Goal: Task Accomplishment & Management: Manage account settings

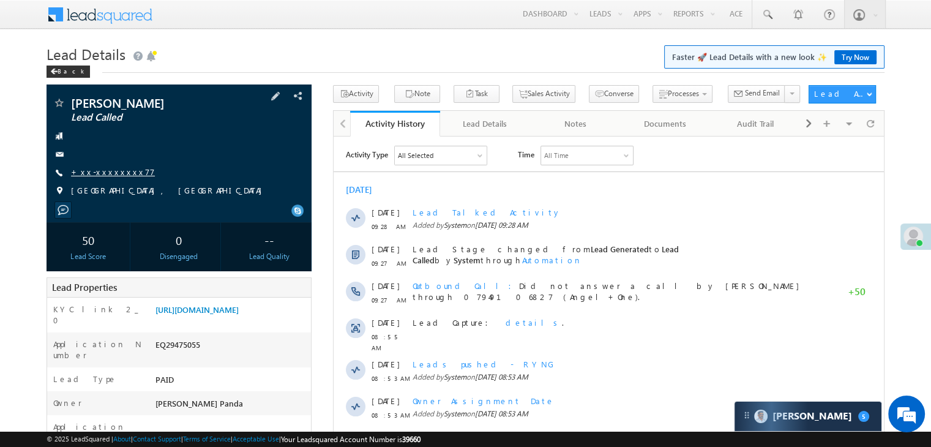
click at [100, 171] on link "+xx-xxxxxxxx77" at bounding box center [113, 171] width 84 height 10
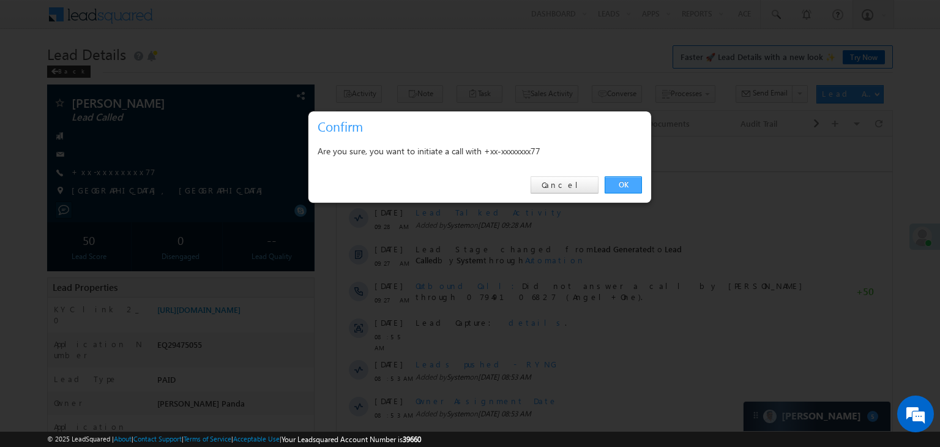
click at [618, 185] on link "OK" at bounding box center [623, 184] width 37 height 17
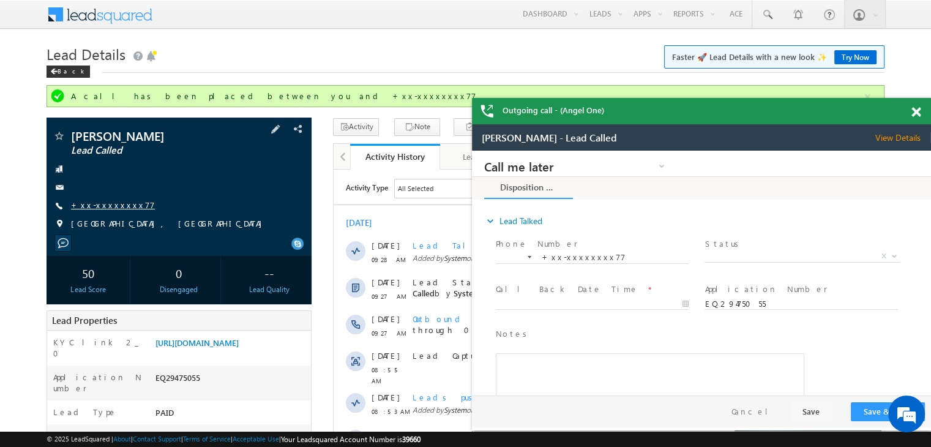
click at [110, 206] on link "+xx-xxxxxxxx77" at bounding box center [113, 204] width 84 height 10
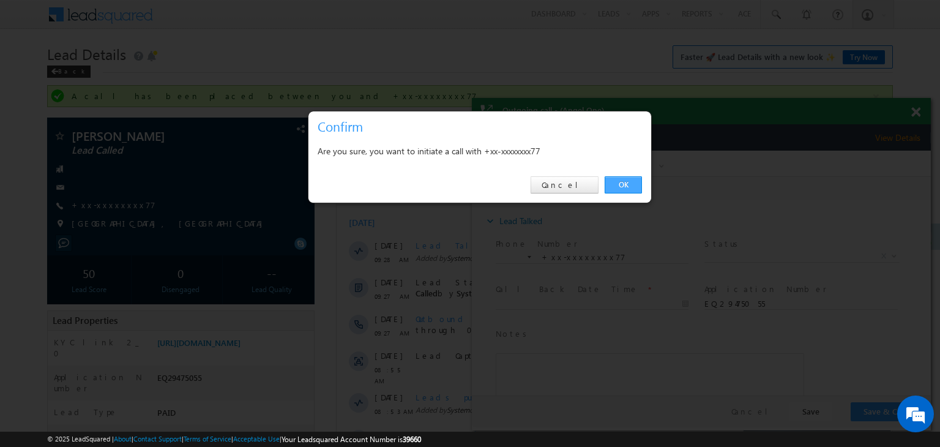
click at [620, 188] on link "OK" at bounding box center [623, 184] width 37 height 17
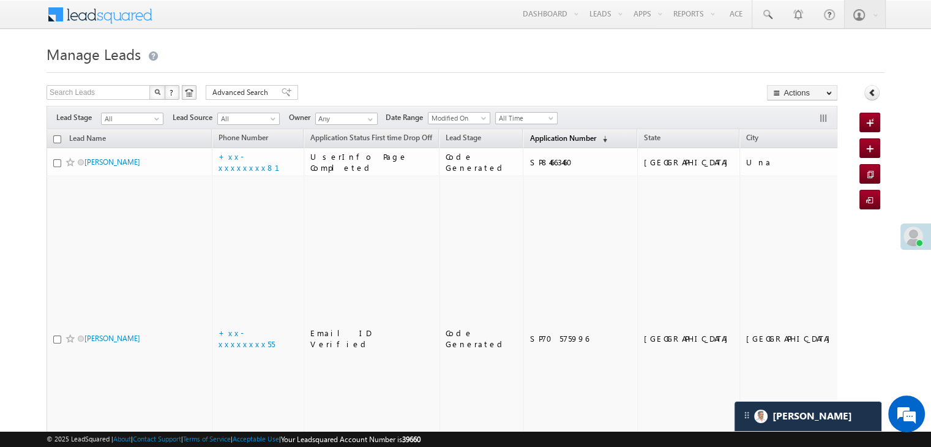
click at [531, 139] on span "Application Number" at bounding box center [562, 137] width 66 height 9
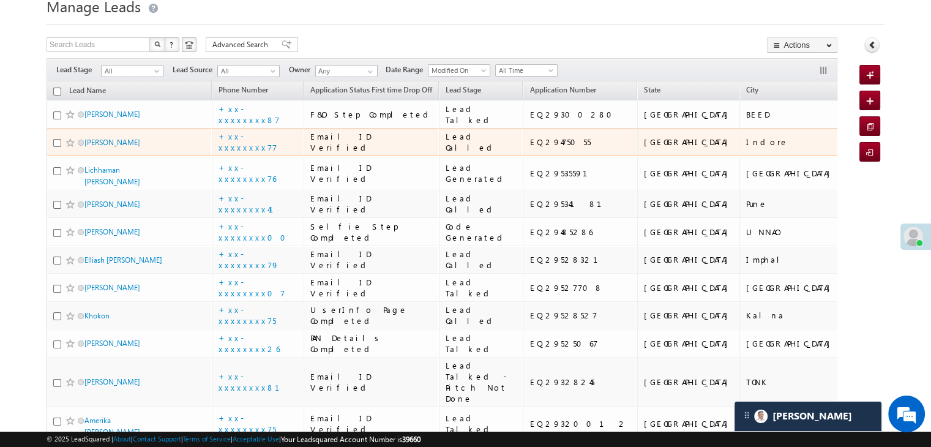
scroll to position [122, 0]
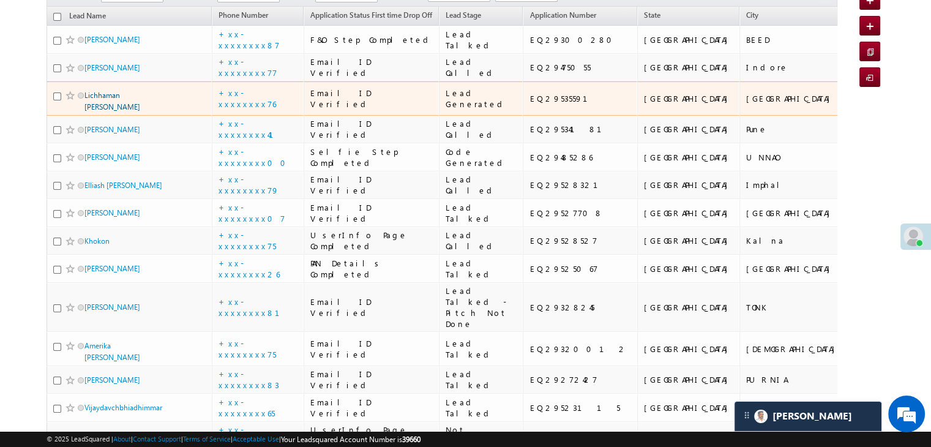
click at [101, 111] on link "Lichhaman Bhakar" at bounding box center [112, 101] width 56 height 21
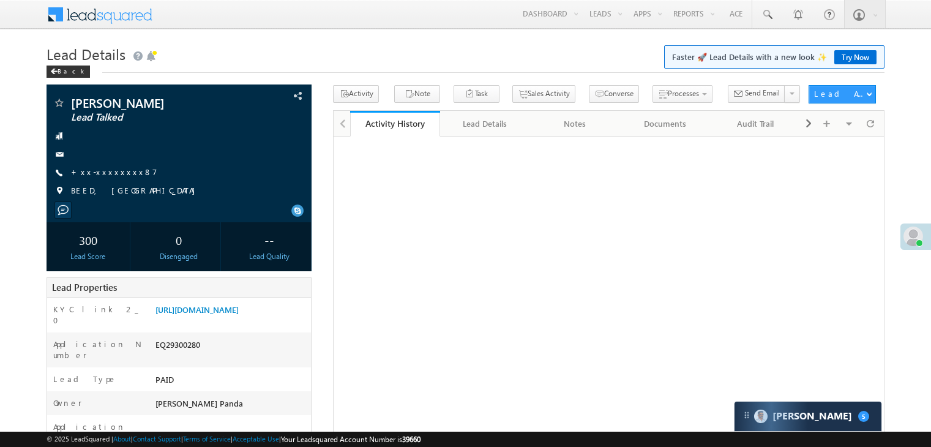
scroll to position [122, 0]
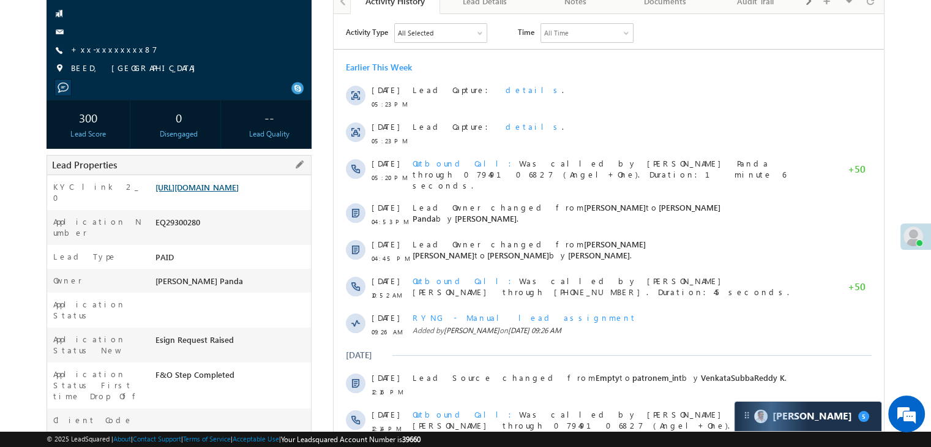
drag, startPoint x: 0, startPoint y: 0, endPoint x: 249, endPoint y: 210, distance: 325.7
click at [239, 192] on link "https://angelbroking1-pk3em7sa.customui-test.leadsquared.com?leadId=f84675b3-47…" at bounding box center [196, 187] width 83 height 10
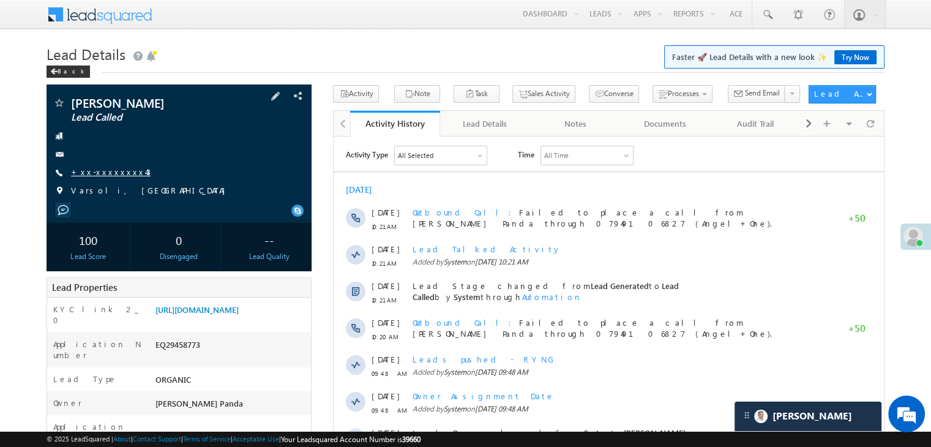
click at [95, 172] on link "+xx-xxxxxxxx43" at bounding box center [111, 171] width 80 height 10
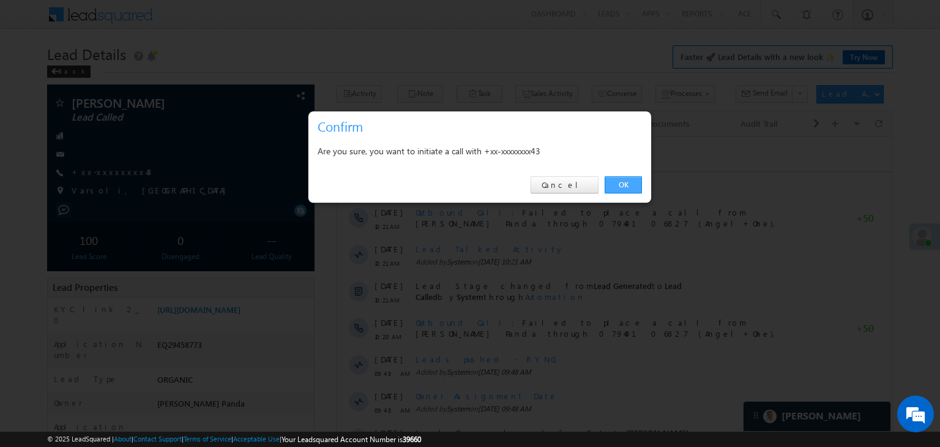
click at [630, 183] on link "OK" at bounding box center [623, 184] width 37 height 17
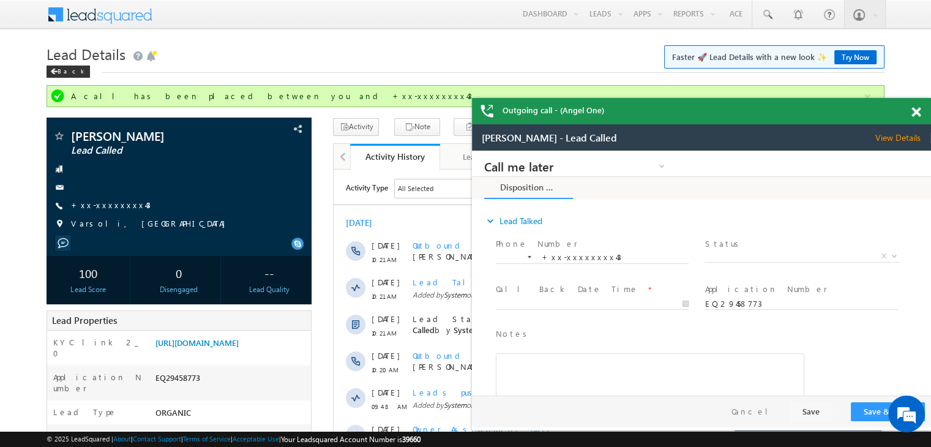
click at [915, 112] on span at bounding box center [915, 112] width 9 height 10
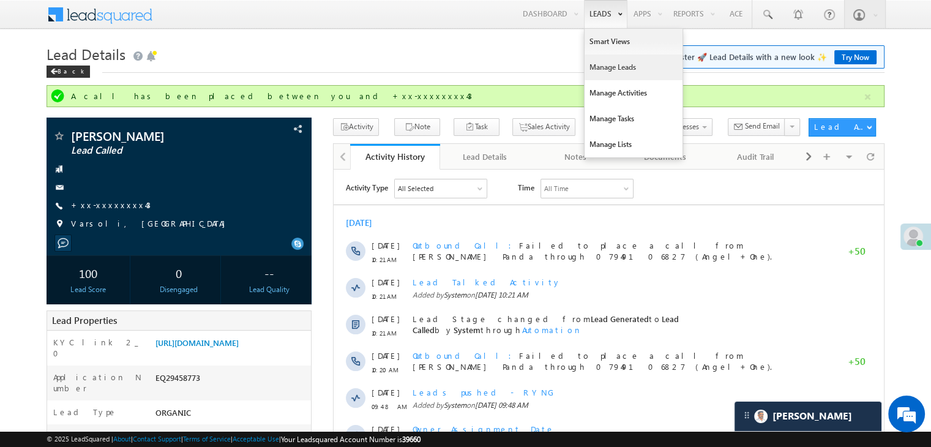
click at [605, 65] on link "Manage Leads" at bounding box center [633, 67] width 98 height 26
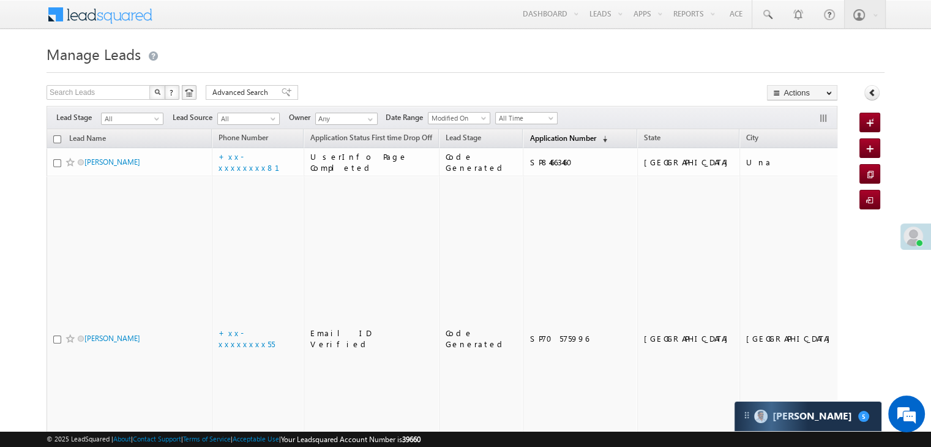
click at [537, 141] on span "Application Number" at bounding box center [562, 137] width 66 height 9
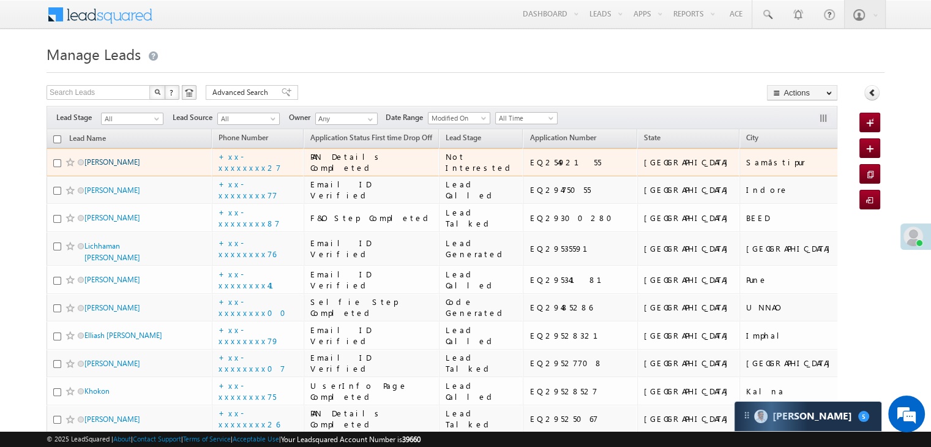
click at [116, 166] on link "Pawan Kumar" at bounding box center [112, 161] width 56 height 9
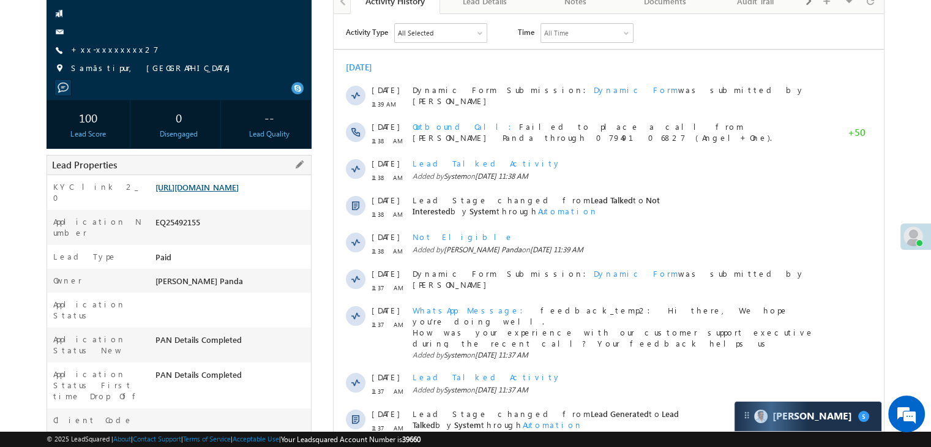
scroll to position [245, 0]
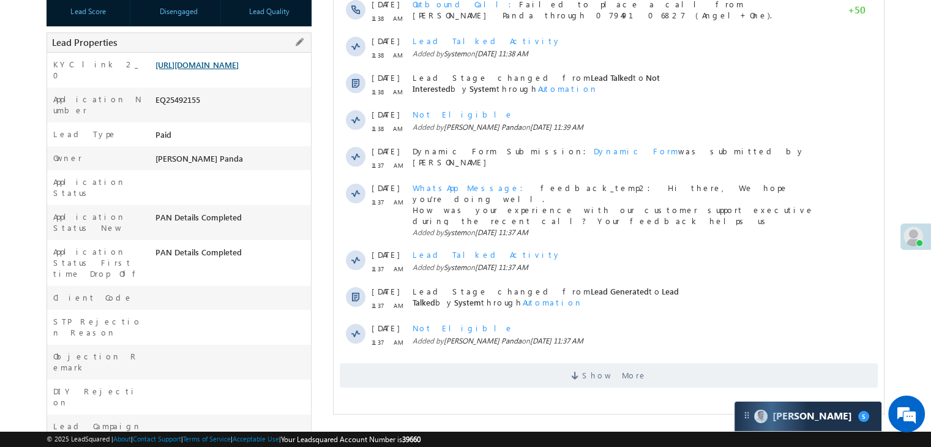
click at [213, 70] on link "[URL][DOMAIN_NAME]" at bounding box center [196, 64] width 83 height 10
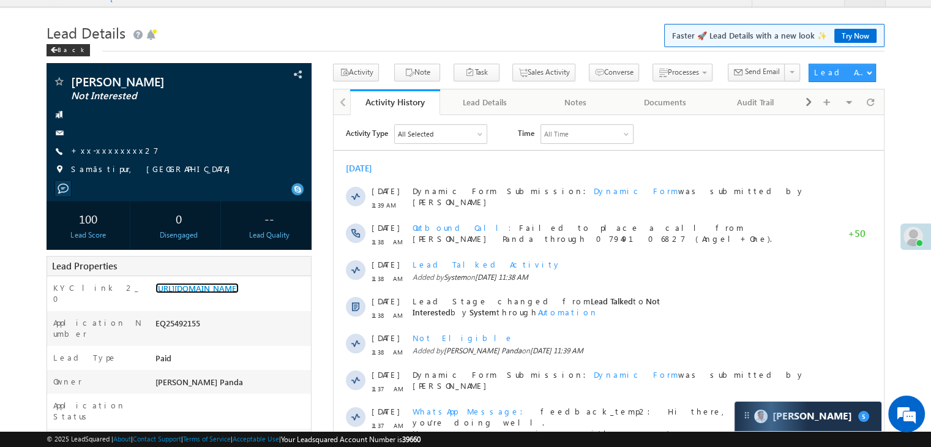
scroll to position [0, 0]
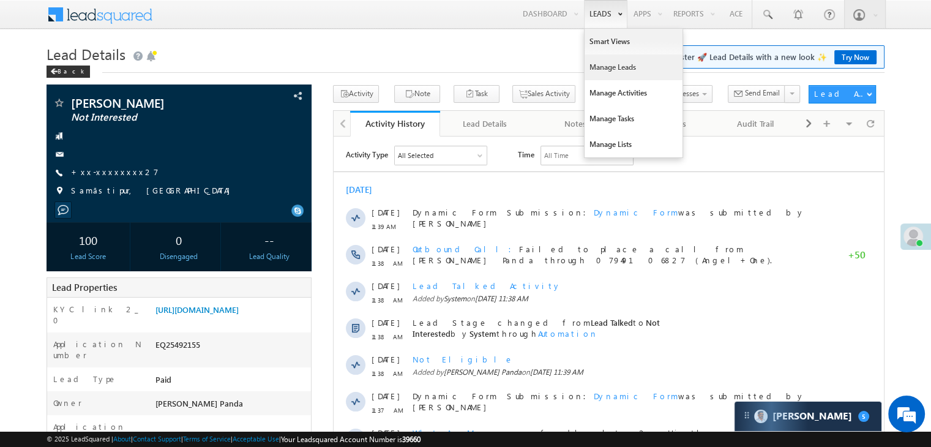
click at [600, 69] on link "Manage Leads" at bounding box center [633, 67] width 98 height 26
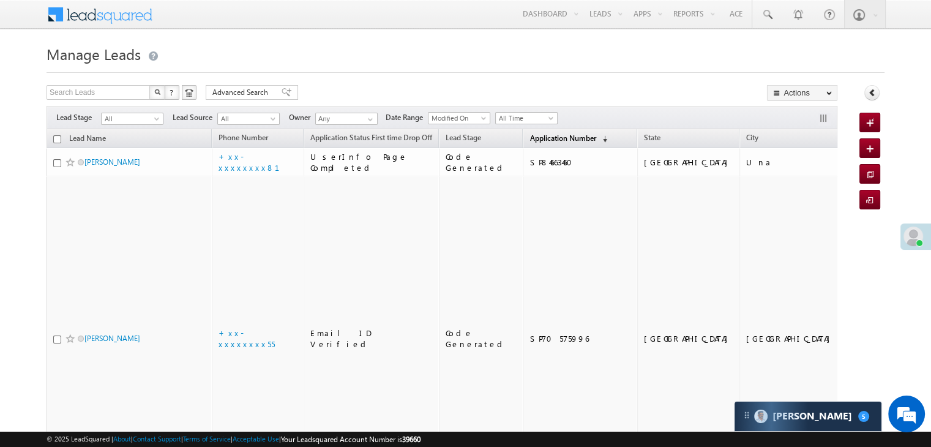
click at [529, 134] on span "Application Number" at bounding box center [562, 137] width 66 height 9
click at [529, 139] on span "Application Number" at bounding box center [562, 137] width 66 height 9
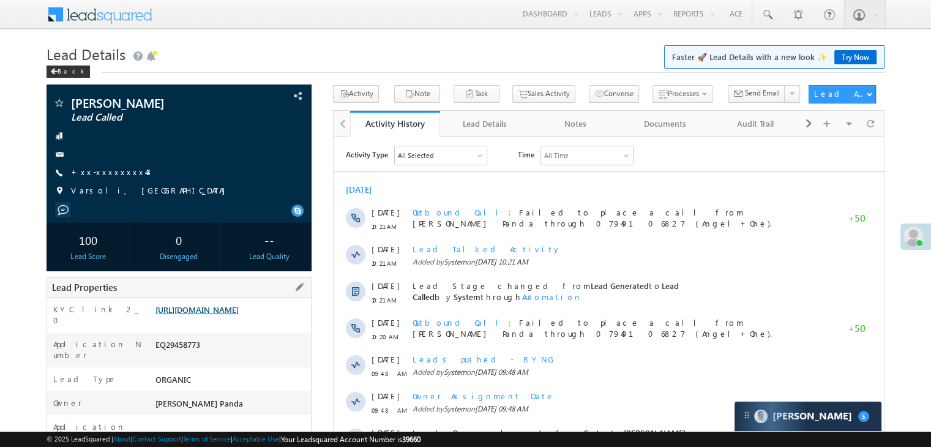
click at [234, 315] on link "https://angelbroking1-pk3em7sa.customui-test.leadsquared.com?leadId=8ade8a7c-41…" at bounding box center [196, 309] width 83 height 10
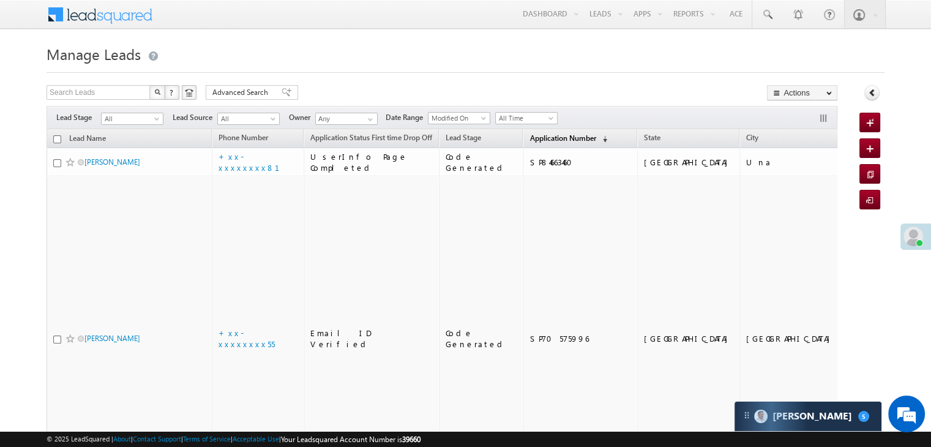
click at [529, 137] on span "Application Number" at bounding box center [562, 137] width 66 height 9
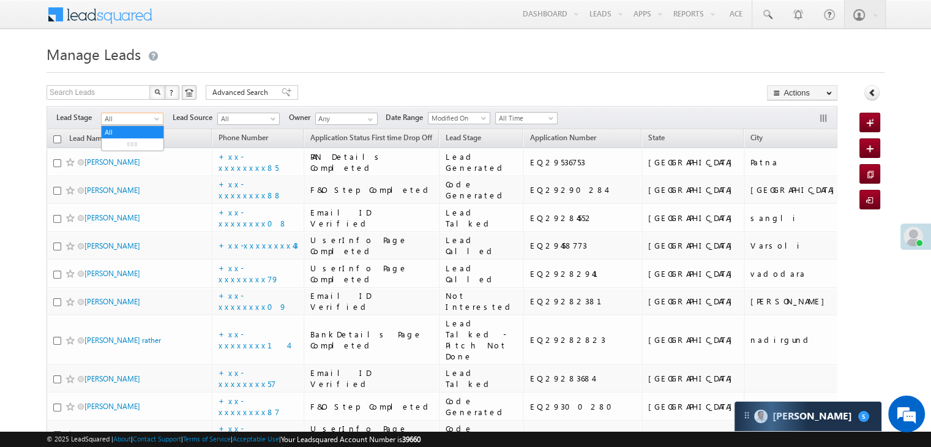
click at [152, 121] on span "All" at bounding box center [131, 118] width 58 height 11
click at [139, 150] on link "Lead Generated" at bounding box center [133, 144] width 62 height 11
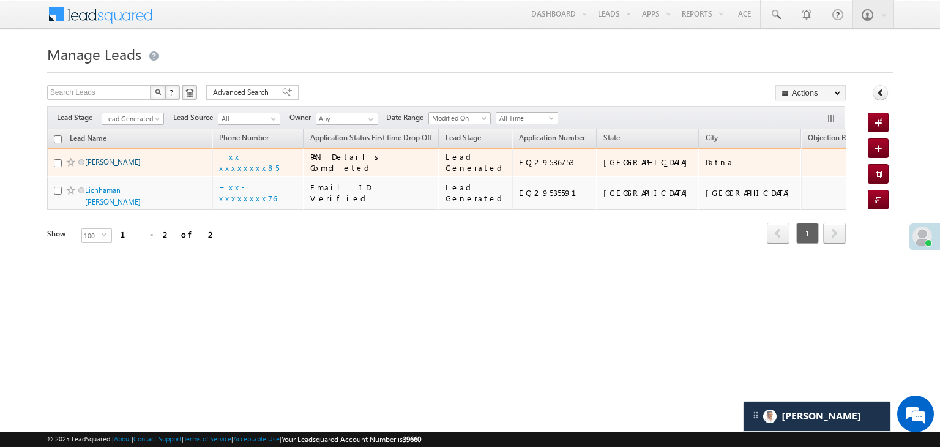
click at [122, 166] on link "Ratankala devi" at bounding box center [113, 161] width 56 height 9
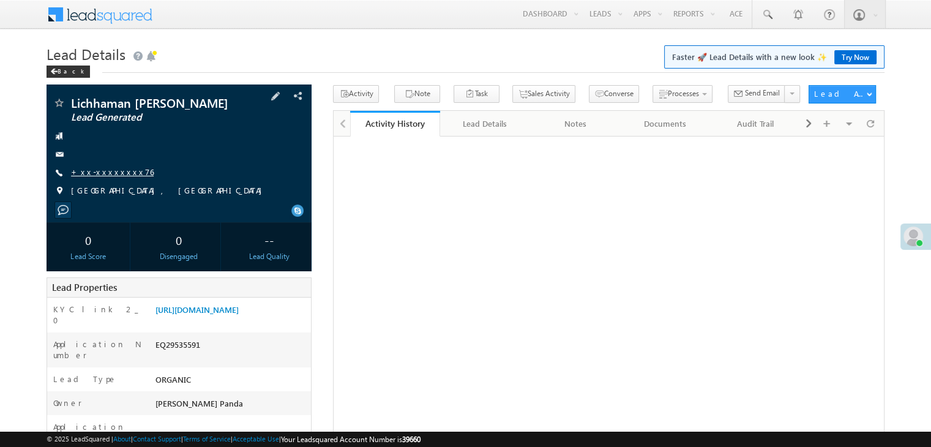
click at [111, 172] on link "+xx-xxxxxxxx76" at bounding box center [112, 171] width 83 height 10
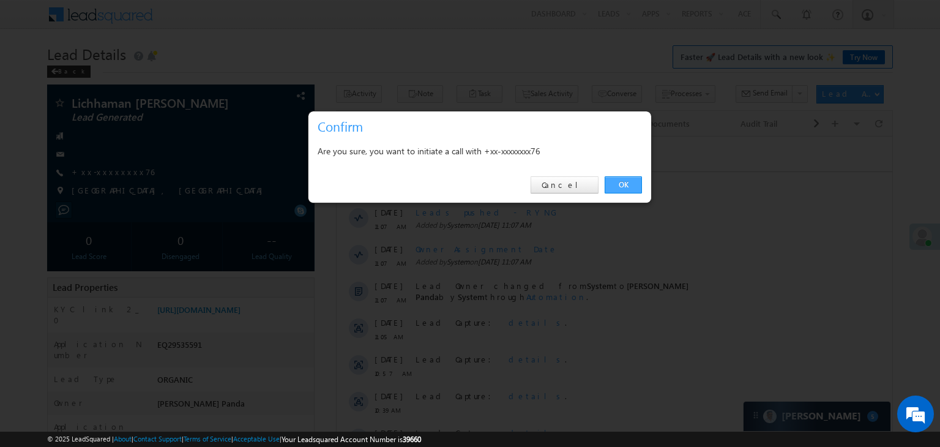
click at [624, 182] on link "OK" at bounding box center [623, 184] width 37 height 17
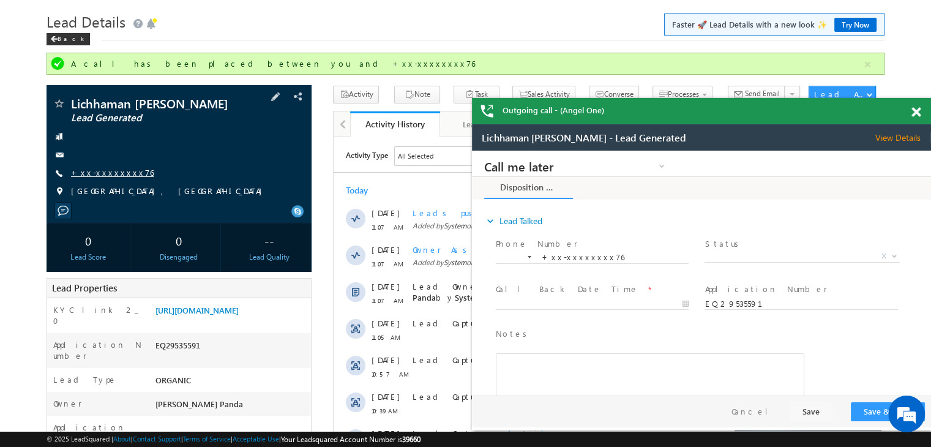
click at [117, 170] on link "+xx-xxxxxxxx76" at bounding box center [112, 172] width 83 height 10
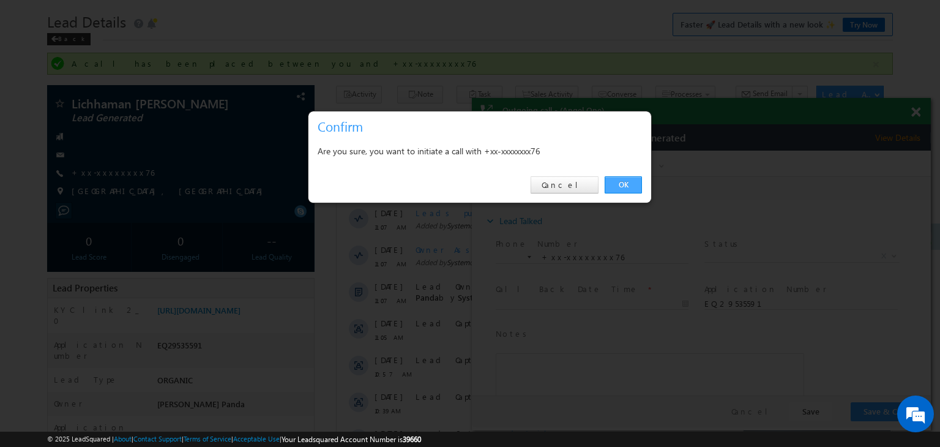
click at [621, 182] on link "OK" at bounding box center [623, 184] width 37 height 17
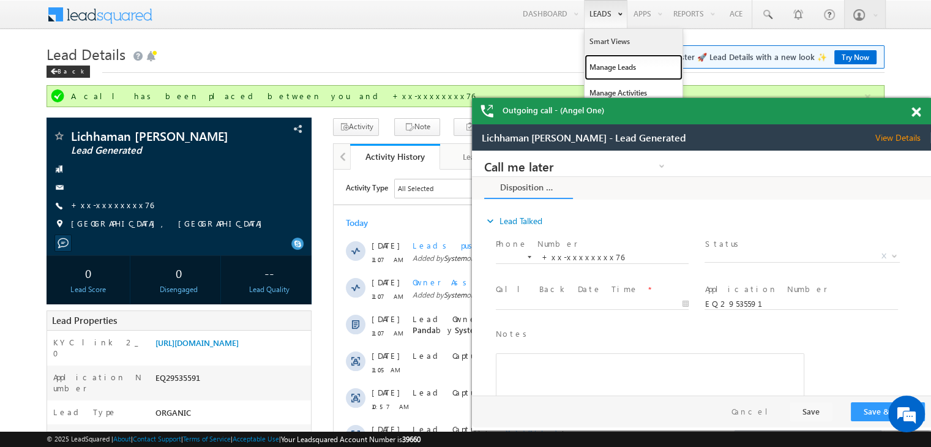
click at [596, 65] on link "Manage Leads" at bounding box center [633, 67] width 98 height 26
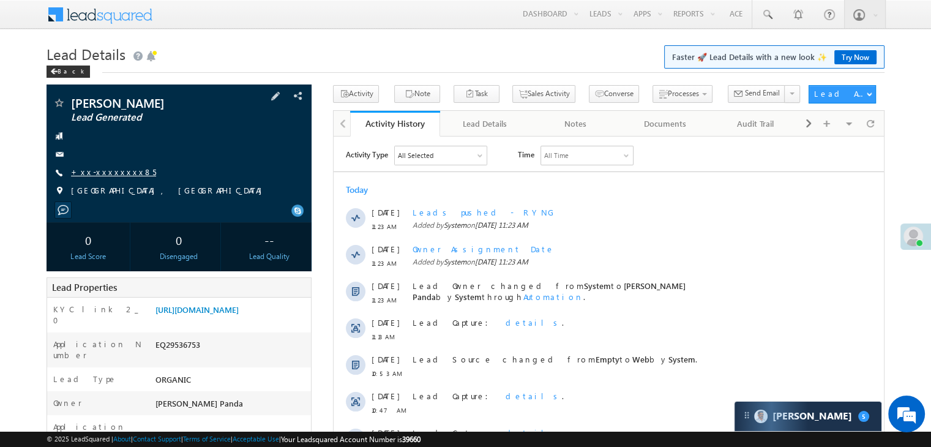
click at [98, 174] on link "+xx-xxxxxxxx85" at bounding box center [113, 171] width 85 height 10
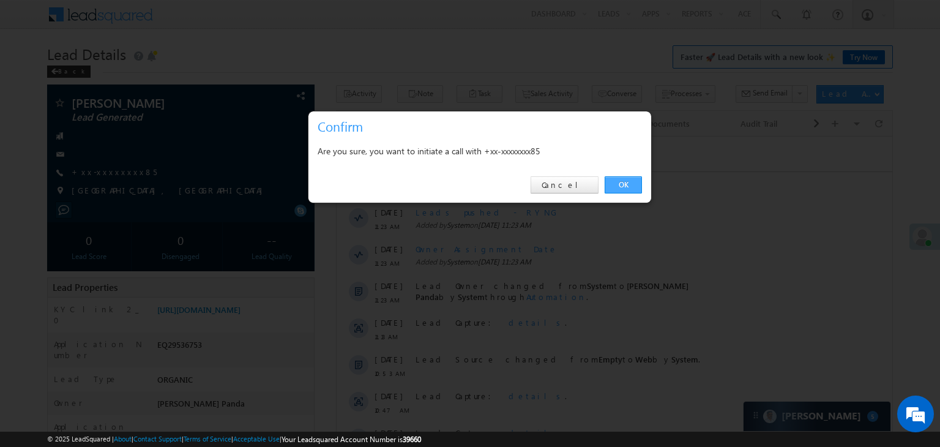
click at [621, 183] on link "OK" at bounding box center [623, 184] width 37 height 17
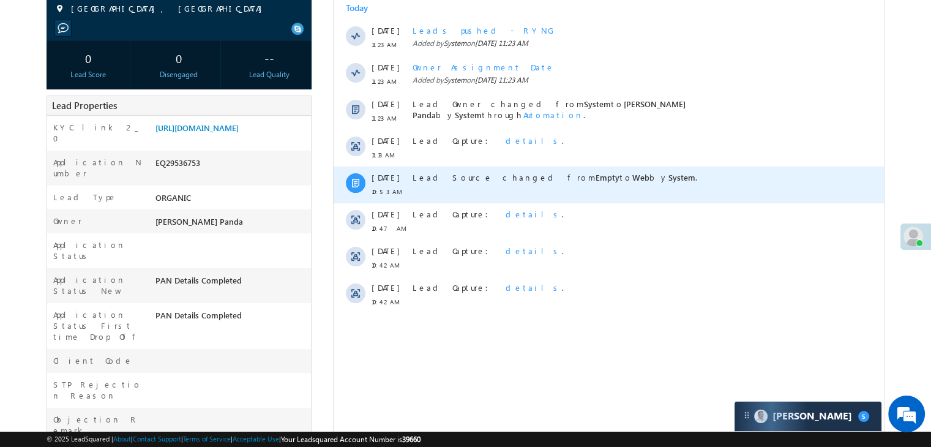
scroll to position [184, 0]
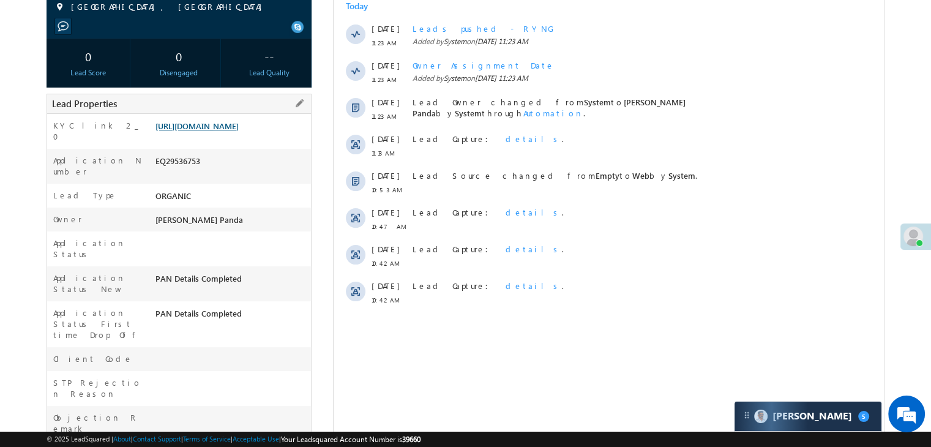
click at [239, 131] on link "[URL][DOMAIN_NAME]" at bounding box center [196, 126] width 83 height 10
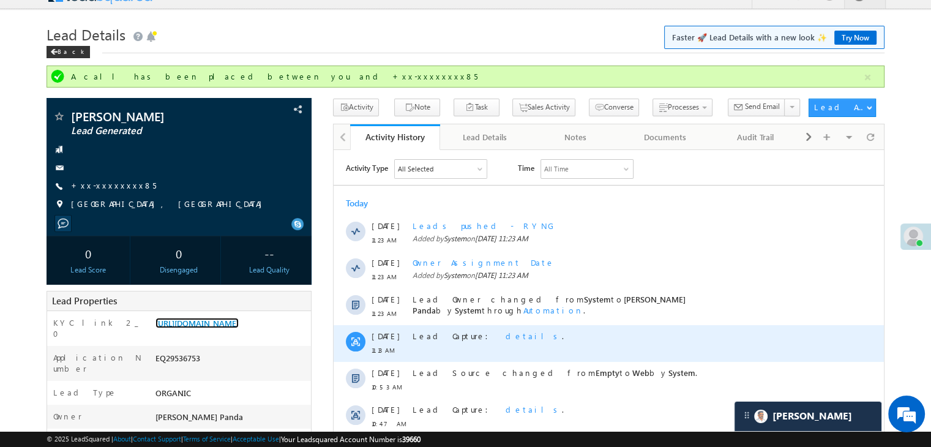
scroll to position [0, 0]
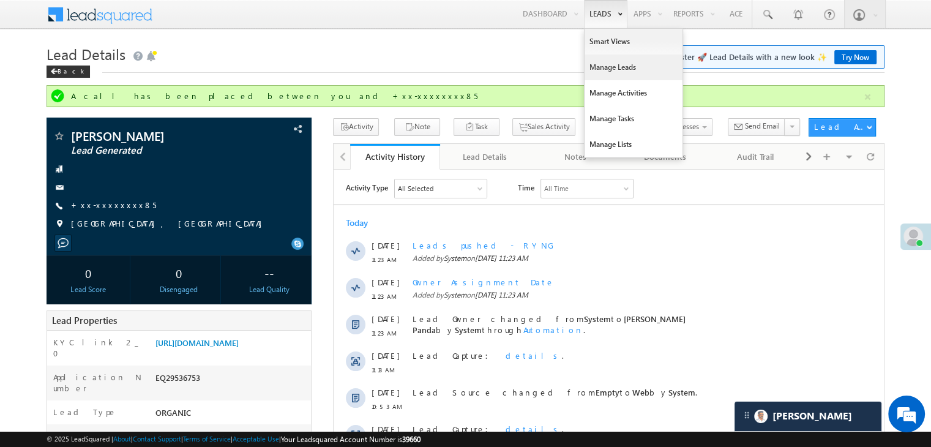
click at [608, 65] on link "Manage Leads" at bounding box center [633, 67] width 98 height 26
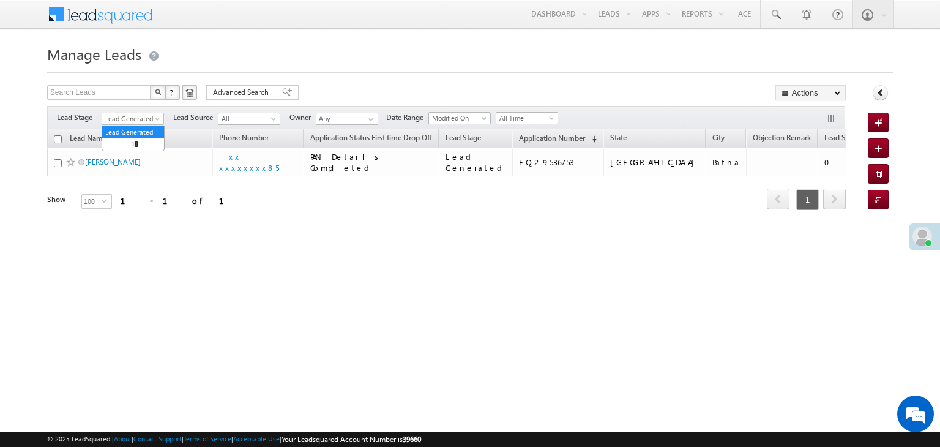
click at [160, 121] on span at bounding box center [159, 121] width 10 height 10
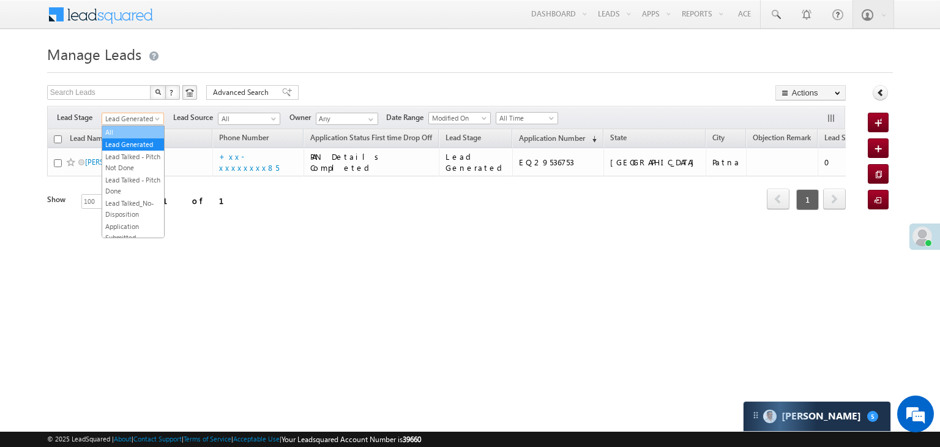
click at [142, 130] on link "All" at bounding box center [133, 132] width 62 height 11
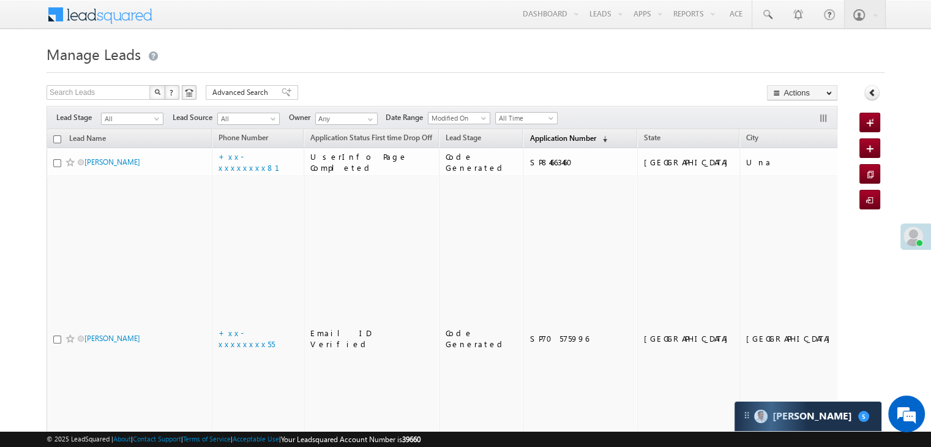
click at [529, 140] on span "Application Number" at bounding box center [562, 137] width 66 height 9
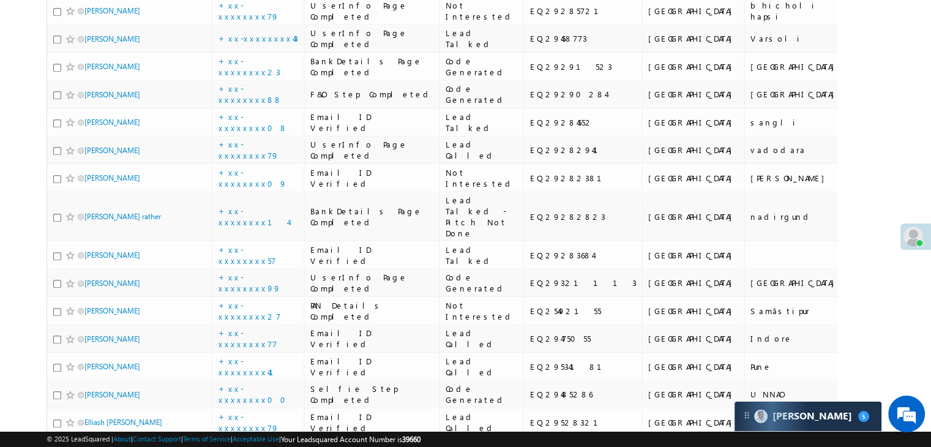
scroll to position [734, 0]
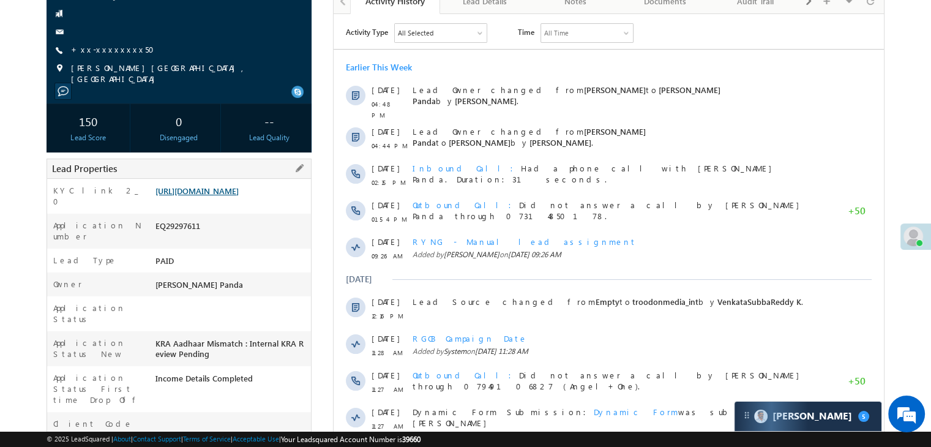
click at [239, 196] on link "[URL][DOMAIN_NAME]" at bounding box center [196, 190] width 83 height 10
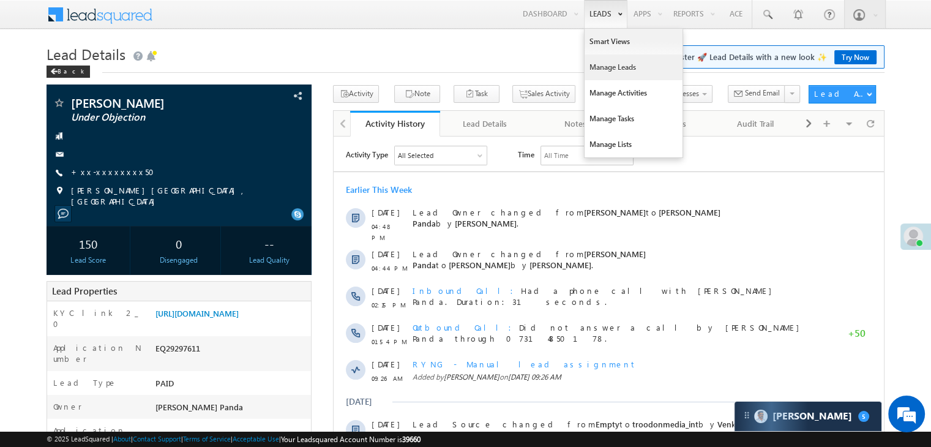
click at [602, 67] on link "Manage Leads" at bounding box center [633, 67] width 98 height 26
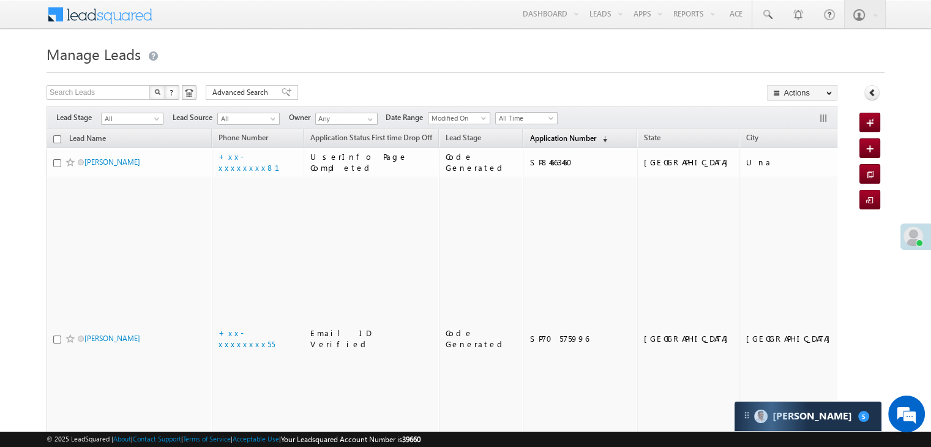
click at [536, 139] on span "Application Number" at bounding box center [562, 137] width 66 height 9
click at [523, 132] on link "Application Number (sorted descending)" at bounding box center [568, 139] width 90 height 16
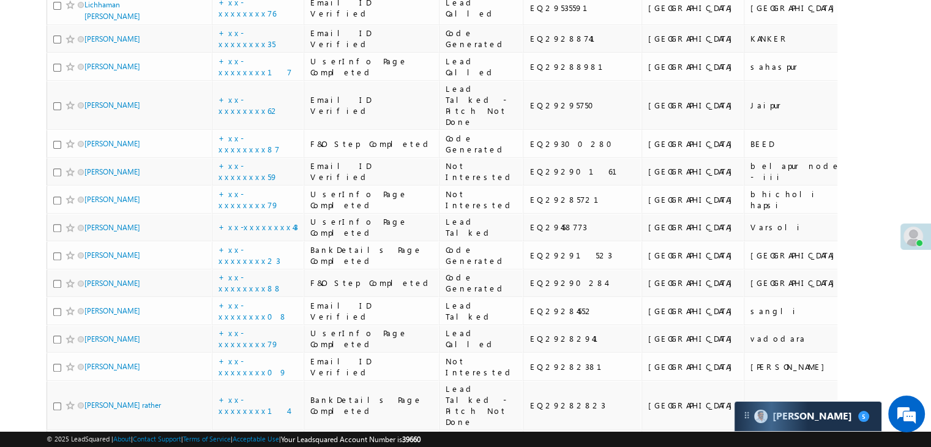
scroll to position [428, 0]
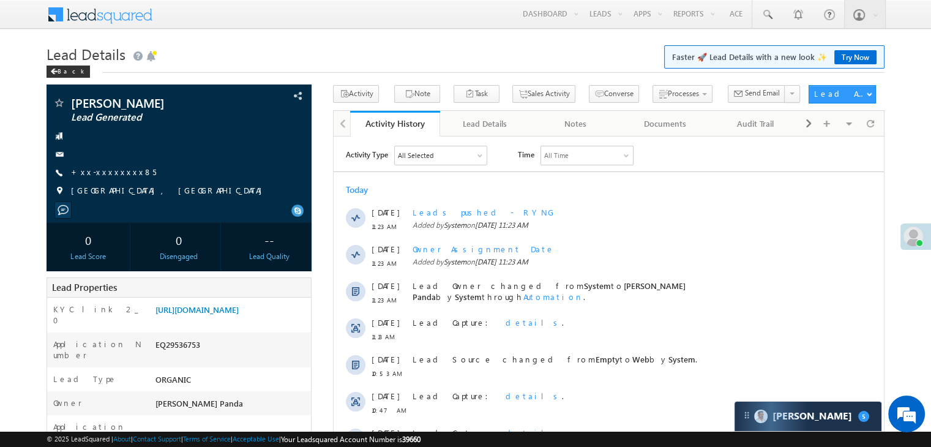
scroll to position [122, 0]
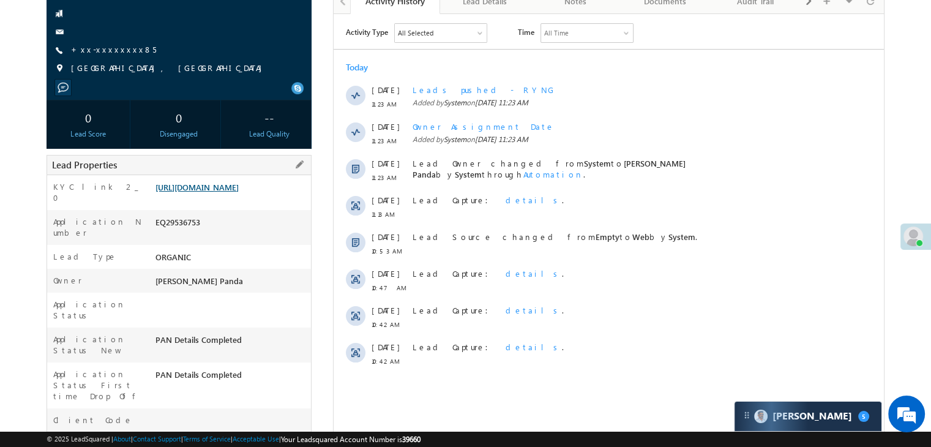
click at [219, 192] on link "[URL][DOMAIN_NAME]" at bounding box center [196, 187] width 83 height 10
click at [104, 51] on link "+xx-xxxxxxxx85" at bounding box center [113, 49] width 85 height 10
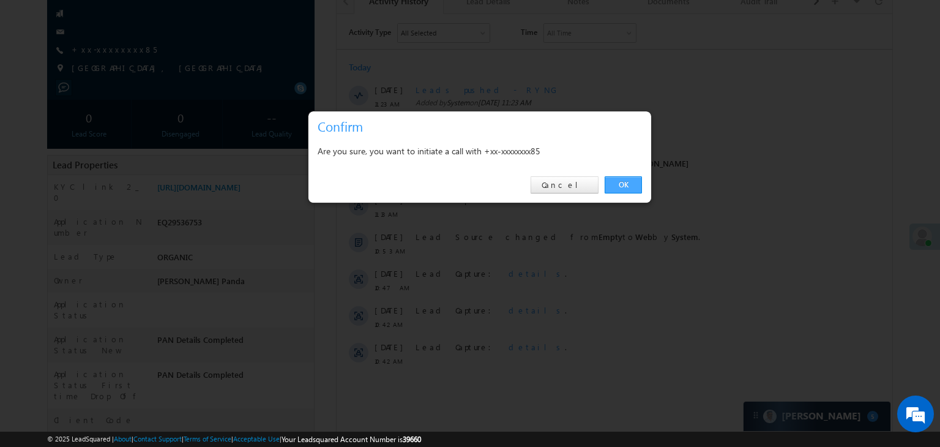
click at [624, 184] on link "OK" at bounding box center [623, 184] width 37 height 17
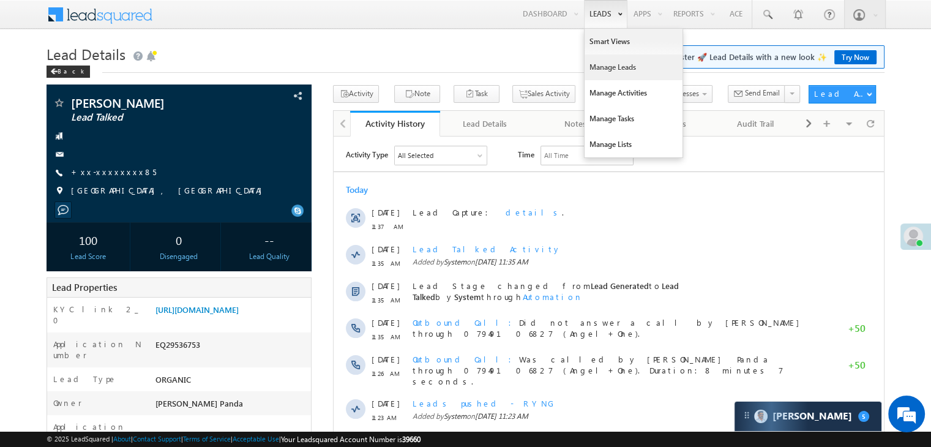
click at [606, 64] on link "Manage Leads" at bounding box center [633, 67] width 98 height 26
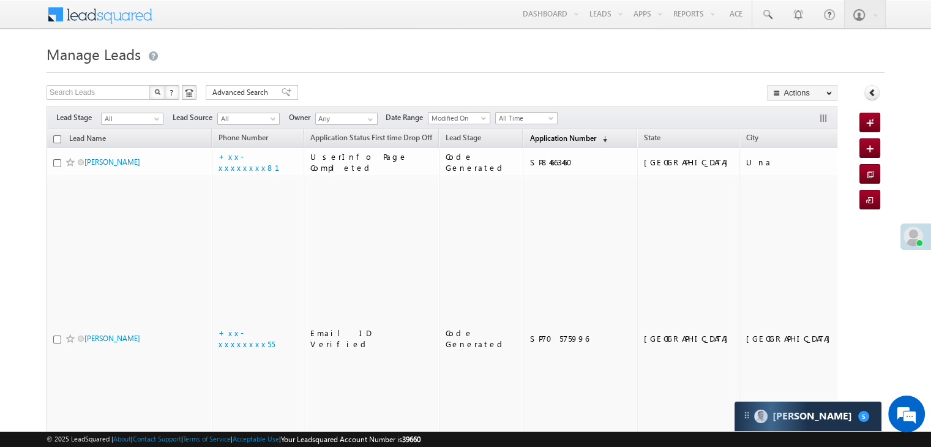
click at [529, 138] on span "Application Number" at bounding box center [562, 137] width 66 height 9
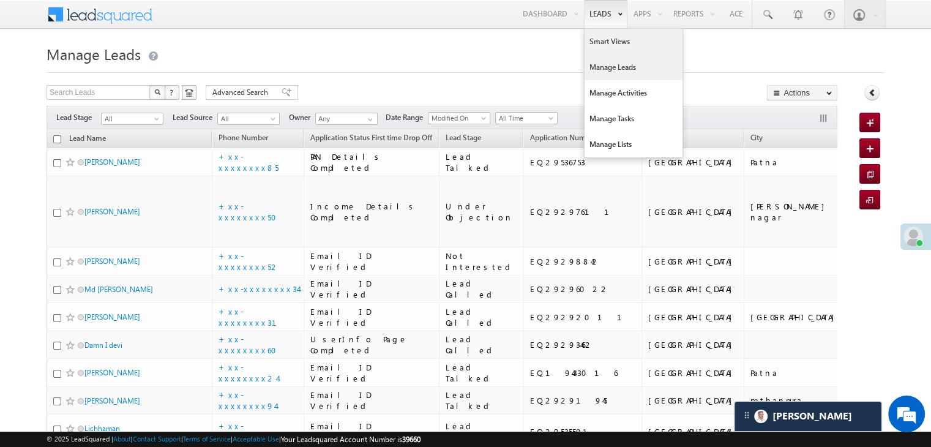
click at [597, 41] on link "Smart Views" at bounding box center [633, 42] width 98 height 26
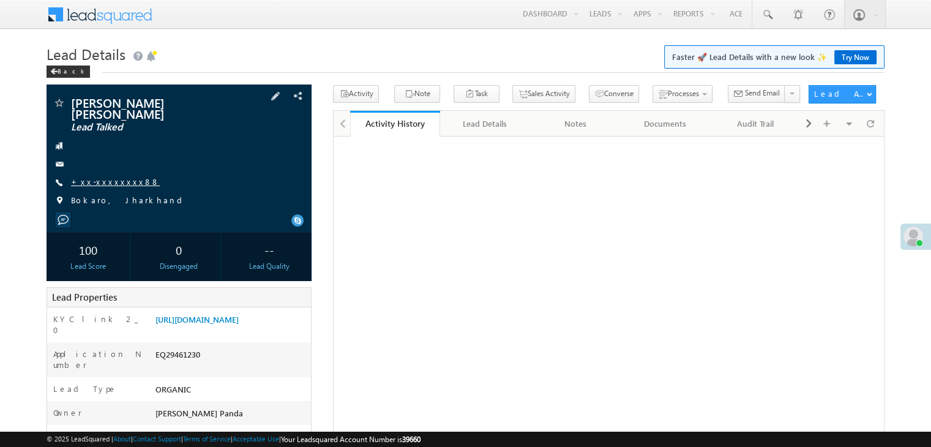
click at [105, 176] on link "+xx-xxxxxxxx88" at bounding box center [115, 181] width 89 height 10
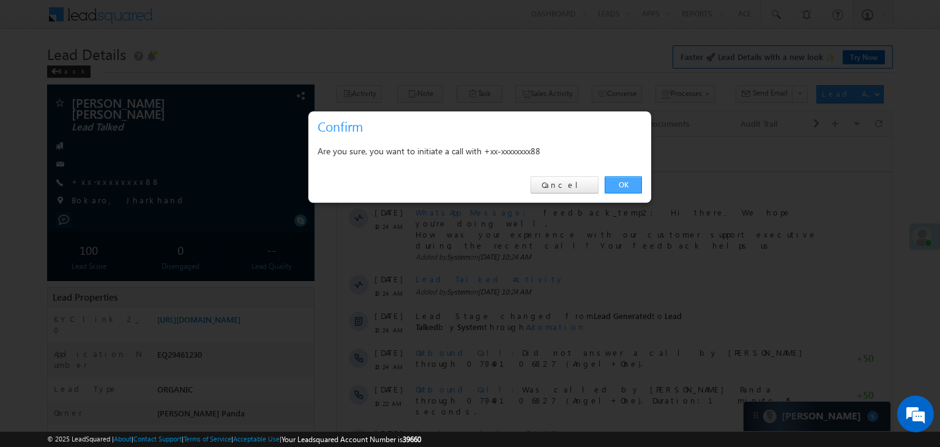
click at [631, 181] on link "OK" at bounding box center [623, 184] width 37 height 17
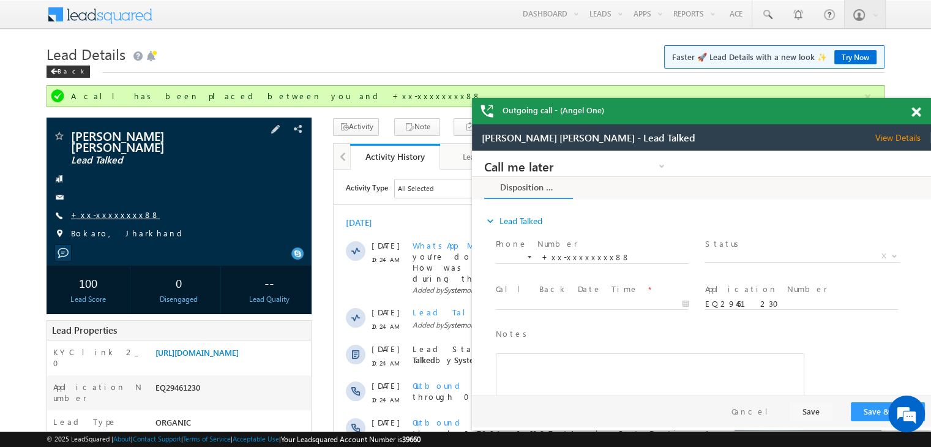
click at [106, 209] on link "+xx-xxxxxxxx88" at bounding box center [115, 214] width 89 height 10
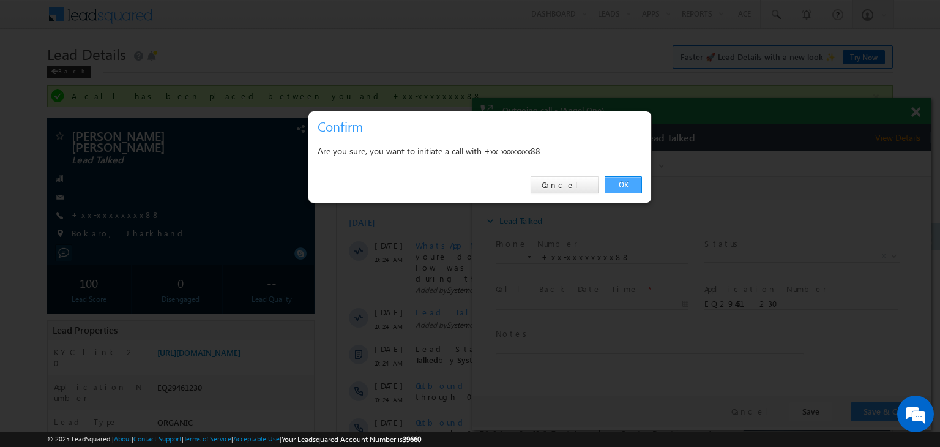
click at [622, 185] on link "OK" at bounding box center [623, 184] width 37 height 17
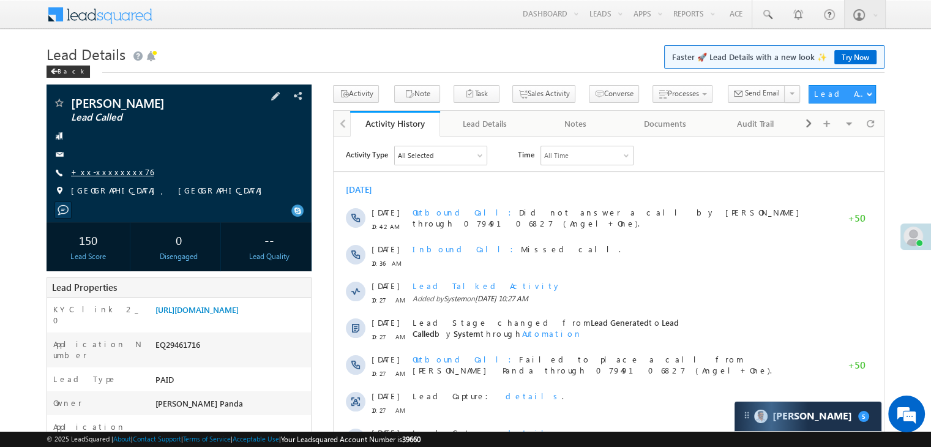
click at [92, 172] on link "+xx-xxxxxxxx76" at bounding box center [112, 171] width 83 height 10
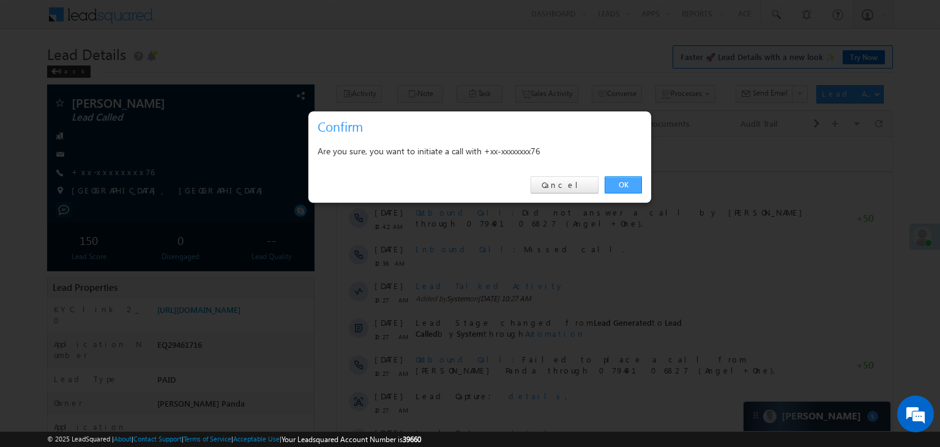
click at [625, 187] on link "OK" at bounding box center [623, 184] width 37 height 17
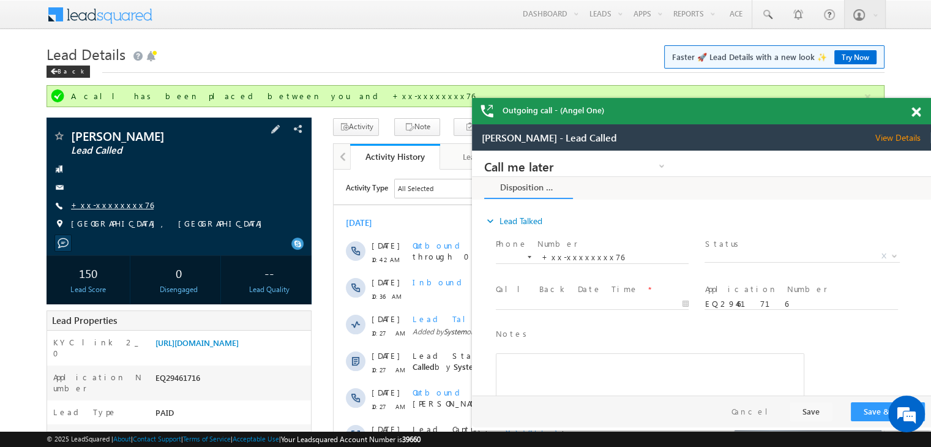
click at [111, 207] on link "+xx-xxxxxxxx76" at bounding box center [112, 204] width 83 height 10
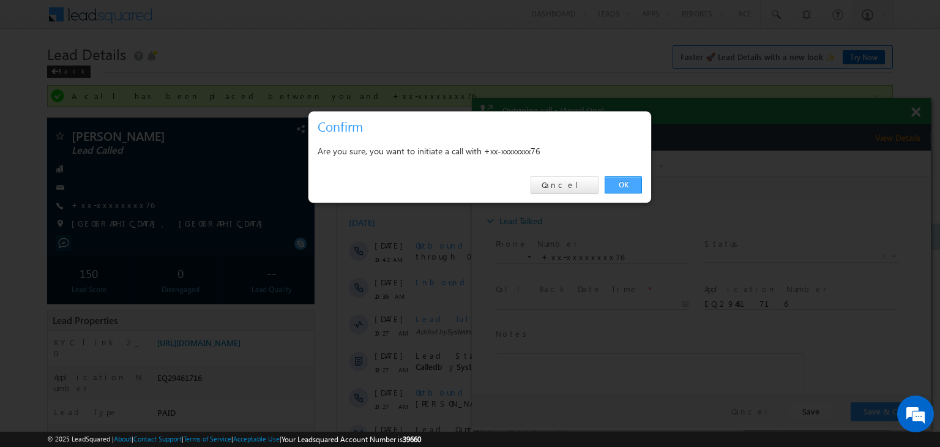
click at [624, 188] on link "OK" at bounding box center [623, 184] width 37 height 17
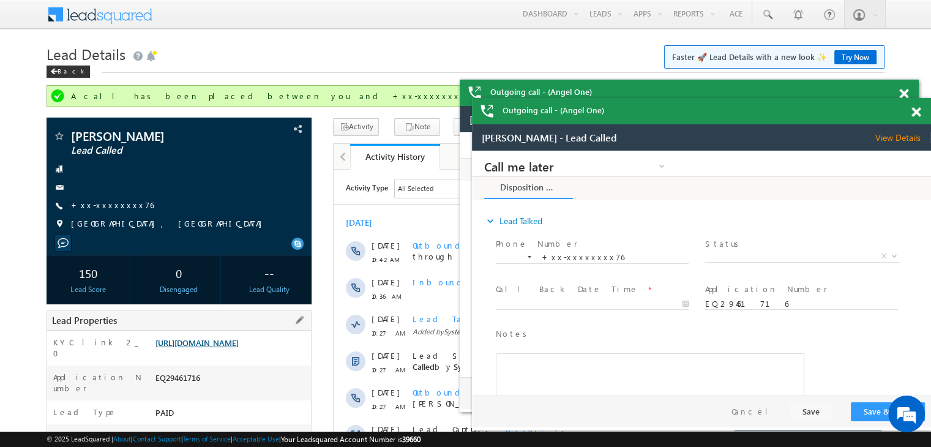
click at [212, 348] on link "https://angelbroking1-pk3em7sa.customui-test.leadsquared.com?leadId=2d161199-75…" at bounding box center [196, 342] width 83 height 10
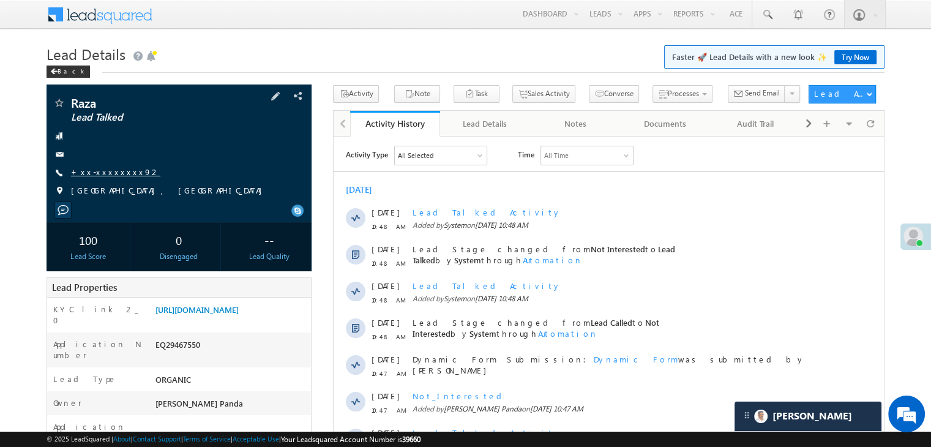
click at [93, 174] on link "+xx-xxxxxxxx92" at bounding box center [115, 171] width 89 height 10
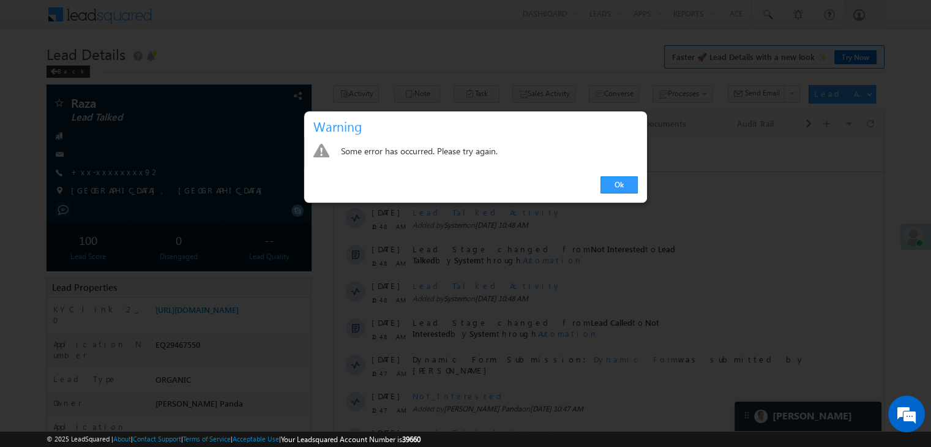
click at [496, 72] on div at bounding box center [465, 223] width 931 height 447
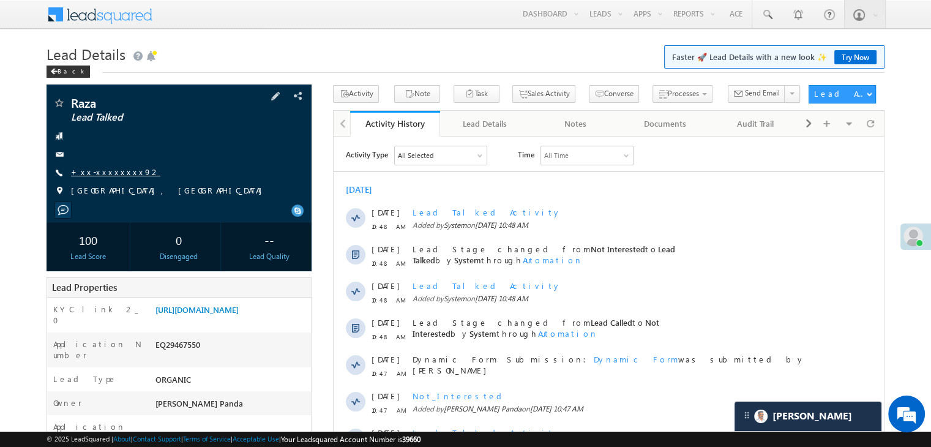
click at [105, 172] on link "+xx-xxxxxxxx92" at bounding box center [115, 171] width 89 height 10
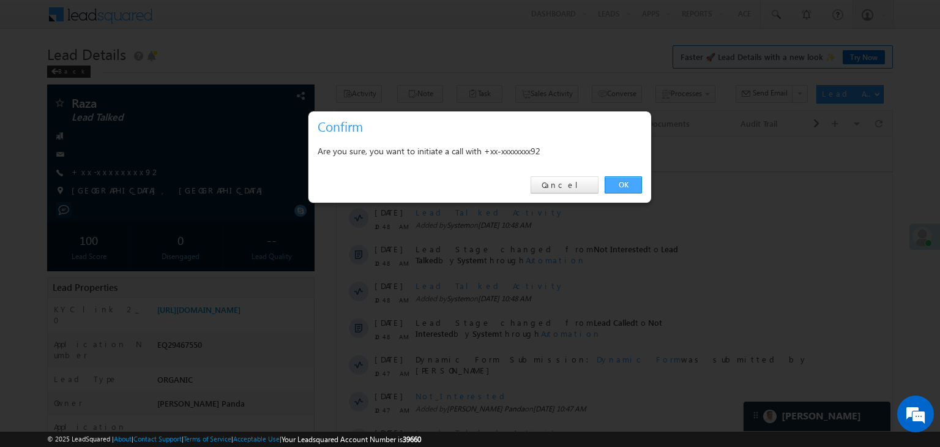
click at [622, 184] on link "OK" at bounding box center [623, 184] width 37 height 17
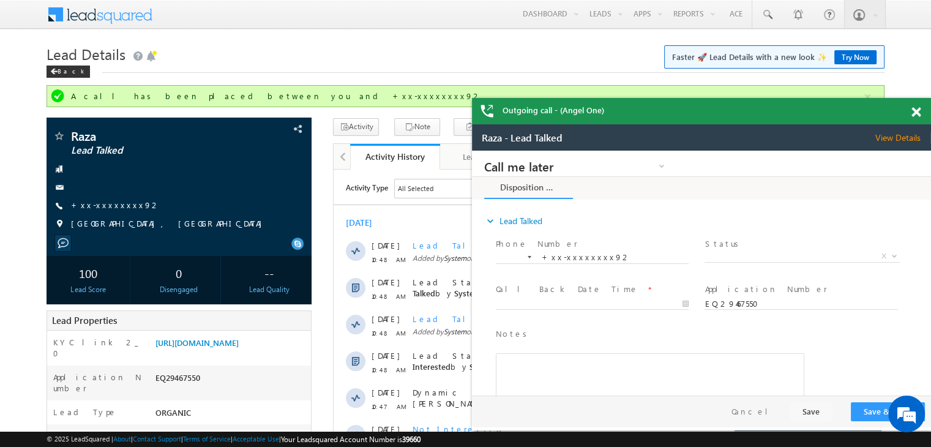
click at [914, 114] on span at bounding box center [915, 112] width 9 height 10
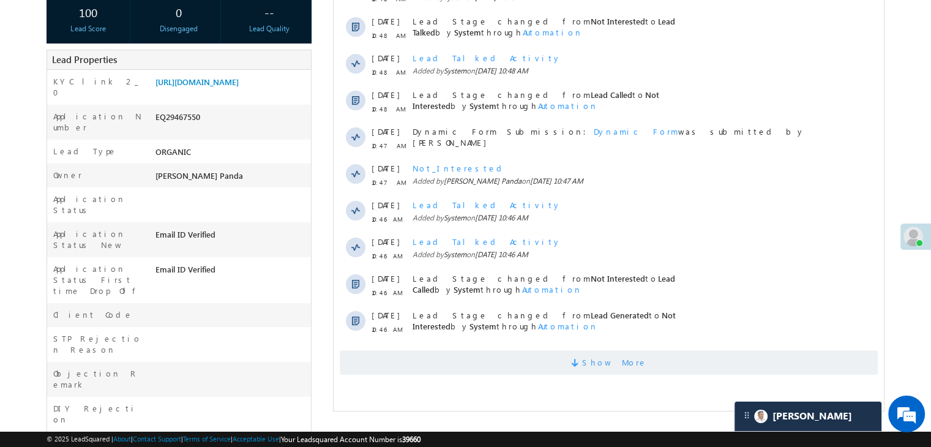
scroll to position [306, 0]
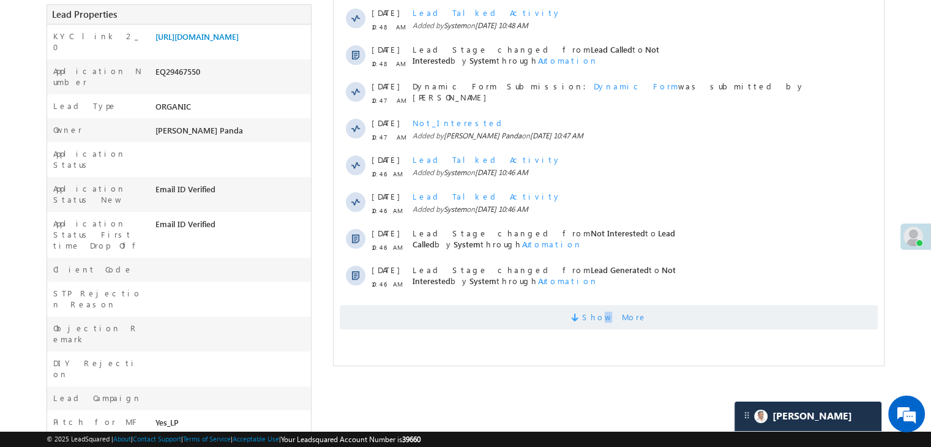
click at [610, 315] on span "Show More" at bounding box center [614, 317] width 65 height 24
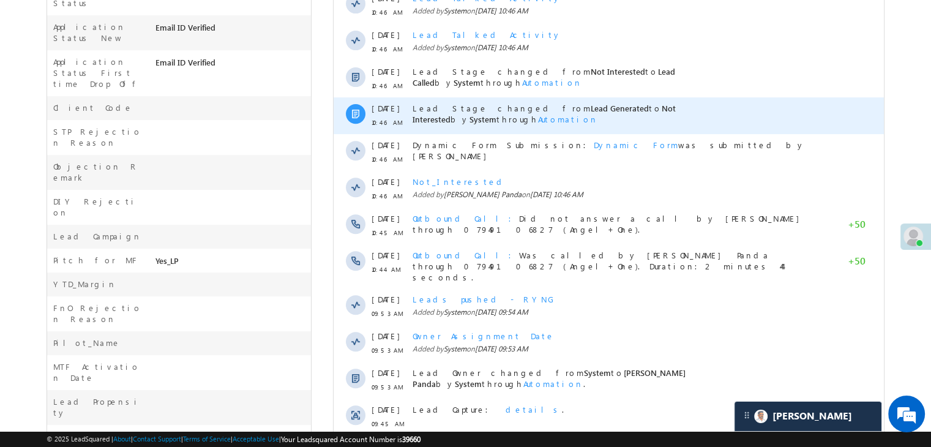
scroll to position [490, 0]
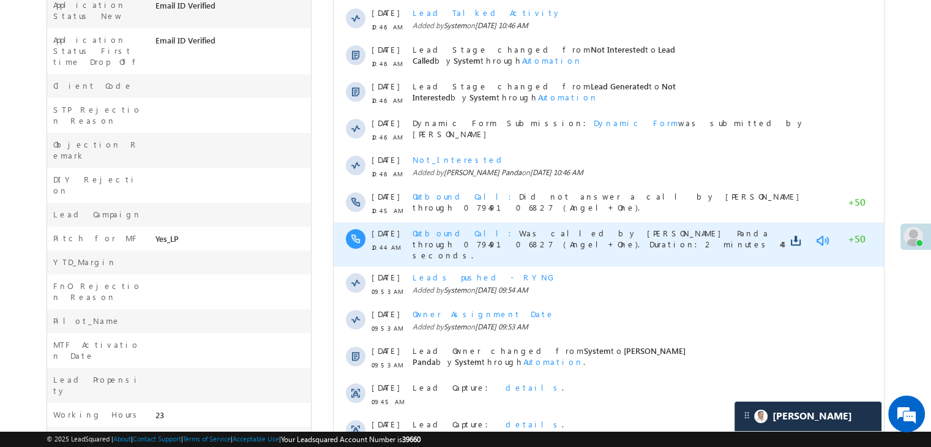
click at [821, 241] on link at bounding box center [821, 240] width 15 height 12
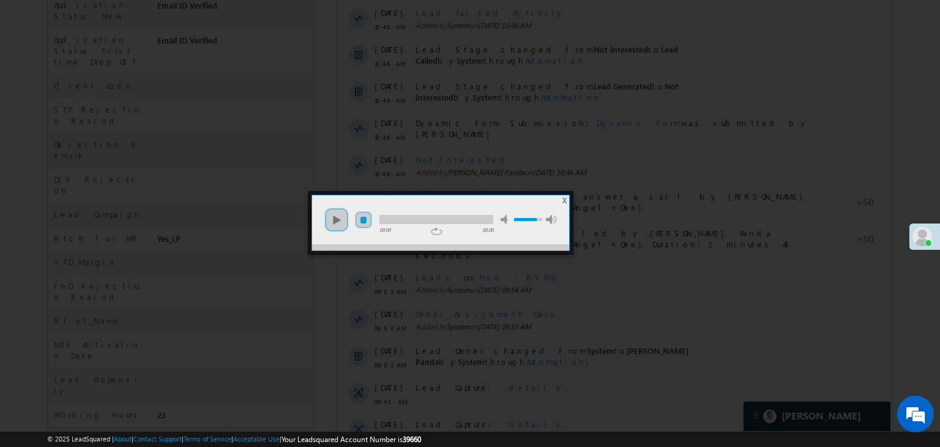
click at [363, 220] on link "stop" at bounding box center [363, 219] width 17 height 17
click at [335, 221] on link "play" at bounding box center [336, 219] width 24 height 24
click at [443, 219] on div at bounding box center [436, 219] width 114 height 9
click at [466, 218] on div at bounding box center [436, 219] width 114 height 9
drag, startPoint x: 562, startPoint y: 200, endPoint x: 231, endPoint y: 522, distance: 461.7
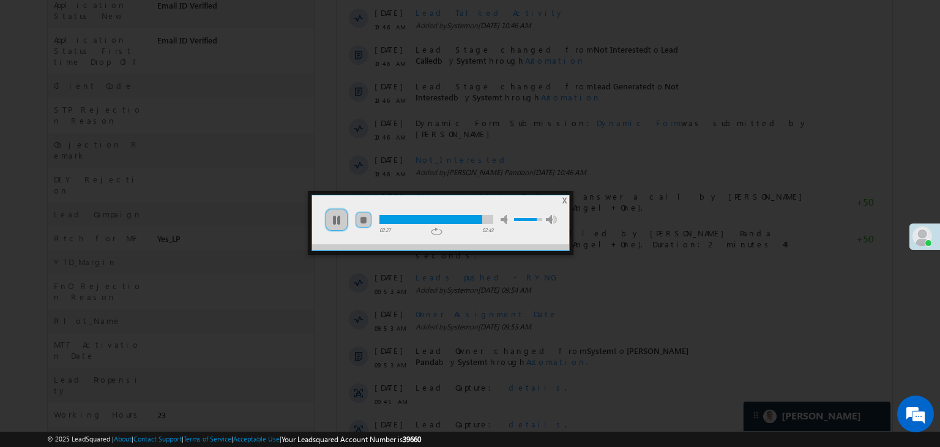
click at [562, 200] on span "X" at bounding box center [564, 200] width 4 height 9
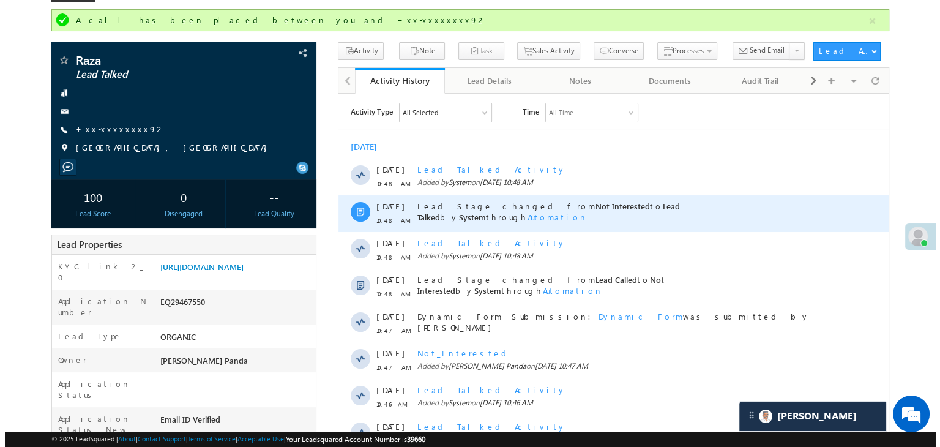
scroll to position [0, 0]
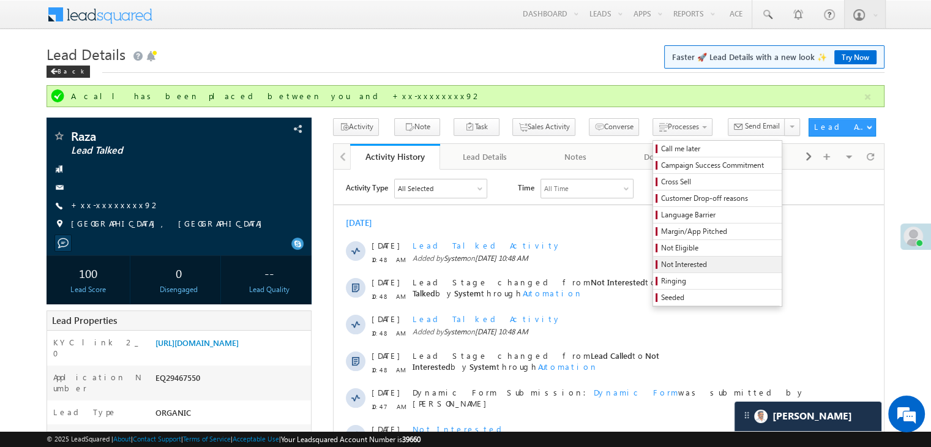
click at [661, 263] on span "Not Interested" at bounding box center [719, 264] width 116 height 11
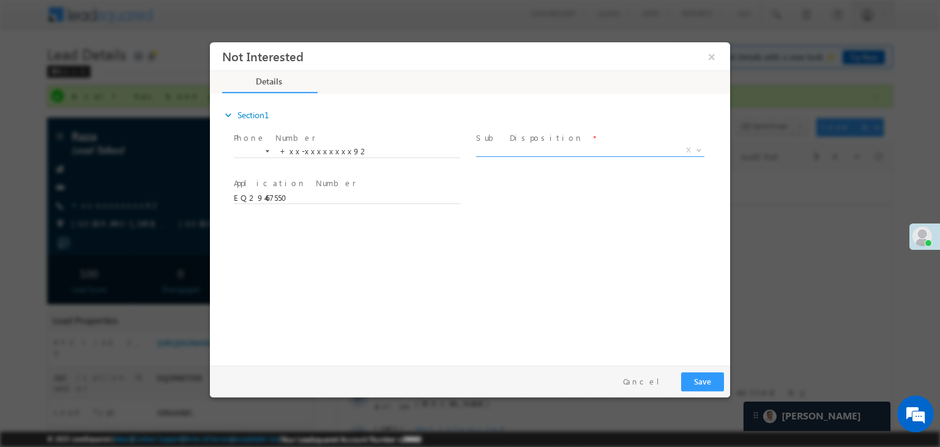
click at [581, 148] on span "X" at bounding box center [590, 150] width 228 height 12
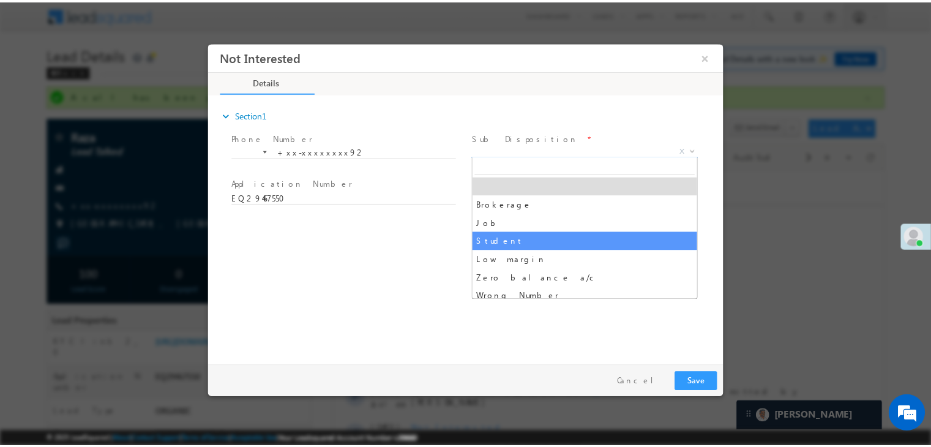
scroll to position [122, 0]
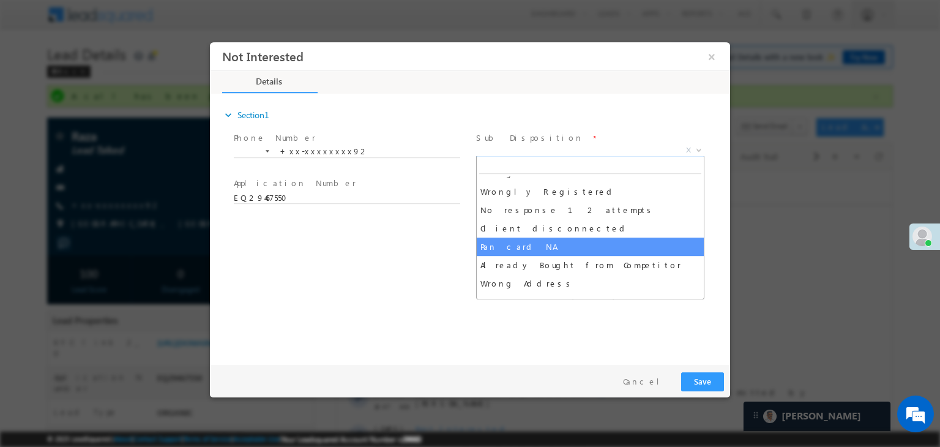
select select "Pan card NA"
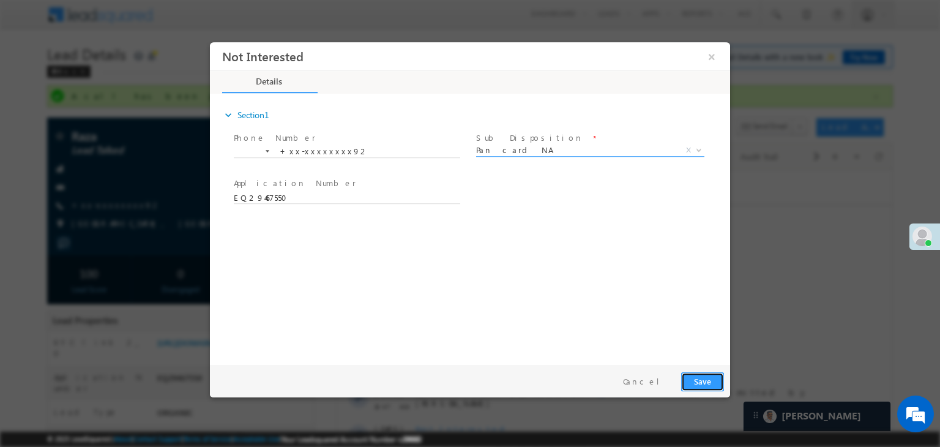
click at [695, 382] on button "Save" at bounding box center [702, 381] width 43 height 19
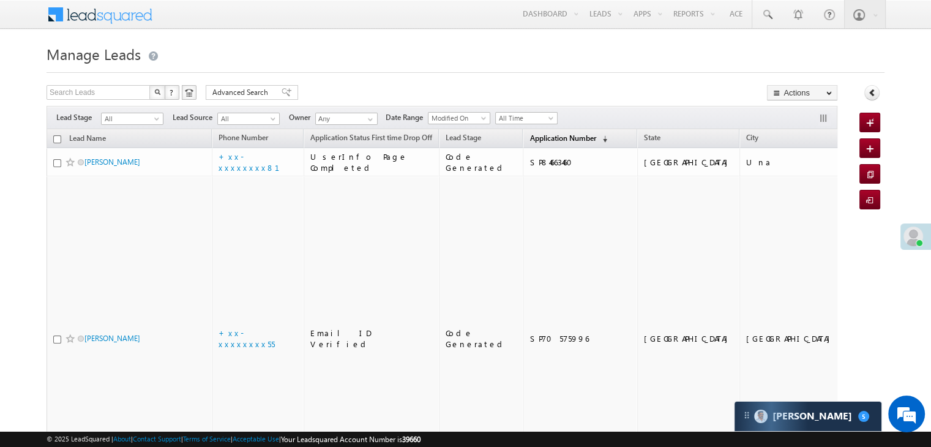
click at [537, 140] on span "Application Number" at bounding box center [562, 137] width 66 height 9
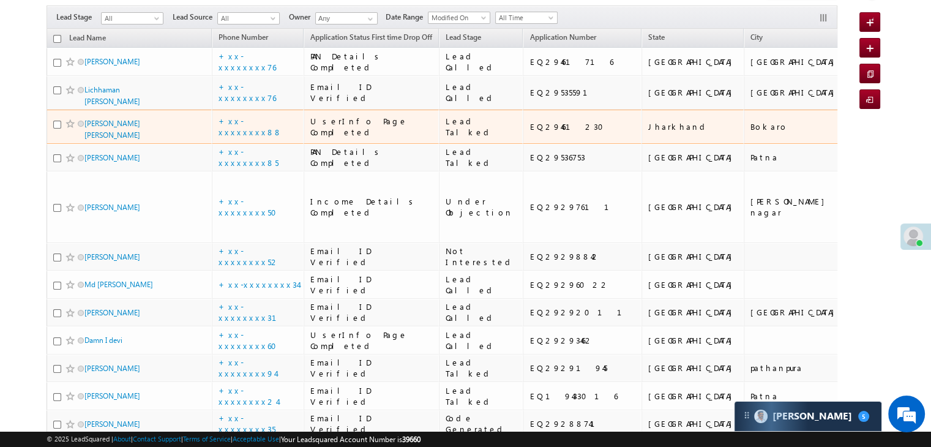
scroll to position [122, 0]
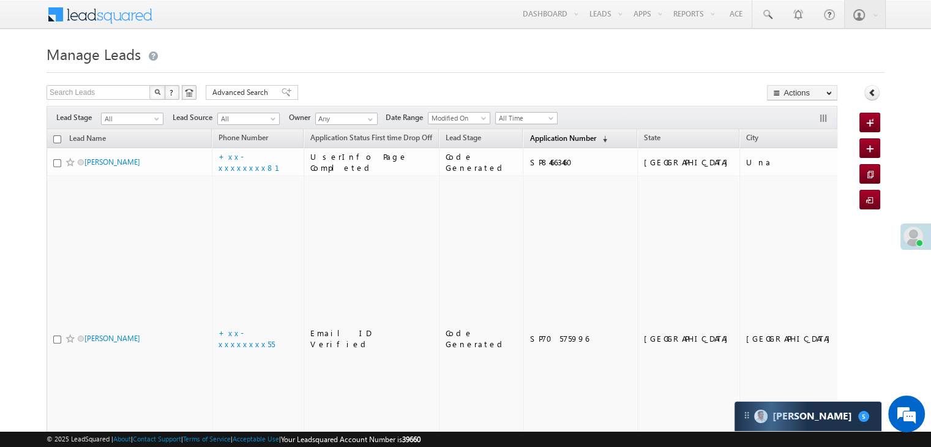
click at [529, 135] on span "Application Number" at bounding box center [562, 137] width 66 height 9
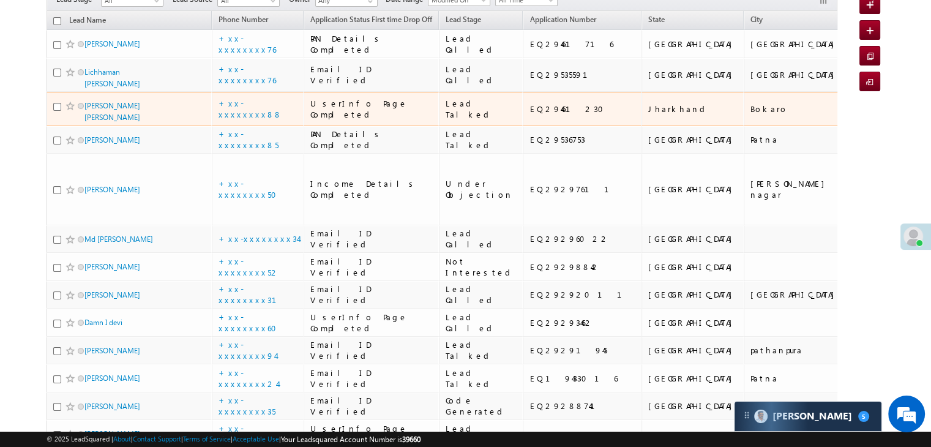
scroll to position [122, 0]
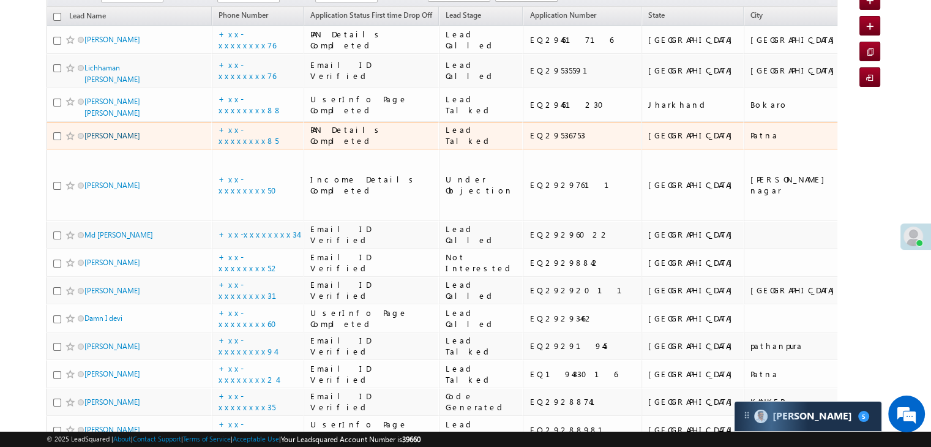
click at [103, 140] on link "[PERSON_NAME]" at bounding box center [112, 135] width 56 height 9
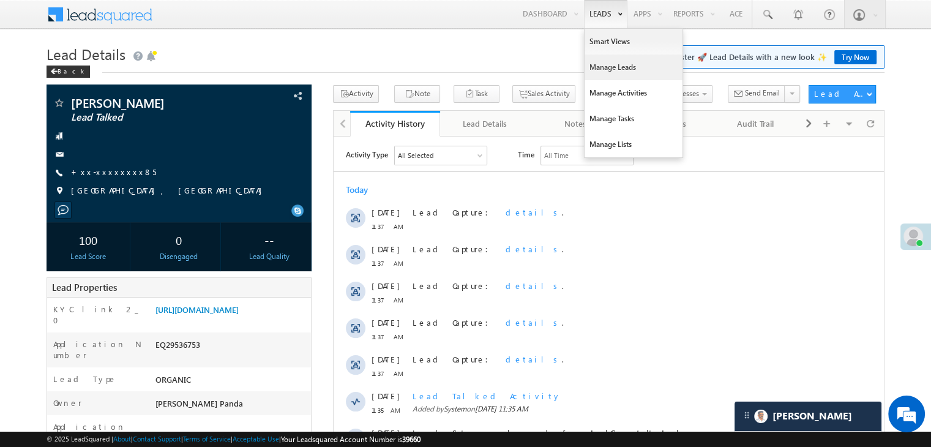
click at [598, 70] on link "Manage Leads" at bounding box center [633, 67] width 98 height 26
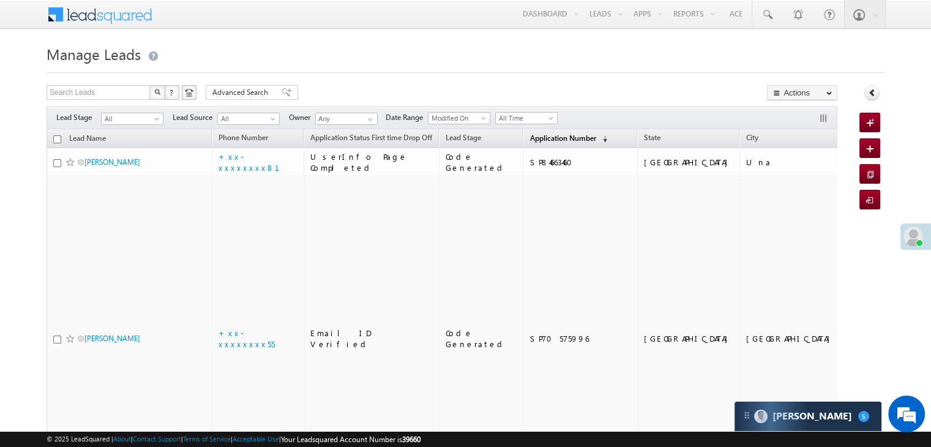
click at [529, 139] on span "Application Number" at bounding box center [562, 137] width 66 height 9
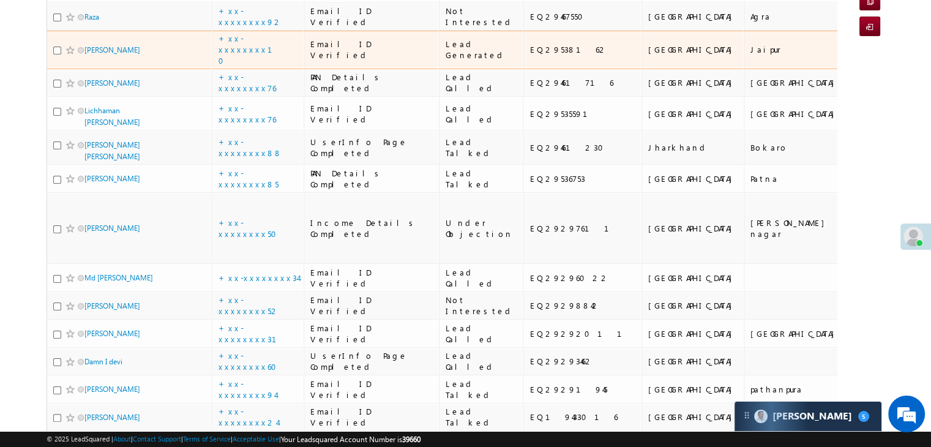
scroll to position [122, 0]
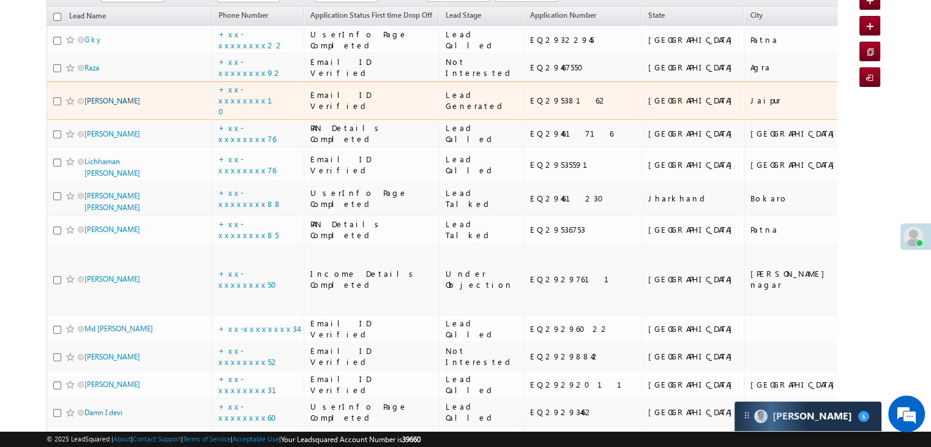
click at [98, 105] on link "[PERSON_NAME]" at bounding box center [112, 100] width 56 height 9
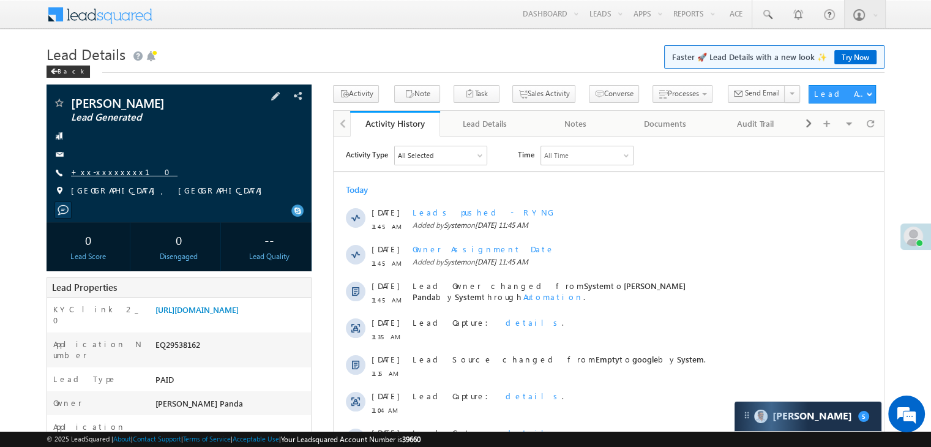
click at [102, 174] on link "+xx-xxxxxxxx10" at bounding box center [124, 171] width 106 height 10
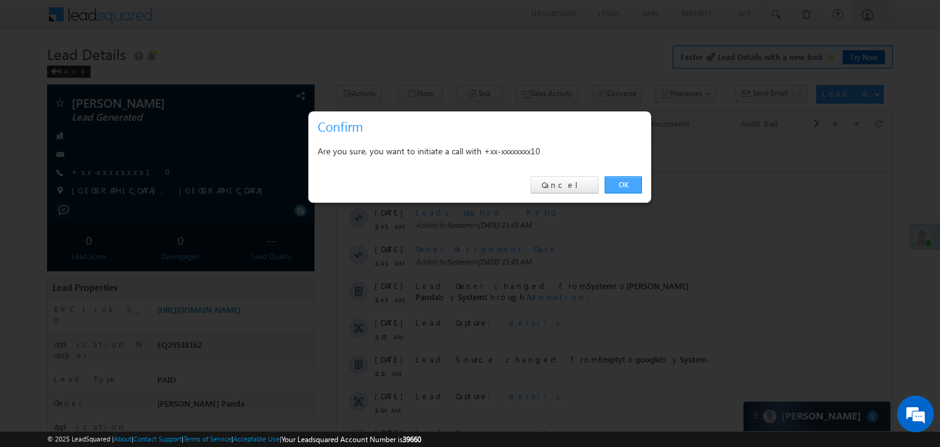
click at [625, 182] on link "OK" at bounding box center [623, 184] width 37 height 17
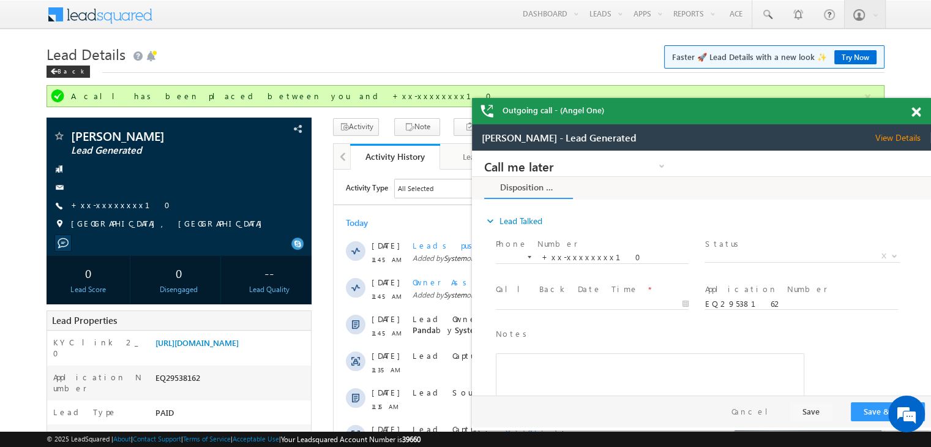
scroll to position [61, 0]
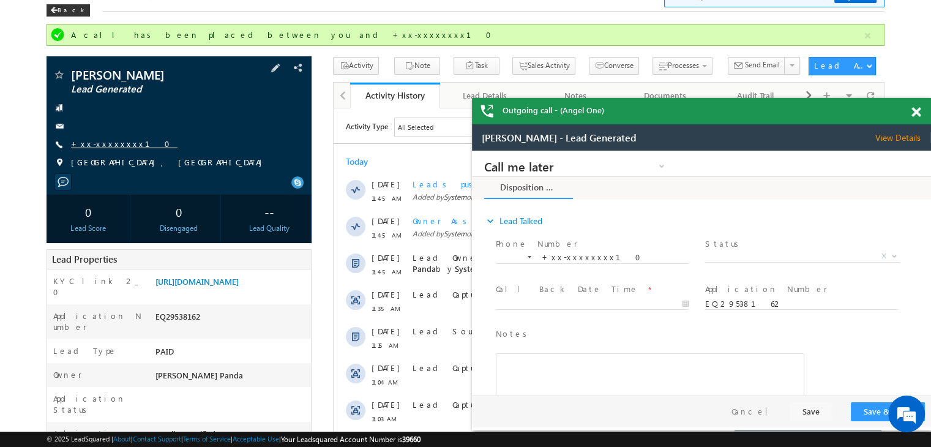
click at [102, 141] on link "+xx-xxxxxxxx10" at bounding box center [124, 143] width 106 height 10
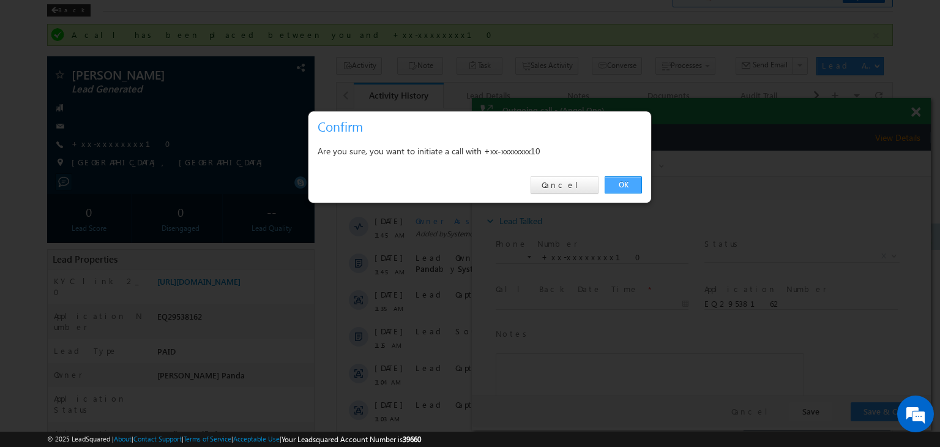
click at [630, 187] on link "OK" at bounding box center [623, 184] width 37 height 17
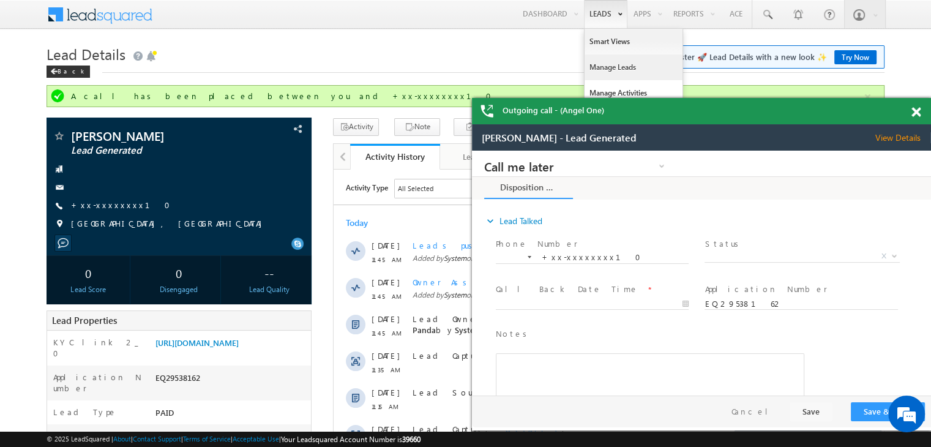
scroll to position [0, 0]
click at [608, 67] on link "Manage Leads" at bounding box center [633, 67] width 98 height 26
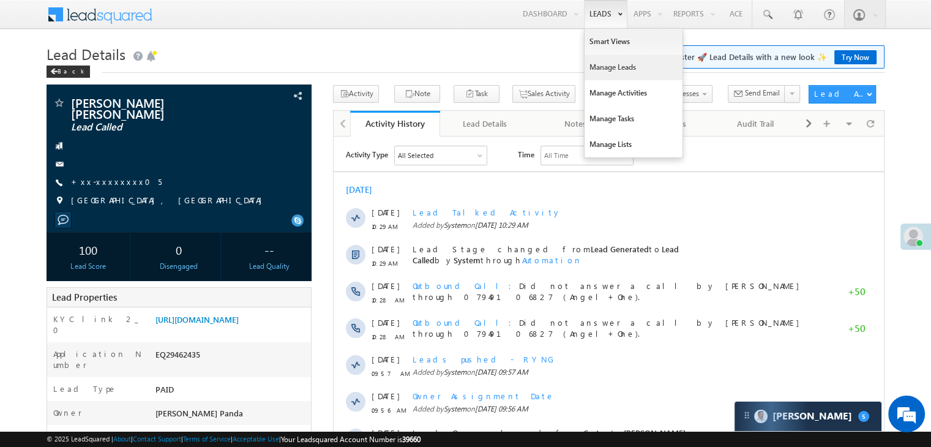
click at [591, 65] on link "Manage Leads" at bounding box center [633, 67] width 98 height 26
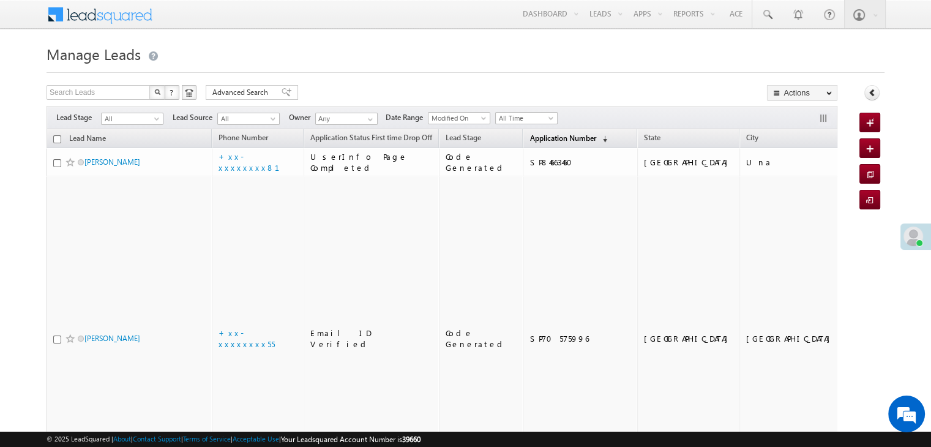
click at [545, 142] on span "Application Number" at bounding box center [562, 137] width 66 height 9
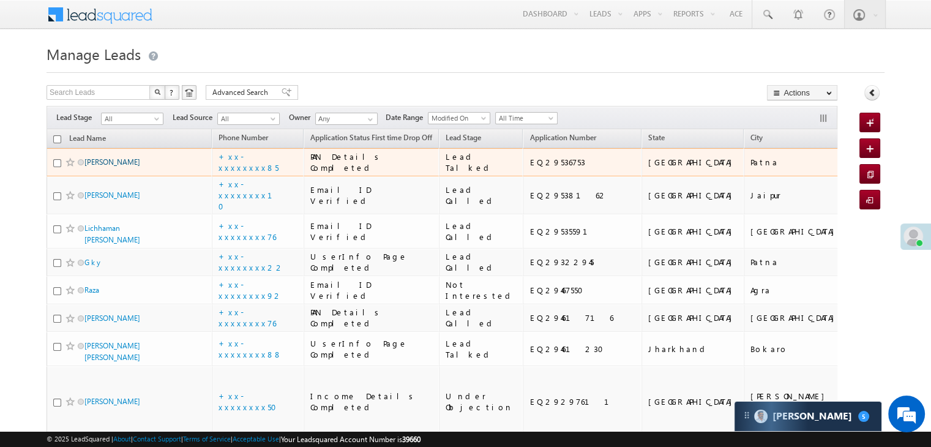
click at [104, 166] on link "Ratankala devi" at bounding box center [112, 161] width 56 height 9
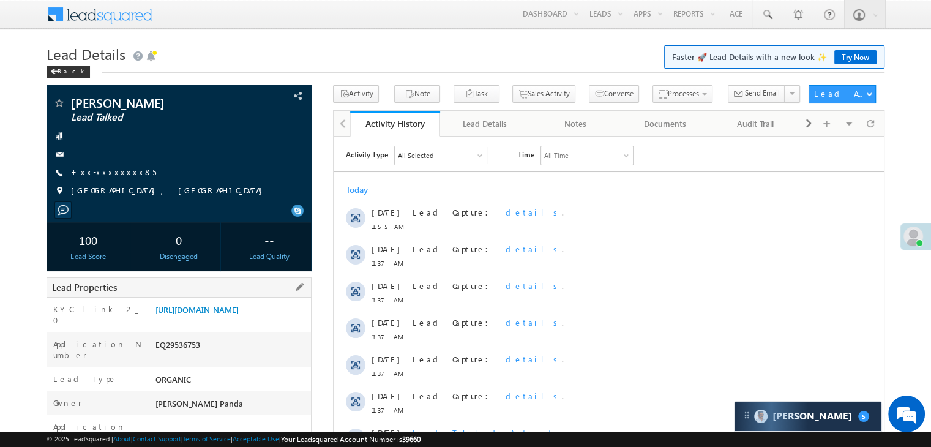
scroll to position [184, 0]
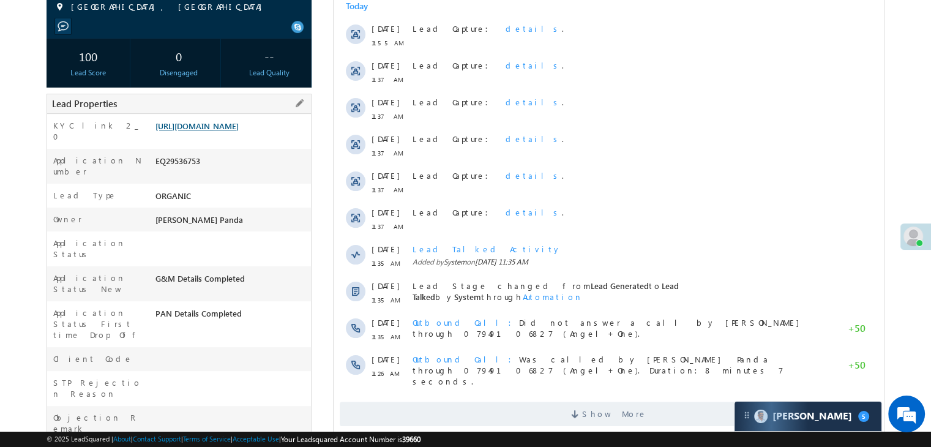
click at [227, 131] on link "[URL][DOMAIN_NAME]" at bounding box center [196, 126] width 83 height 10
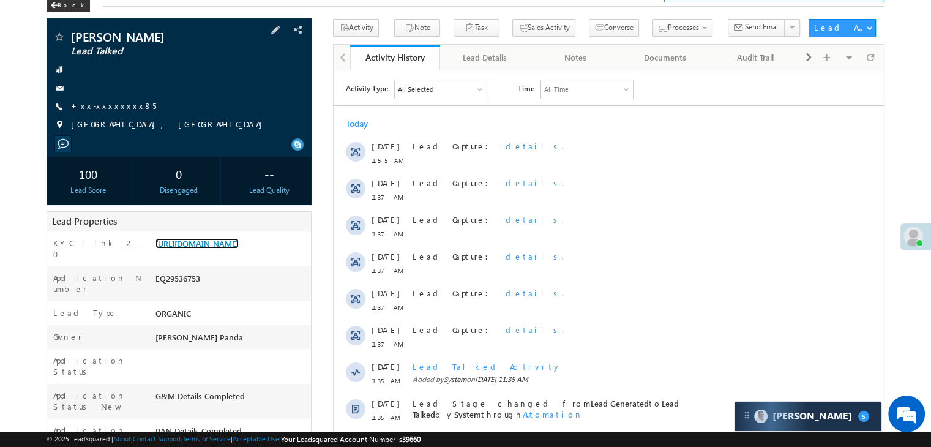
scroll to position [61, 0]
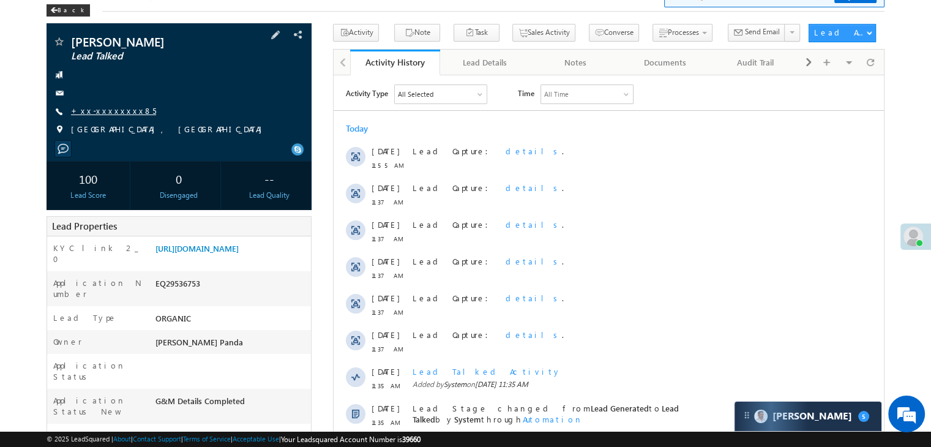
click at [97, 111] on link "+xx-xxxxxxxx85" at bounding box center [113, 110] width 85 height 10
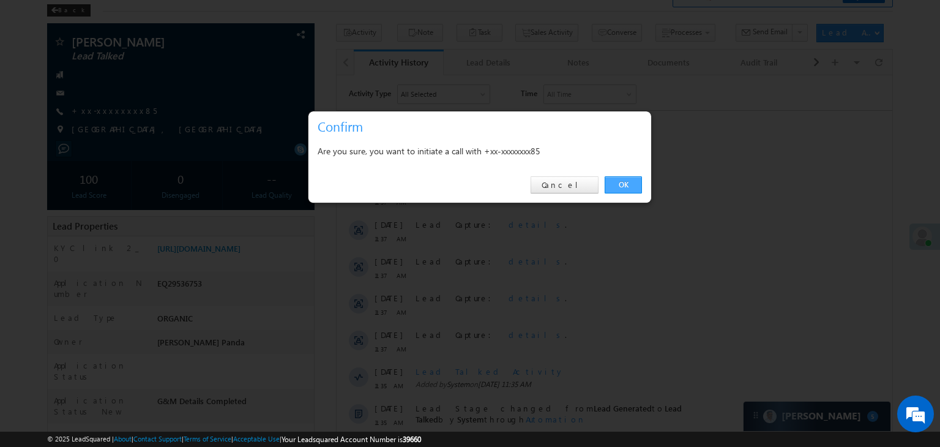
click at [627, 187] on link "OK" at bounding box center [623, 184] width 37 height 17
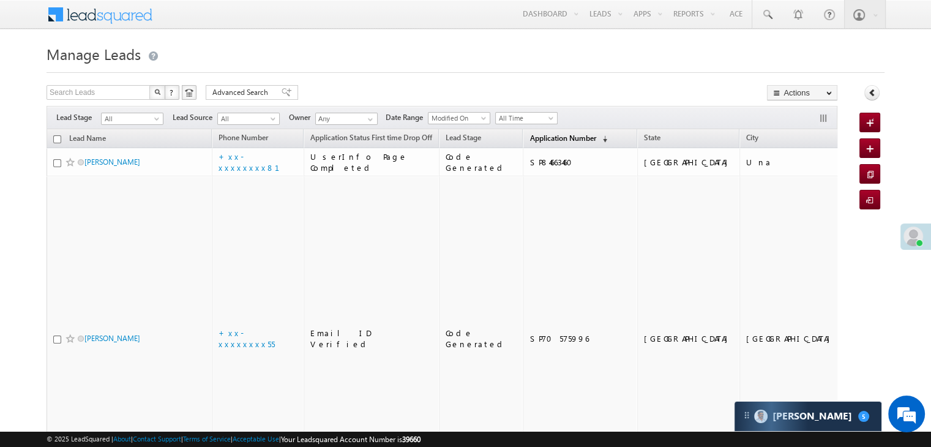
click at [529, 141] on span "Application Number" at bounding box center [562, 137] width 66 height 9
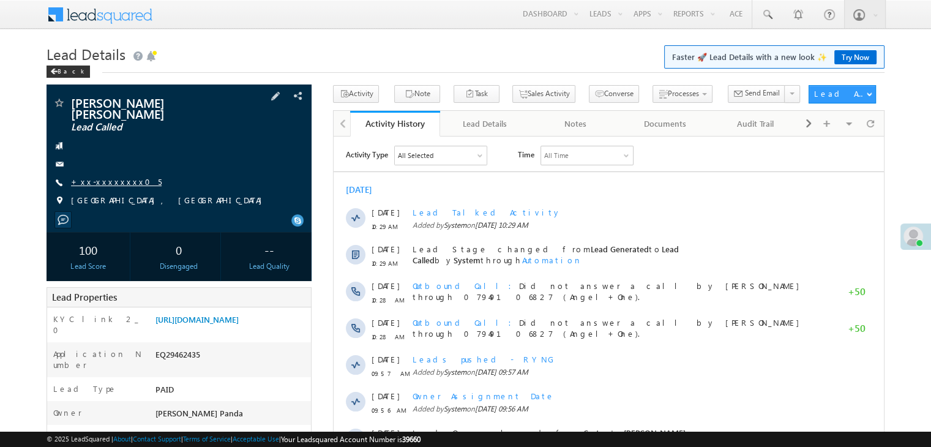
click at [99, 177] on link "+xx-xxxxxxxx05" at bounding box center [116, 181] width 91 height 10
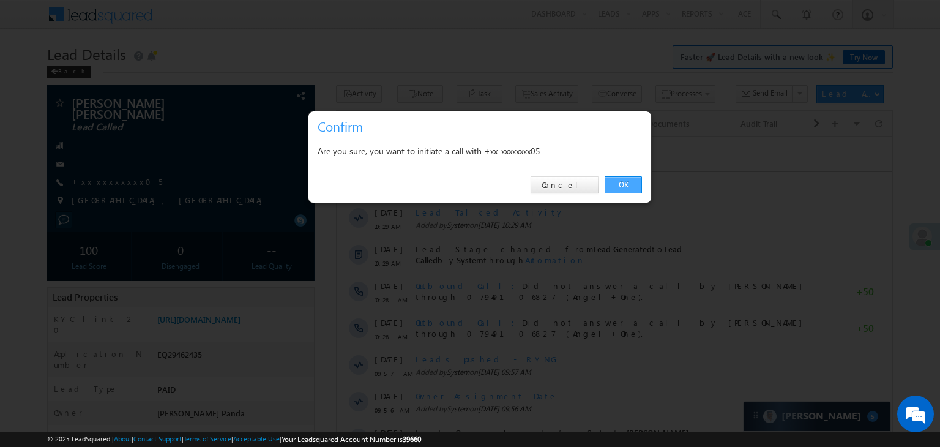
click at [625, 182] on link "OK" at bounding box center [623, 184] width 37 height 17
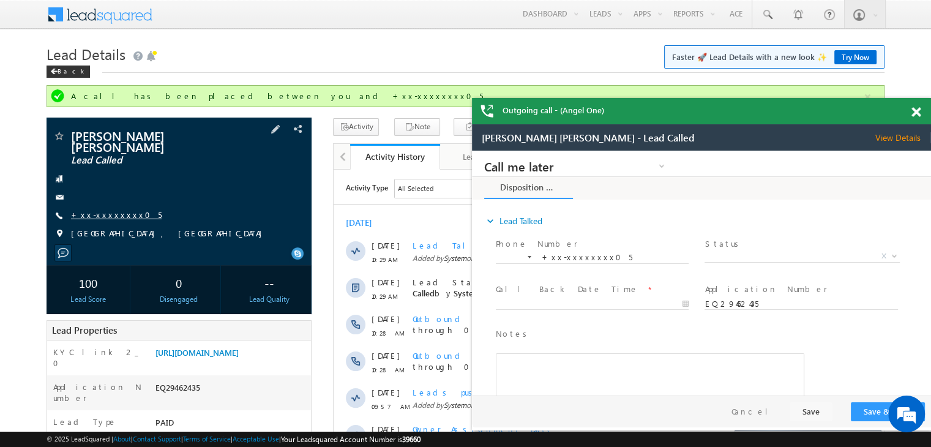
click at [104, 209] on link "+xx-xxxxxxxx05" at bounding box center [116, 214] width 91 height 10
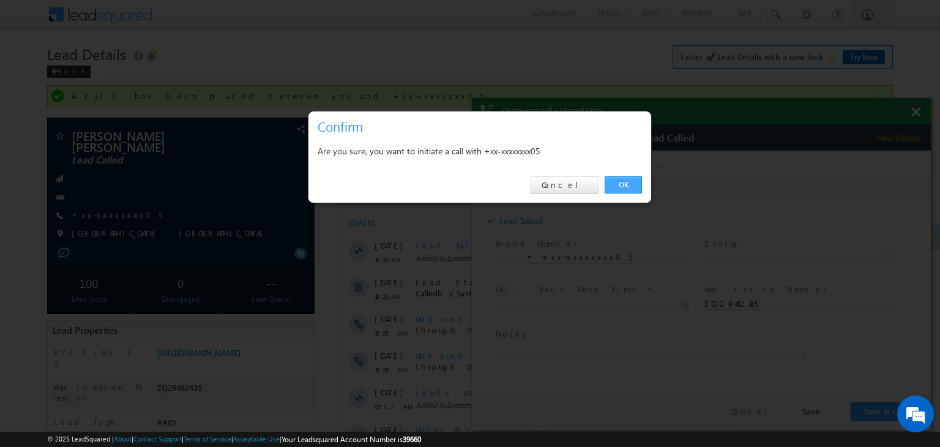
click at [619, 185] on link "OK" at bounding box center [623, 184] width 37 height 17
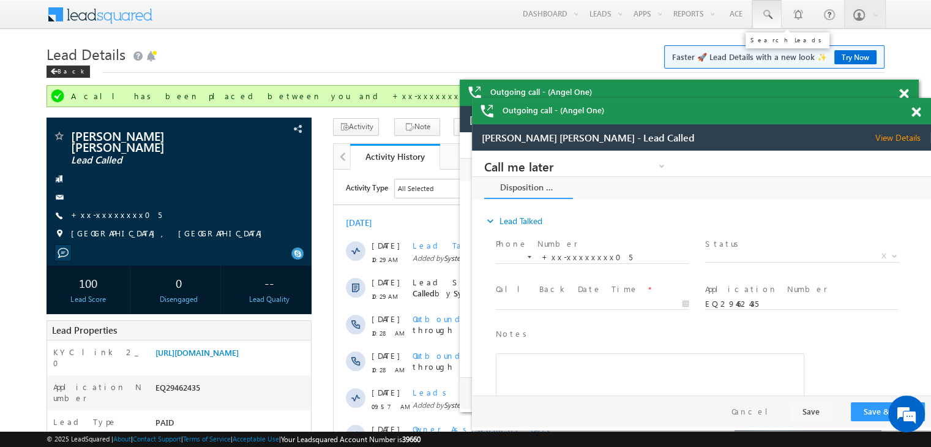
click at [764, 10] on span at bounding box center [767, 15] width 12 height 12
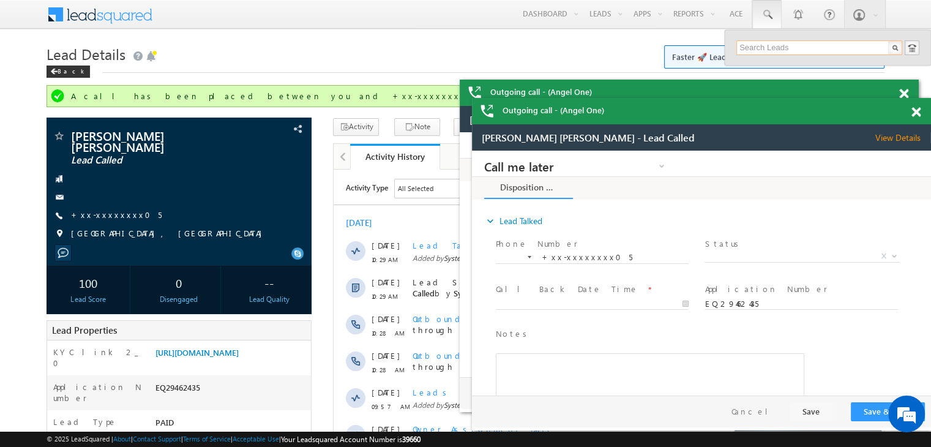
paste input "6239188969"
type input "6239188969"
click at [769, 67] on div "[PERSON_NAME]" at bounding box center [824, 65] width 164 height 13
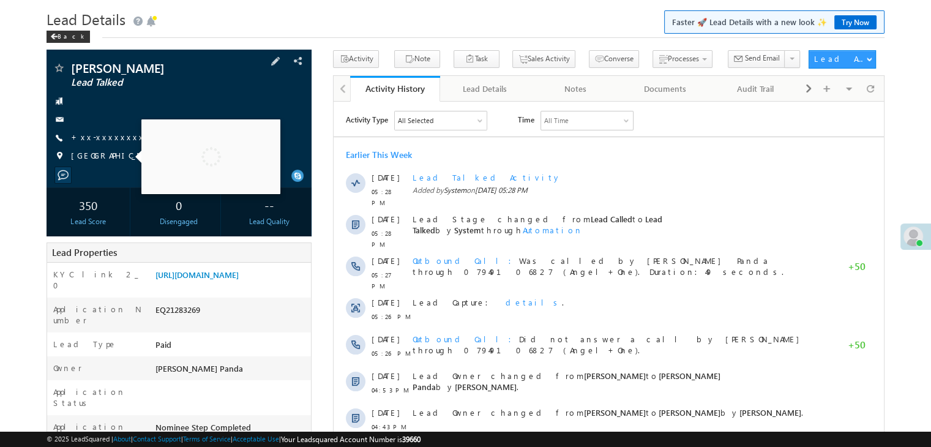
scroll to position [122, 0]
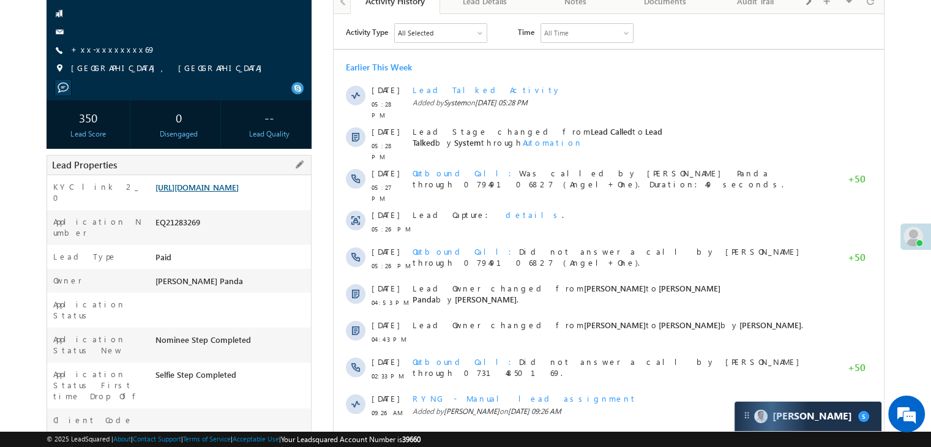
click at [239, 192] on link "[URL][DOMAIN_NAME]" at bounding box center [196, 187] width 83 height 10
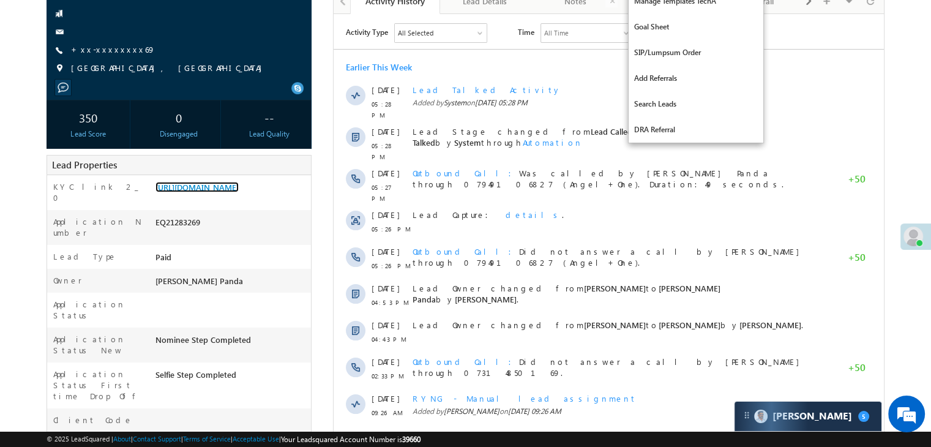
scroll to position [0, 0]
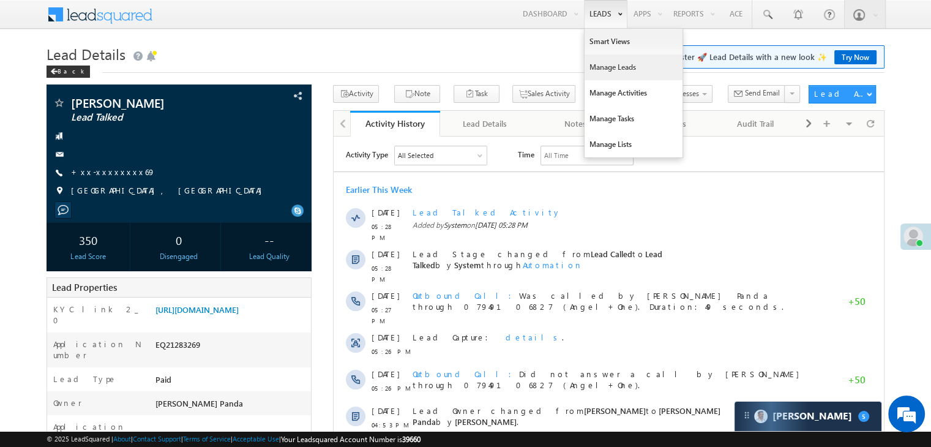
click at [613, 71] on link "Manage Leads" at bounding box center [633, 67] width 98 height 26
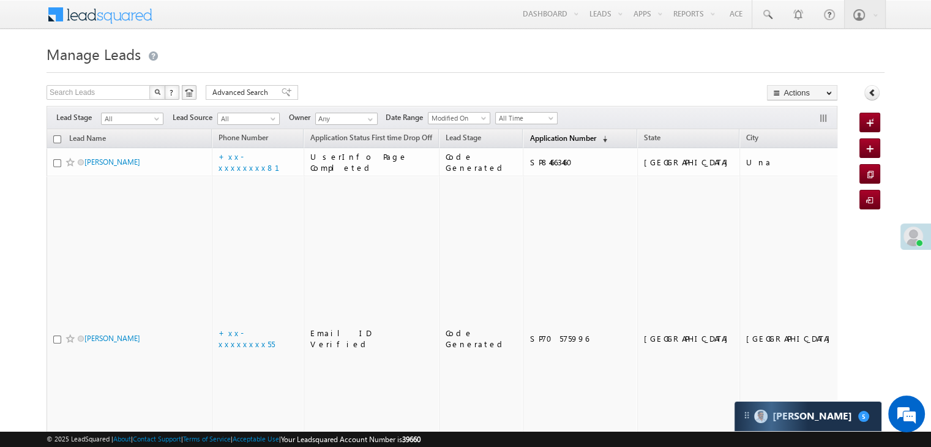
click at [529, 141] on span "Application Number" at bounding box center [562, 137] width 66 height 9
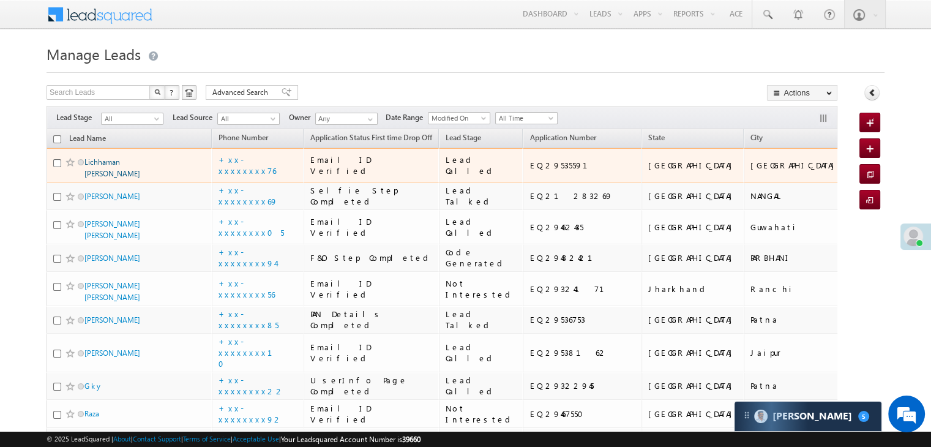
click at [110, 178] on link "Lichhaman [PERSON_NAME]" at bounding box center [112, 167] width 56 height 21
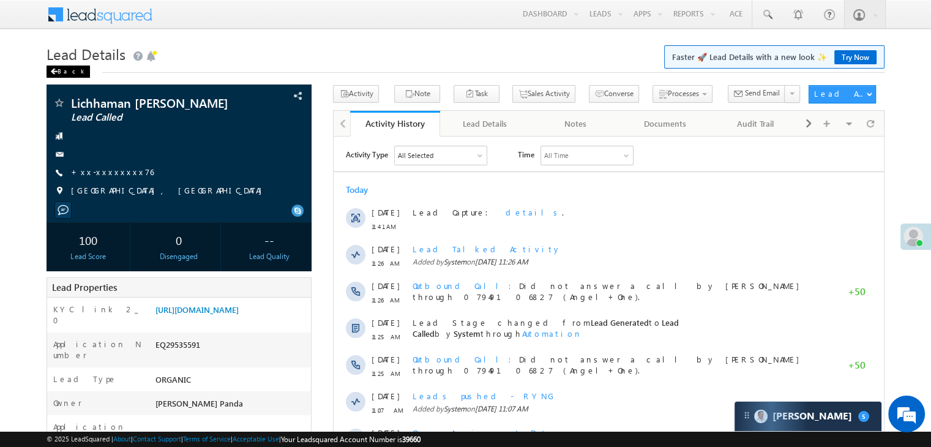
click at [59, 74] on div "Back" at bounding box center [68, 71] width 43 height 12
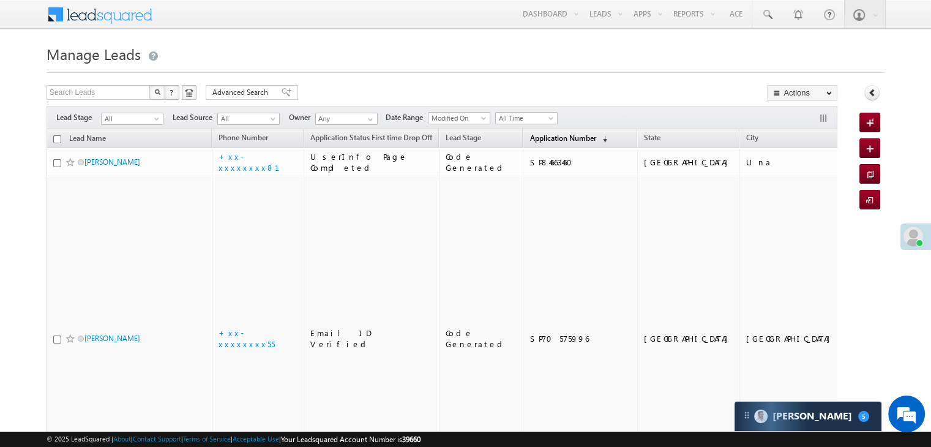
click at [542, 140] on span "Application Number" at bounding box center [562, 137] width 66 height 9
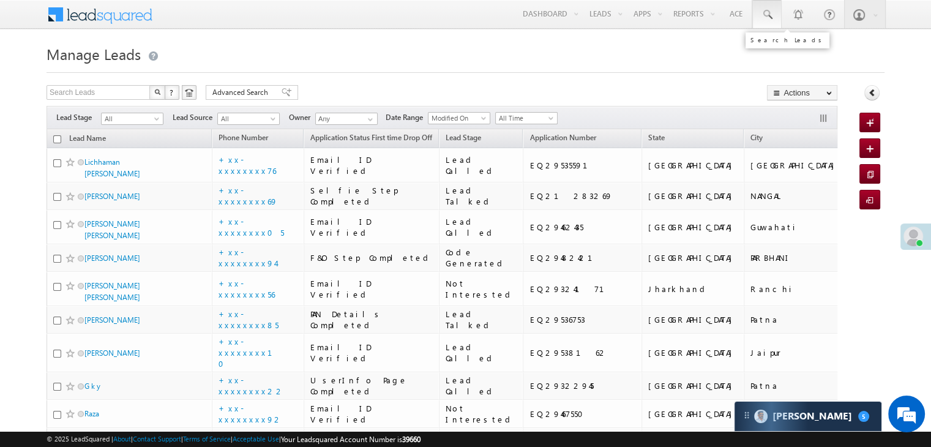
click at [769, 20] on span at bounding box center [767, 15] width 12 height 12
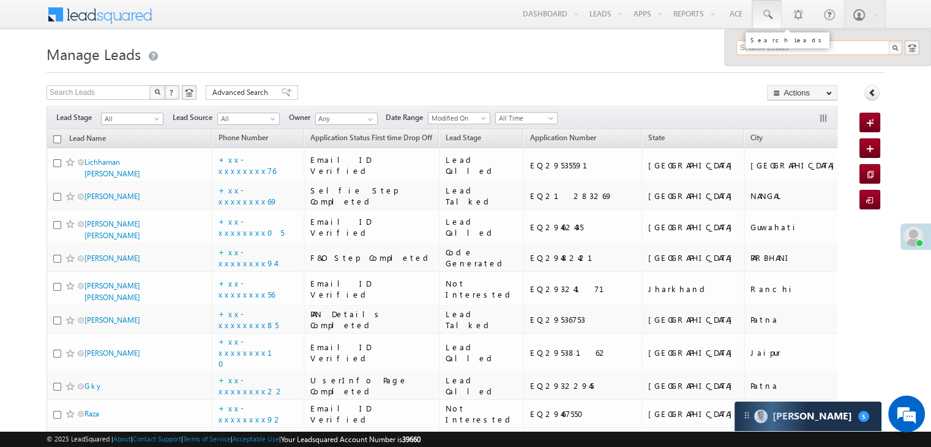
paste input "8076738514"
type input "8076738514"
click at [773, 69] on div "Ravi shanker" at bounding box center [824, 65] width 164 height 13
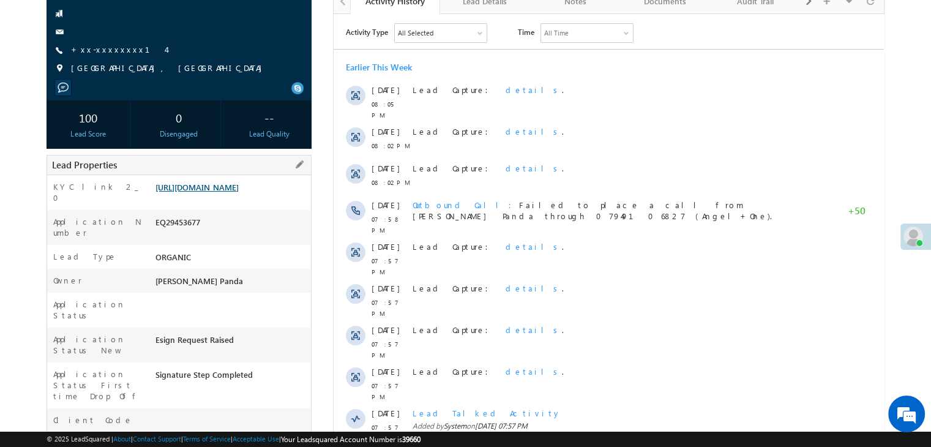
scroll to position [122, 0]
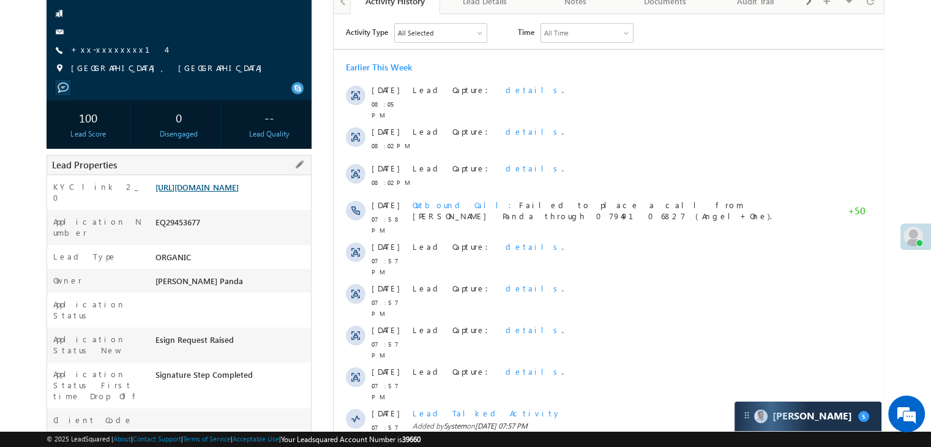
click at [211, 192] on link "[URL][DOMAIN_NAME]" at bounding box center [196, 187] width 83 height 10
click at [225, 192] on link "[URL][DOMAIN_NAME]" at bounding box center [196, 187] width 83 height 10
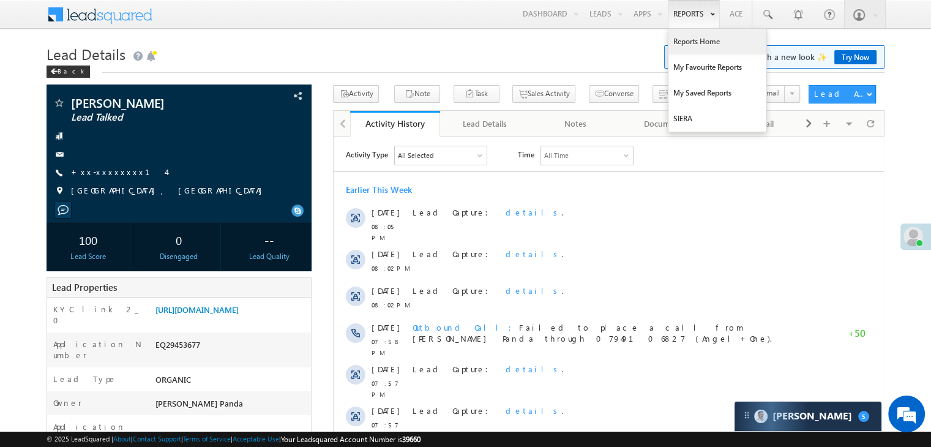
click at [689, 42] on link "Reports Home" at bounding box center [717, 42] width 98 height 26
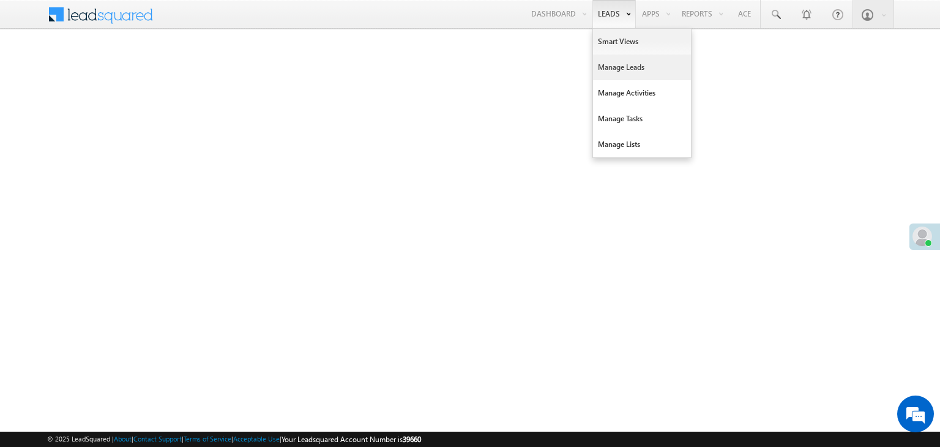
click at [614, 68] on link "Manage Leads" at bounding box center [642, 67] width 98 height 26
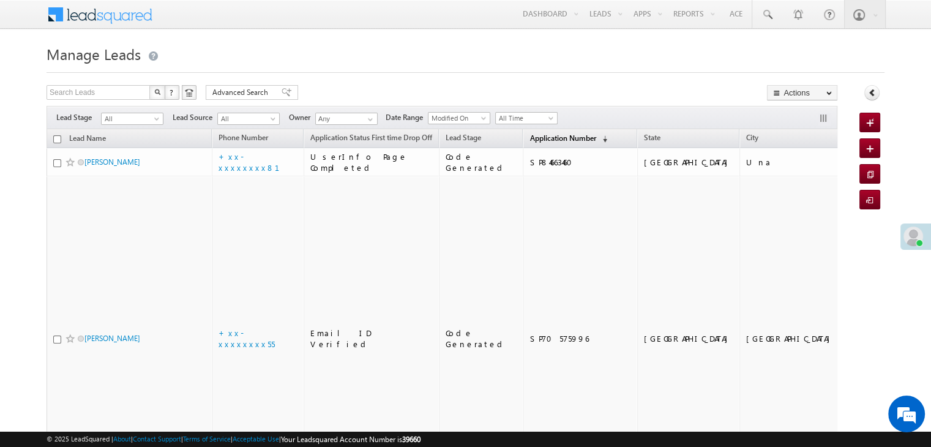
click at [537, 140] on span "Application Number" at bounding box center [562, 137] width 66 height 9
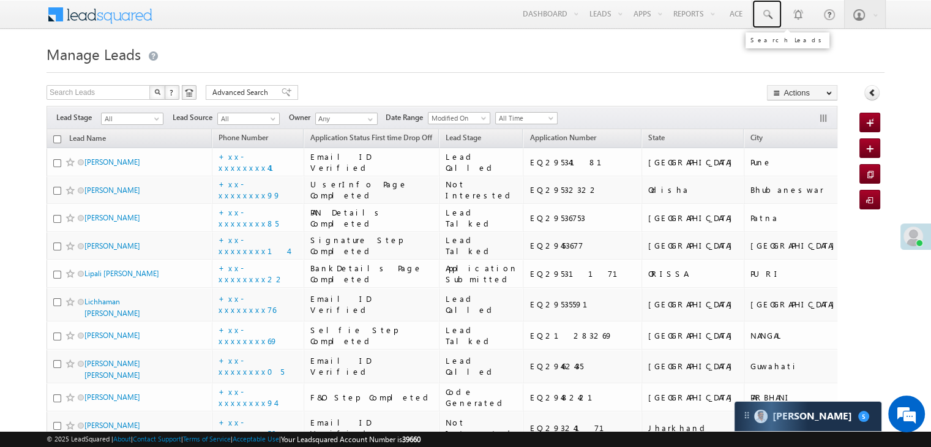
drag, startPoint x: 760, startPoint y: 13, endPoint x: 783, endPoint y: 33, distance: 30.8
click at [760, 13] on link at bounding box center [766, 14] width 29 height 28
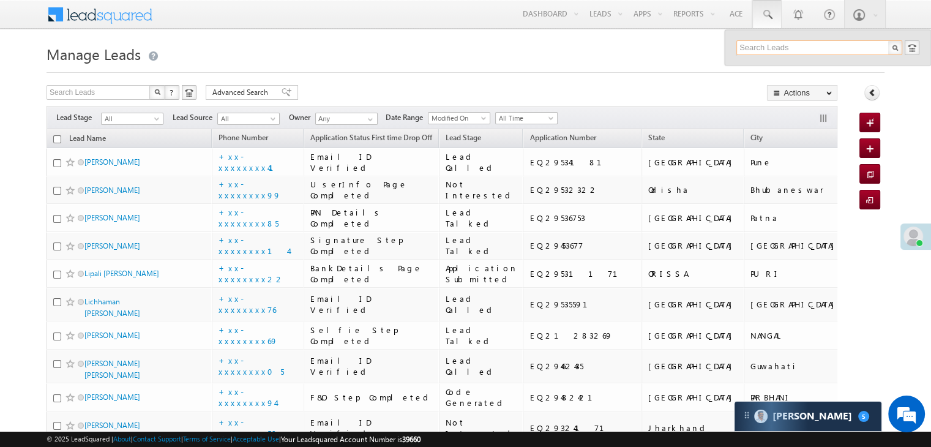
paste input "7340794262"
type input "7340794262"
click at [780, 65] on div "[PERSON_NAME]" at bounding box center [824, 65] width 164 height 13
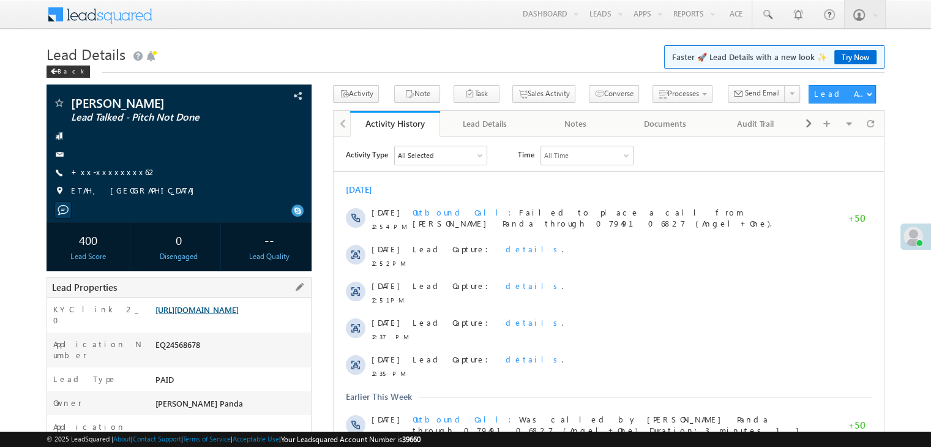
scroll to position [122, 0]
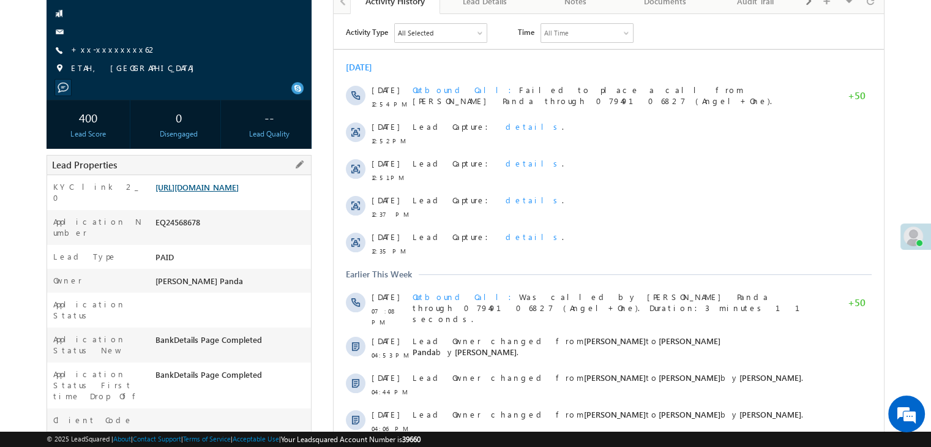
click at [239, 192] on link "[URL][DOMAIN_NAME]" at bounding box center [196, 187] width 83 height 10
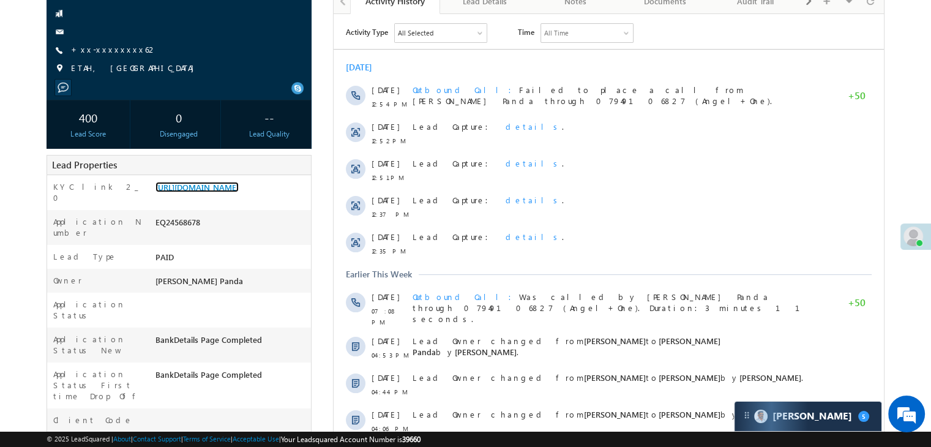
scroll to position [0, 0]
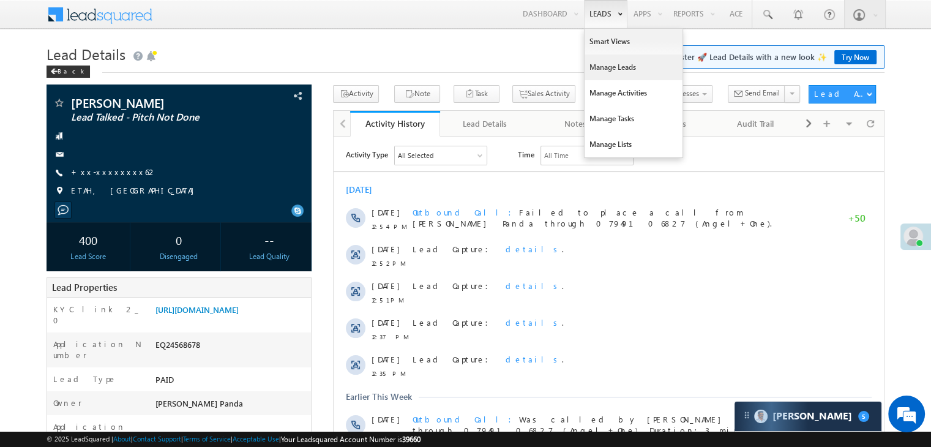
click at [617, 66] on link "Manage Leads" at bounding box center [633, 67] width 98 height 26
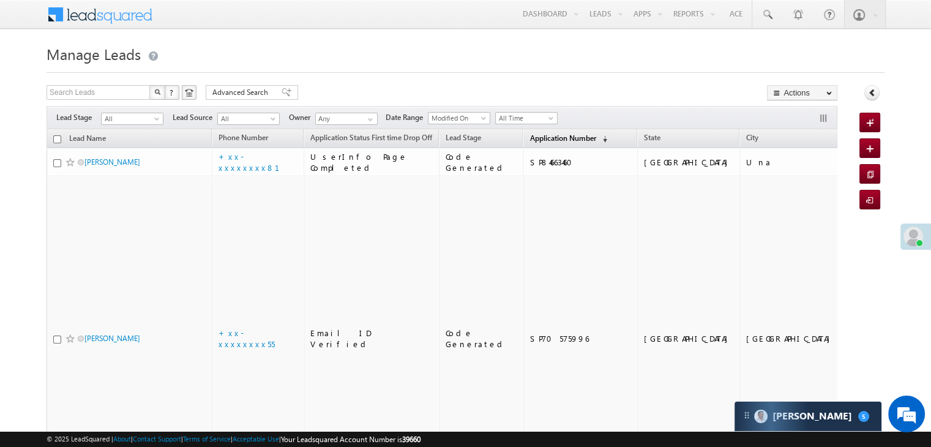
click at [535, 138] on span "Application Number" at bounding box center [562, 137] width 66 height 9
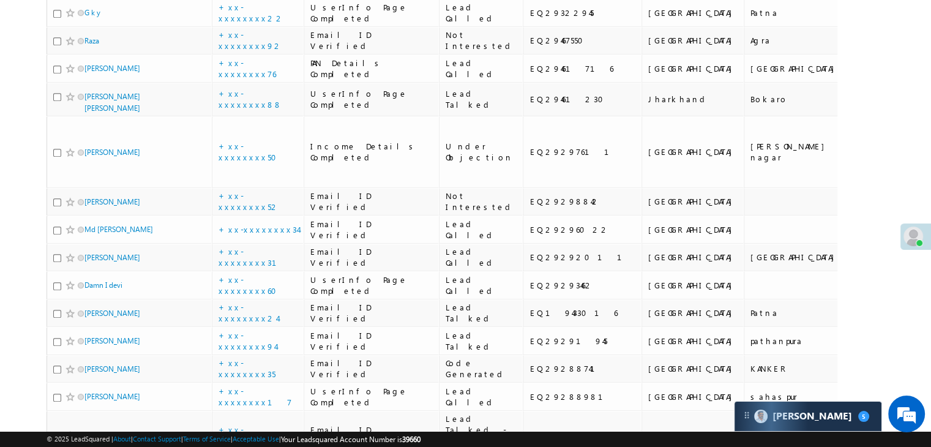
scroll to position [673, 0]
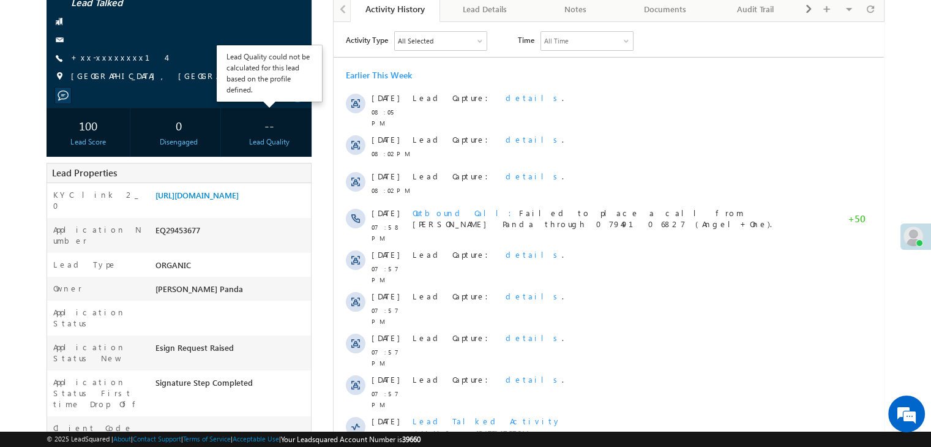
scroll to position [122, 0]
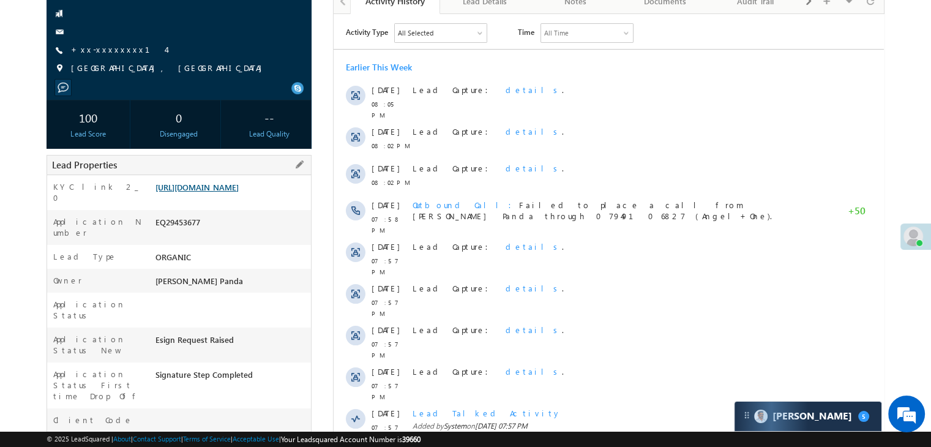
click at [235, 192] on link "https://angelbroking1-pk3em7sa.customui-test.leadsquared.com?leadId=f18541e2-37…" at bounding box center [196, 187] width 83 height 10
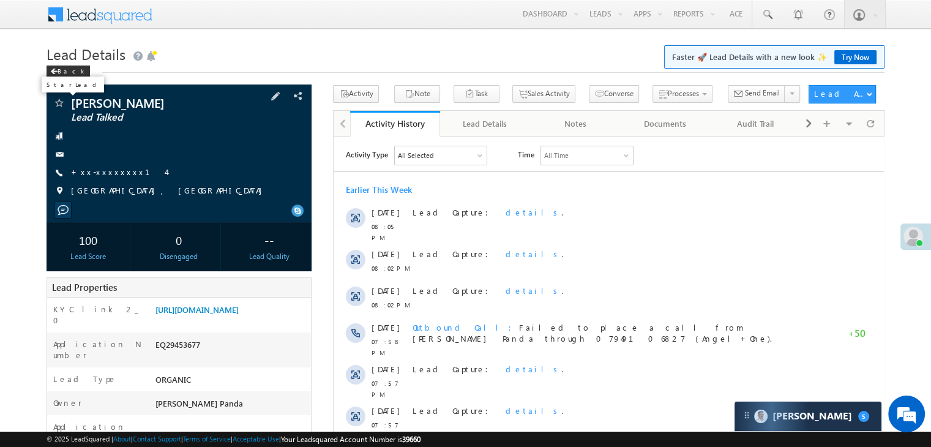
click at [62, 105] on span at bounding box center [59, 104] width 12 height 12
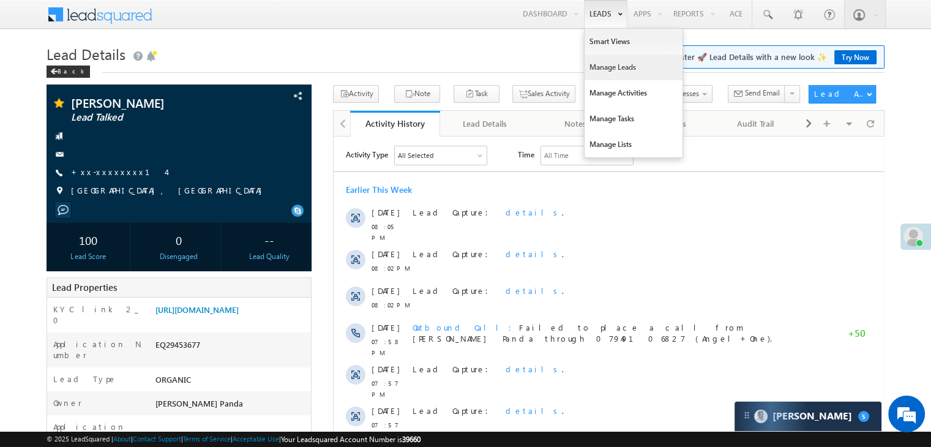
click at [609, 67] on link "Manage Leads" at bounding box center [633, 67] width 98 height 26
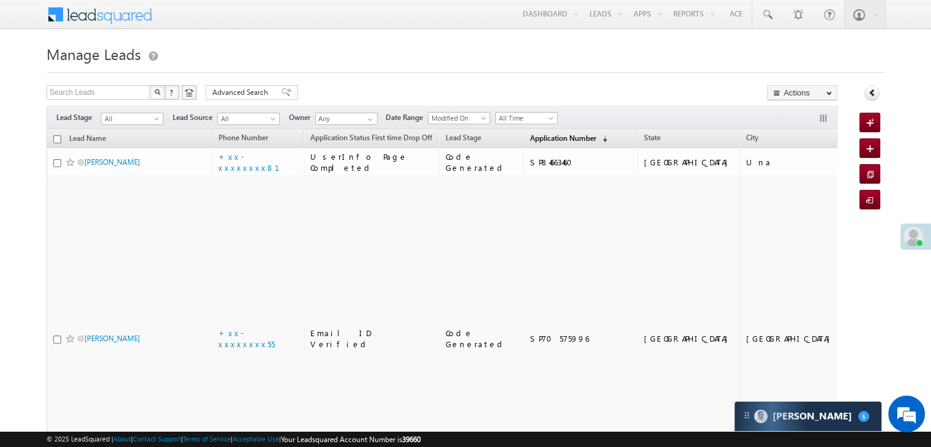
click at [545, 136] on span "Application Number" at bounding box center [562, 137] width 66 height 9
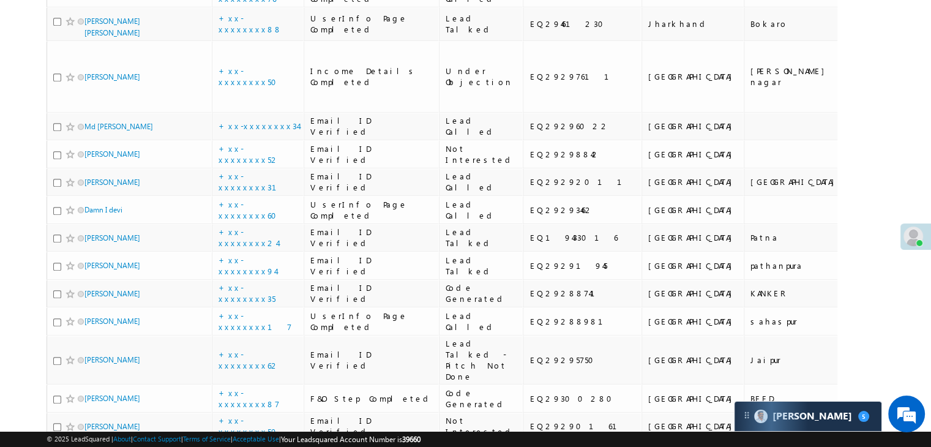
scroll to position [673, 0]
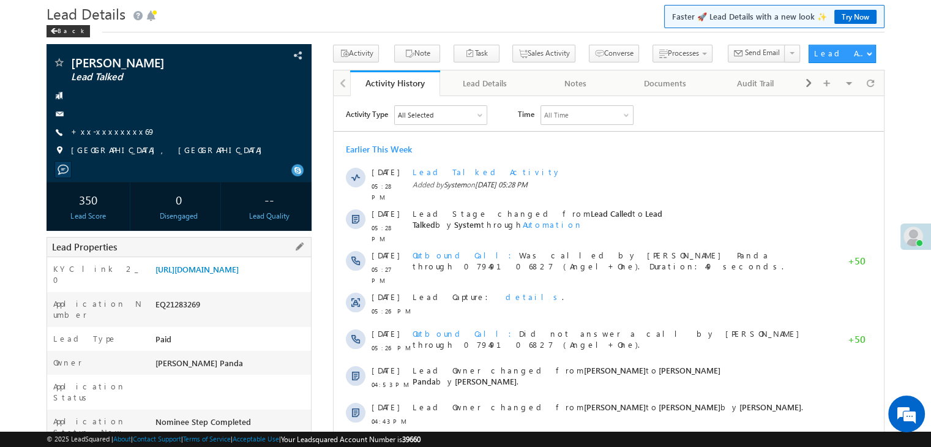
scroll to position [122, 0]
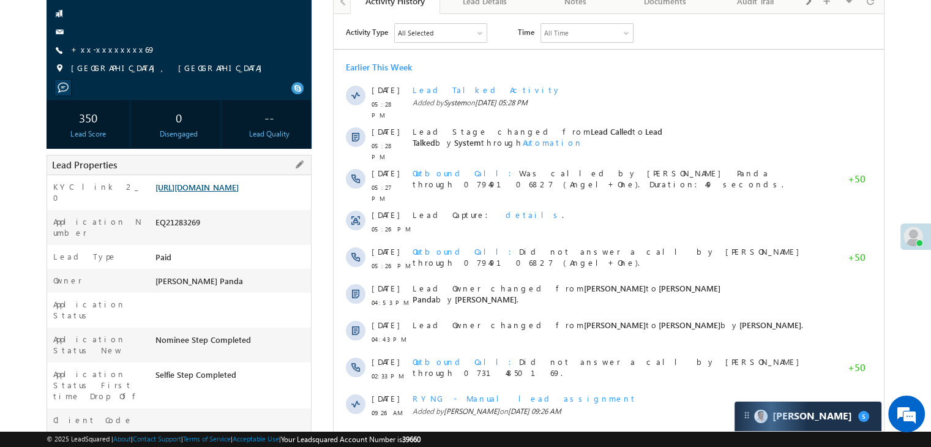
click at [229, 192] on link "[URL][DOMAIN_NAME]" at bounding box center [196, 187] width 83 height 10
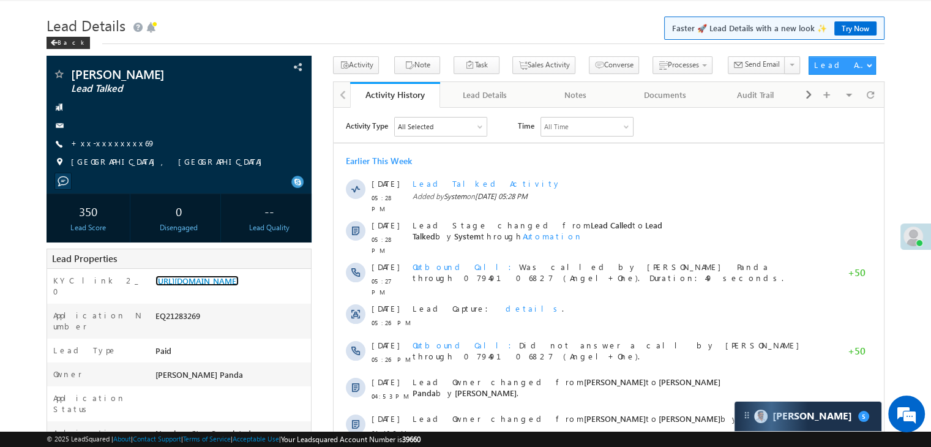
scroll to position [0, 0]
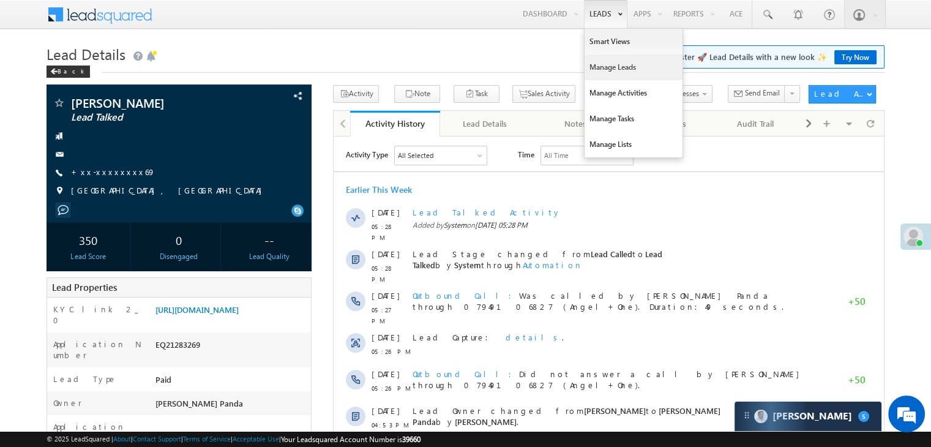
click at [604, 70] on link "Manage Leads" at bounding box center [633, 67] width 98 height 26
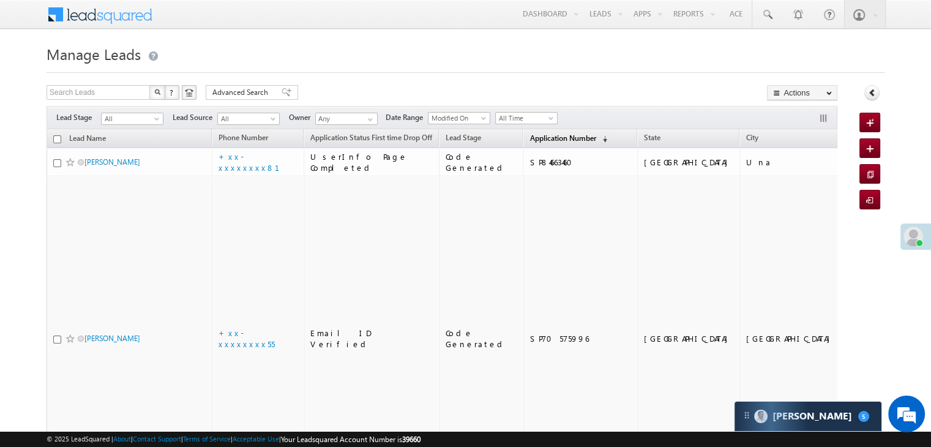
click at [529, 138] on span "Application Number" at bounding box center [562, 137] width 66 height 9
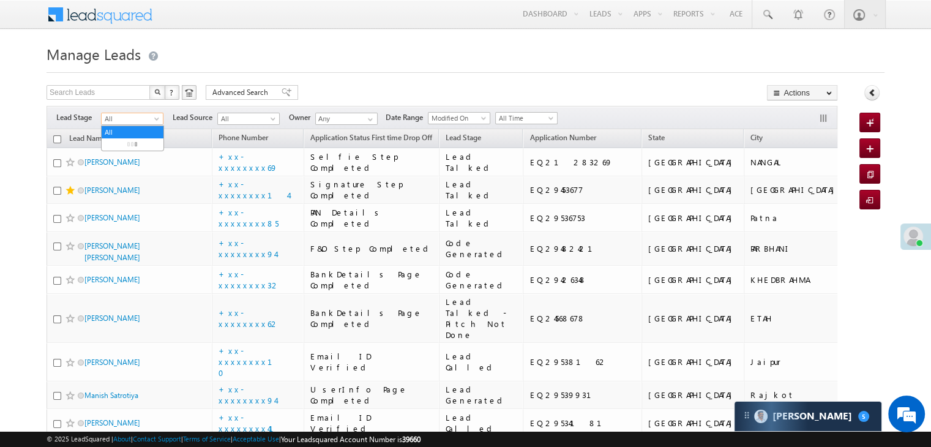
click at [153, 116] on span at bounding box center [158, 121] width 10 height 10
click at [145, 145] on link "Lead Generated" at bounding box center [133, 144] width 62 height 11
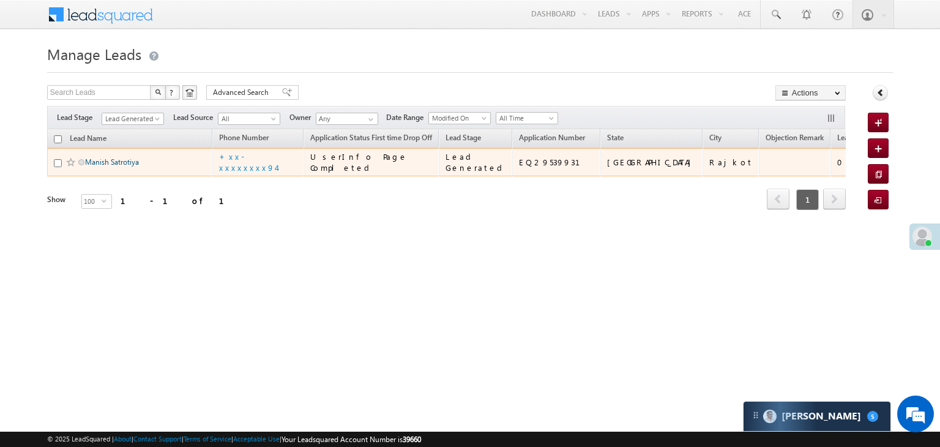
click at [96, 166] on link "Manish Satrotiya" at bounding box center [112, 161] width 54 height 9
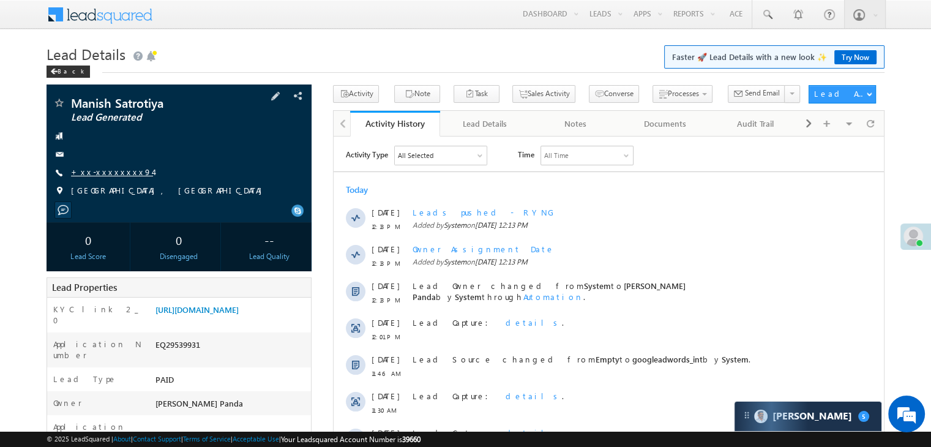
click at [104, 173] on link "+xx-xxxxxxxx94" at bounding box center [112, 171] width 82 height 10
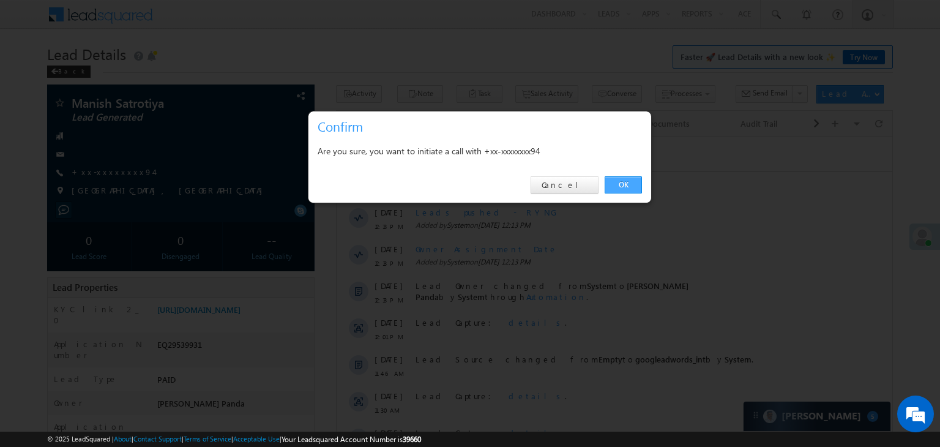
click at [622, 182] on link "OK" at bounding box center [623, 184] width 37 height 17
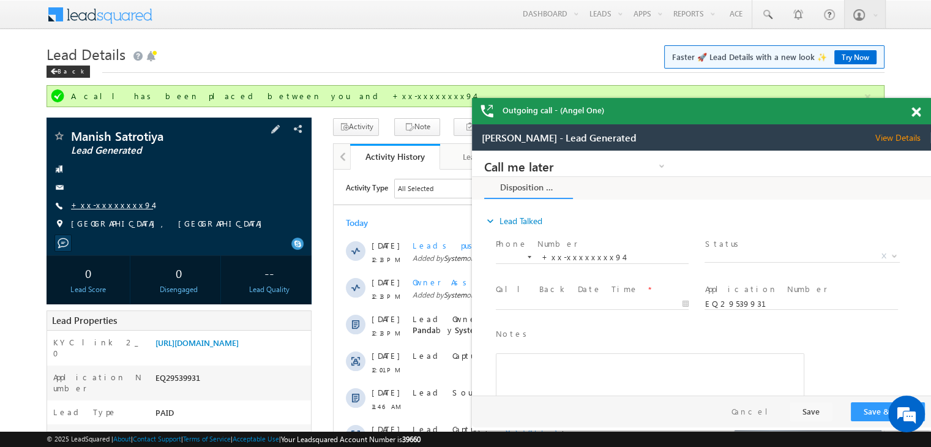
click at [95, 204] on link "+xx-xxxxxxxx94" at bounding box center [112, 204] width 82 height 10
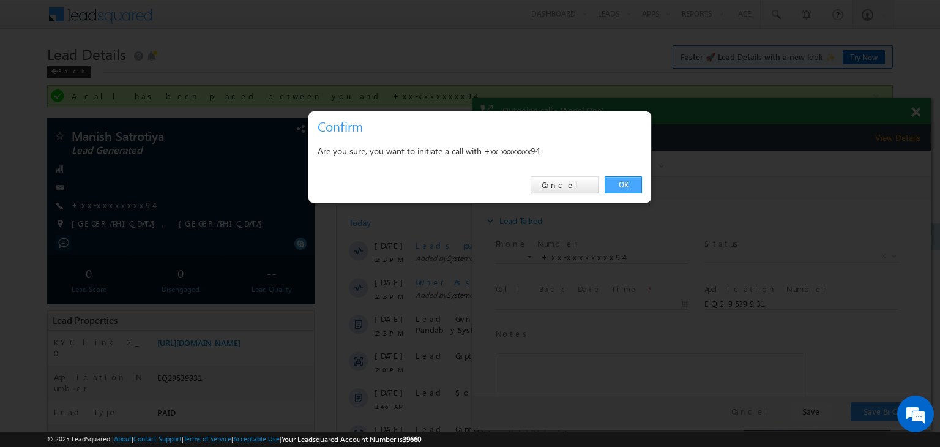
click at [632, 183] on link "OK" at bounding box center [623, 184] width 37 height 17
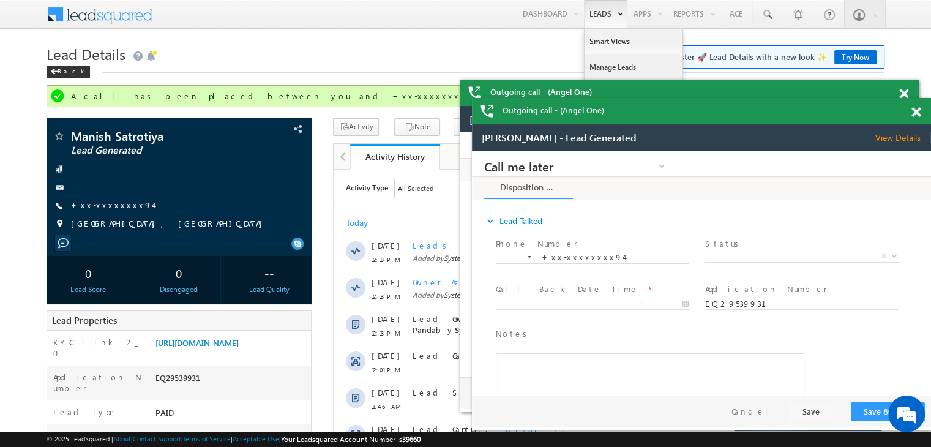
click at [606, 69] on link "Manage Leads" at bounding box center [633, 67] width 98 height 26
click at [917, 116] on span at bounding box center [915, 112] width 9 height 10
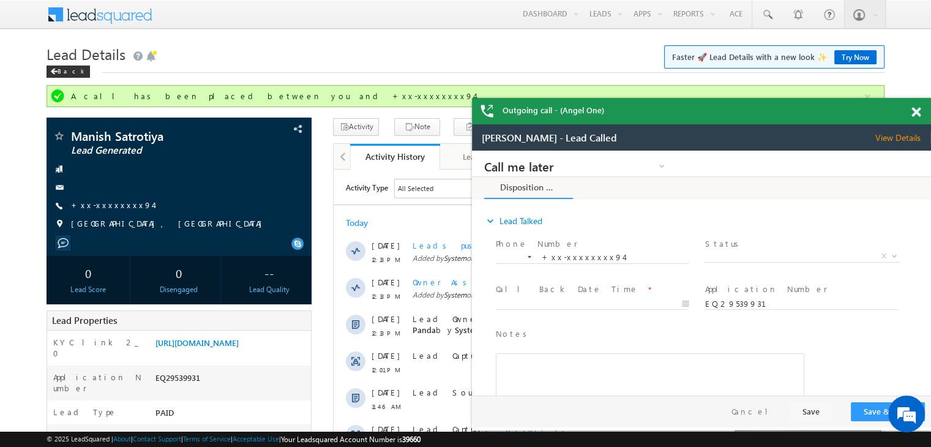
click at [913, 109] on span at bounding box center [915, 112] width 9 height 10
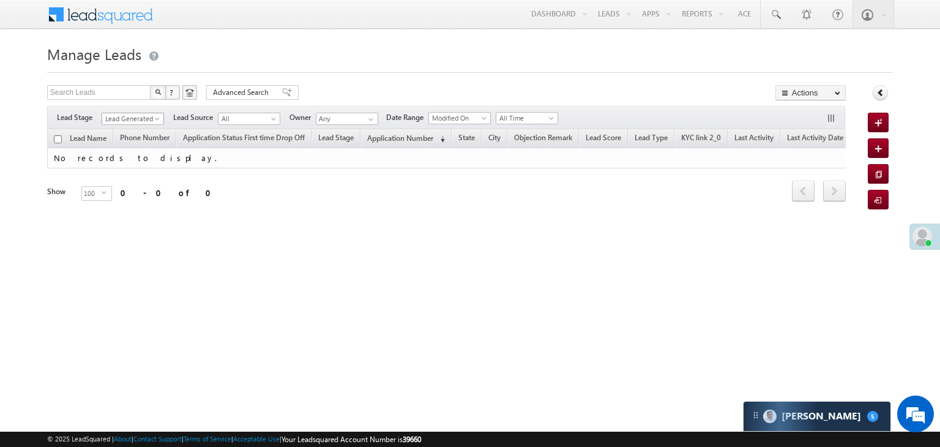
click at [155, 118] on span at bounding box center [159, 121] width 10 height 10
click at [139, 127] on link "All" at bounding box center [133, 132] width 62 height 11
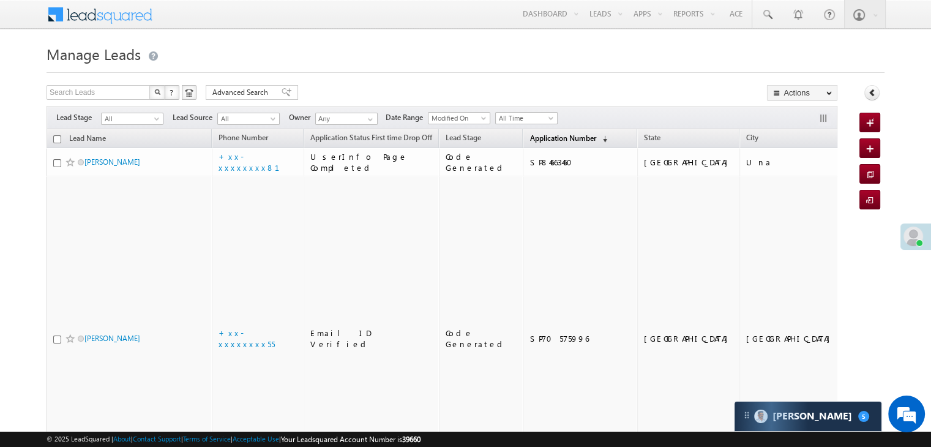
click at [530, 140] on span "Application Number" at bounding box center [562, 137] width 66 height 9
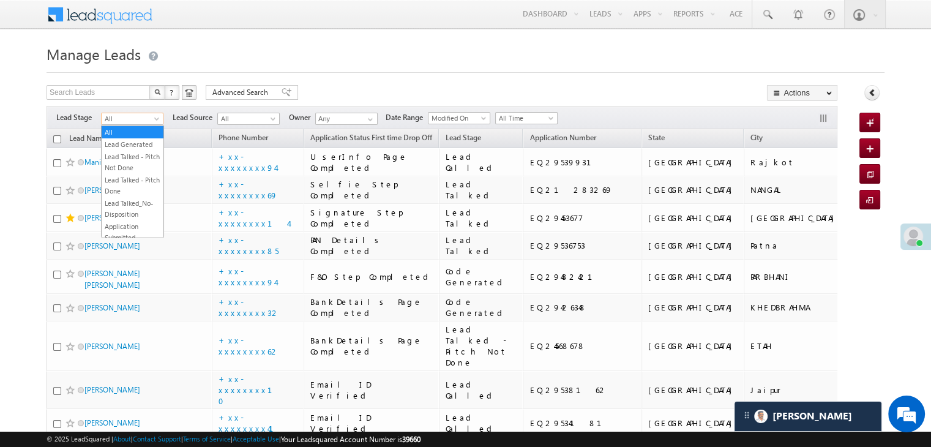
click at [157, 120] on span at bounding box center [158, 121] width 10 height 10
click at [137, 145] on link "Lead Generated" at bounding box center [133, 144] width 62 height 11
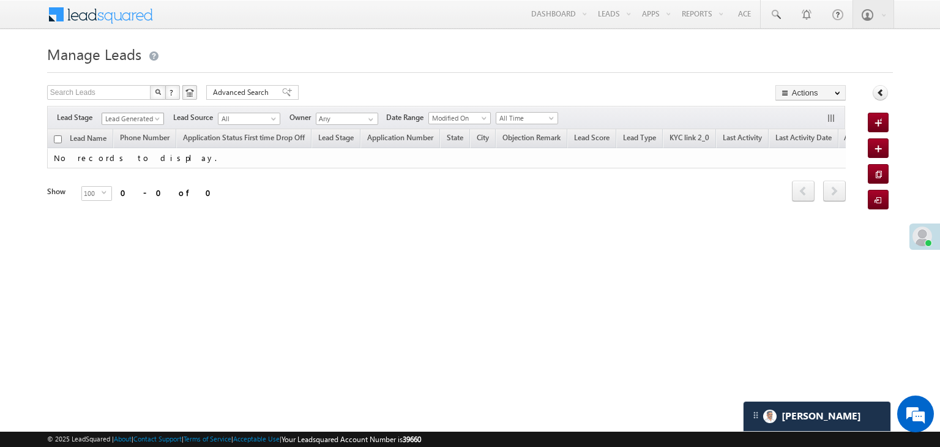
click at [152, 117] on span "Lead Generated" at bounding box center [131, 118] width 58 height 11
click at [141, 127] on link "All" at bounding box center [133, 132] width 62 height 11
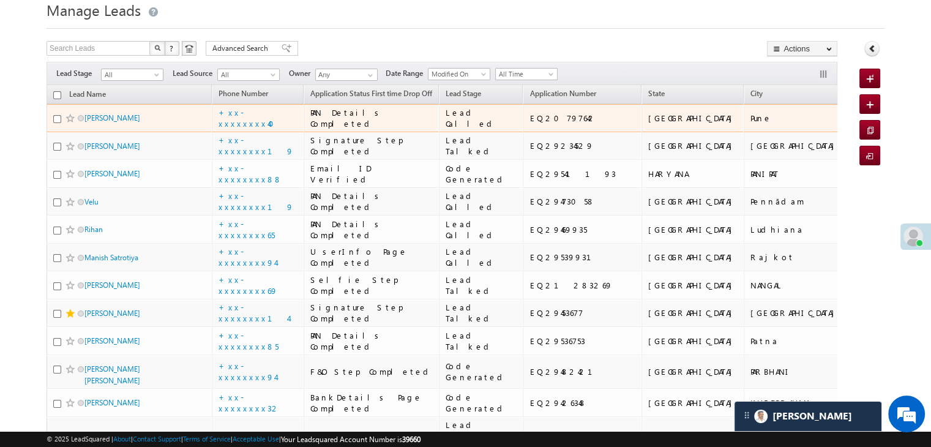
scroll to position [61, 0]
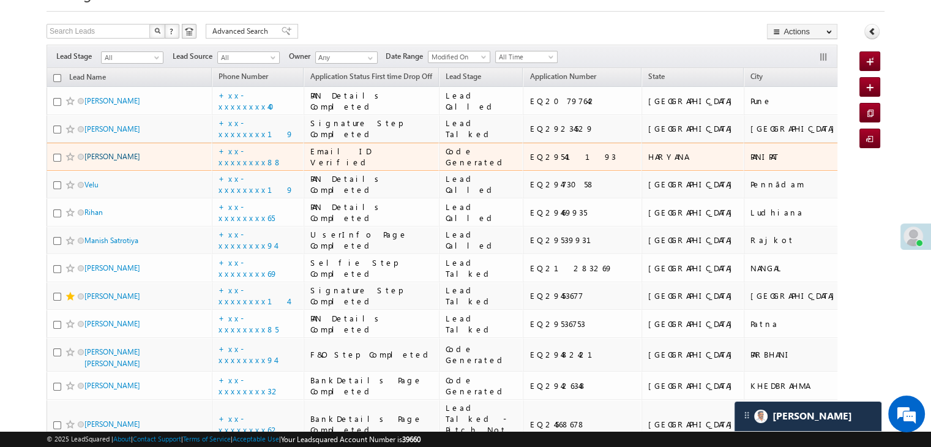
click at [100, 161] on link "Mandeep" at bounding box center [112, 156] width 56 height 9
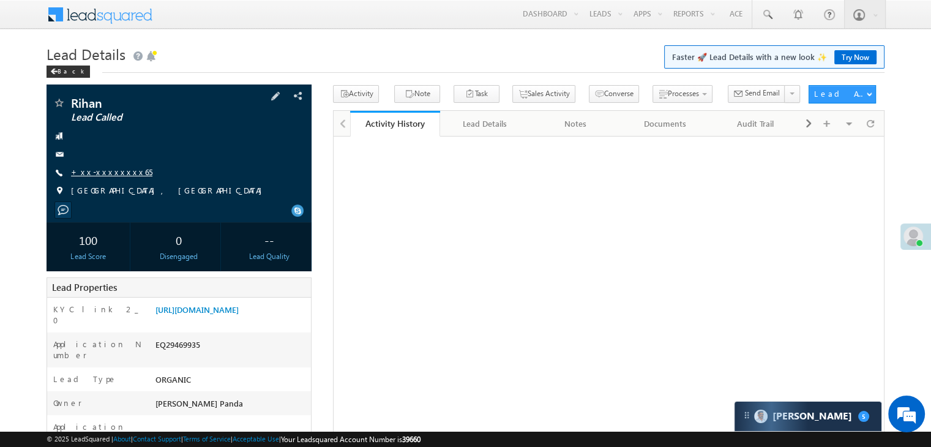
click at [100, 167] on link "+xx-xxxxxxxx65" at bounding box center [111, 171] width 81 height 10
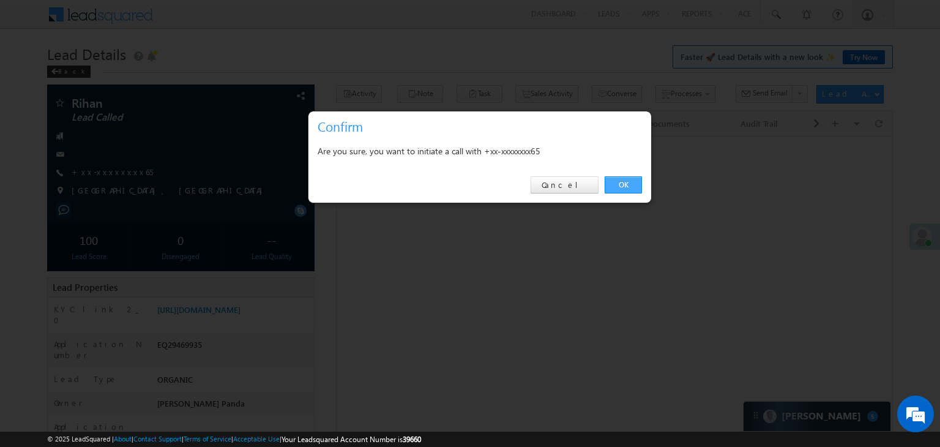
click at [620, 179] on link "OK" at bounding box center [623, 184] width 37 height 17
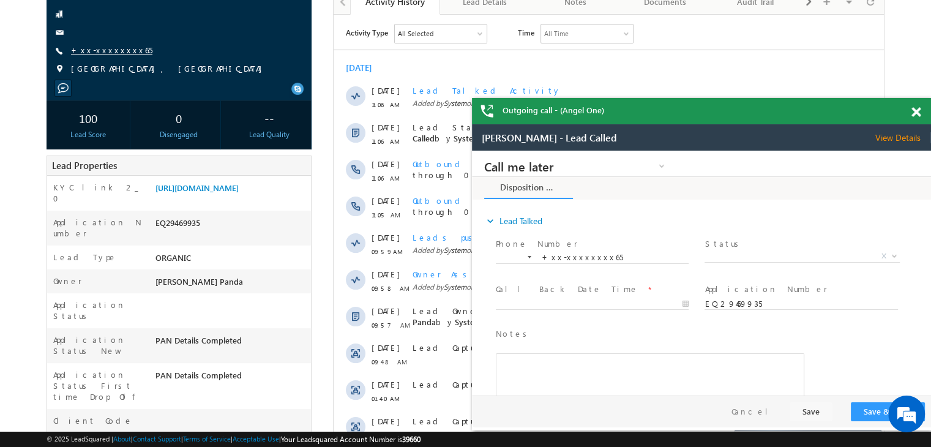
click at [117, 50] on link "+xx-xxxxxxxx65" at bounding box center [111, 50] width 81 height 10
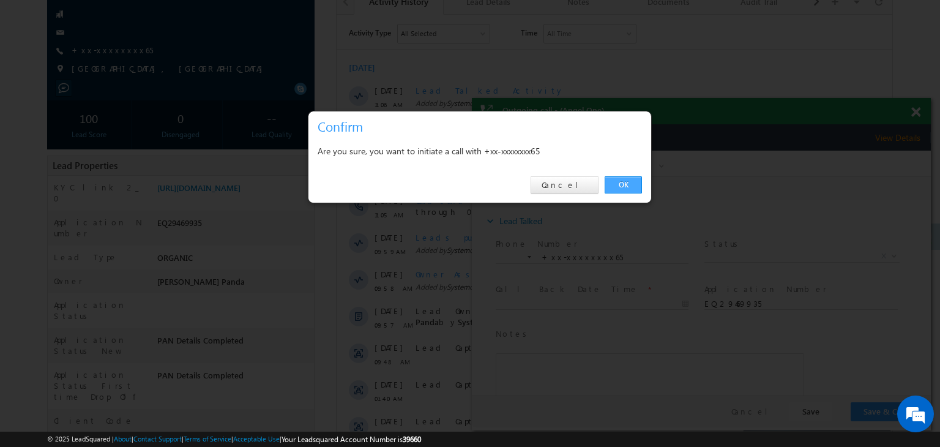
click at [624, 184] on link "OK" at bounding box center [623, 184] width 37 height 17
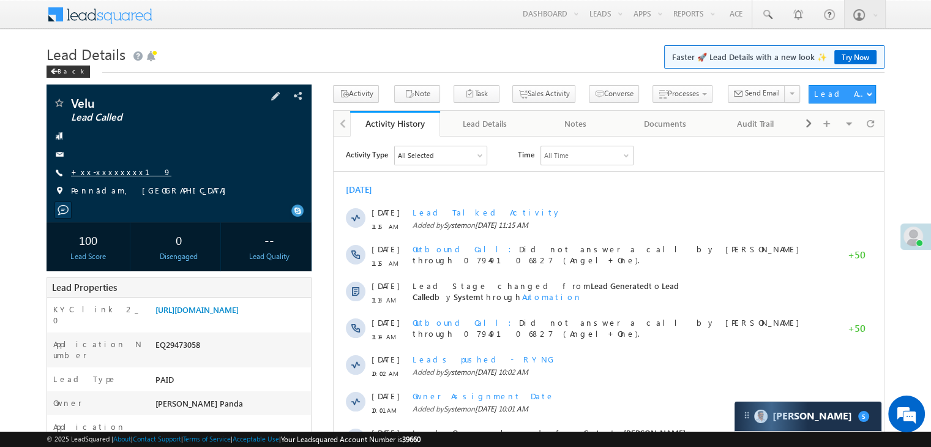
click at [106, 174] on link "+xx-xxxxxxxx19" at bounding box center [121, 171] width 100 height 10
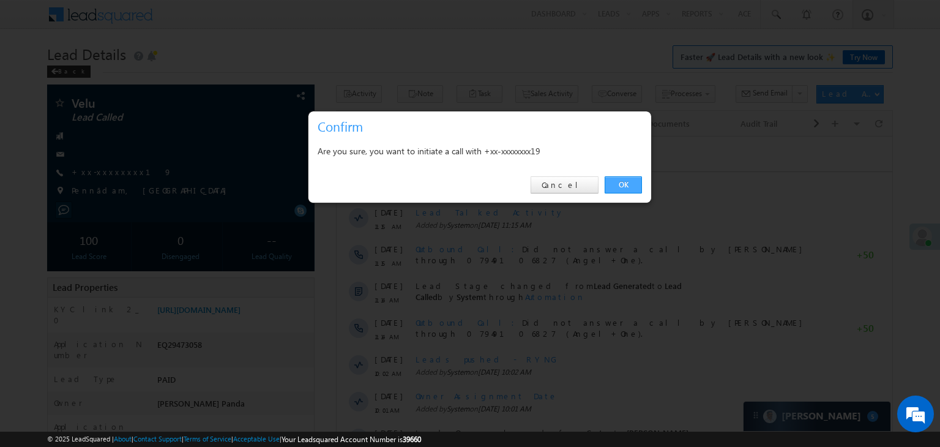
click at [618, 184] on link "OK" at bounding box center [623, 184] width 37 height 17
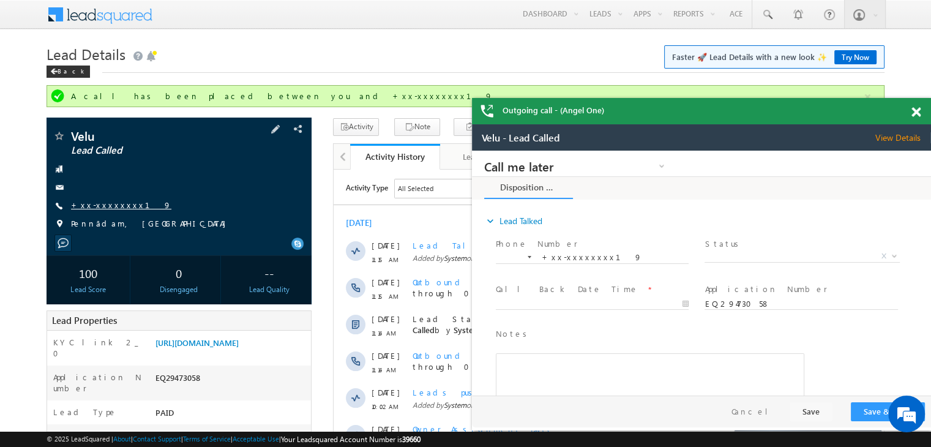
click at [108, 206] on link "+xx-xxxxxxxx19" at bounding box center [121, 204] width 100 height 10
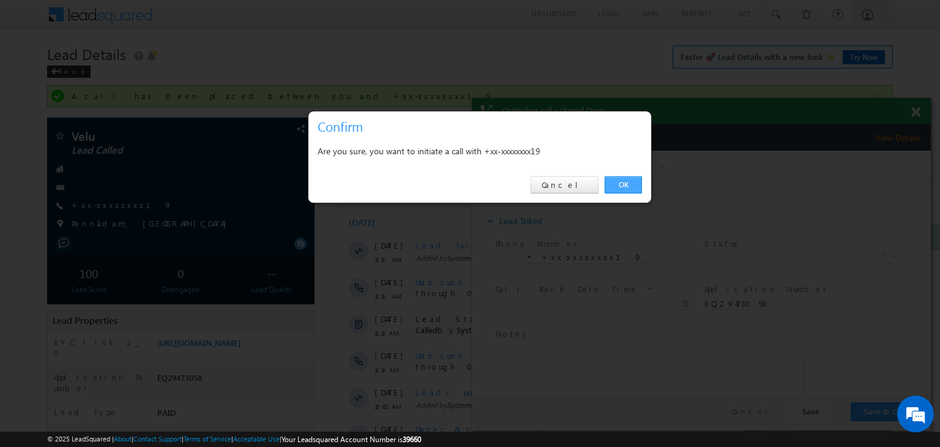
click at [621, 184] on link "OK" at bounding box center [623, 184] width 37 height 17
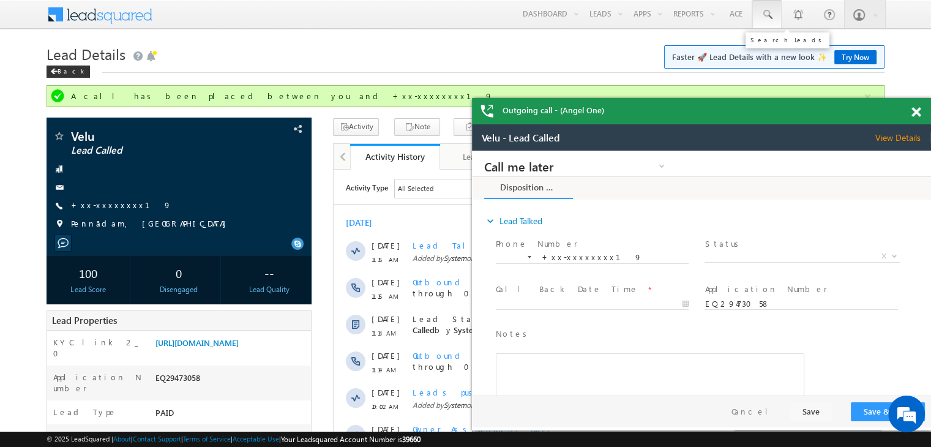
click at [767, 15] on span at bounding box center [767, 15] width 12 height 12
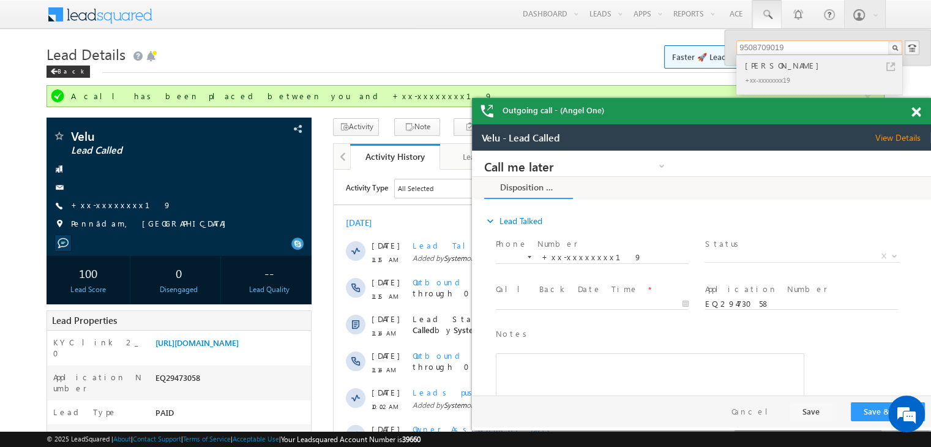
type input "9508709019"
click at [754, 67] on div "[PERSON_NAME]" at bounding box center [824, 65] width 164 height 13
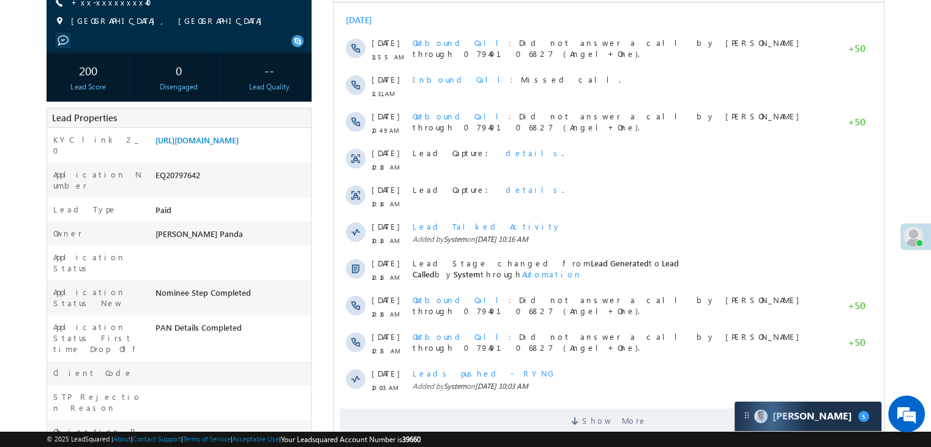
scroll to position [184, 0]
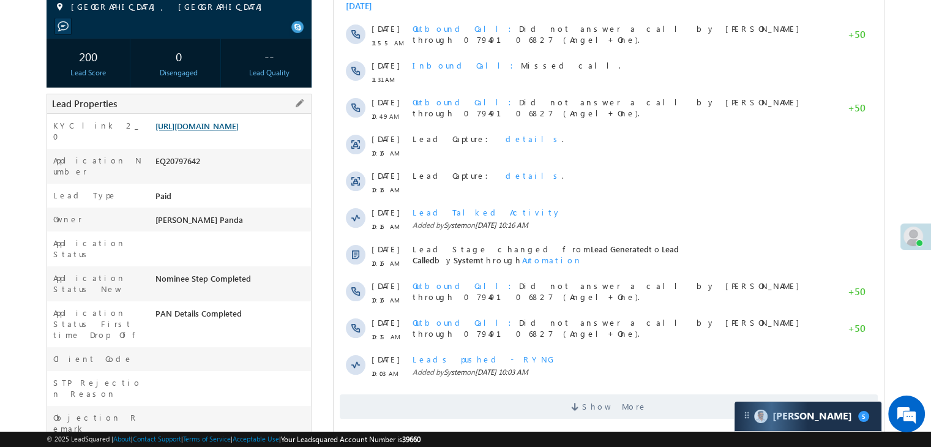
click at [239, 131] on link "https://angelbroking1-pk3em7sa.customui-test.leadsquared.com?leadId=f96c48c3-31…" at bounding box center [196, 126] width 83 height 10
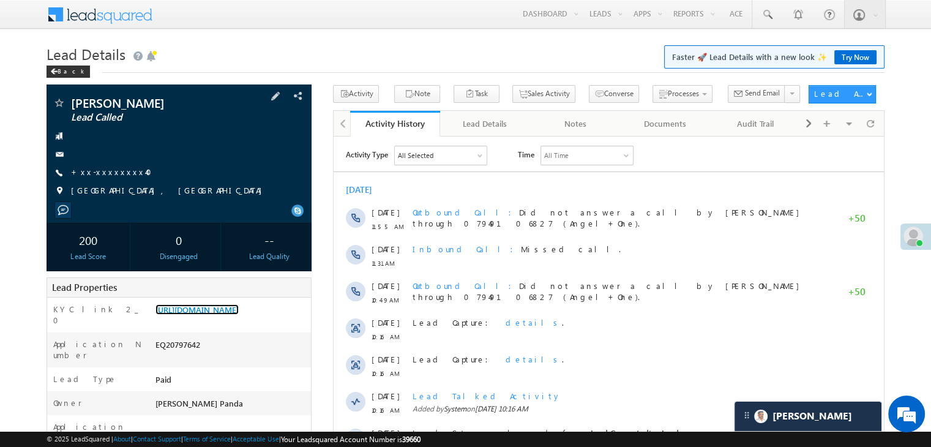
scroll to position [0, 0]
click at [108, 174] on link "+xx-xxxxxxxx40" at bounding box center [115, 171] width 88 height 10
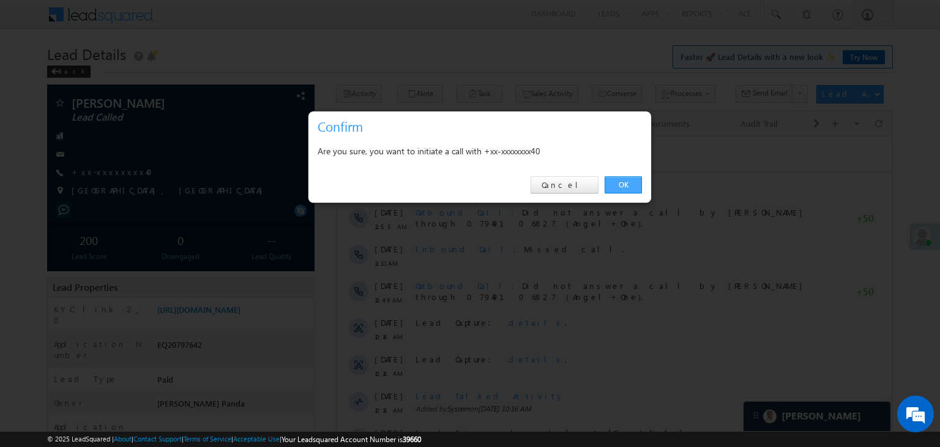
click at [624, 187] on link "OK" at bounding box center [623, 184] width 37 height 17
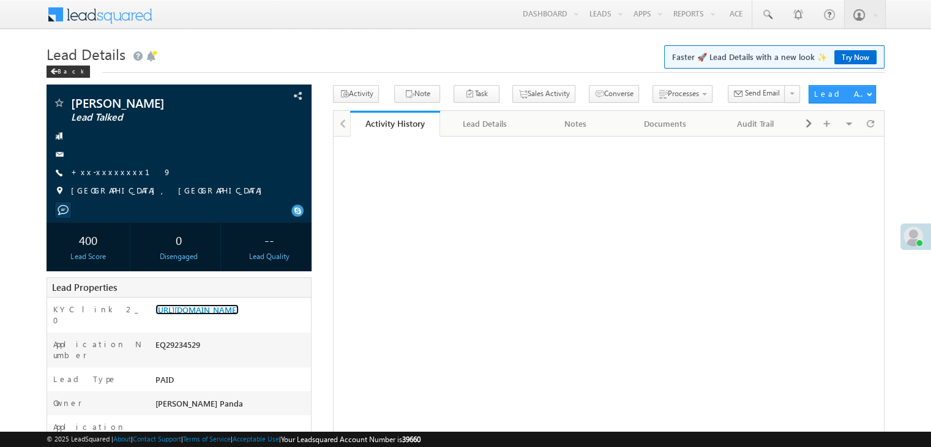
click at [239, 313] on link "[URL][DOMAIN_NAME]" at bounding box center [196, 309] width 83 height 10
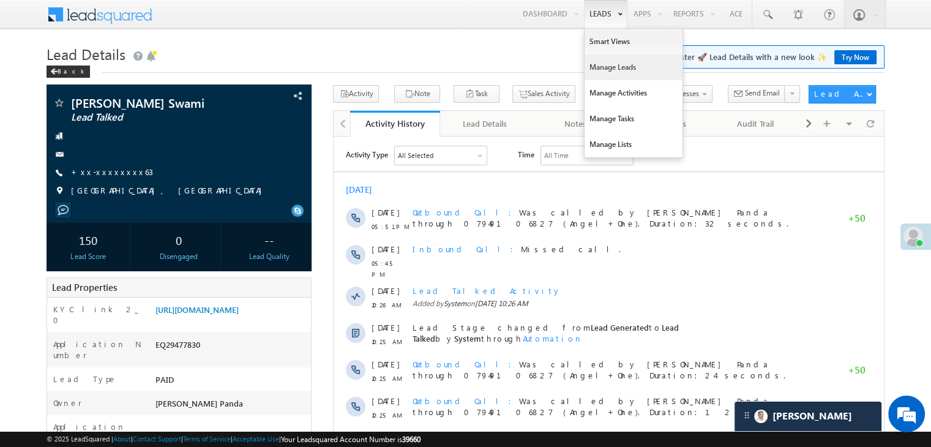
click at [605, 70] on link "Manage Leads" at bounding box center [633, 67] width 98 height 26
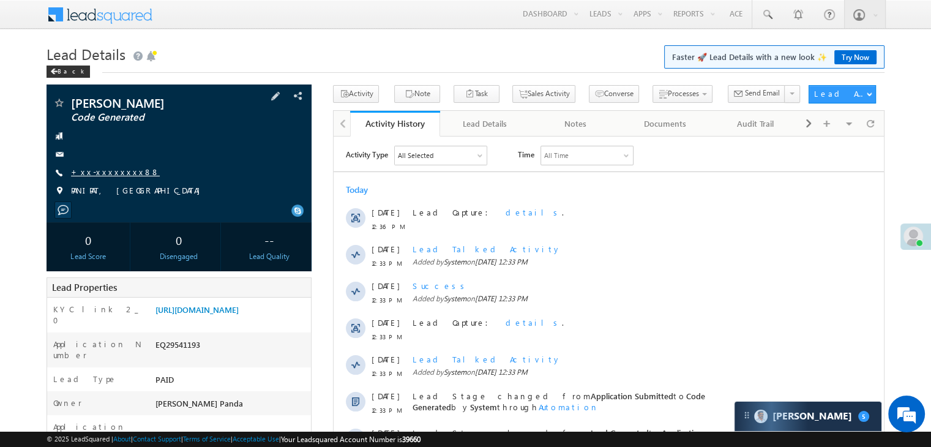
click at [112, 172] on link "+xx-xxxxxxxx88" at bounding box center [115, 171] width 89 height 10
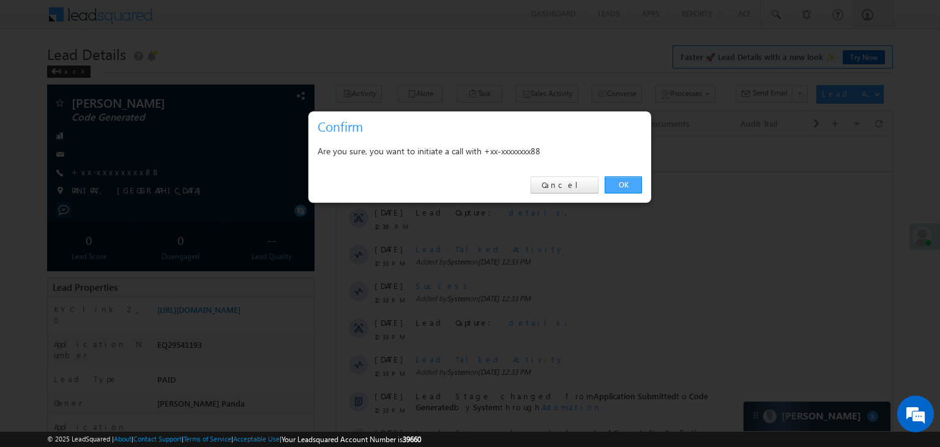
click at [624, 181] on link "OK" at bounding box center [623, 184] width 37 height 17
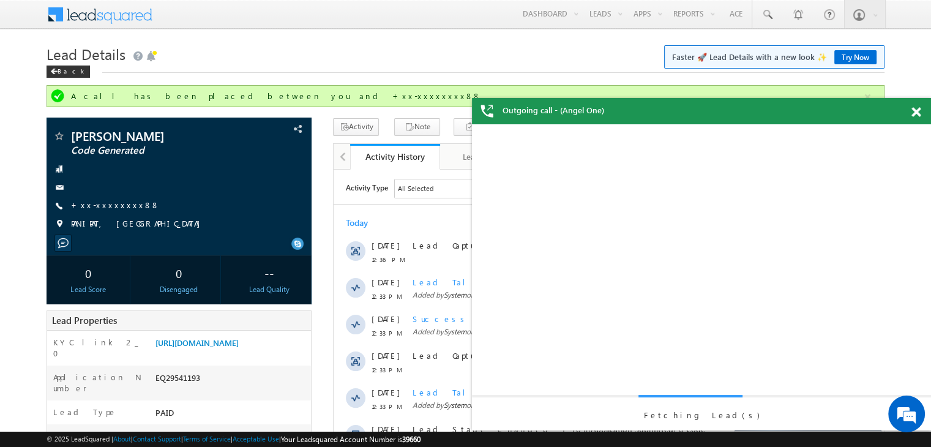
click at [916, 115] on span at bounding box center [915, 112] width 9 height 10
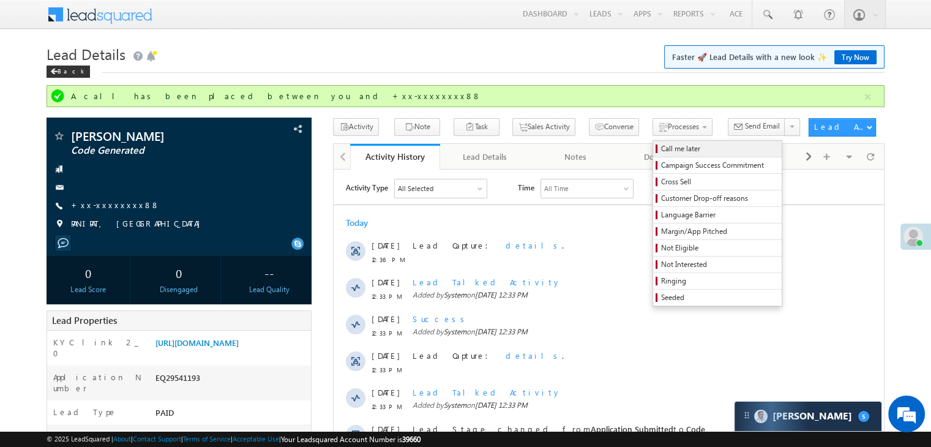
click at [661, 150] on span "Call me later" at bounding box center [719, 148] width 116 height 11
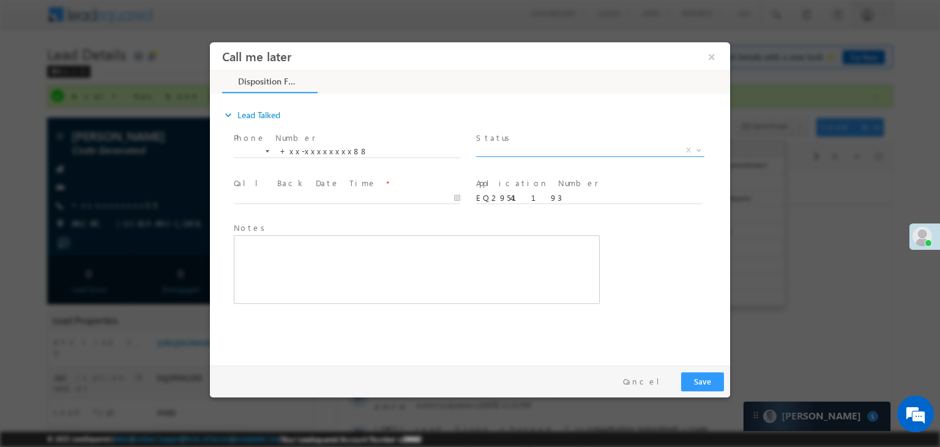
click at [592, 152] on span "X" at bounding box center [590, 150] width 228 height 12
select select "Pitch Not Done"
click at [431, 198] on input "text" at bounding box center [347, 198] width 226 height 12
type input "[DATE] 12:39 PM"
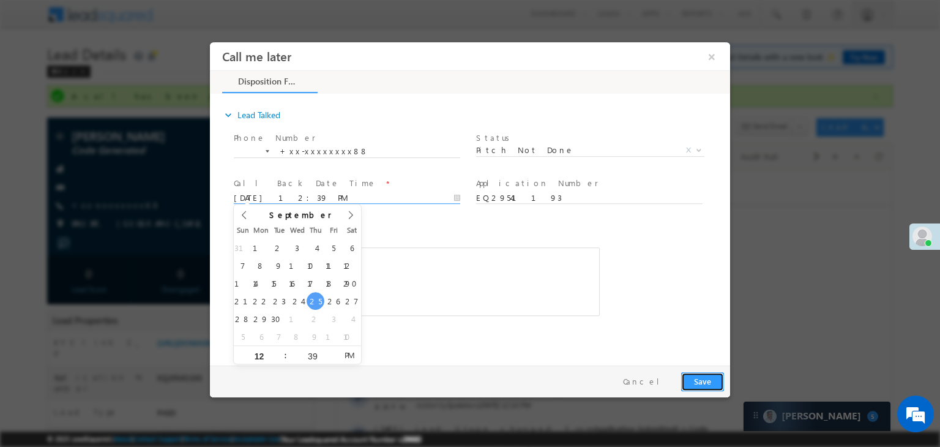
click at [700, 381] on button "Save" at bounding box center [702, 381] width 43 height 19
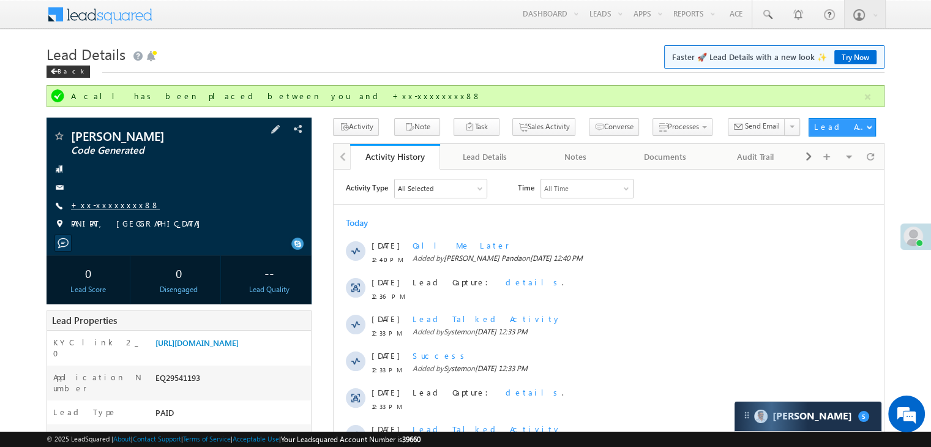
click at [117, 206] on link "+xx-xxxxxxxx88" at bounding box center [115, 204] width 89 height 10
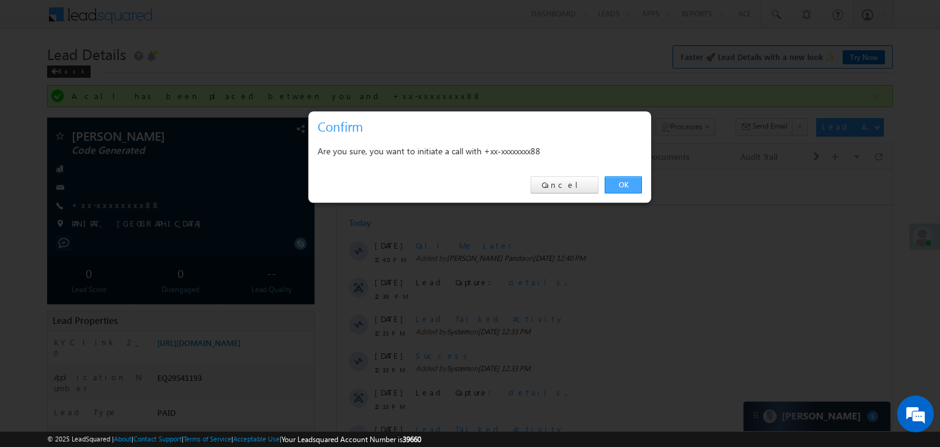
click at [621, 187] on link "OK" at bounding box center [623, 184] width 37 height 17
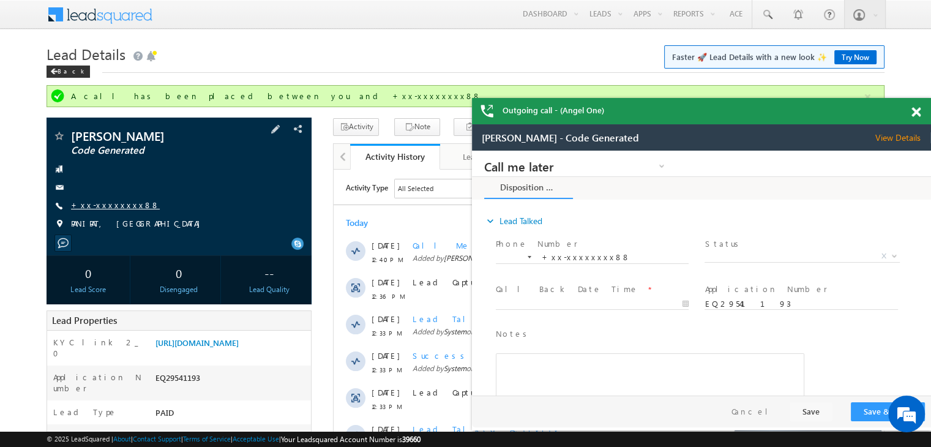
click at [94, 203] on link "+xx-xxxxxxxx88" at bounding box center [115, 204] width 89 height 10
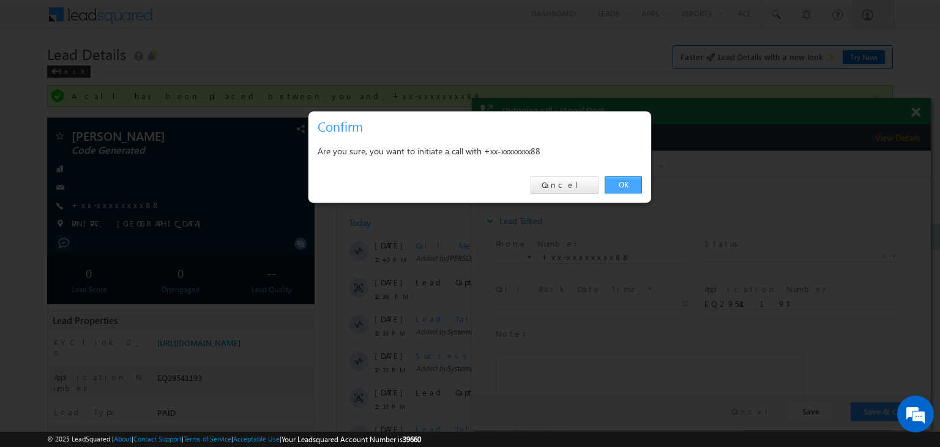
click at [614, 182] on link "OK" at bounding box center [623, 184] width 37 height 17
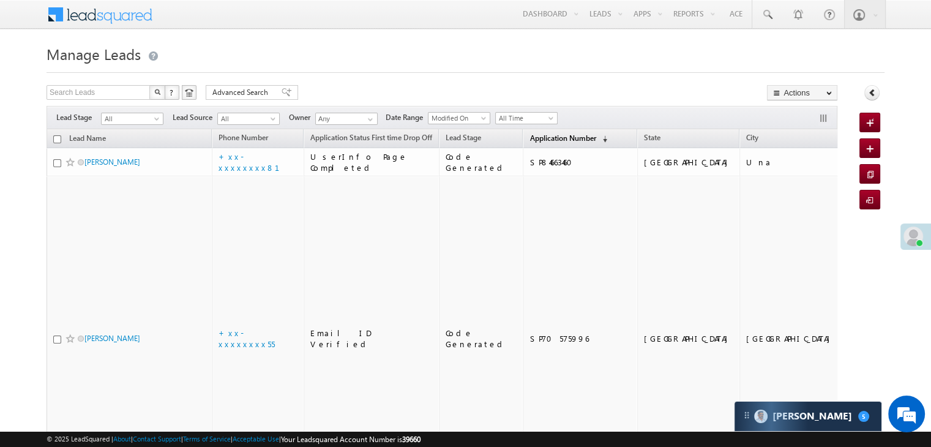
click at [542, 138] on span "Application Number" at bounding box center [562, 137] width 66 height 9
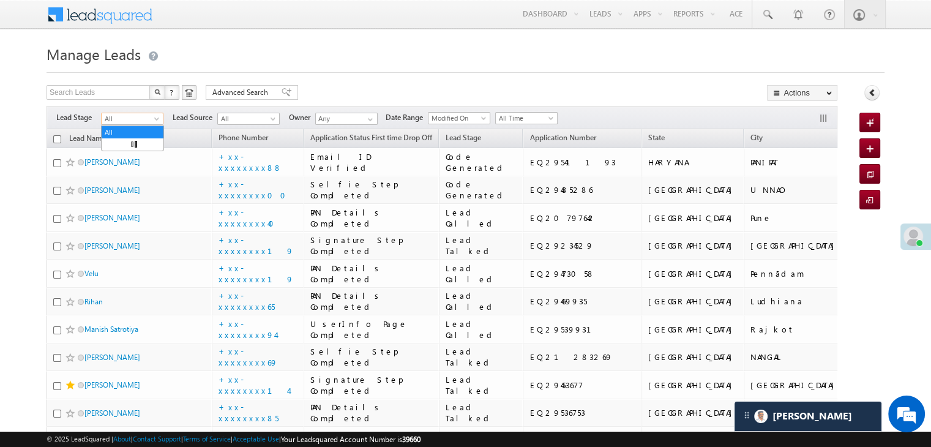
click at [159, 116] on link "All" at bounding box center [132, 119] width 62 height 12
click at [132, 147] on link "Lead Generated" at bounding box center [133, 144] width 62 height 11
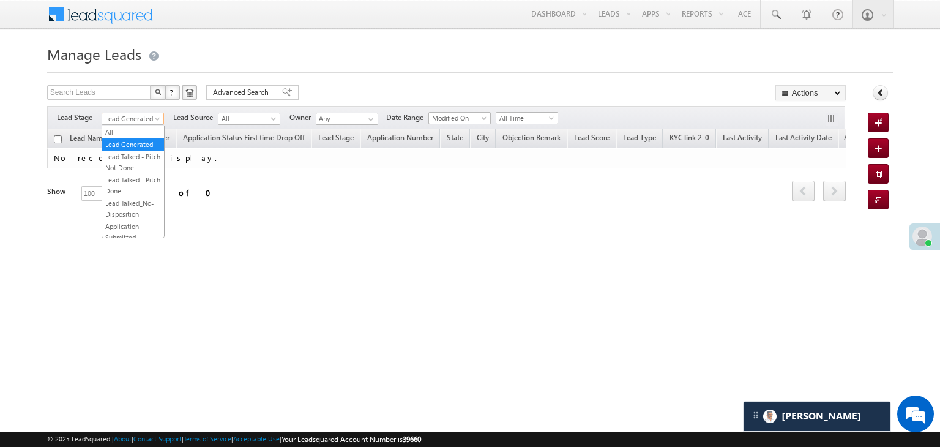
click at [157, 119] on span at bounding box center [159, 121] width 10 height 10
click at [137, 135] on link "All" at bounding box center [133, 132] width 62 height 11
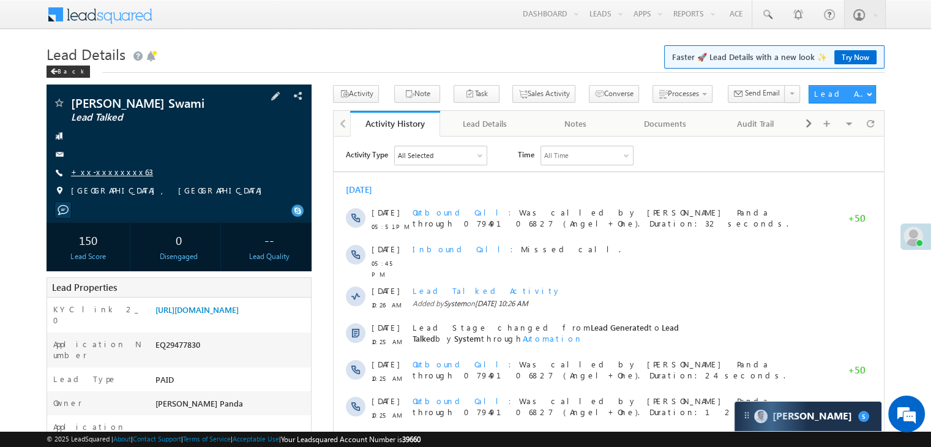
click at [103, 172] on link "+xx-xxxxxxxx63" at bounding box center [112, 171] width 82 height 10
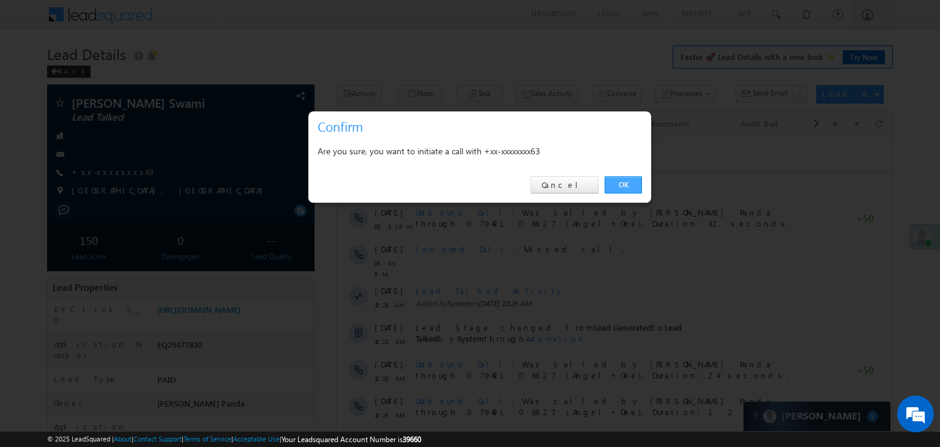
click at [626, 184] on link "OK" at bounding box center [623, 184] width 37 height 17
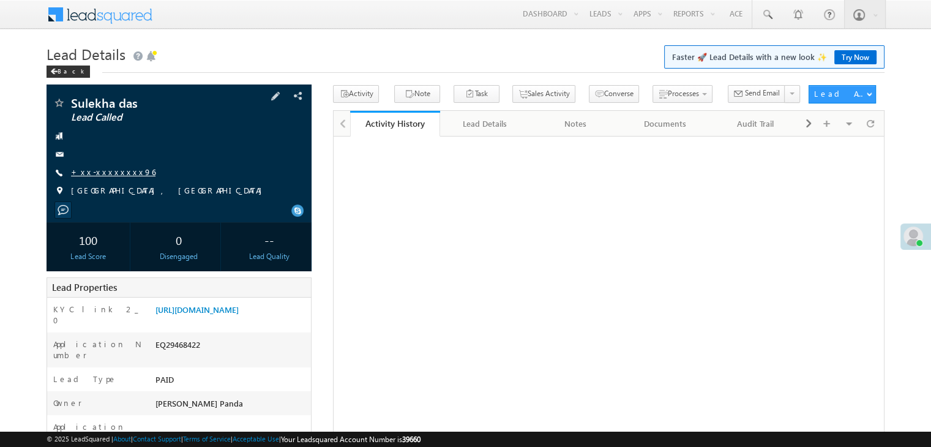
click at [117, 172] on link "+xx-xxxxxxxx96" at bounding box center [113, 171] width 84 height 10
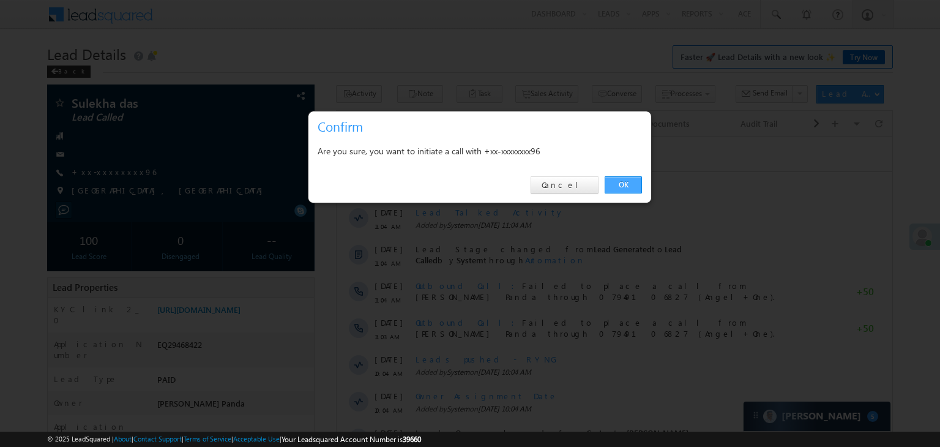
click at [625, 183] on link "OK" at bounding box center [623, 184] width 37 height 17
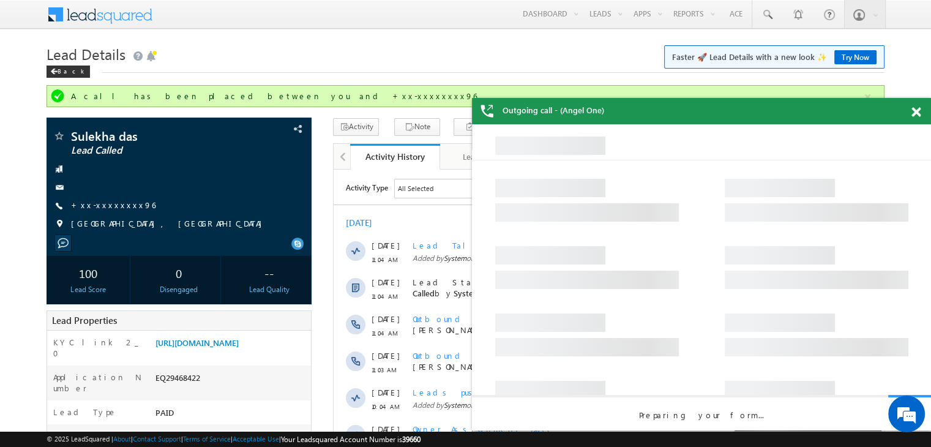
drag, startPoint x: 915, startPoint y: 111, endPoint x: 759, endPoint y: 165, distance: 165.5
click at [915, 111] on span at bounding box center [915, 112] width 9 height 10
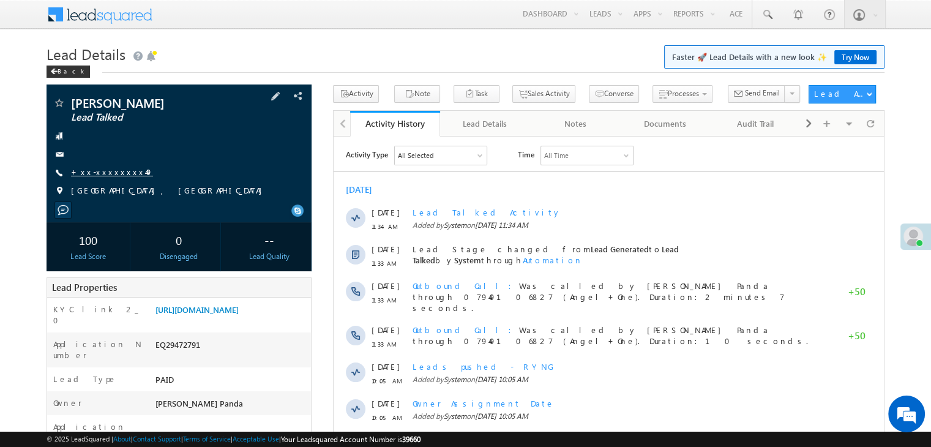
click at [112, 170] on link "+xx-xxxxxxxx49" at bounding box center [112, 171] width 82 height 10
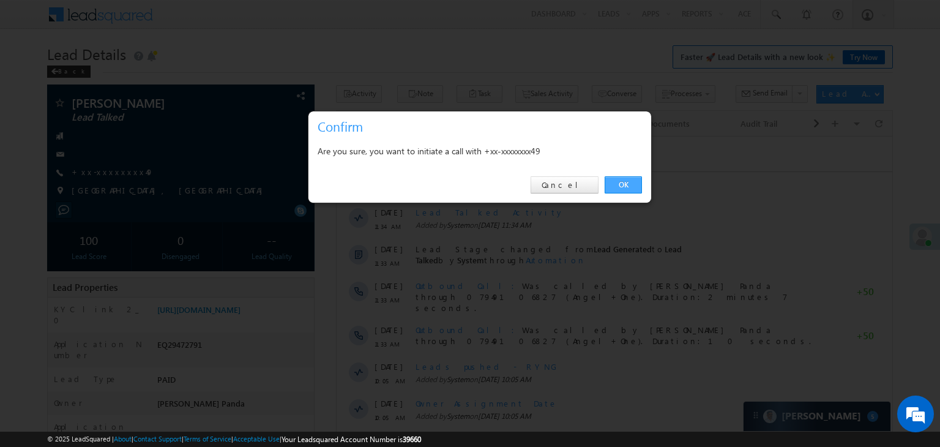
click at [624, 184] on link "OK" at bounding box center [623, 184] width 37 height 17
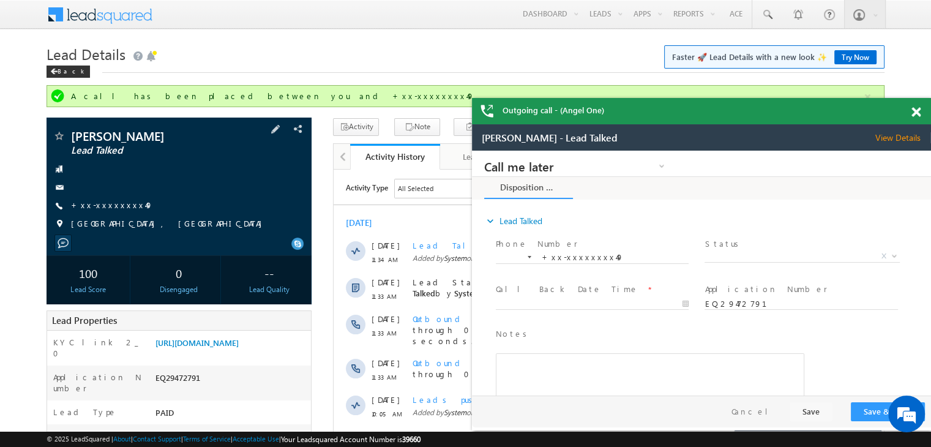
scroll to position [122, 0]
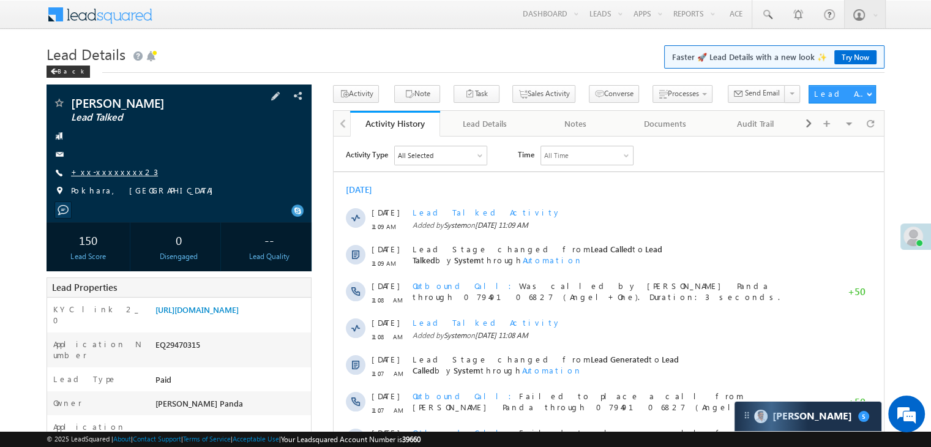
click at [106, 174] on link "+xx-xxxxxxxx23" at bounding box center [114, 171] width 87 height 10
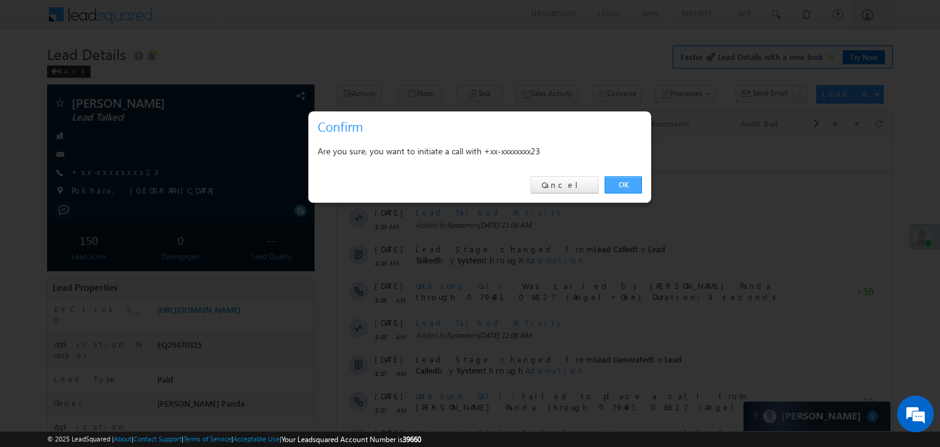
click at [626, 185] on link "OK" at bounding box center [623, 184] width 37 height 17
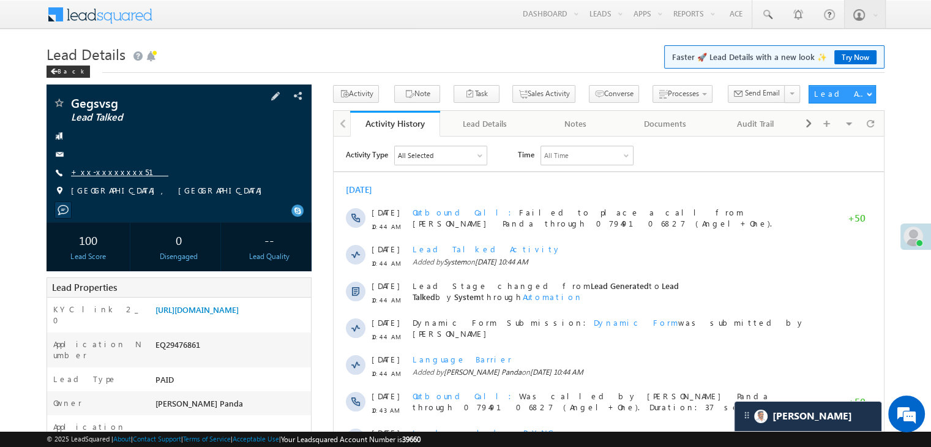
click at [117, 173] on link "+xx-xxxxxxxx51" at bounding box center [119, 171] width 97 height 10
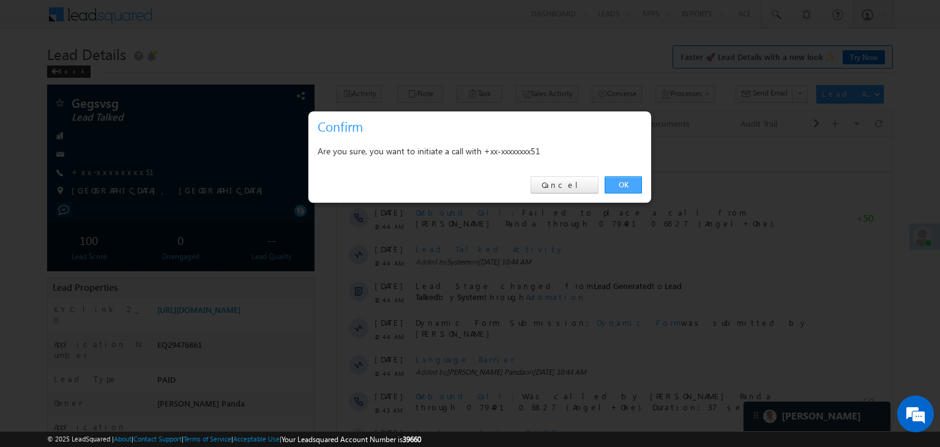
click at [625, 187] on link "OK" at bounding box center [623, 184] width 37 height 17
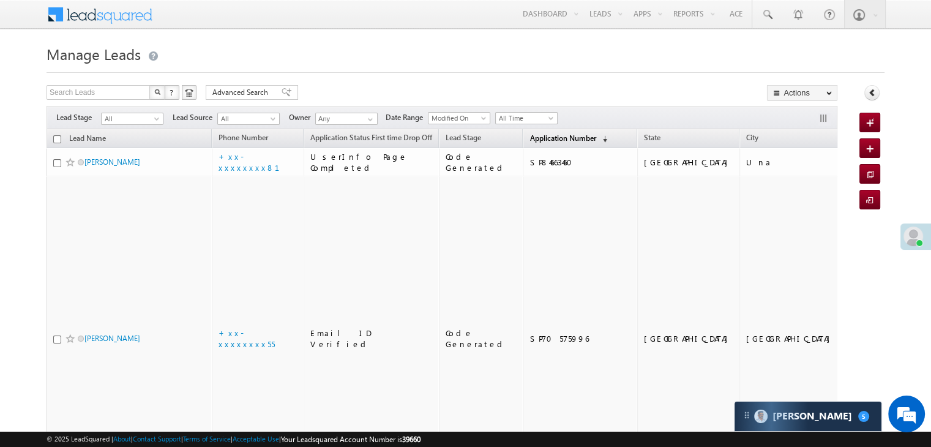
click at [530, 135] on span "Application Number" at bounding box center [562, 137] width 66 height 9
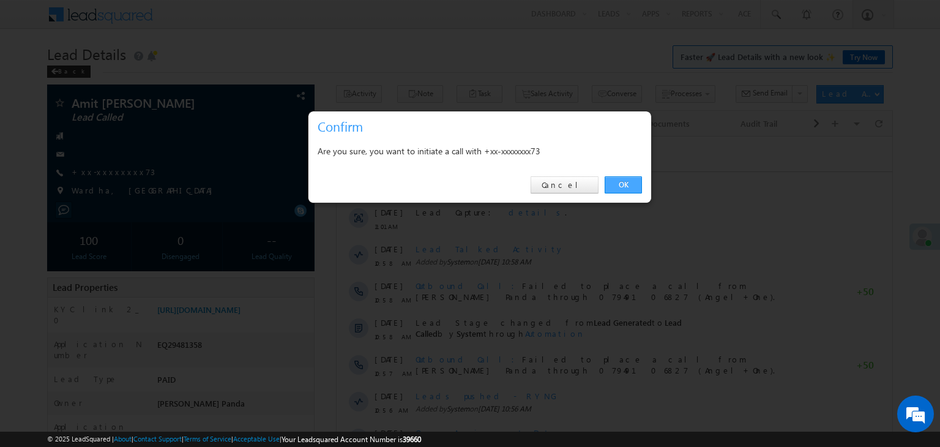
click at [619, 187] on link "OK" at bounding box center [623, 184] width 37 height 17
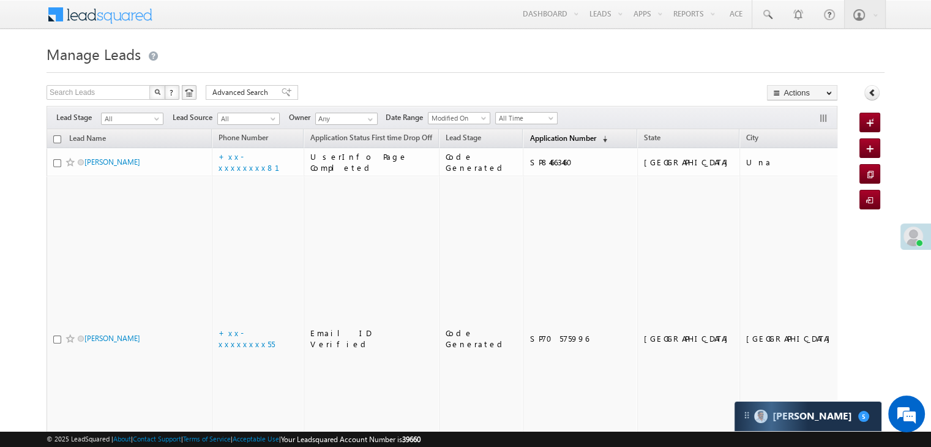
click at [536, 140] on span "Application Number" at bounding box center [562, 137] width 66 height 9
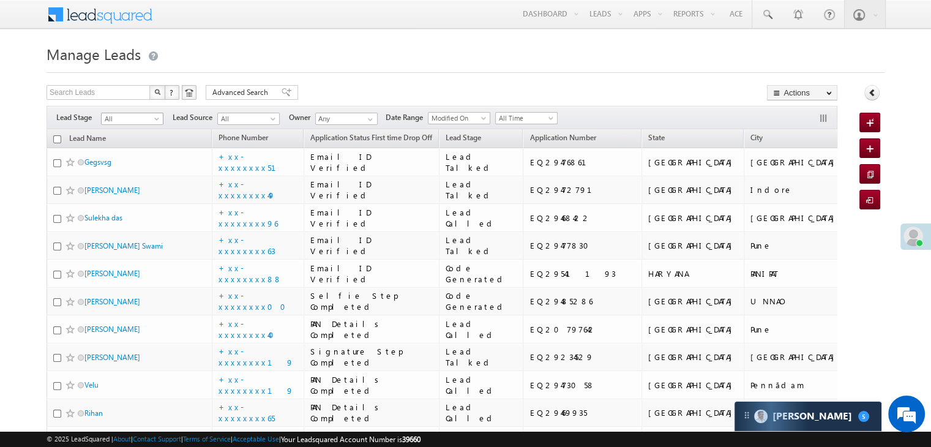
click at [157, 123] on span at bounding box center [158, 121] width 10 height 10
click at [142, 149] on link "Lead Generated" at bounding box center [133, 144] width 62 height 11
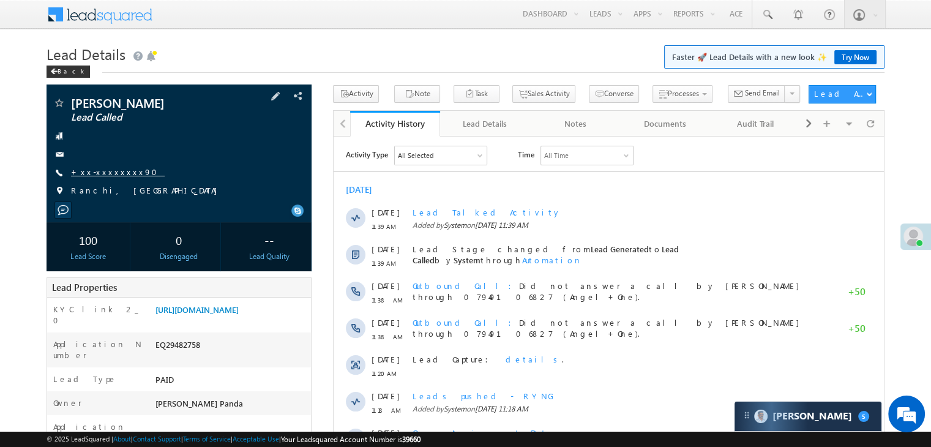
click at [102, 170] on link "+xx-xxxxxxxx90" at bounding box center [118, 171] width 94 height 10
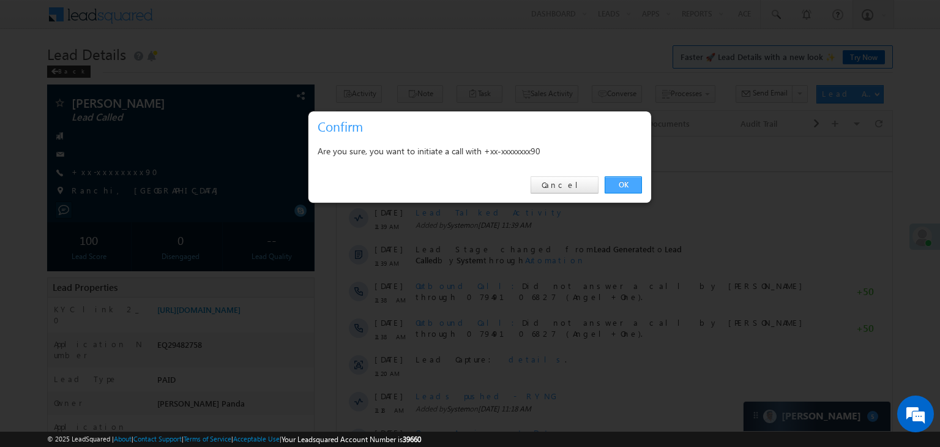
click at [624, 184] on link "OK" at bounding box center [623, 184] width 37 height 17
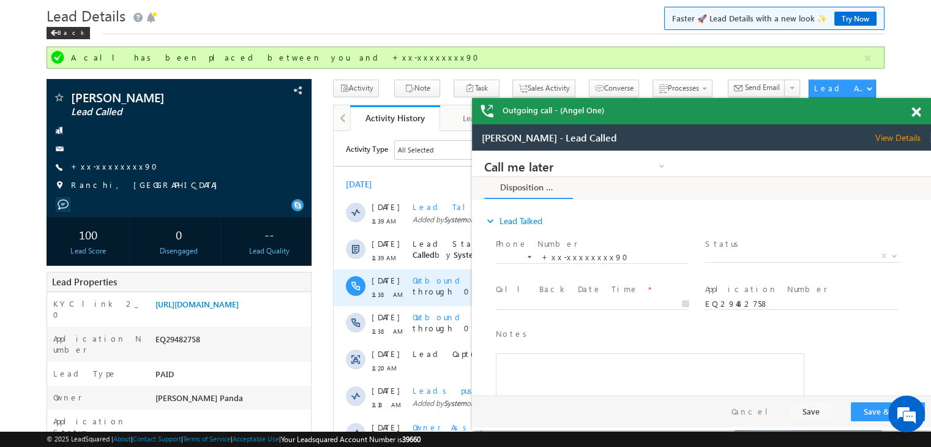
scroll to position [32, 0]
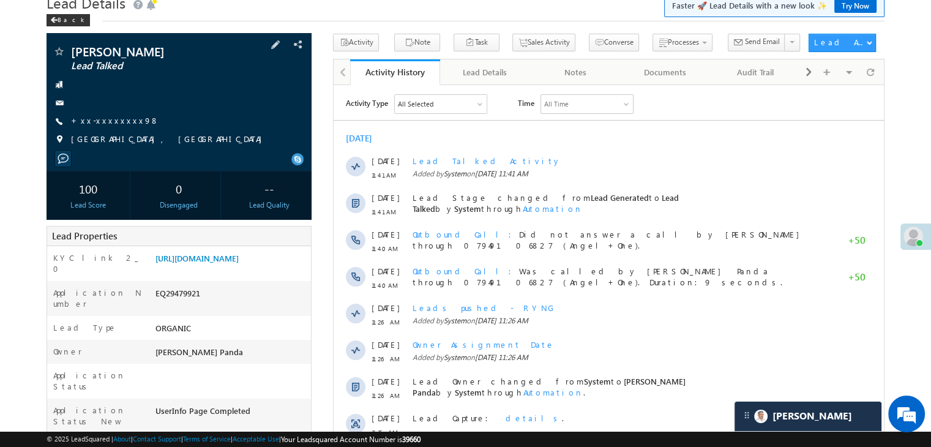
scroll to position [122, 0]
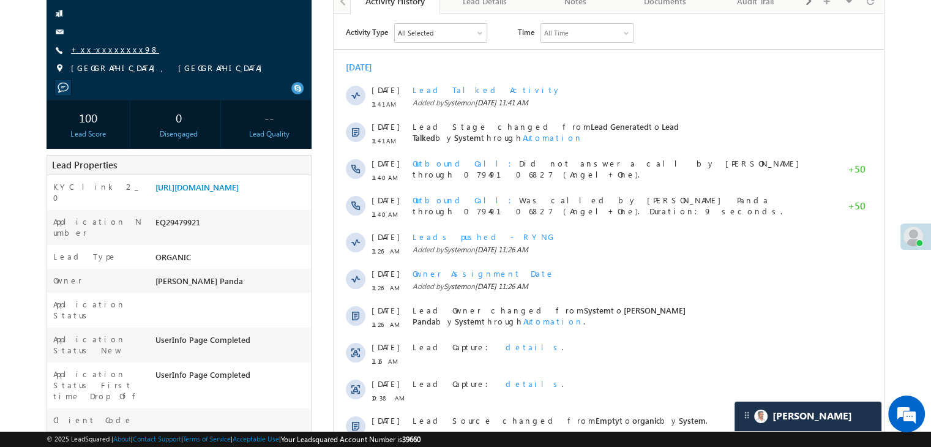
click at [113, 52] on link "+xx-xxxxxxxx98" at bounding box center [115, 49] width 88 height 10
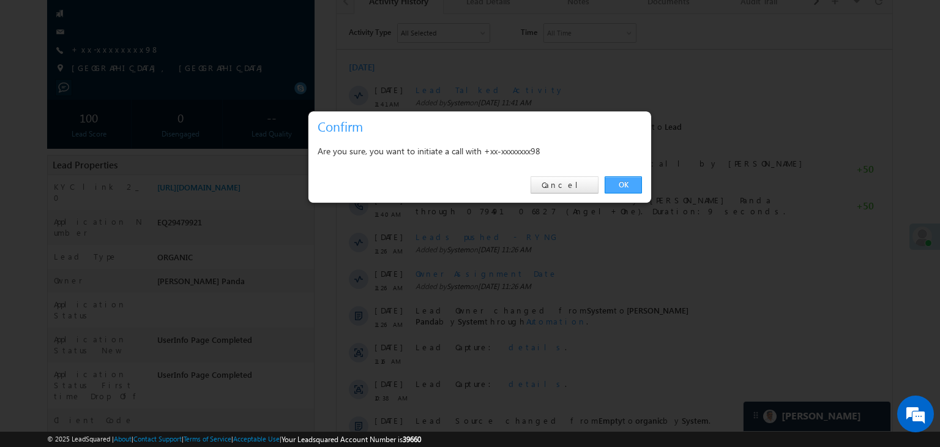
click at [619, 182] on link "OK" at bounding box center [623, 184] width 37 height 17
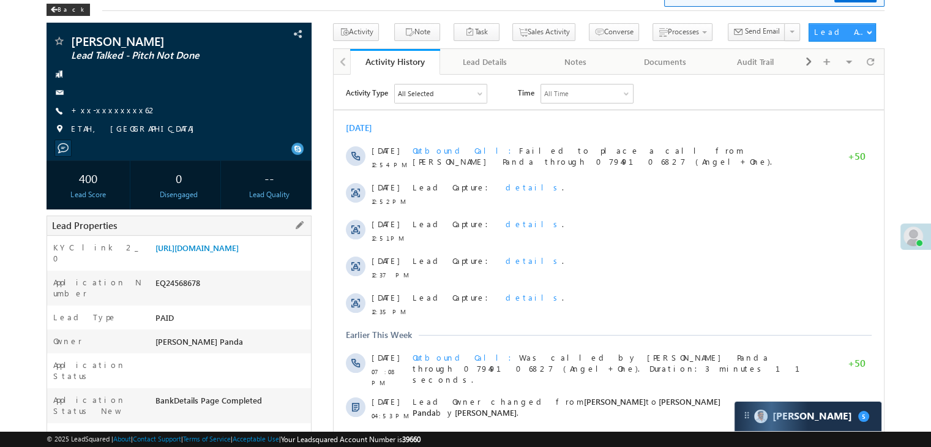
scroll to position [61, 0]
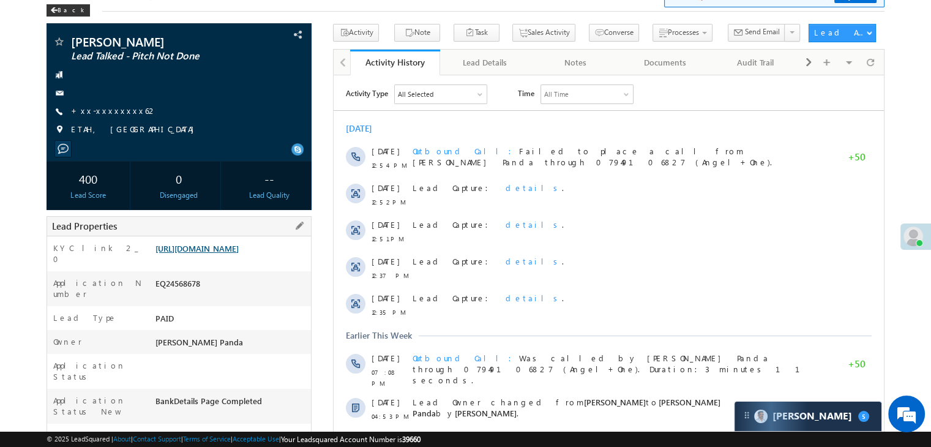
click at [232, 253] on link "https://angelbroking1-pk3em7sa.customui-test.leadsquared.com?leadId=4097ddd8-31…" at bounding box center [196, 248] width 83 height 10
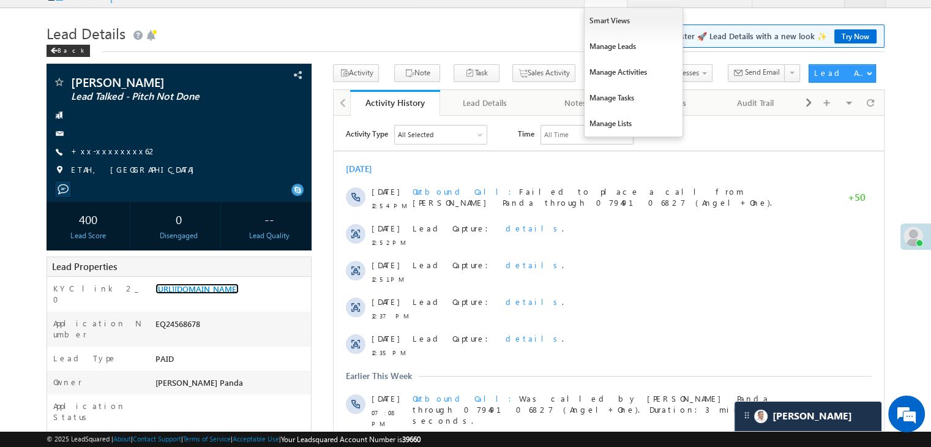
scroll to position [0, 0]
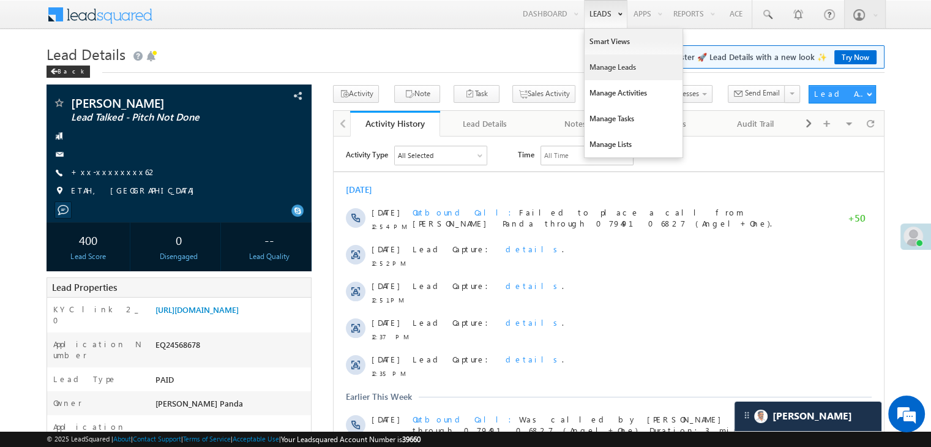
click at [607, 67] on link "Manage Leads" at bounding box center [633, 67] width 98 height 26
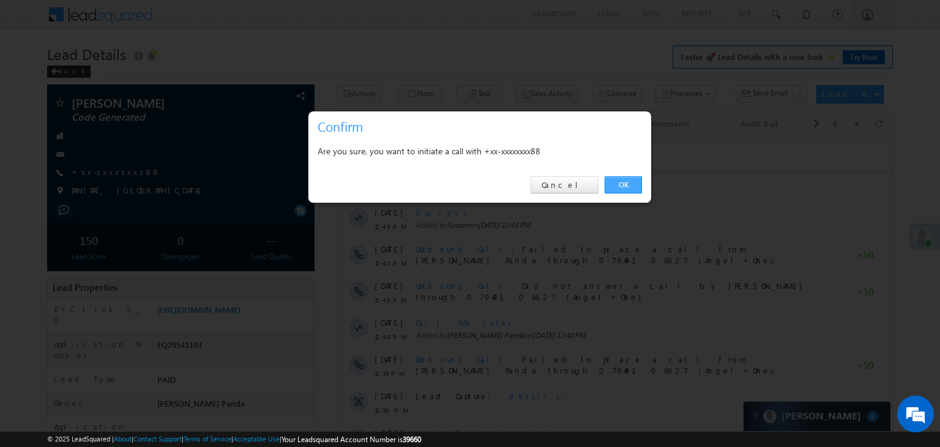
drag, startPoint x: 620, startPoint y: 182, endPoint x: 281, endPoint y: 39, distance: 368.0
click at [620, 182] on link "OK" at bounding box center [623, 184] width 37 height 17
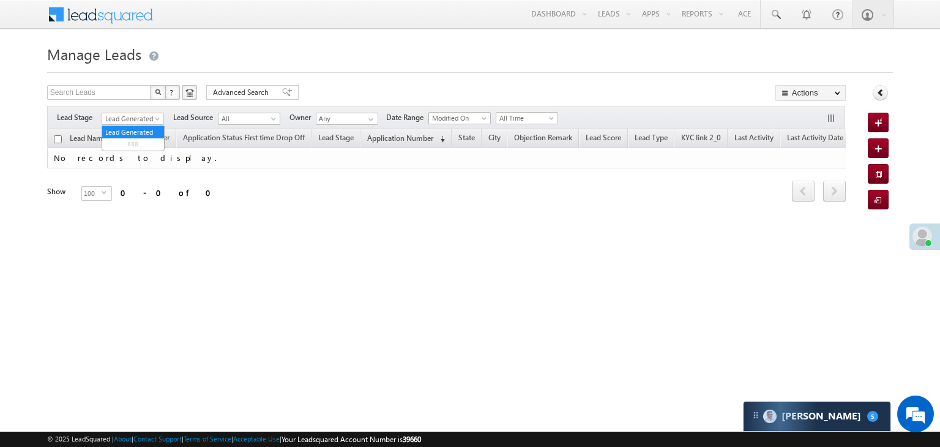
click at [160, 116] on link "Lead Generated" at bounding box center [133, 119] width 62 height 12
click at [125, 127] on link "All" at bounding box center [133, 132] width 62 height 11
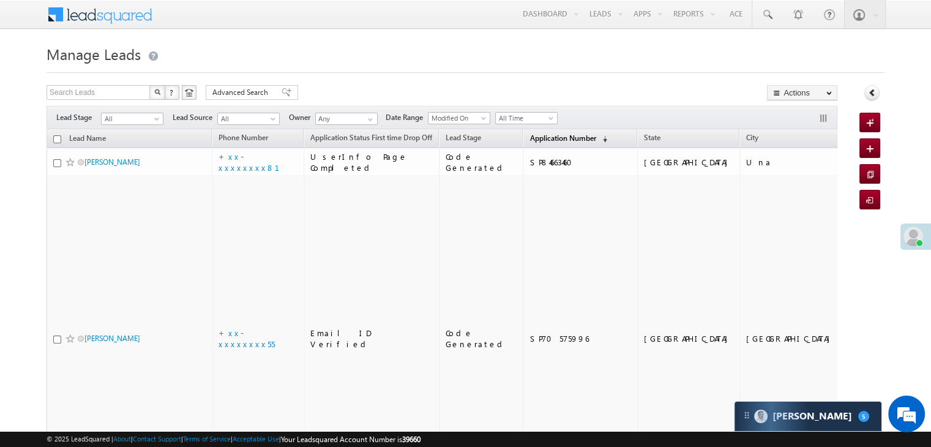
click at [529, 136] on span "Application Number" at bounding box center [562, 137] width 66 height 9
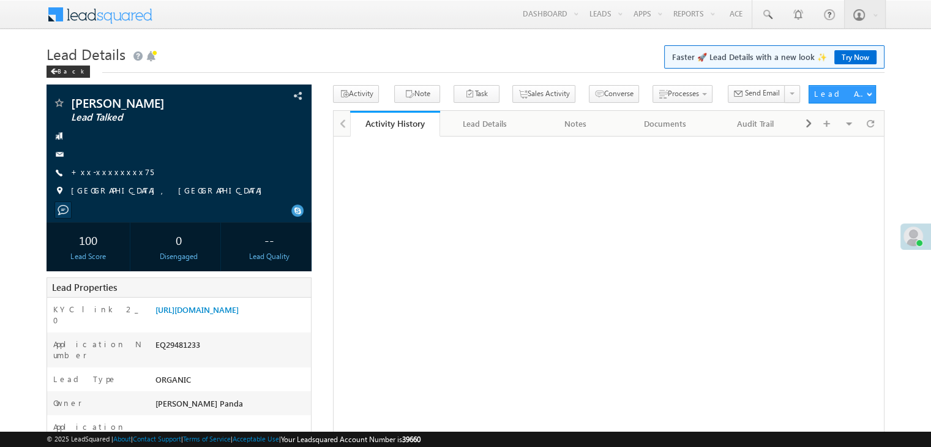
click at [108, 173] on link "+xx-xxxxxxxx75" at bounding box center [112, 171] width 83 height 10
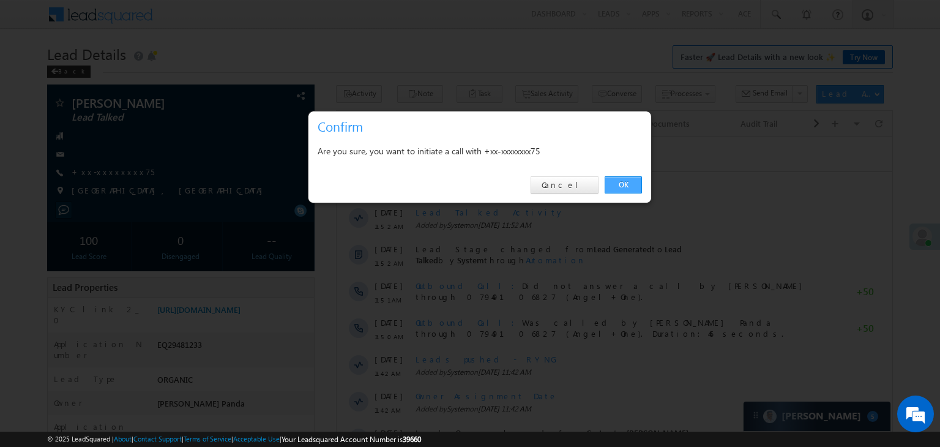
click at [621, 184] on link "OK" at bounding box center [623, 184] width 37 height 17
click at [619, 182] on link "OK" at bounding box center [623, 184] width 37 height 17
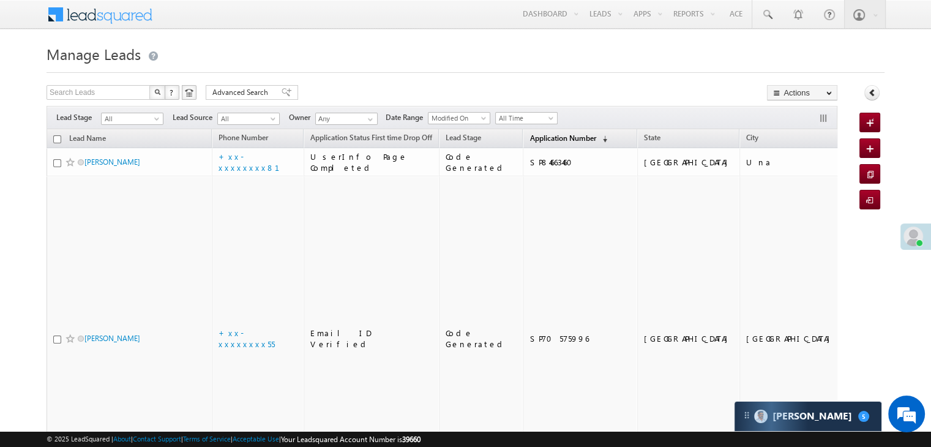
click at [545, 140] on span "Application Number" at bounding box center [562, 137] width 66 height 9
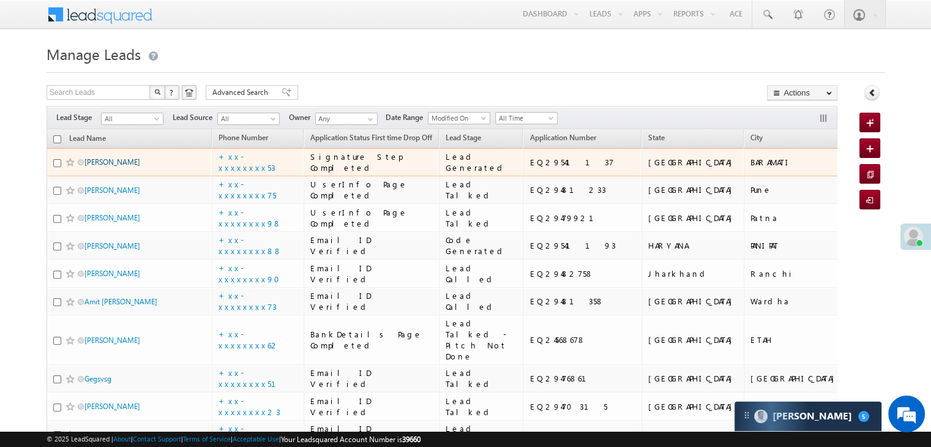
click at [116, 166] on link "[PERSON_NAME]" at bounding box center [112, 161] width 56 height 9
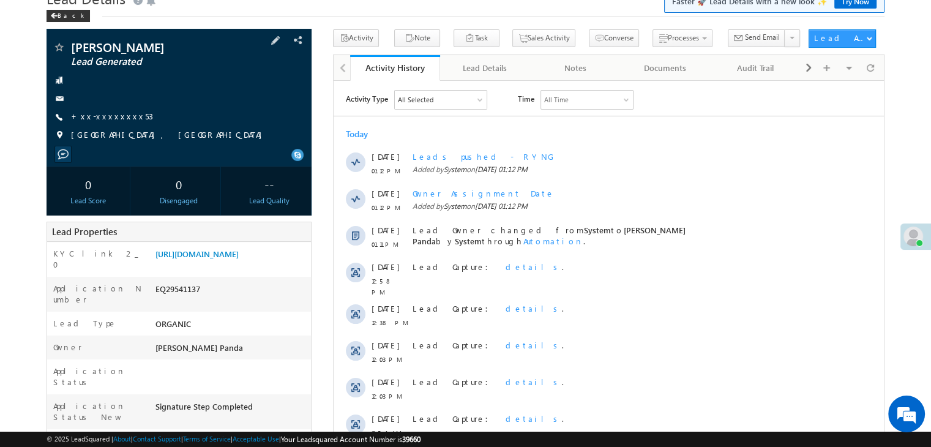
scroll to position [122, 0]
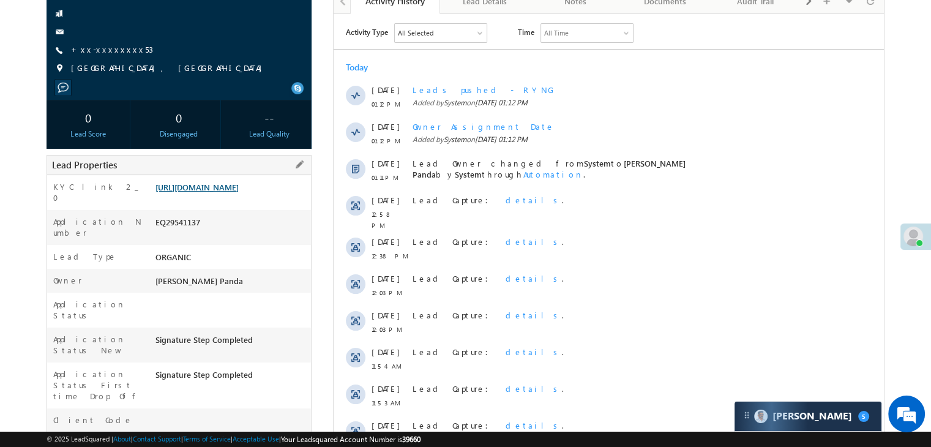
click at [239, 192] on link "[URL][DOMAIN_NAME]" at bounding box center [196, 187] width 83 height 10
click at [112, 54] on link "+xx-xxxxxxxx53" at bounding box center [112, 49] width 82 height 10
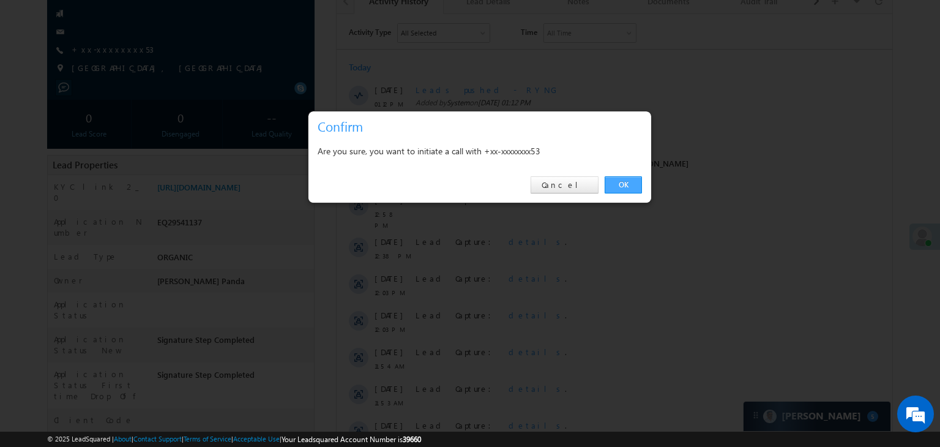
click at [622, 184] on link "OK" at bounding box center [623, 184] width 37 height 17
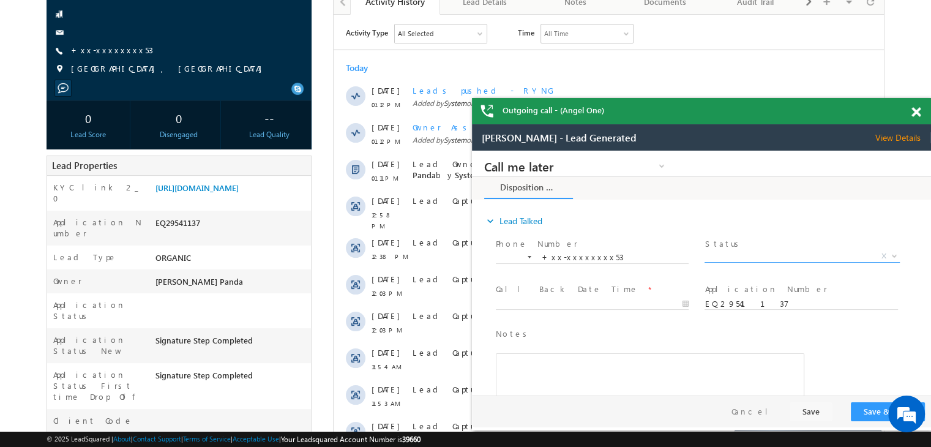
click at [764, 258] on span "X" at bounding box center [801, 256] width 195 height 12
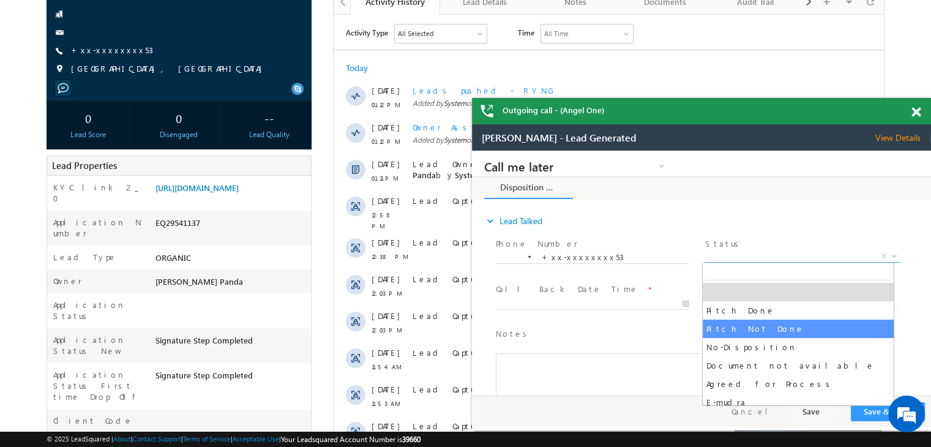
select select "Pitch Not Done"
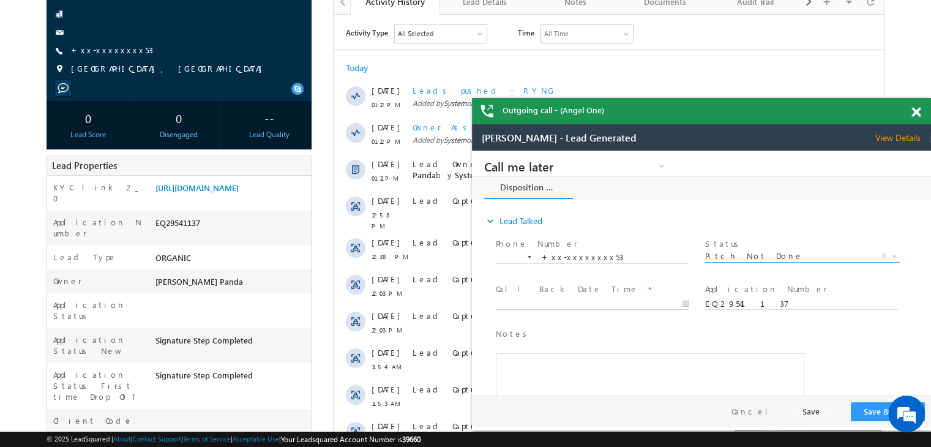
type input "[DATE] 1:15 PM"
click at [620, 299] on input "[DATE] 1:15 PM" at bounding box center [592, 304] width 193 height 12
click at [876, 413] on button "Save & Close" at bounding box center [888, 411] width 74 height 19
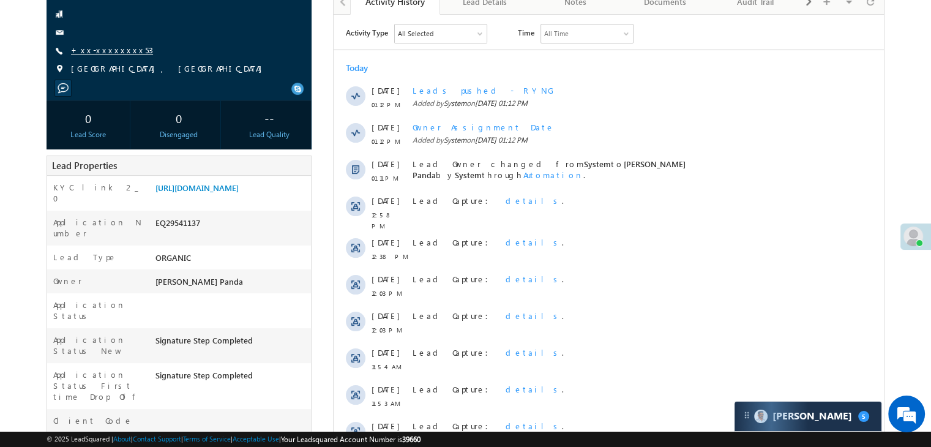
click at [109, 55] on link "+xx-xxxxxxxx53" at bounding box center [112, 50] width 82 height 10
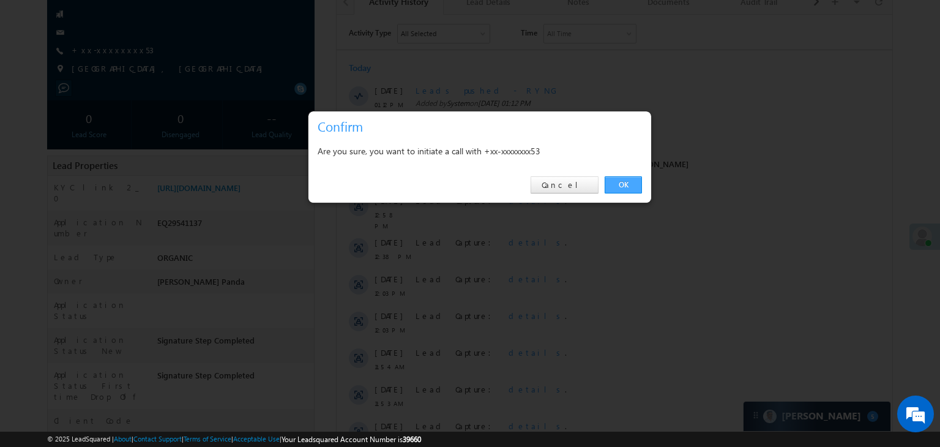
click at [624, 185] on link "OK" at bounding box center [623, 184] width 37 height 17
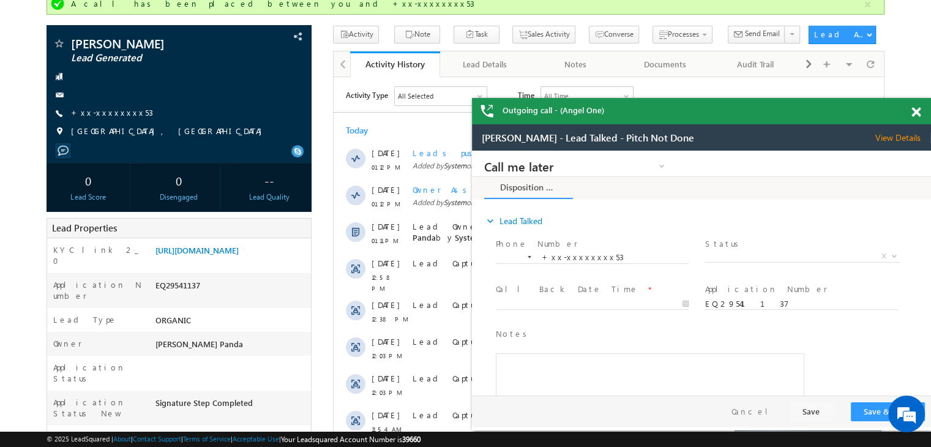
scroll to position [32, 0]
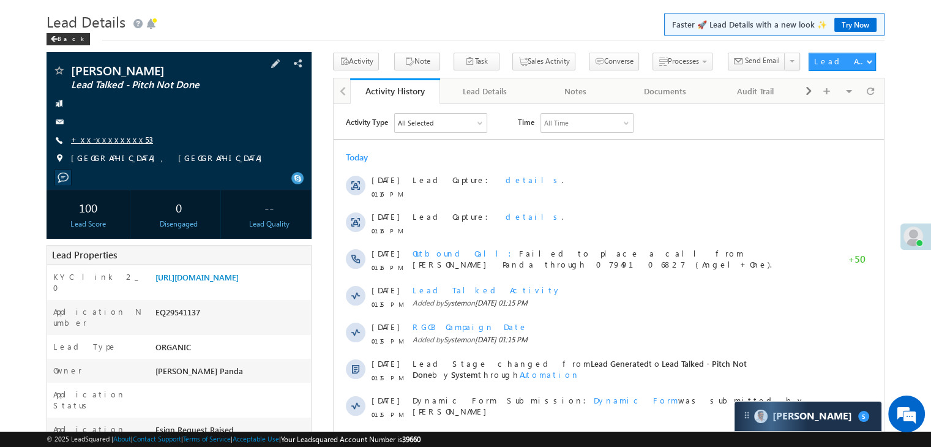
click at [102, 144] on link "+xx-xxxxxxxx53" at bounding box center [112, 139] width 82 height 10
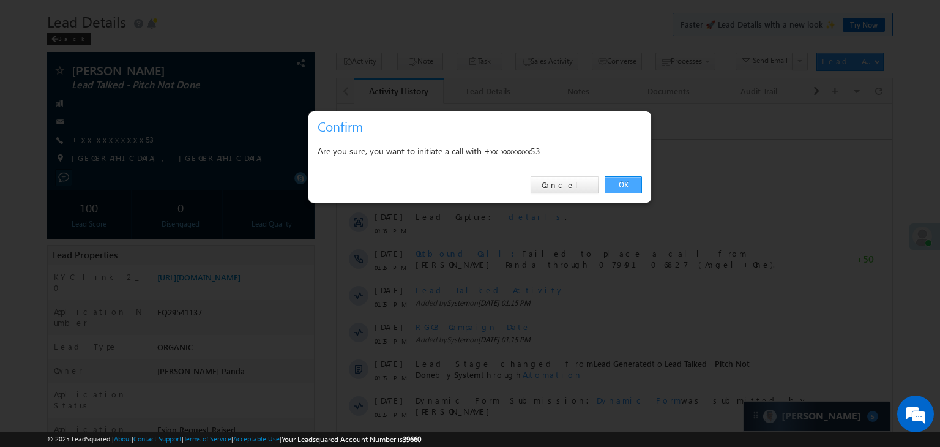
click at [625, 185] on link "OK" at bounding box center [623, 184] width 37 height 17
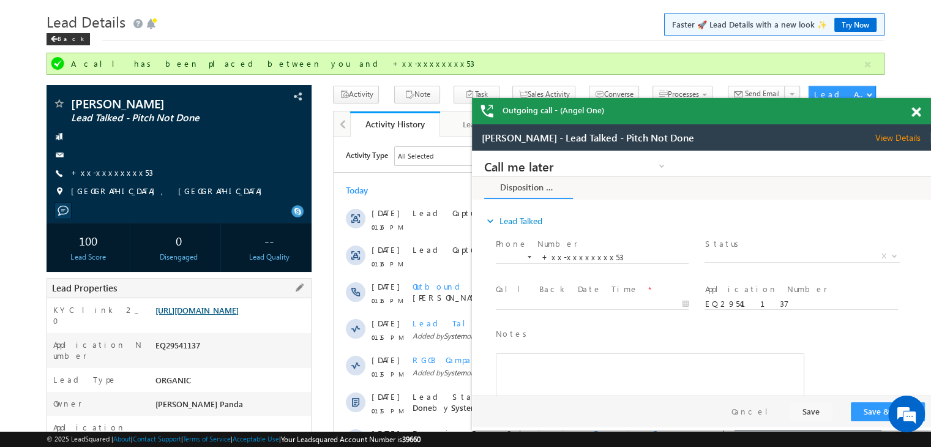
click at [239, 315] on link "https://angelbroking1-pk3em7sa.customui-test.leadsquared.com?leadId=b07bad81-07…" at bounding box center [196, 310] width 83 height 10
click at [919, 113] on span at bounding box center [915, 112] width 9 height 10
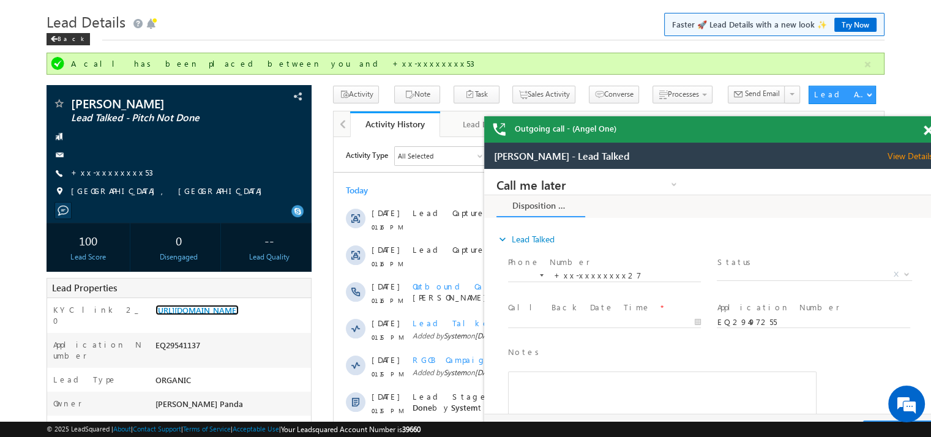
click at [925, 131] on span at bounding box center [927, 130] width 9 height 10
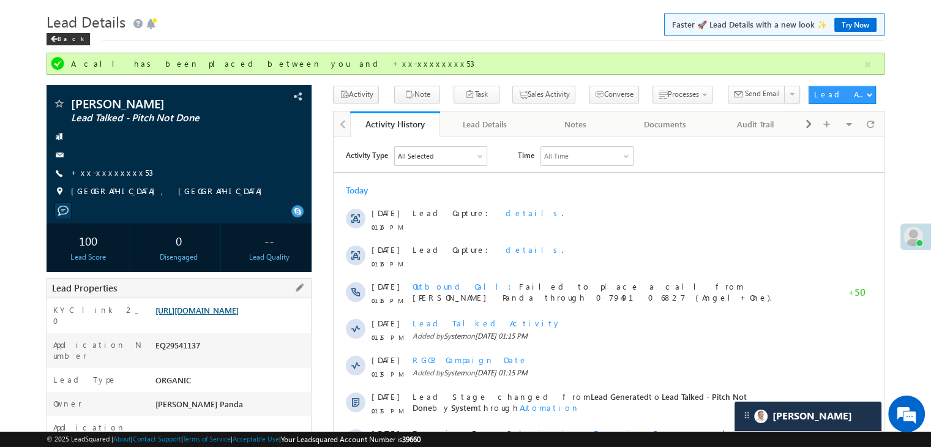
click at [233, 315] on link "[URL][DOMAIN_NAME]" at bounding box center [196, 310] width 83 height 10
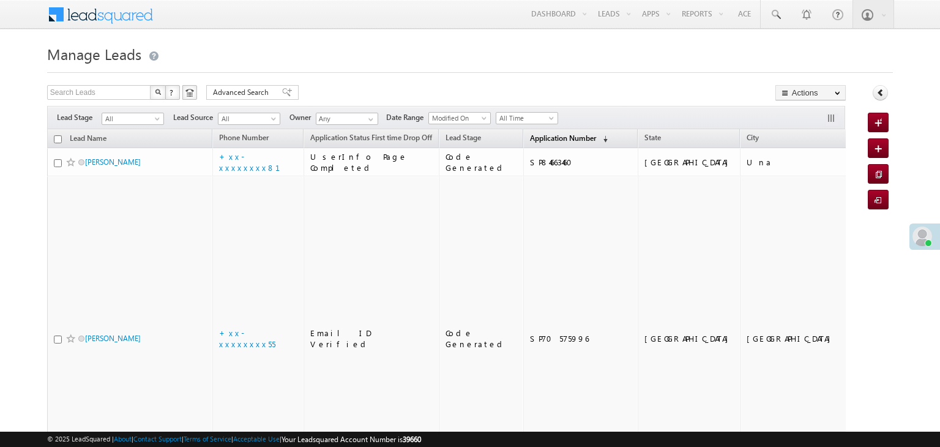
click at [530, 141] on span "Application Number" at bounding box center [563, 137] width 66 height 9
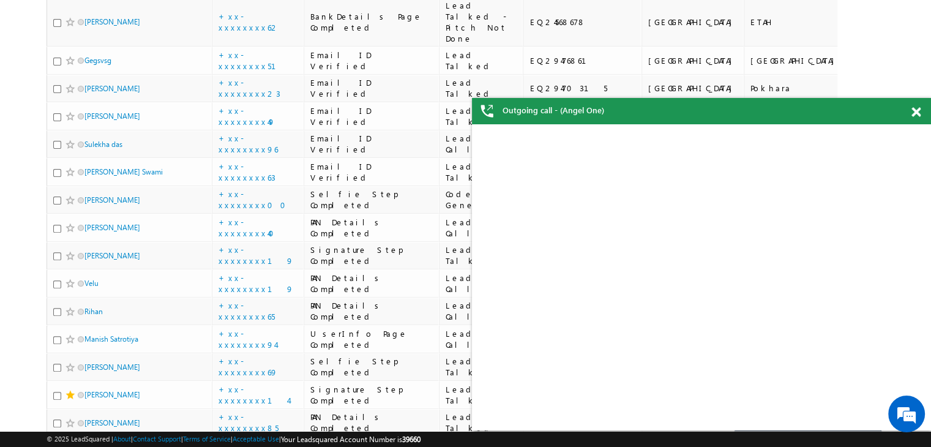
scroll to position [61, 0]
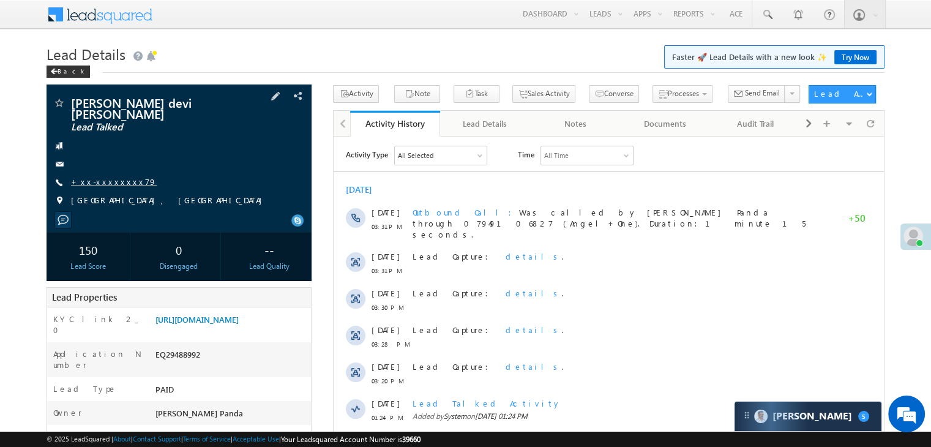
click at [110, 176] on link "+xx-xxxxxxxx79" at bounding box center [114, 181] width 86 height 10
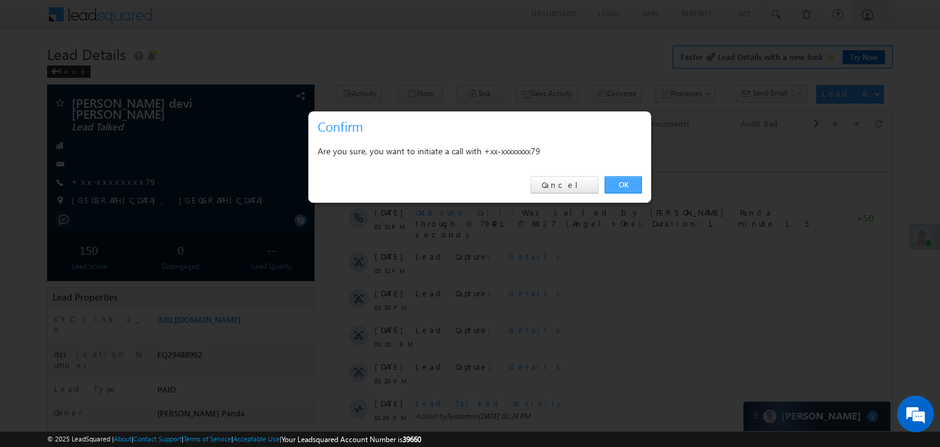
click at [627, 187] on link "OK" at bounding box center [623, 184] width 37 height 17
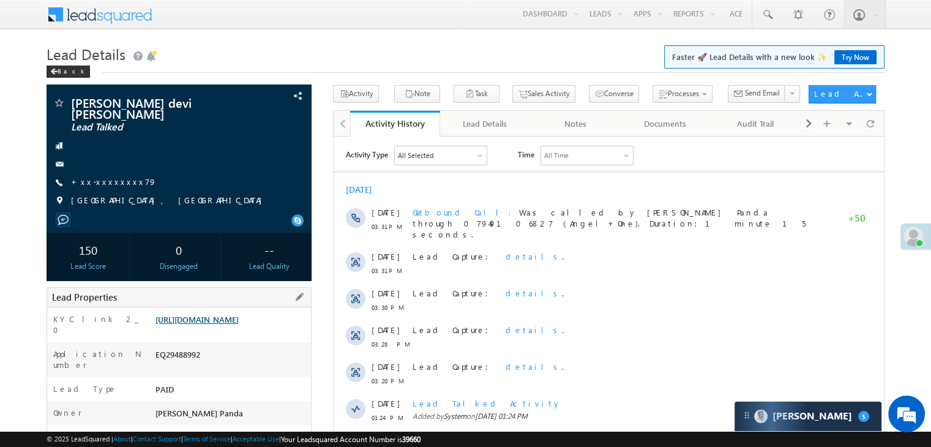
click at [239, 324] on link "[URL][DOMAIN_NAME]" at bounding box center [196, 319] width 83 height 10
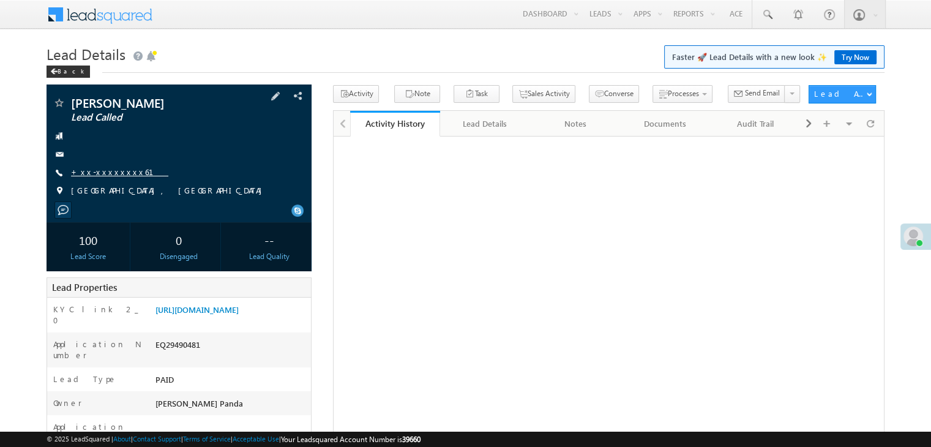
click at [104, 171] on link "+xx-xxxxxxxx61" at bounding box center [119, 171] width 97 height 10
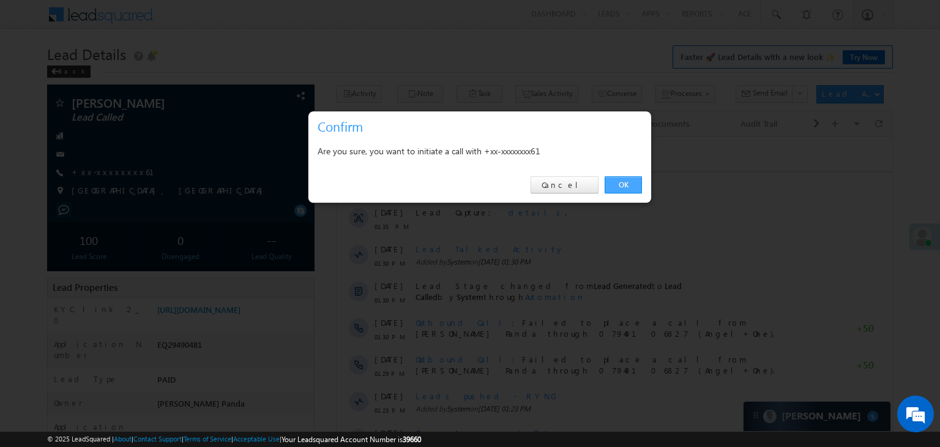
click at [624, 184] on link "OK" at bounding box center [623, 184] width 37 height 17
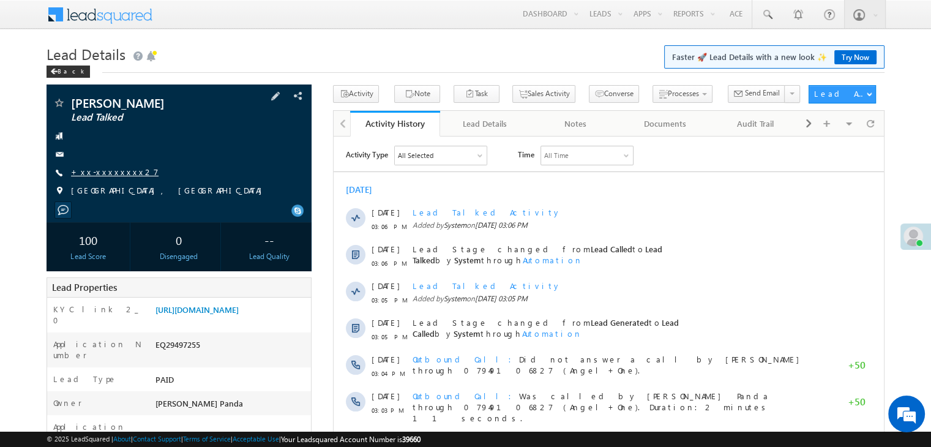
click at [102, 172] on link "+xx-xxxxxxxx27" at bounding box center [115, 171] width 88 height 10
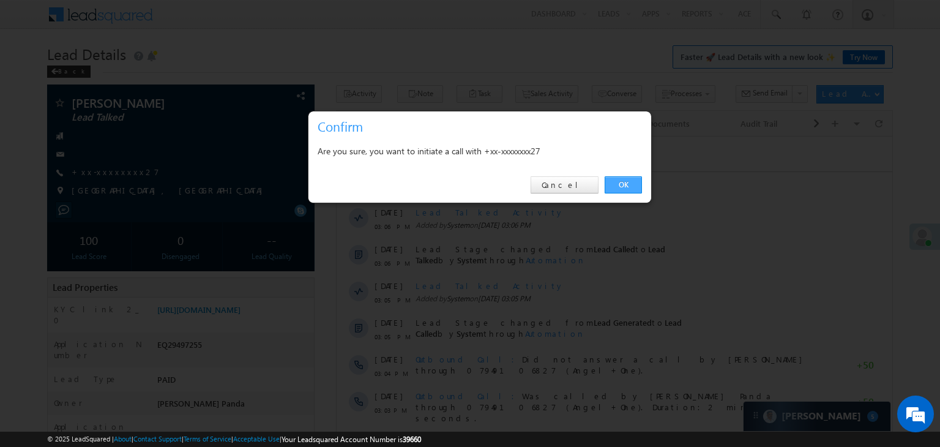
click at [629, 183] on link "OK" at bounding box center [623, 184] width 37 height 17
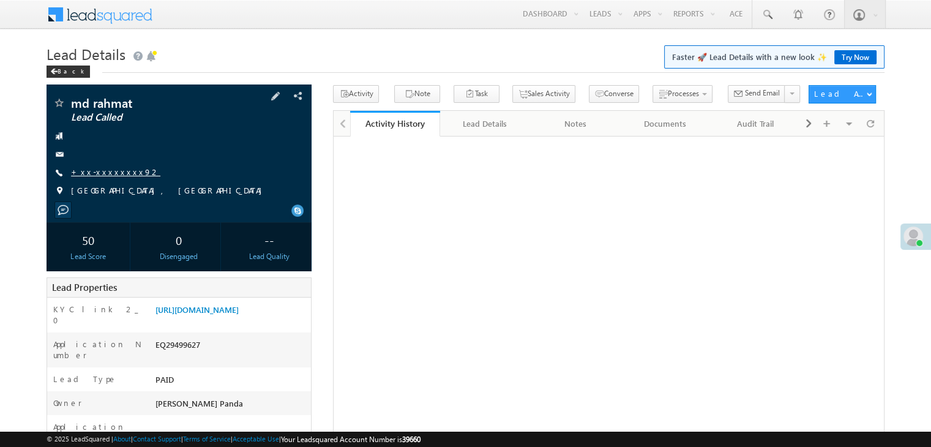
click at [103, 174] on link "+xx-xxxxxxxx92" at bounding box center [115, 171] width 89 height 10
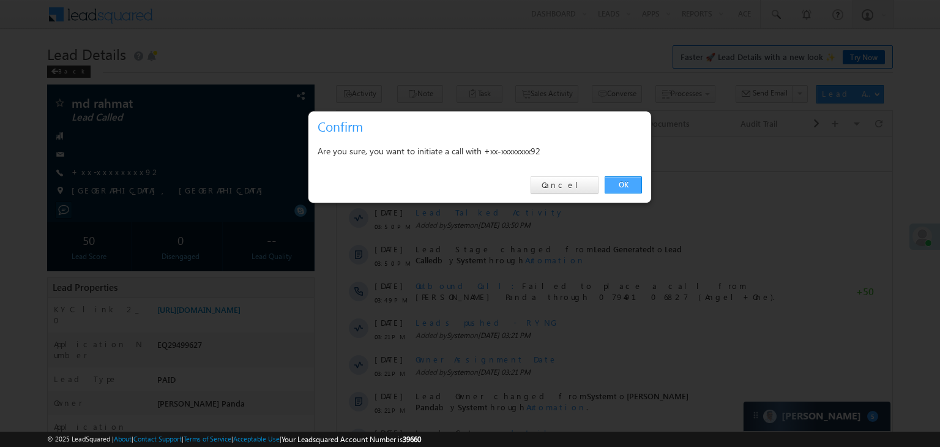
click at [623, 180] on link "OK" at bounding box center [623, 184] width 37 height 17
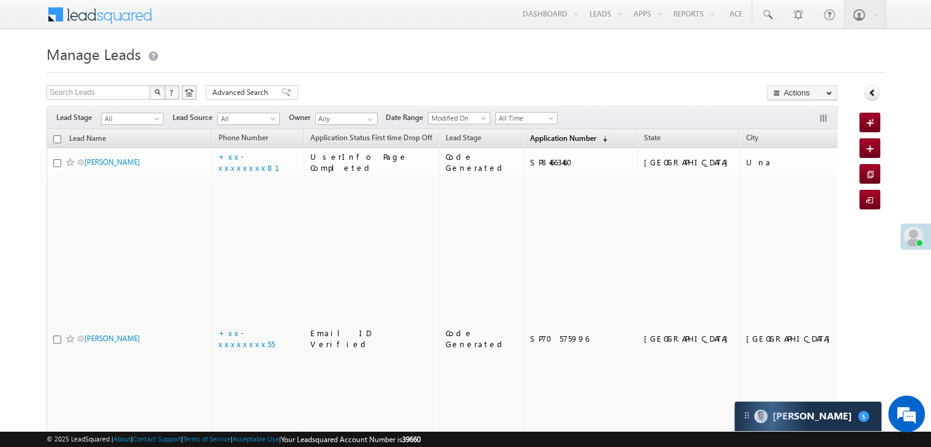
click at [541, 140] on span "Application Number" at bounding box center [562, 137] width 66 height 9
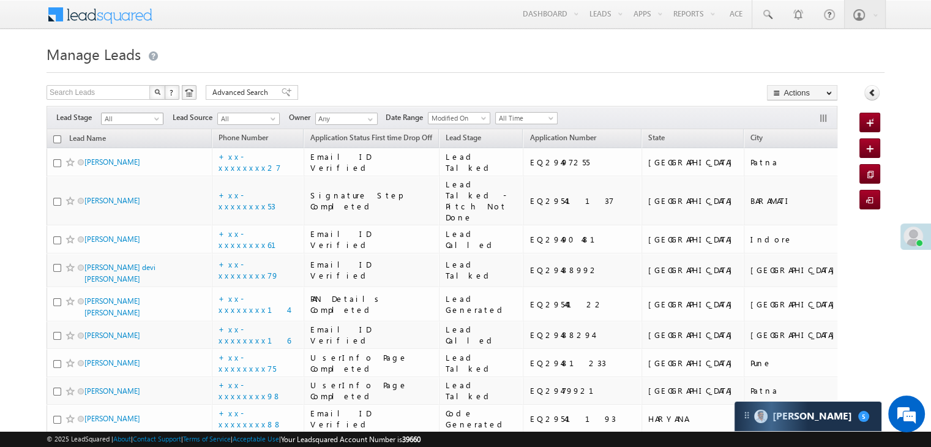
click at [157, 119] on span at bounding box center [158, 121] width 10 height 10
click at [135, 146] on link "Lead Generated" at bounding box center [133, 144] width 62 height 11
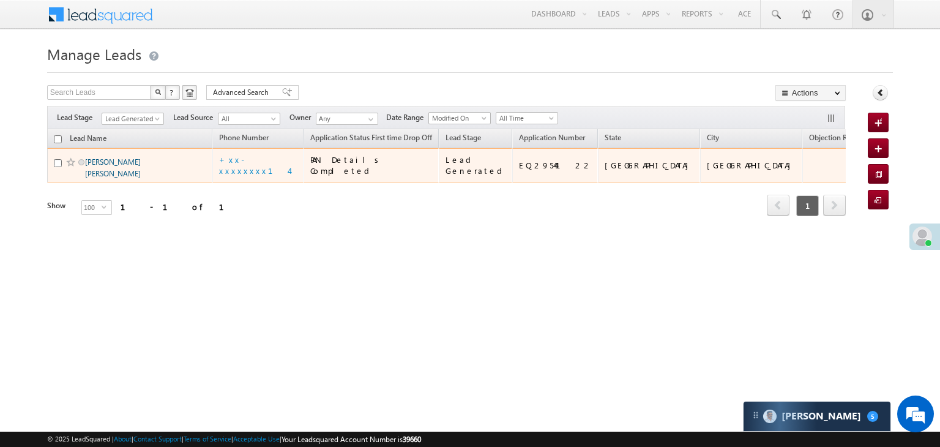
click at [113, 178] on link "Ashish singh kunwar" at bounding box center [113, 167] width 56 height 21
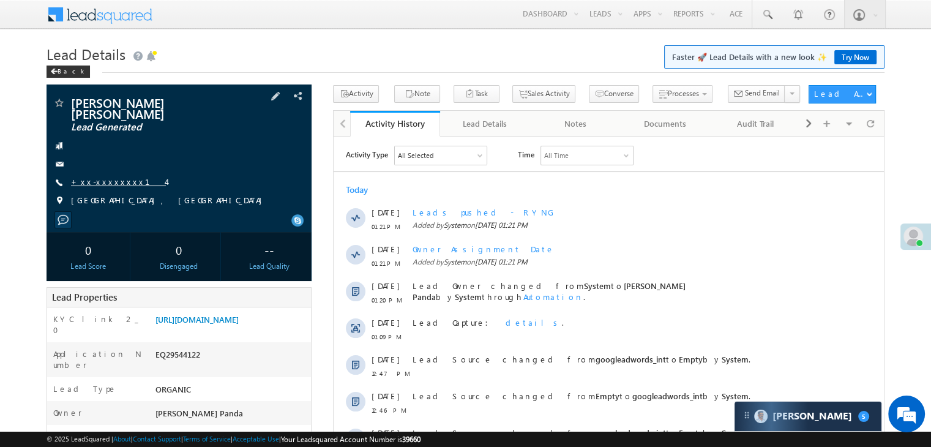
click at [105, 176] on link "+xx-xxxxxxxx14" at bounding box center [118, 181] width 95 height 10
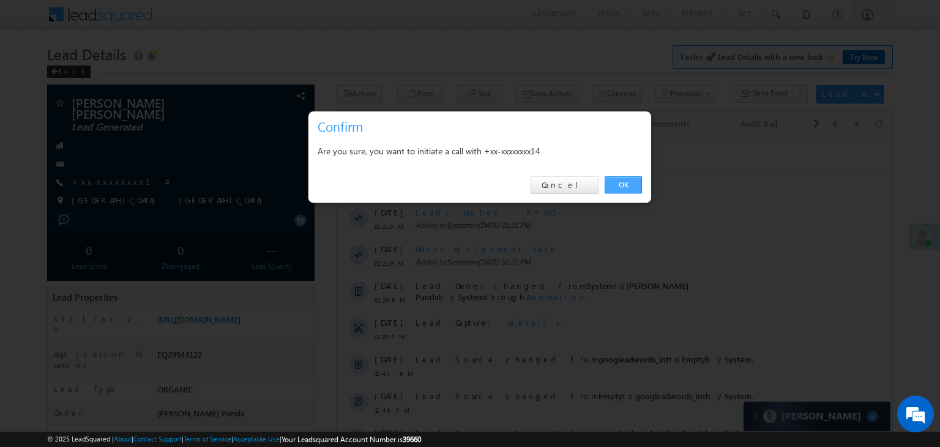
click at [627, 177] on link "OK" at bounding box center [623, 184] width 37 height 17
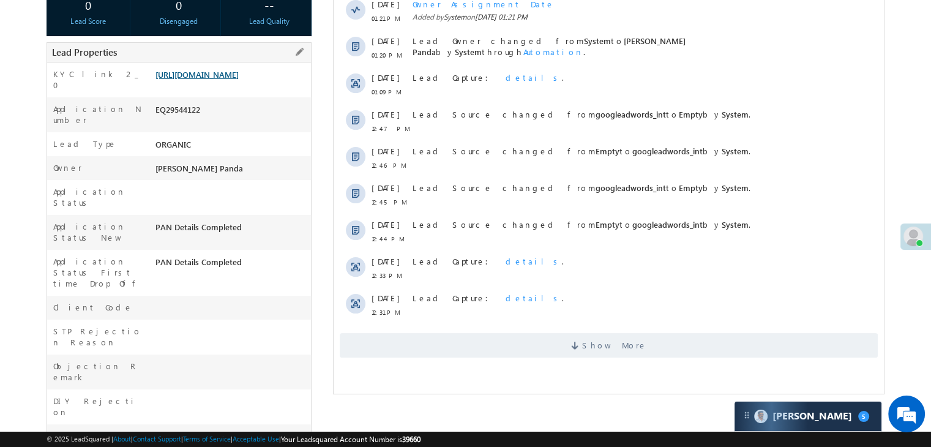
scroll to position [277, 0]
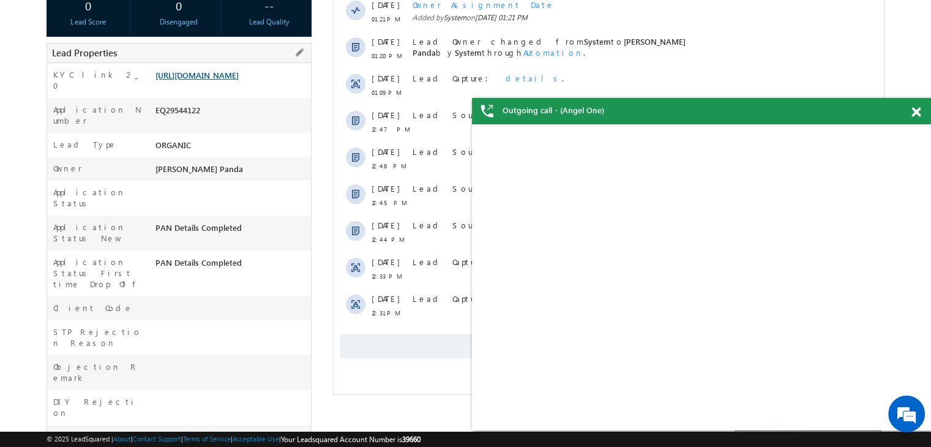
click at [224, 80] on link "[URL][DOMAIN_NAME]" at bounding box center [196, 75] width 83 height 10
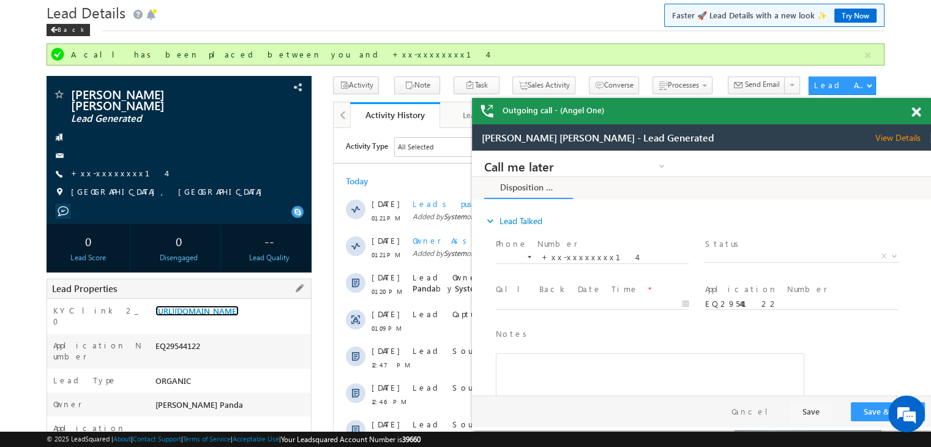
scroll to position [32, 0]
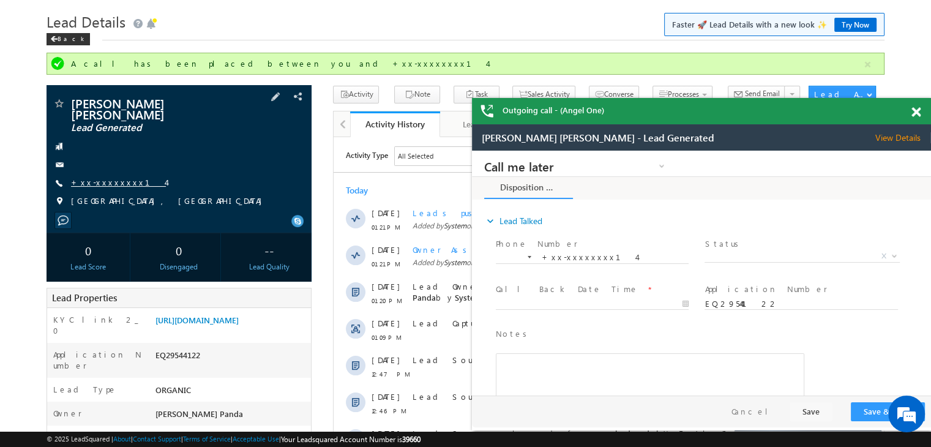
click at [100, 177] on link "+xx-xxxxxxxx14" at bounding box center [118, 182] width 95 height 10
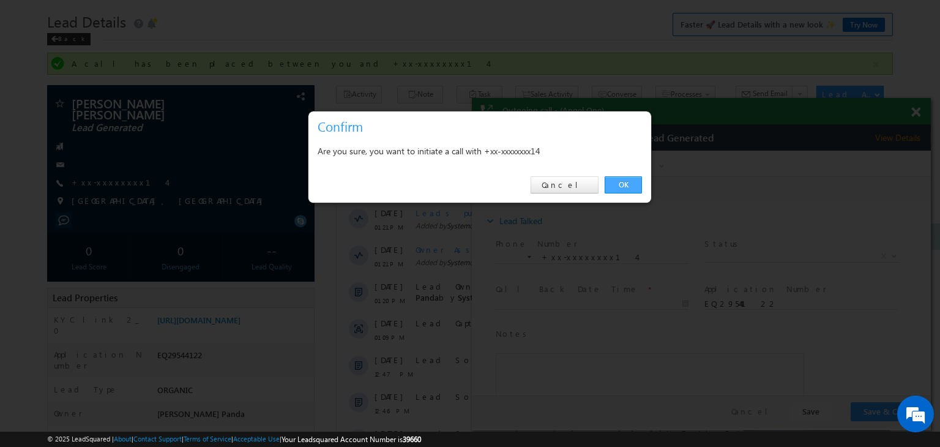
click at [621, 181] on link "OK" at bounding box center [623, 184] width 37 height 17
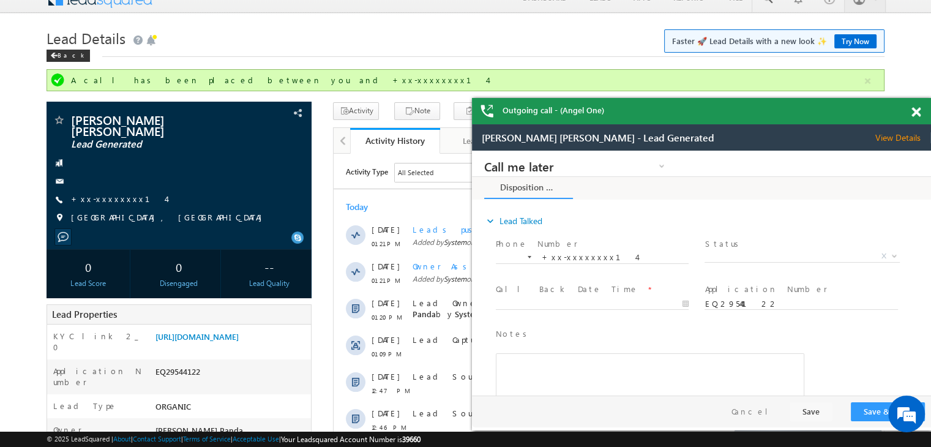
scroll to position [0, 0]
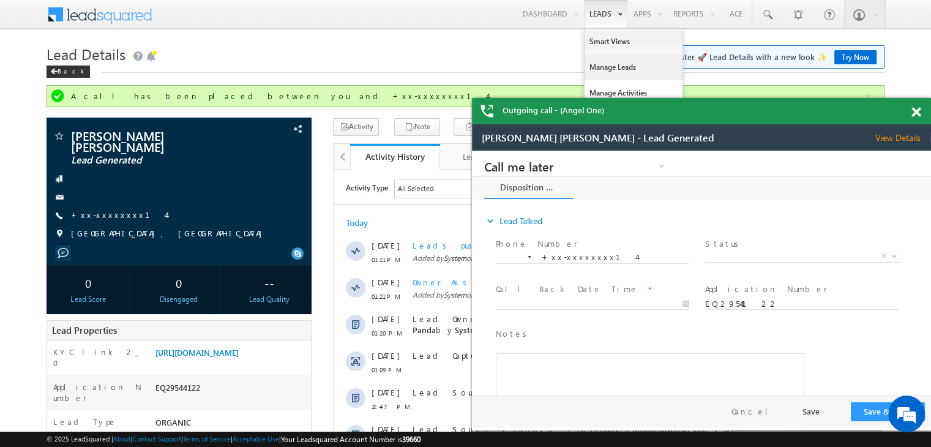
click at [600, 67] on link "Manage Leads" at bounding box center [633, 67] width 98 height 26
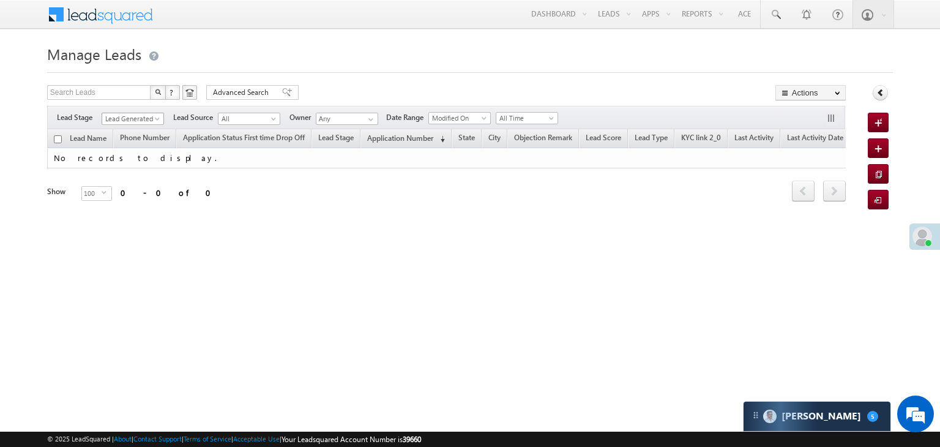
click at [154, 122] on span at bounding box center [159, 121] width 10 height 10
click at [138, 130] on link "All" at bounding box center [133, 132] width 62 height 11
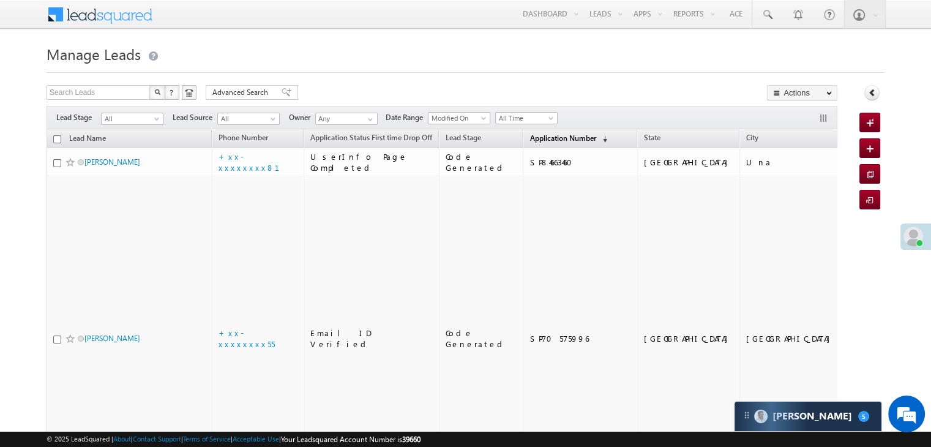
click at [534, 140] on span "Application Number" at bounding box center [562, 137] width 66 height 9
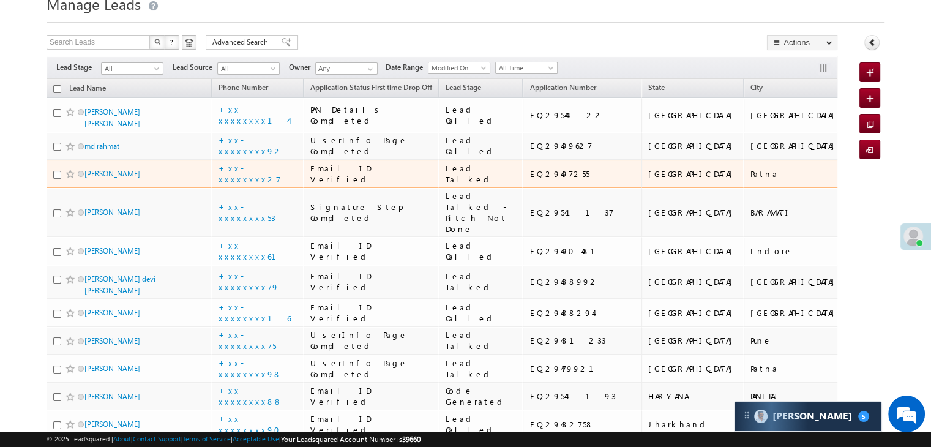
scroll to position [61, 0]
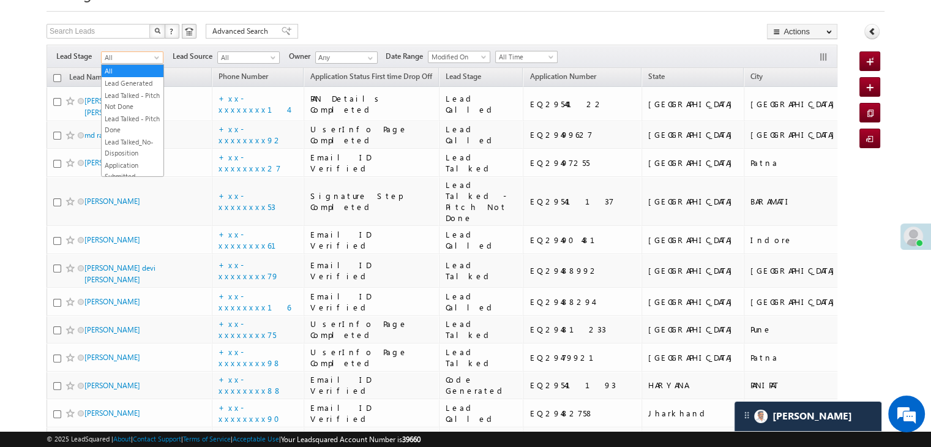
click at [158, 59] on span at bounding box center [158, 60] width 10 height 10
click at [136, 87] on link "Lead Generated" at bounding box center [133, 83] width 62 height 11
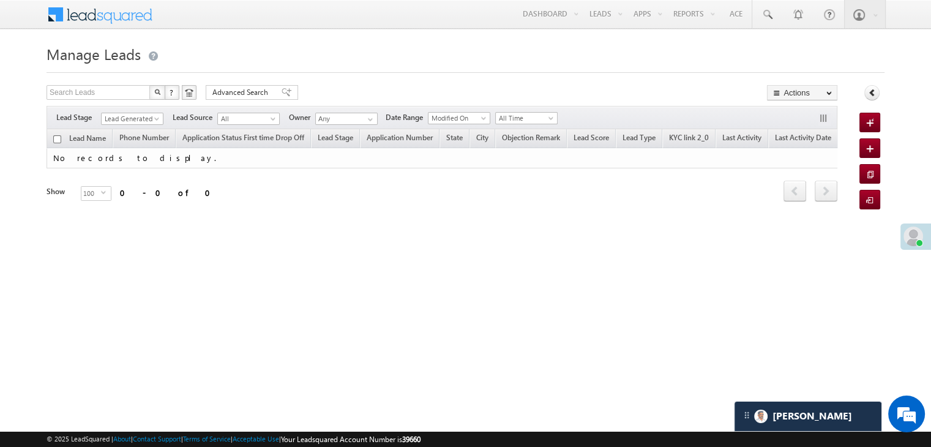
scroll to position [0, 0]
click at [157, 116] on span at bounding box center [159, 121] width 10 height 10
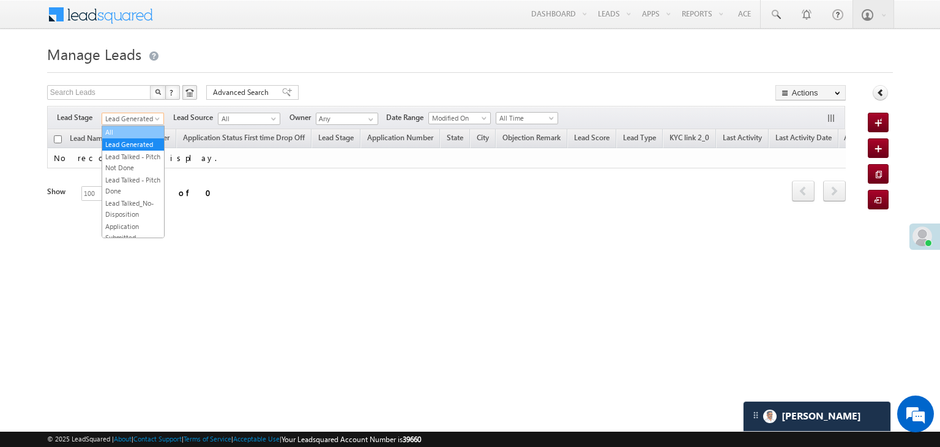
click at [134, 130] on link "All" at bounding box center [133, 132] width 62 height 11
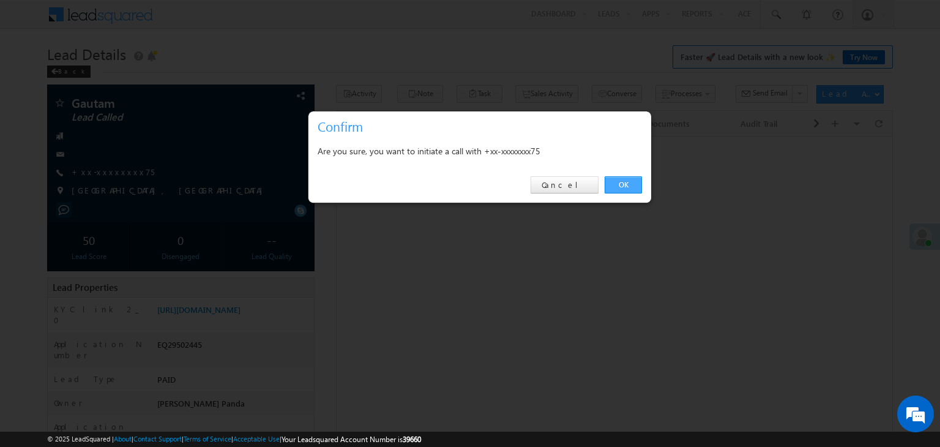
click at [623, 184] on link "OK" at bounding box center [623, 184] width 37 height 17
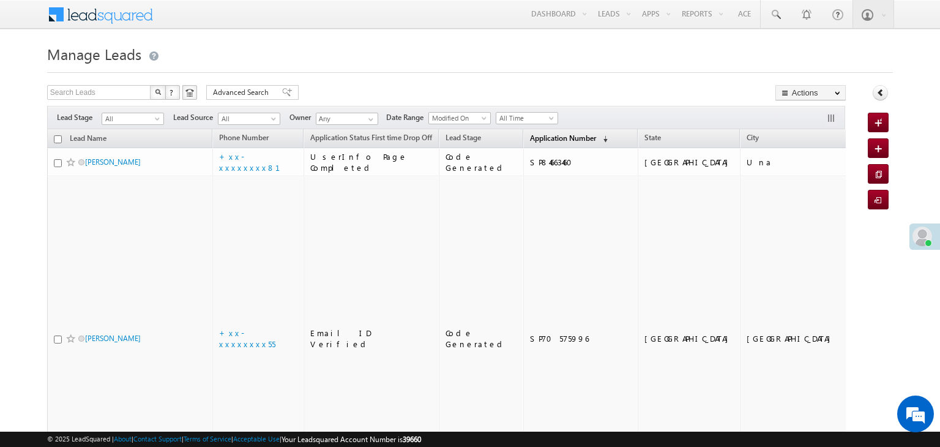
click at [536, 138] on span "Application Number" at bounding box center [563, 137] width 66 height 9
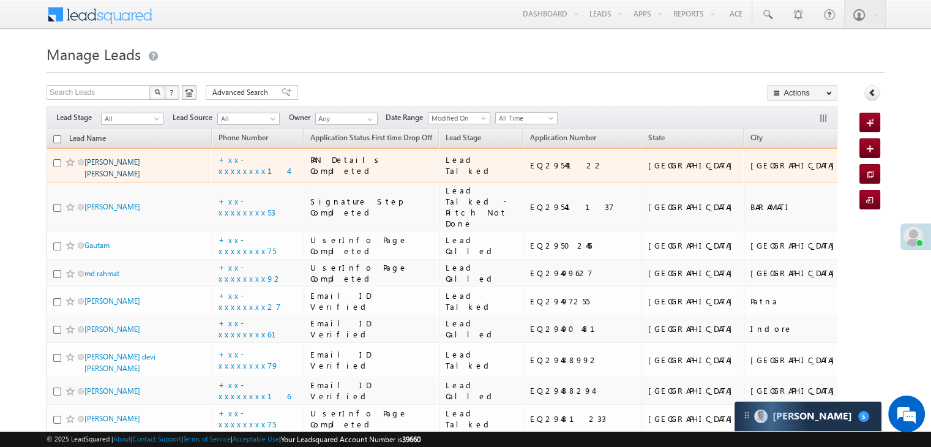
click at [136, 178] on link "Ashish singh kunwar" at bounding box center [112, 167] width 56 height 21
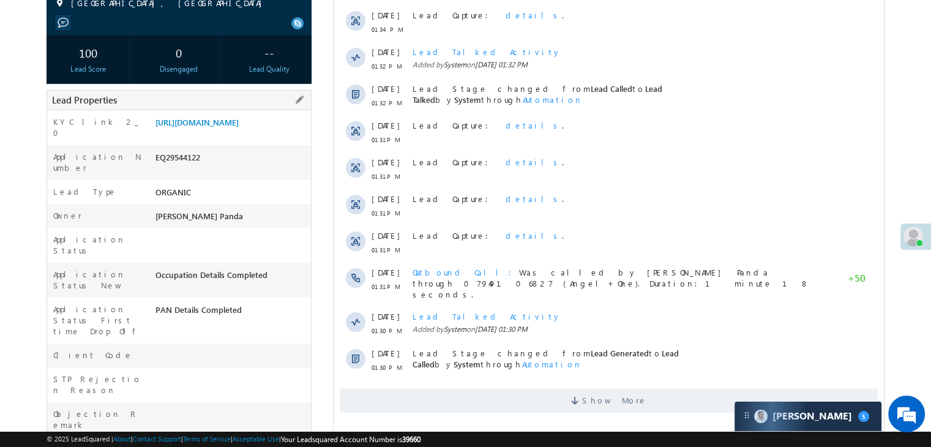
scroll to position [184, 0]
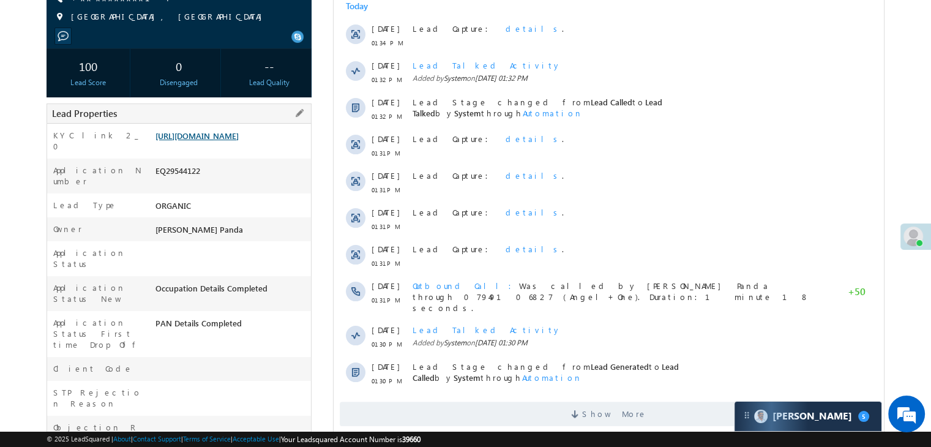
click at [239, 141] on link "[URL][DOMAIN_NAME]" at bounding box center [196, 135] width 83 height 10
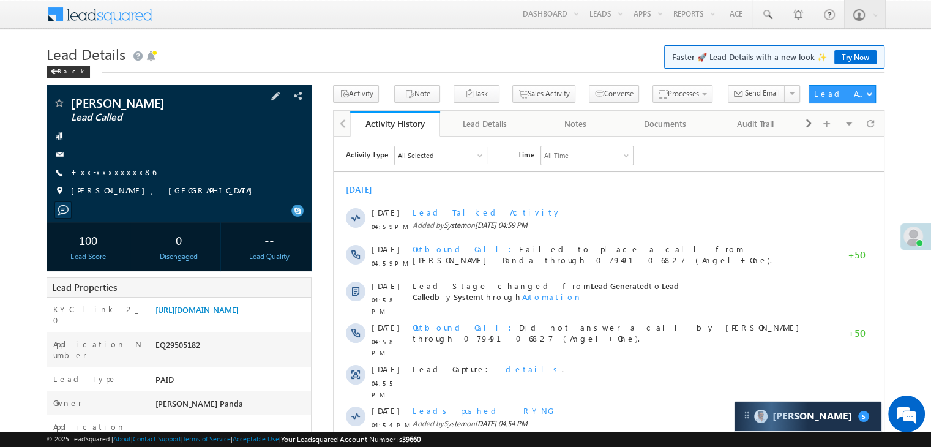
click at [103, 177] on span "+xx-xxxxxxxx86" at bounding box center [113, 172] width 85 height 12
click at [105, 174] on link "+xx-xxxxxxxx86" at bounding box center [113, 171] width 85 height 10
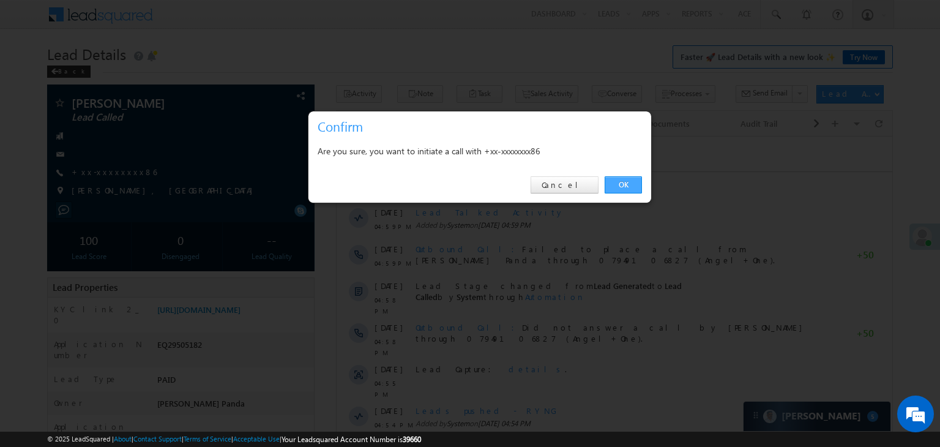
click at [622, 186] on link "OK" at bounding box center [623, 184] width 37 height 17
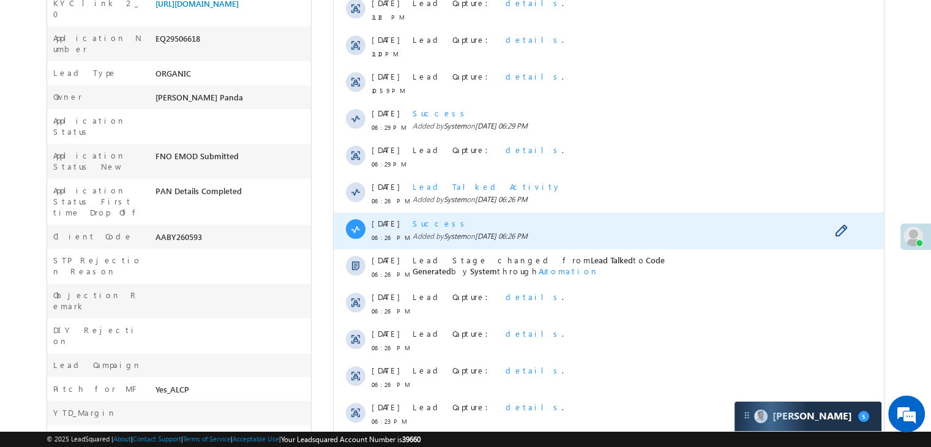
scroll to position [595, 0]
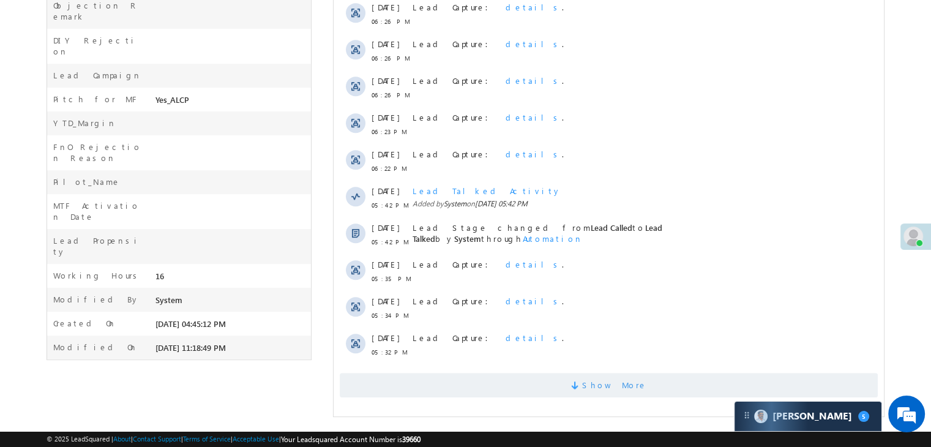
click at [613, 388] on span "Show More" at bounding box center [614, 385] width 65 height 24
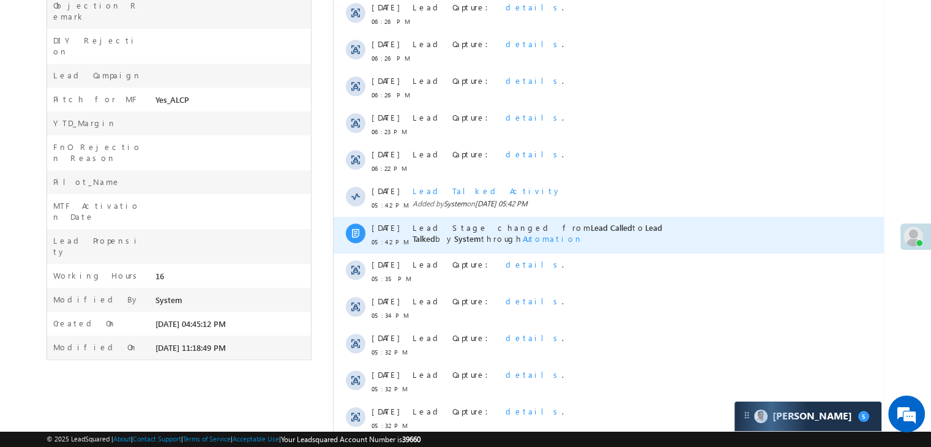
scroll to position [963, 0]
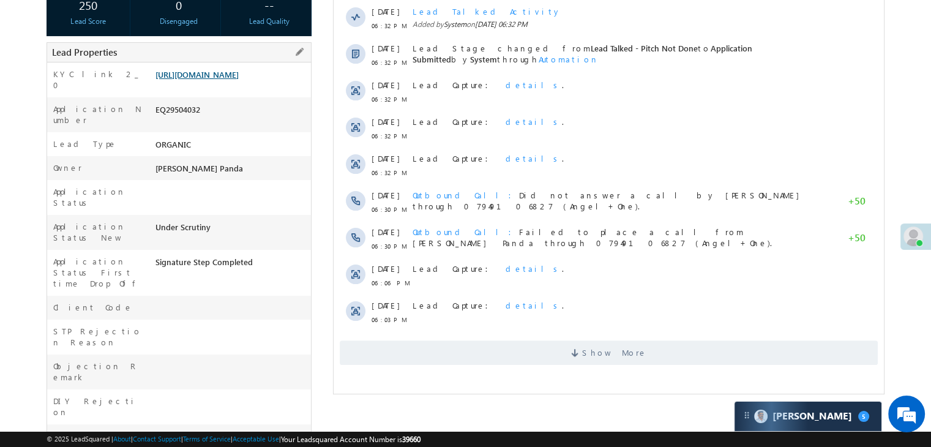
click at [239, 80] on link "[URL][DOMAIN_NAME]" at bounding box center [196, 74] width 83 height 10
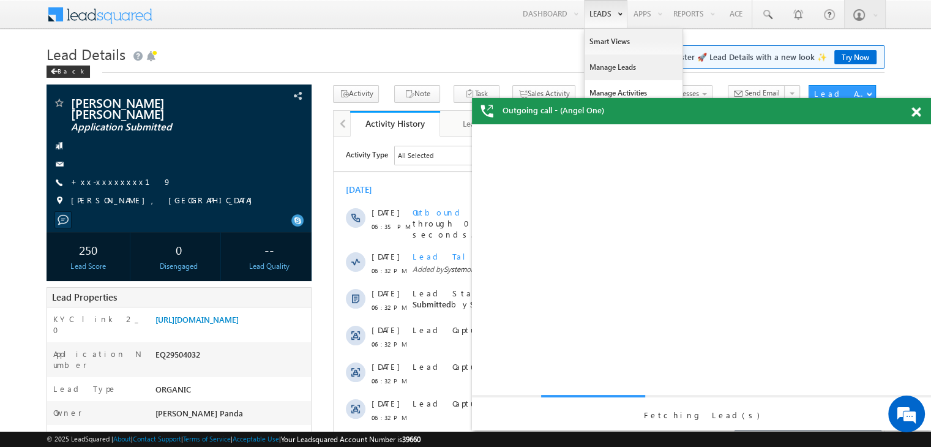
click at [607, 67] on link "Manage Leads" at bounding box center [633, 67] width 98 height 26
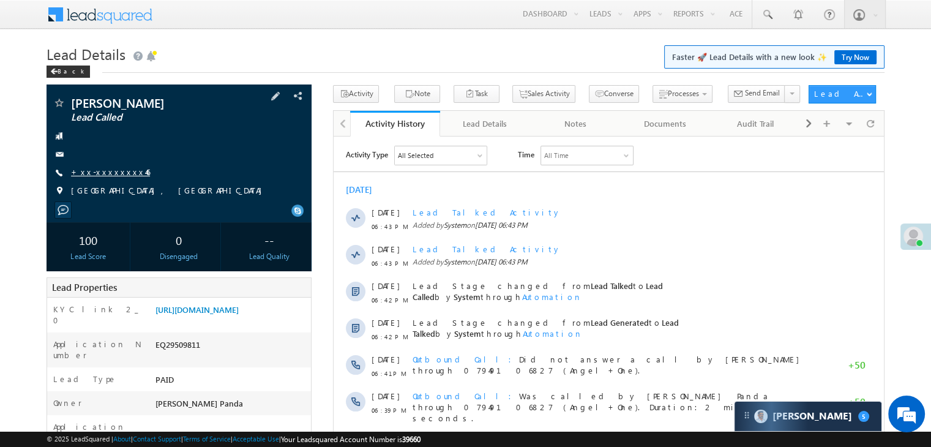
click at [107, 172] on link "+xx-xxxxxxxx46" at bounding box center [110, 171] width 79 height 10
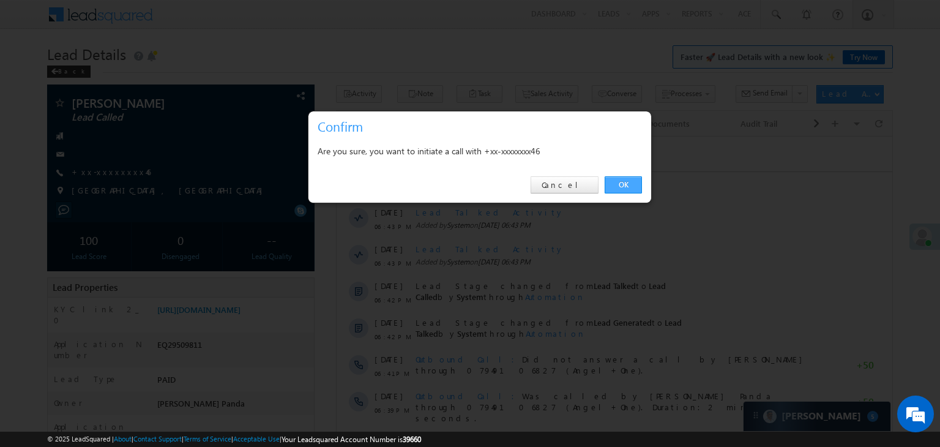
click at [627, 186] on link "OK" at bounding box center [623, 184] width 37 height 17
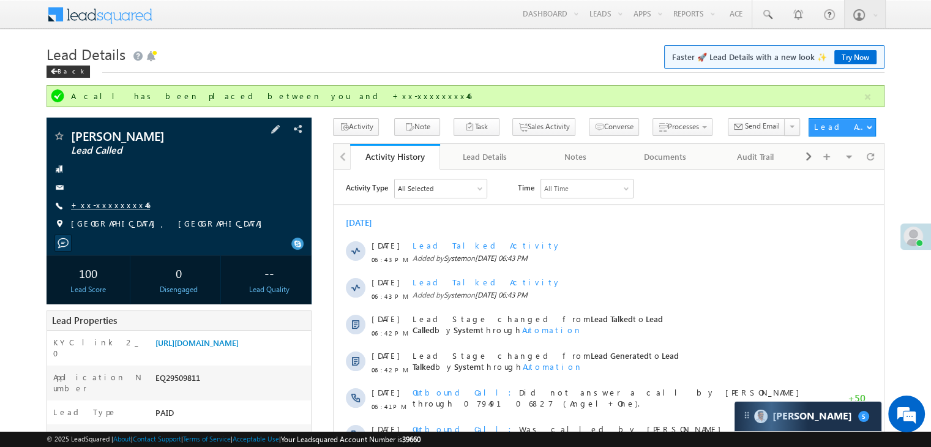
click at [102, 203] on link "+xx-xxxxxxxx46" at bounding box center [110, 204] width 79 height 10
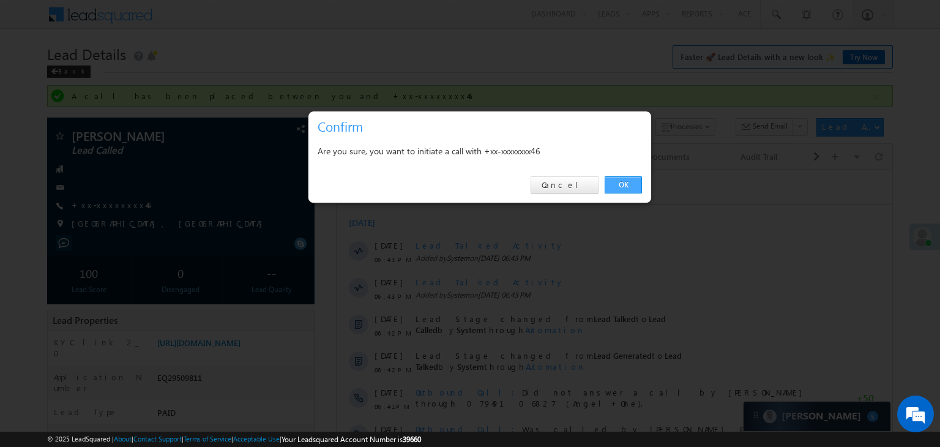
click at [627, 182] on link "OK" at bounding box center [623, 184] width 37 height 17
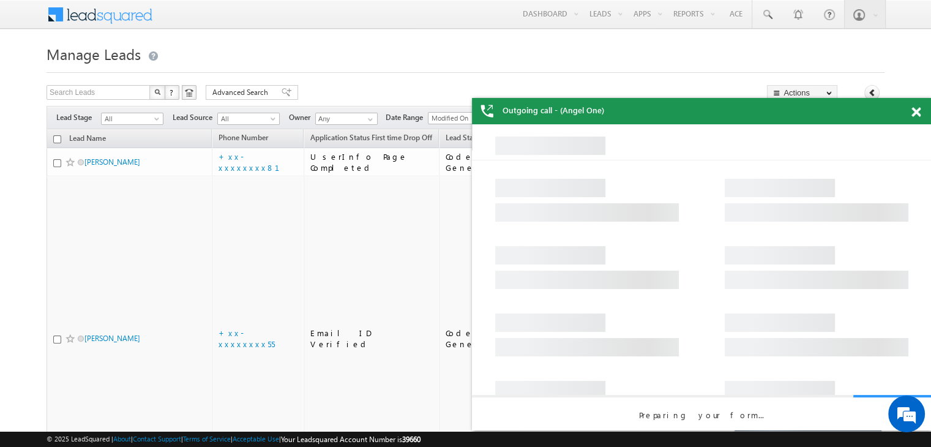
click at [915, 115] on span at bounding box center [915, 112] width 9 height 10
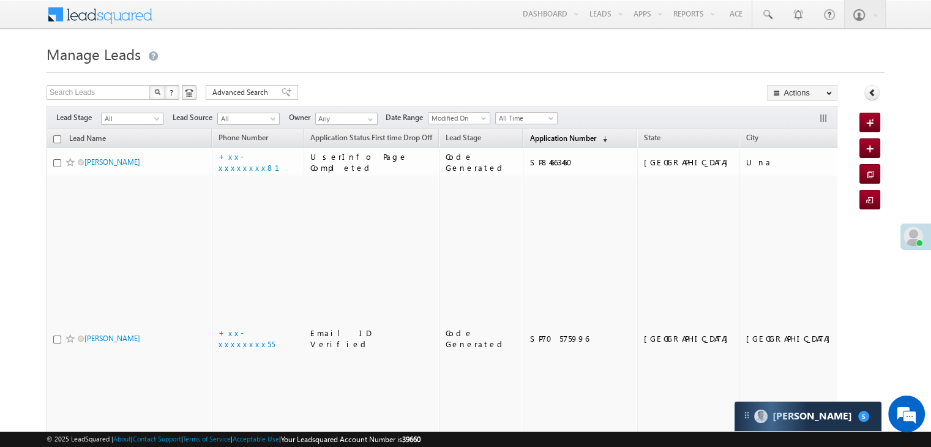
click at [529, 140] on span "Application Number" at bounding box center [562, 137] width 66 height 9
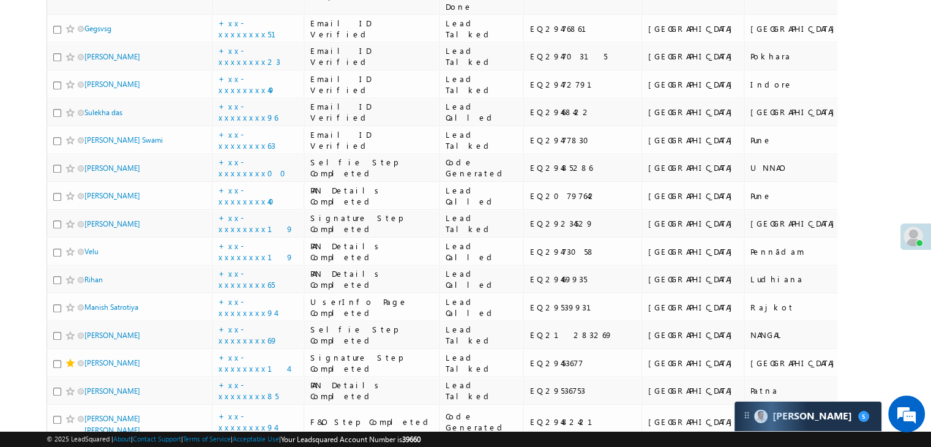
scroll to position [673, 0]
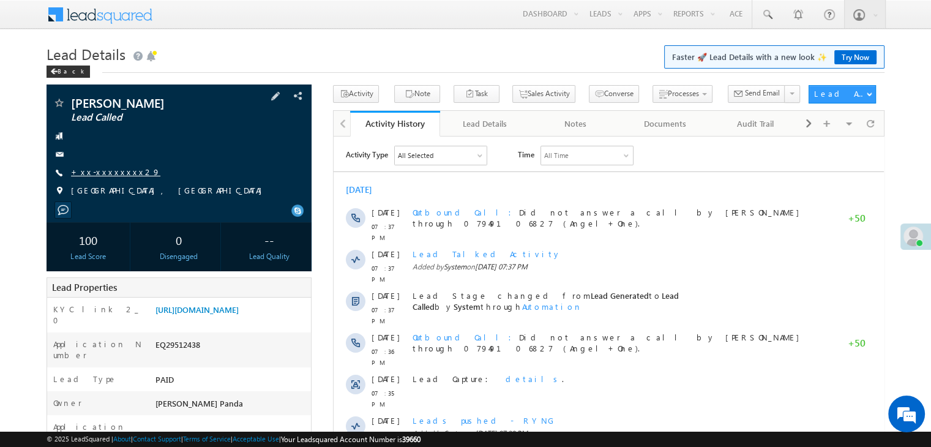
click at [97, 171] on link "+xx-xxxxxxxx29" at bounding box center [115, 171] width 89 height 10
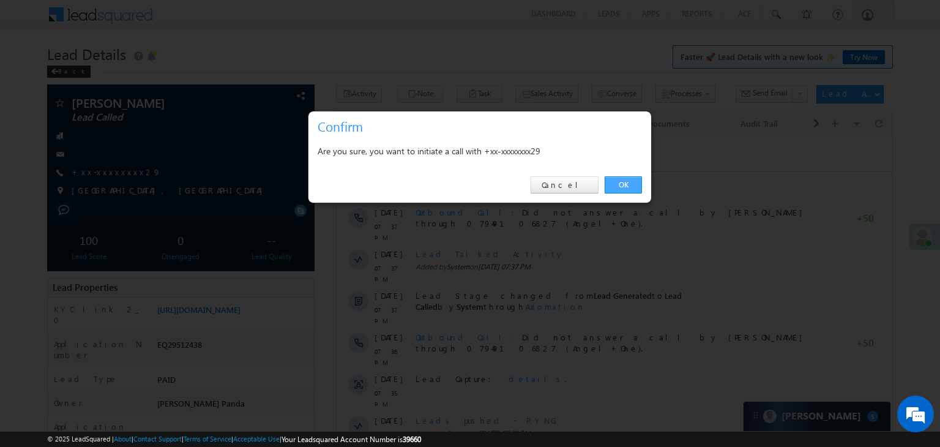
click at [623, 186] on link "OK" at bounding box center [623, 184] width 37 height 17
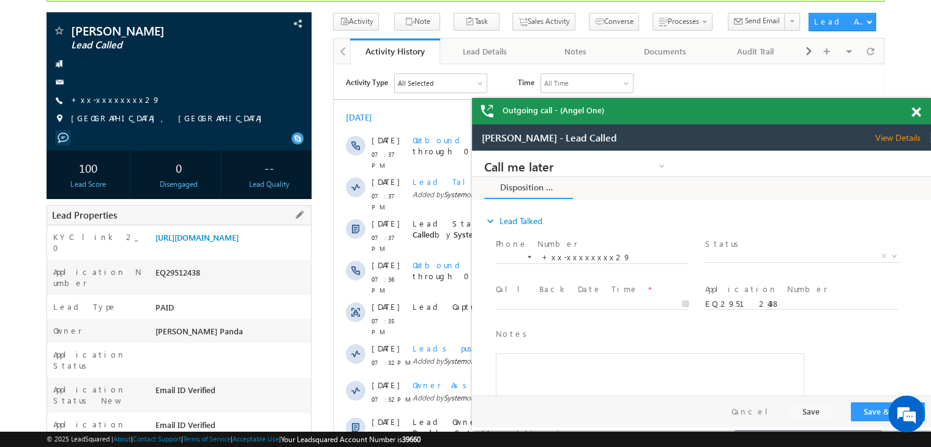
scroll to position [61, 0]
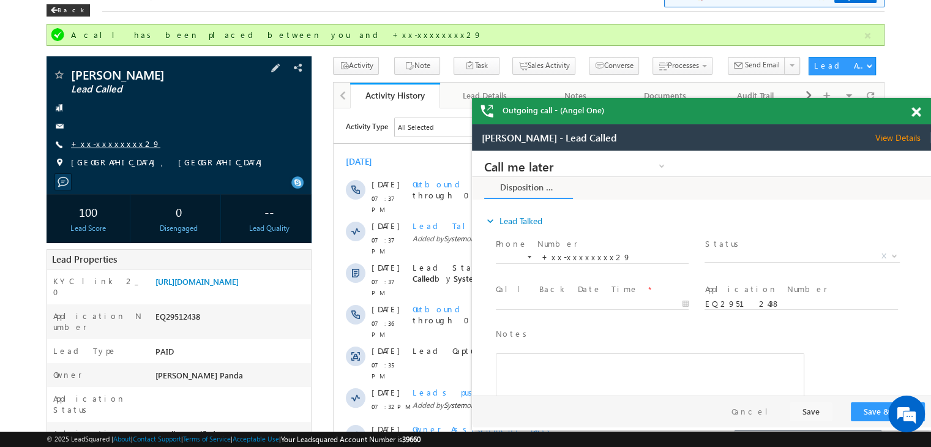
click at [108, 141] on link "+xx-xxxxxxxx29" at bounding box center [115, 143] width 89 height 10
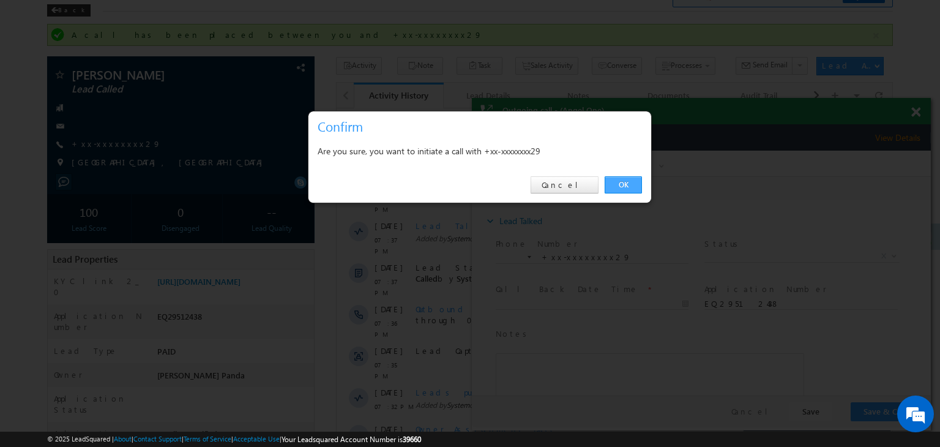
click at [621, 184] on link "OK" at bounding box center [623, 184] width 37 height 17
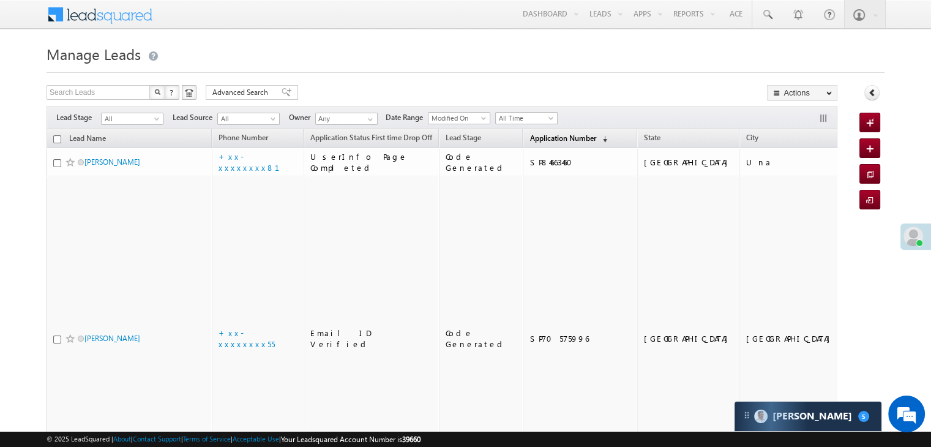
click at [540, 139] on span "Application Number" at bounding box center [562, 137] width 66 height 9
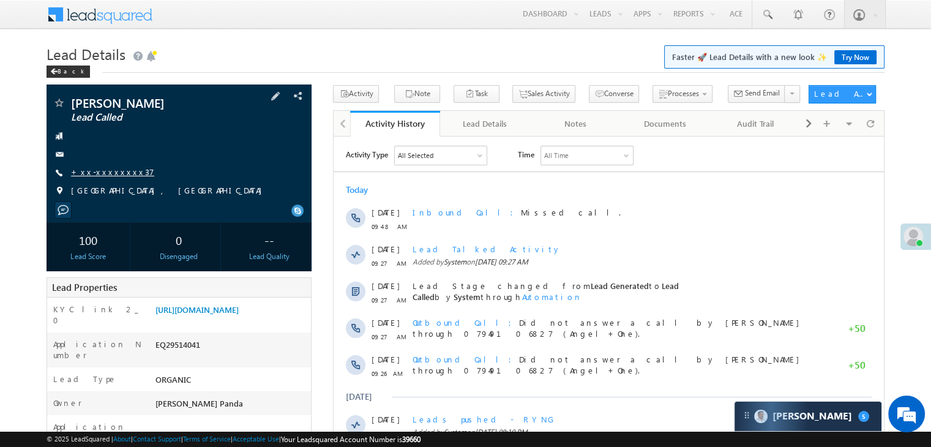
click at [110, 175] on link "+xx-xxxxxxxx37" at bounding box center [112, 171] width 83 height 10
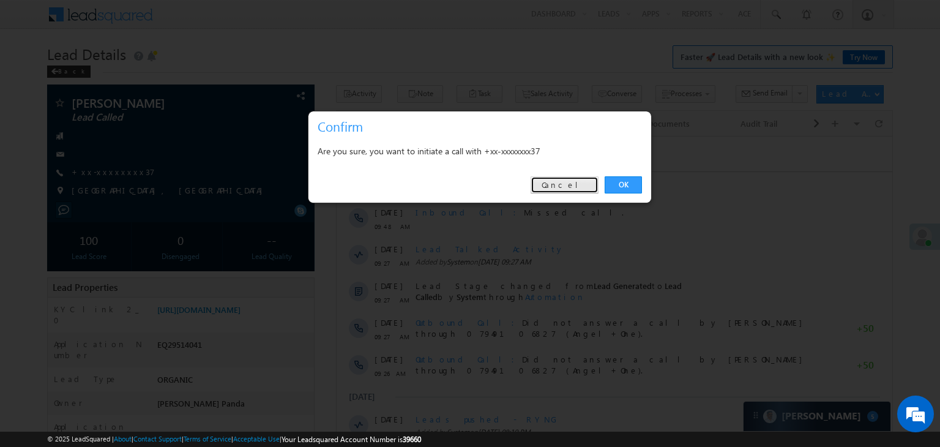
click at [571, 185] on link "Cancel" at bounding box center [565, 184] width 68 height 17
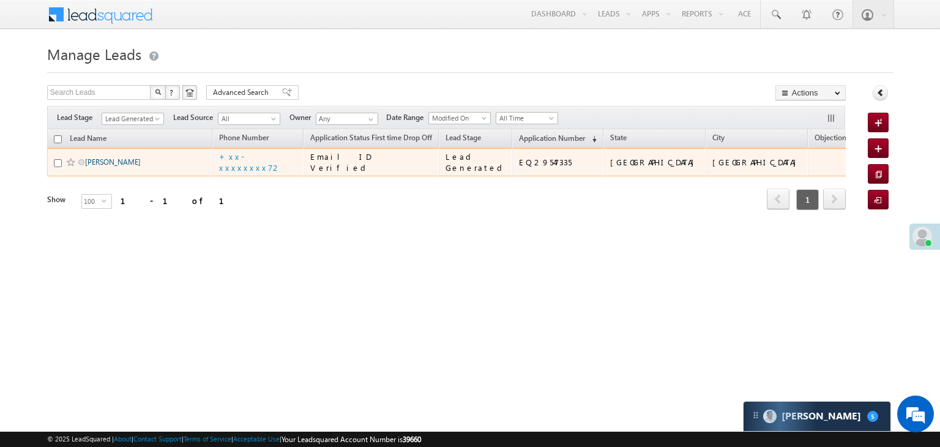
click at [120, 166] on link "[PERSON_NAME]" at bounding box center [113, 161] width 56 height 9
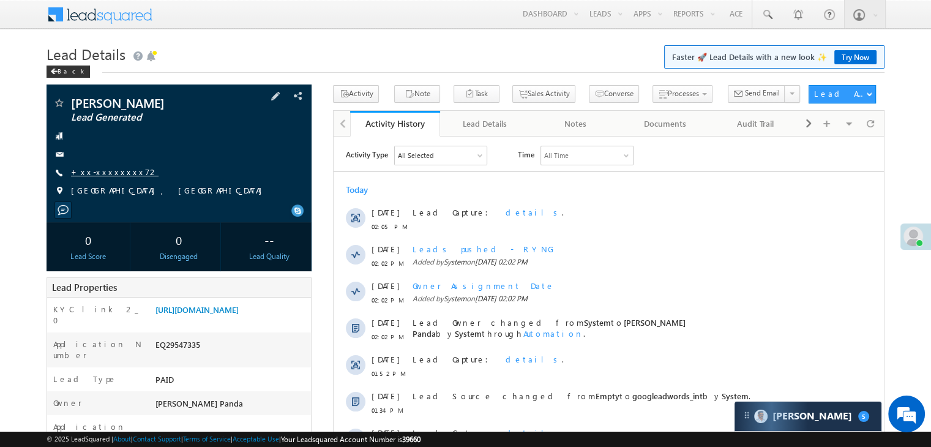
click at [100, 174] on link "+xx-xxxxxxxx72" at bounding box center [115, 171] width 88 height 10
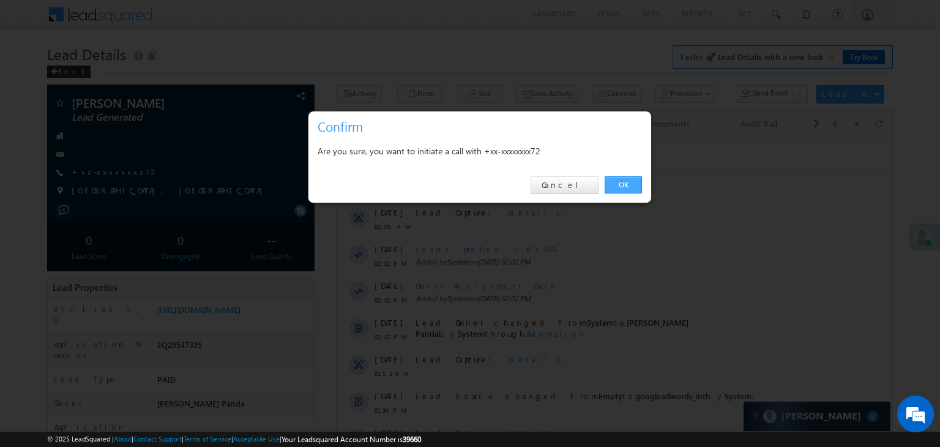
click at [623, 185] on link "OK" at bounding box center [623, 184] width 37 height 17
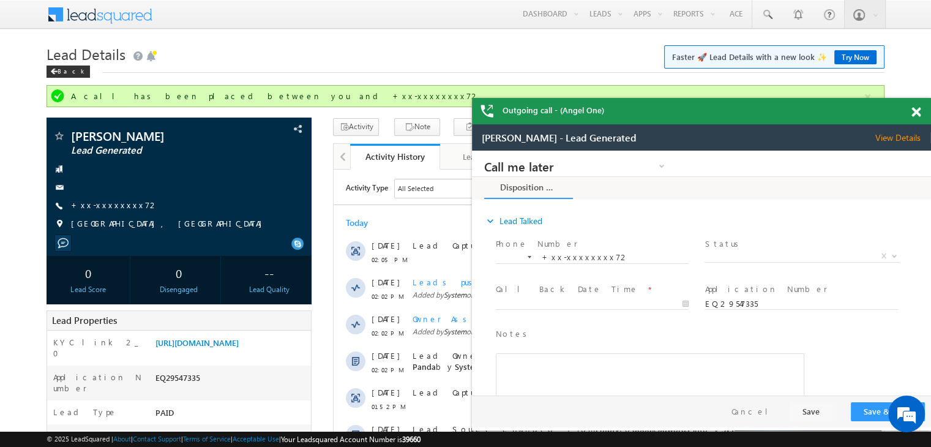
click at [915, 114] on span at bounding box center [915, 112] width 9 height 10
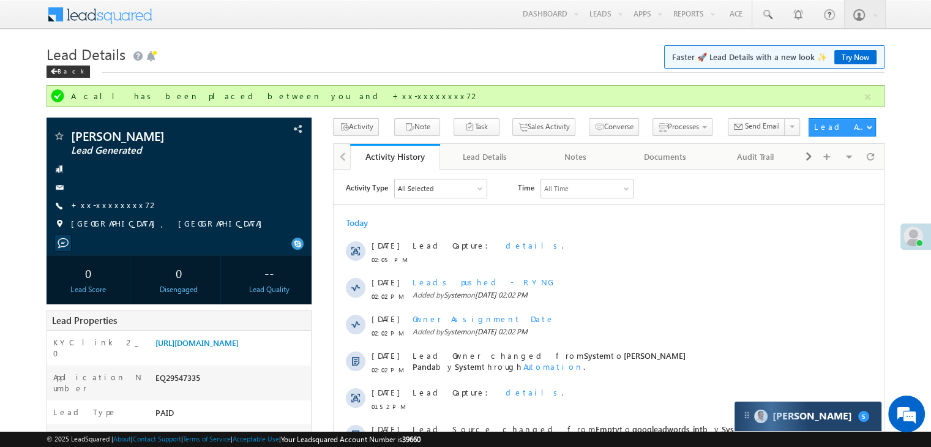
click at [816, 420] on div "Carter 5" at bounding box center [807, 415] width 147 height 29
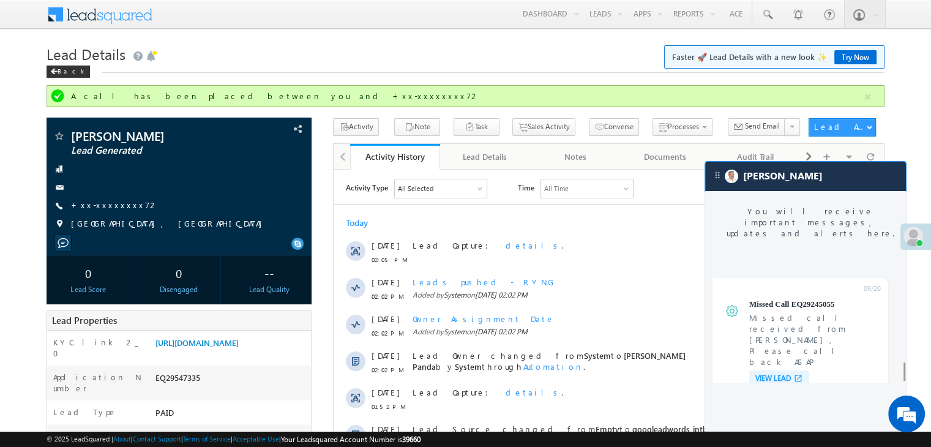
scroll to position [4935, 0]
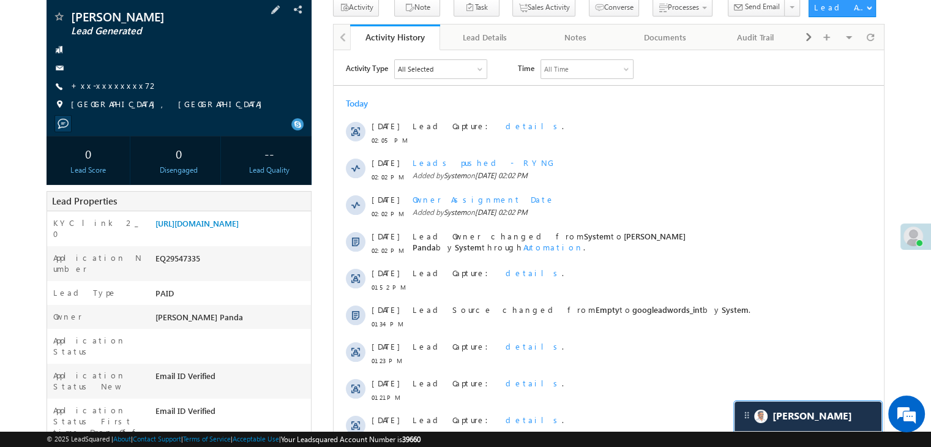
scroll to position [122, 0]
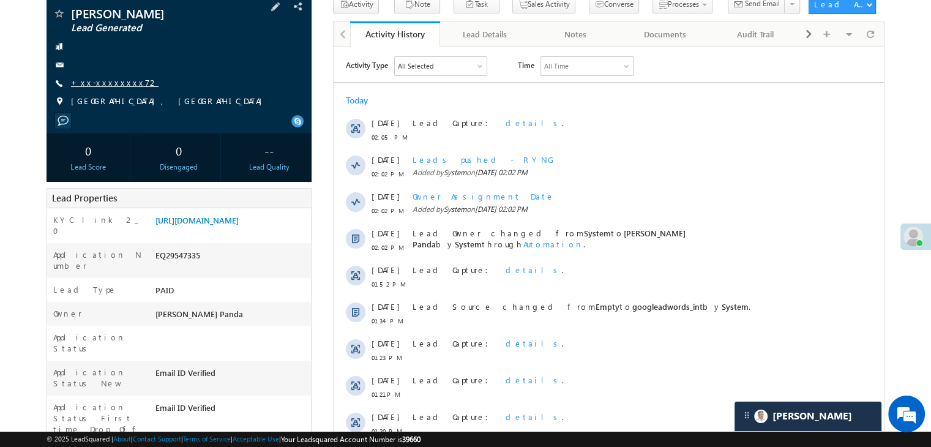
click at [106, 80] on link "+xx-xxxxxxxx72" at bounding box center [115, 82] width 88 height 10
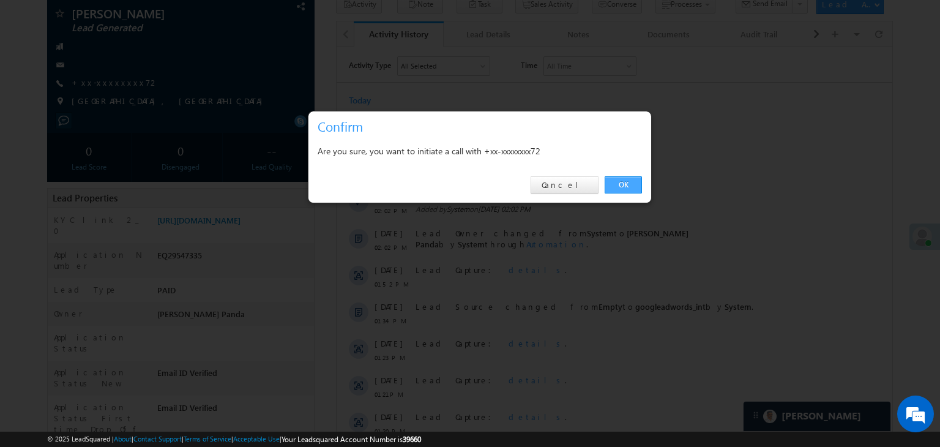
click at [624, 187] on link "OK" at bounding box center [623, 184] width 37 height 17
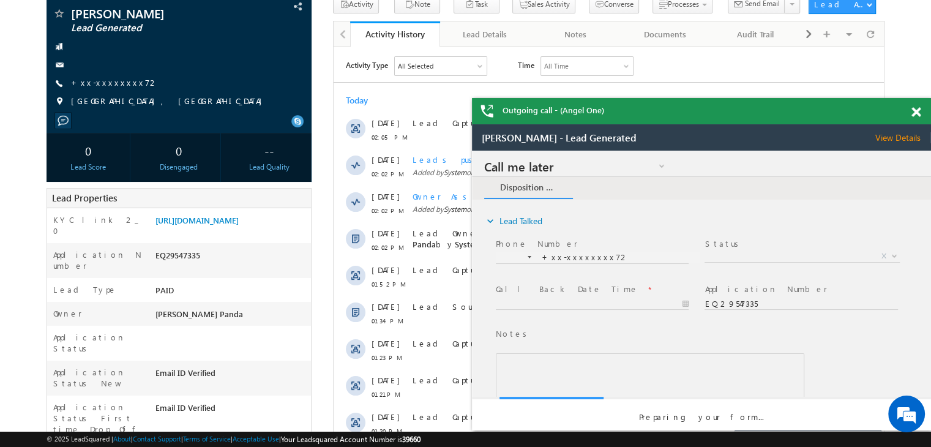
scroll to position [0, 0]
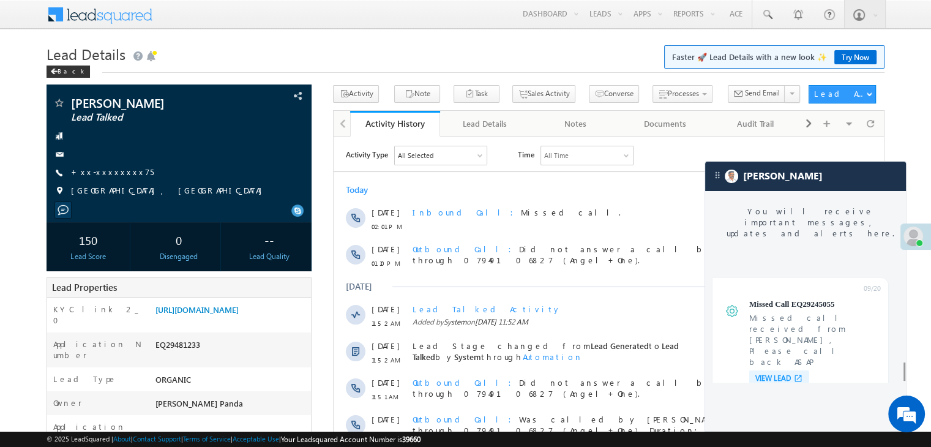
scroll to position [4878, 0]
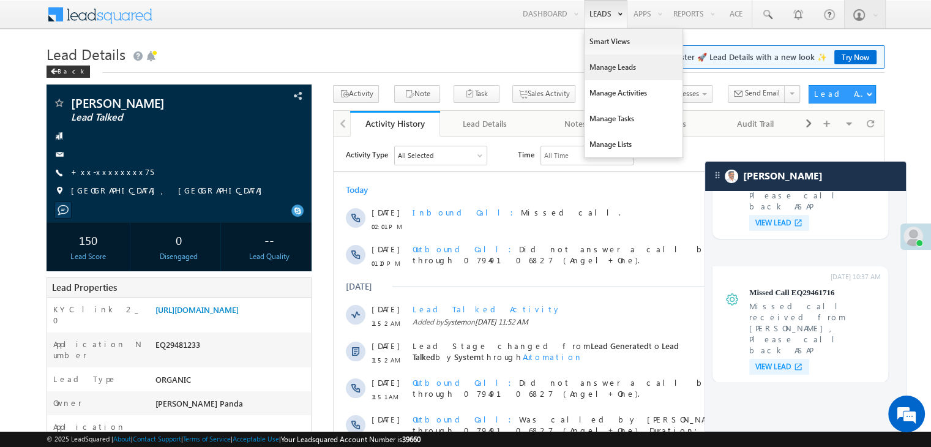
click at [606, 62] on link "Manage Leads" at bounding box center [633, 67] width 98 height 26
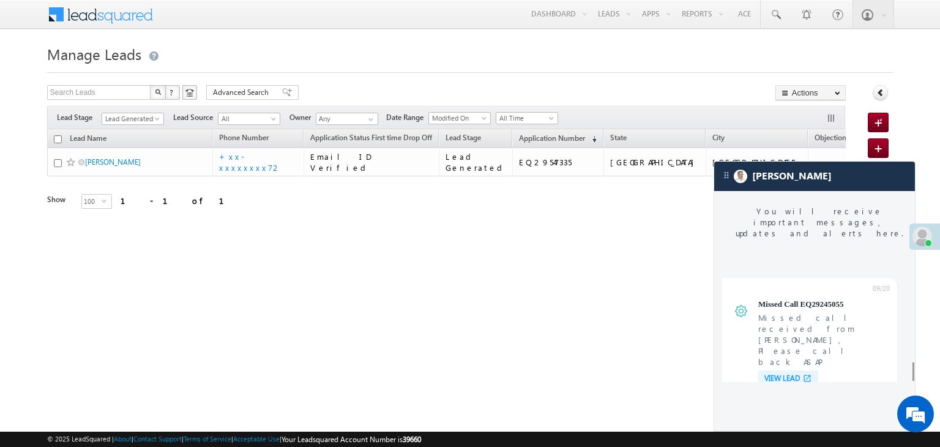
scroll to position [4878, 0]
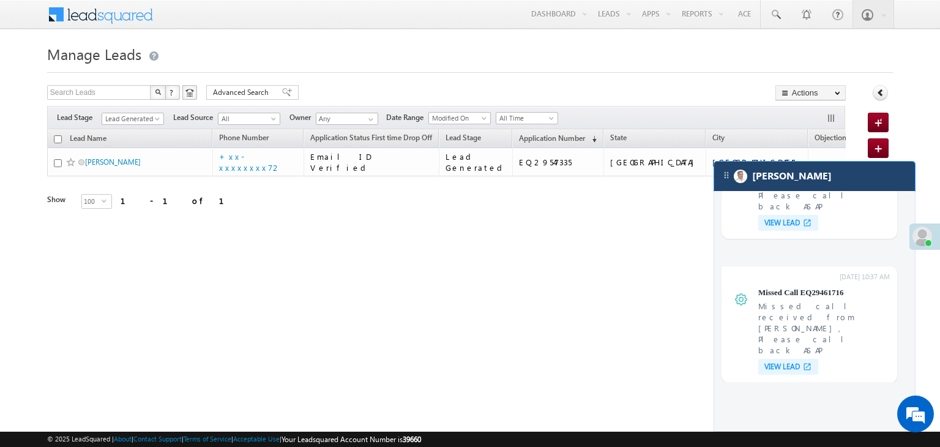
click at [820, 174] on div "[PERSON_NAME]" at bounding box center [814, 176] width 201 height 29
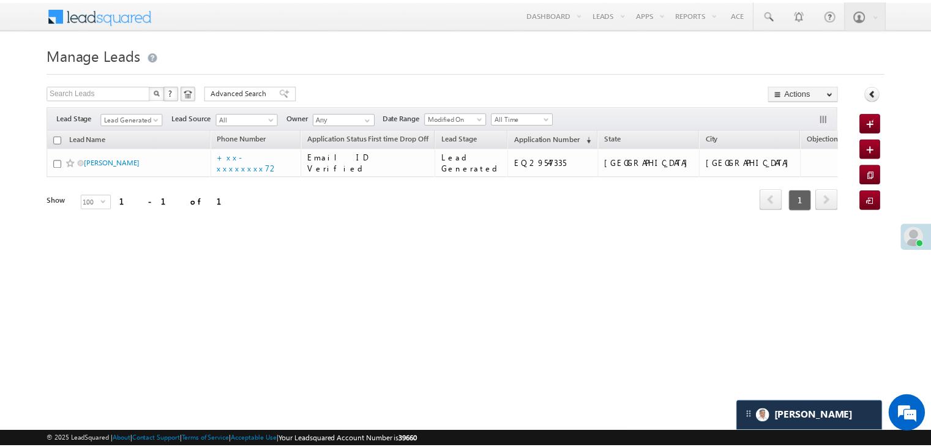
scroll to position [0, 0]
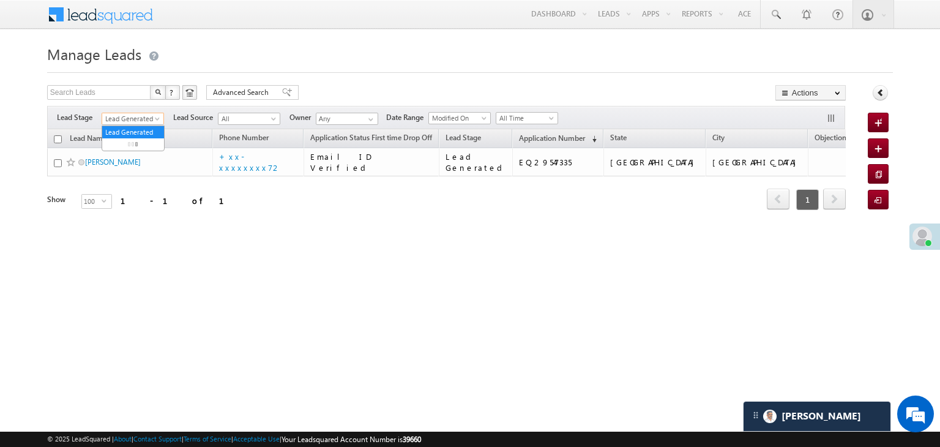
click at [154, 118] on span at bounding box center [159, 121] width 10 height 10
click at [132, 127] on link "All" at bounding box center [133, 132] width 62 height 11
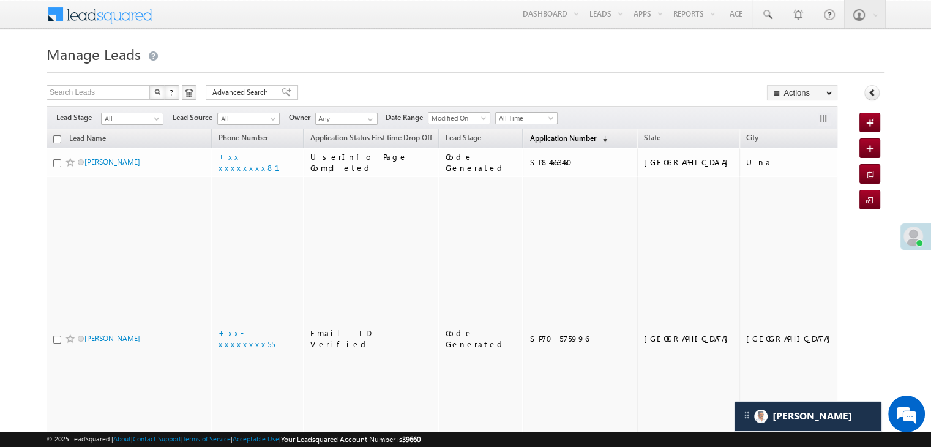
click at [529, 140] on span "Application Number" at bounding box center [562, 137] width 66 height 9
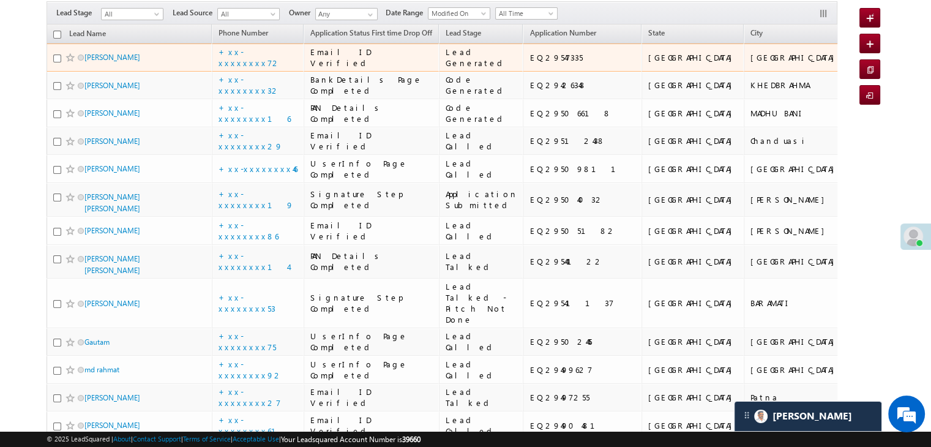
scroll to position [122, 0]
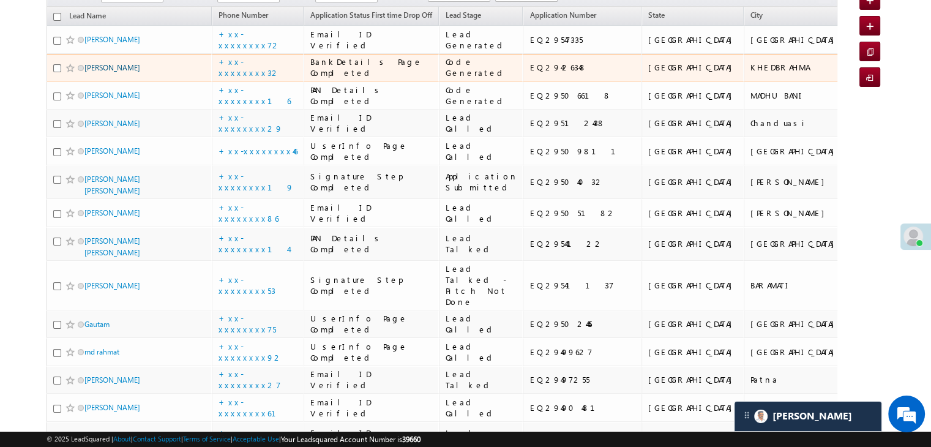
click at [131, 72] on link "[PERSON_NAME]" at bounding box center [112, 67] width 56 height 9
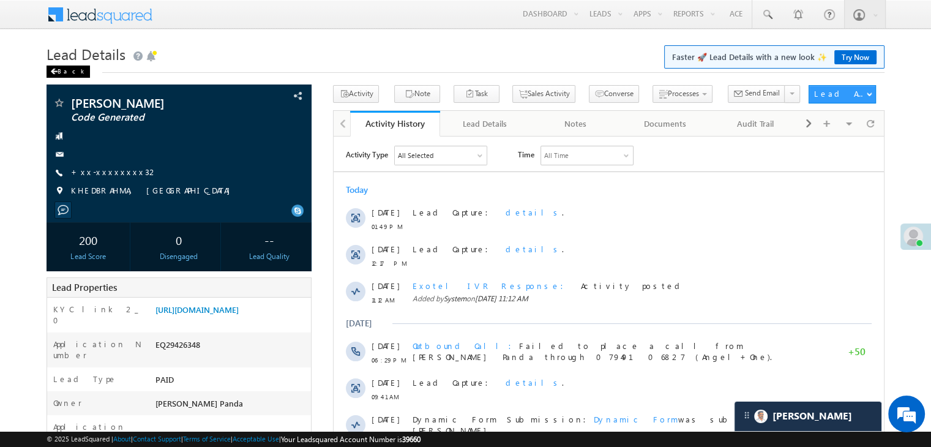
click at [56, 72] on span at bounding box center [53, 72] width 7 height 6
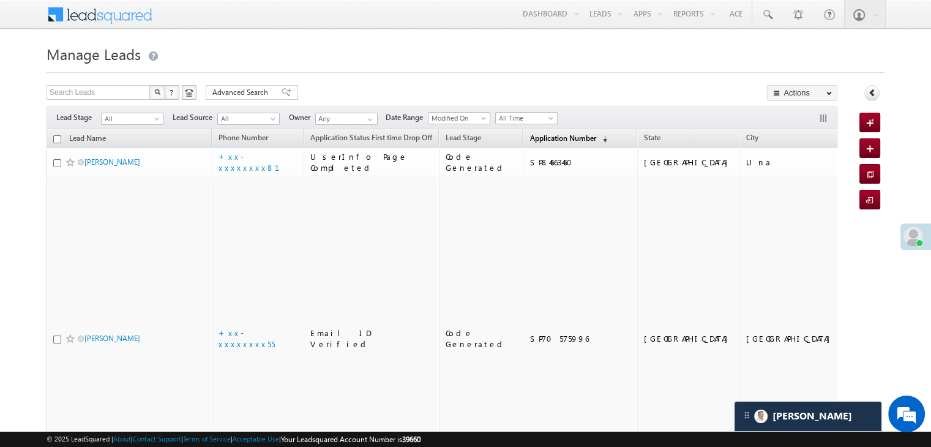
click at [548, 142] on span "Application Number" at bounding box center [562, 137] width 66 height 9
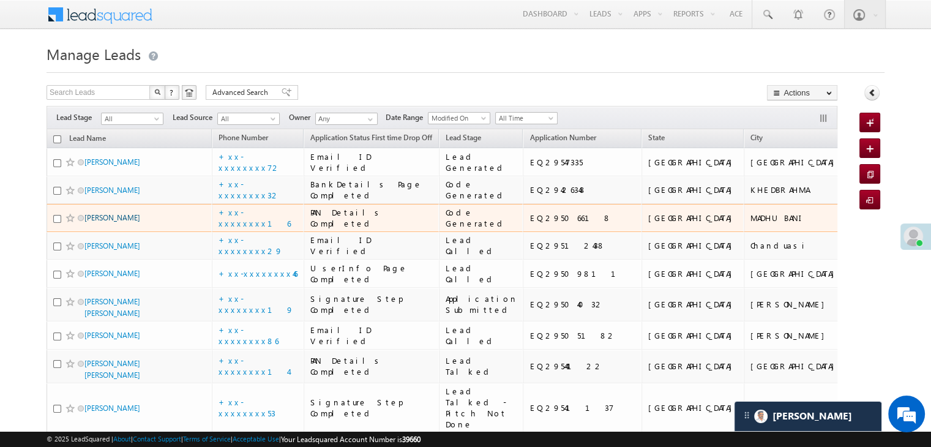
click at [93, 222] on link "[PERSON_NAME]" at bounding box center [112, 217] width 56 height 9
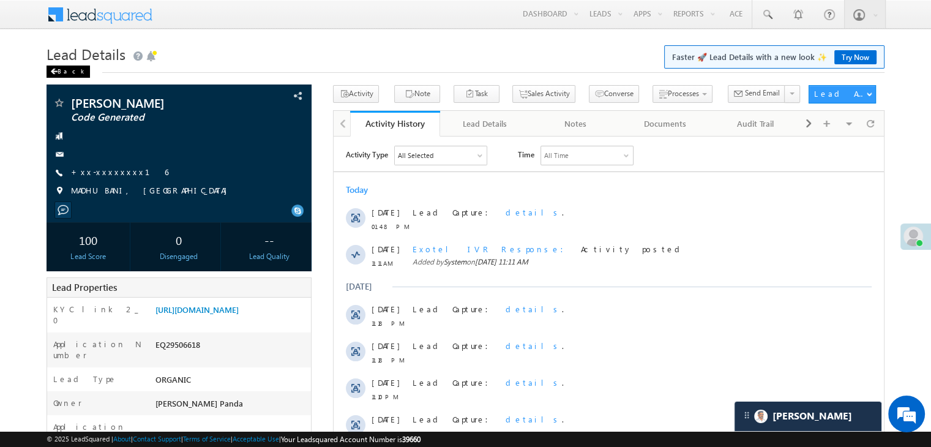
click at [61, 70] on div "Back" at bounding box center [68, 71] width 43 height 12
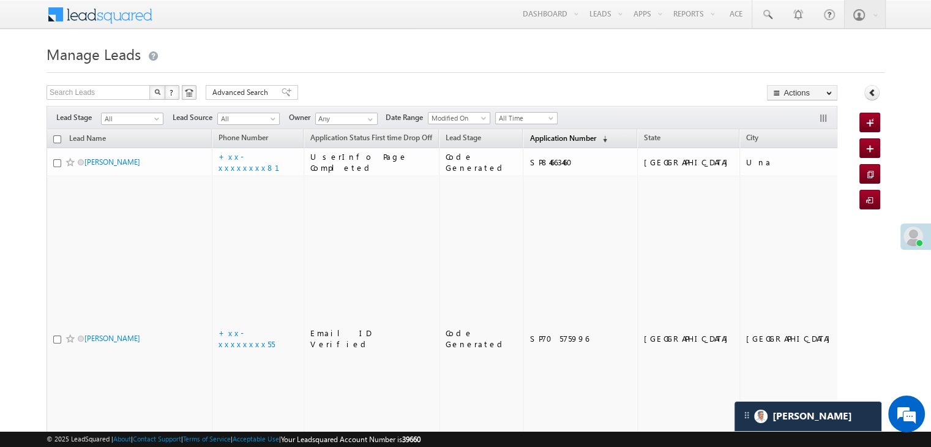
click at [529, 140] on span "Application Number" at bounding box center [562, 137] width 66 height 9
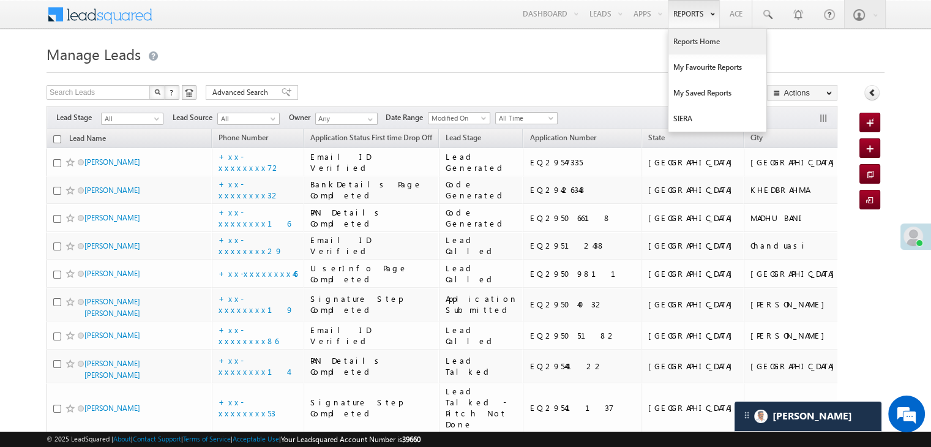
click at [704, 43] on link "Reports Home" at bounding box center [717, 42] width 98 height 26
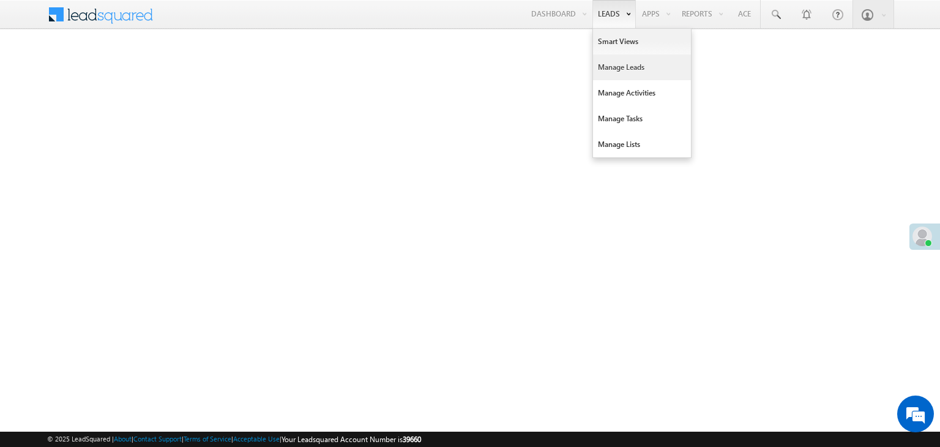
drag, startPoint x: 617, startPoint y: 67, endPoint x: 603, endPoint y: 67, distance: 14.1
click at [603, 67] on link "Manage Leads" at bounding box center [642, 67] width 98 height 26
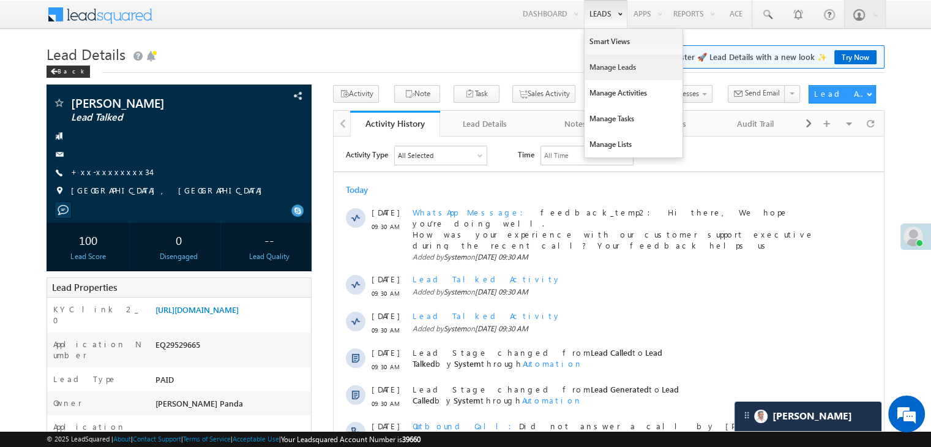
click at [595, 68] on link "Manage Leads" at bounding box center [633, 67] width 98 height 26
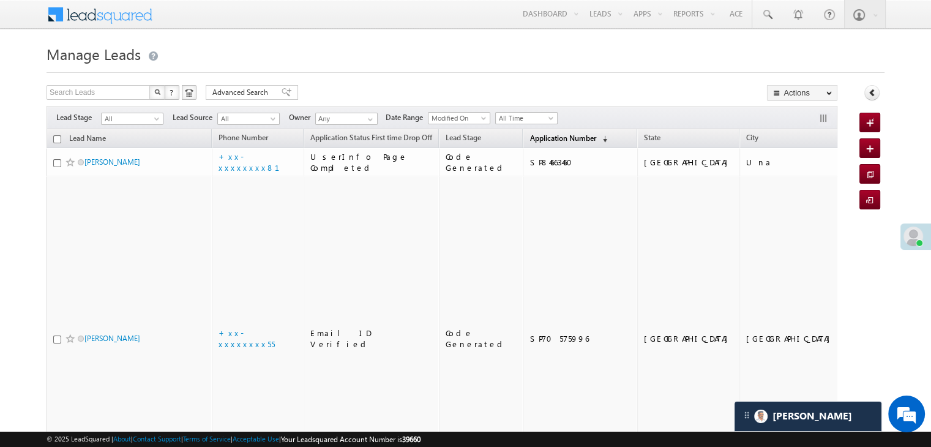
click at [536, 133] on span "Application Number" at bounding box center [562, 137] width 66 height 9
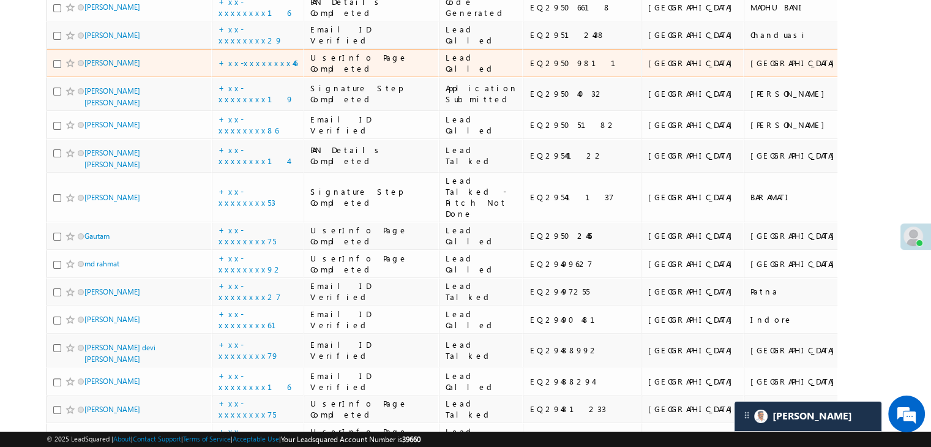
scroll to position [245, 0]
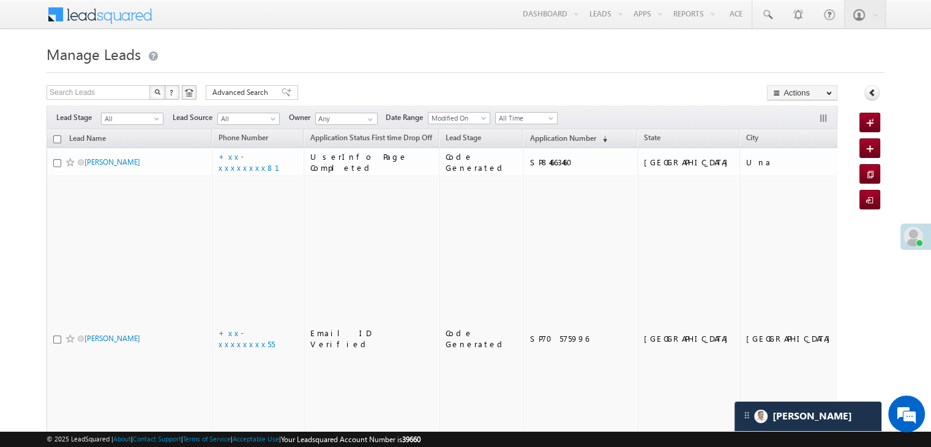
scroll to position [5869, 0]
click at [535, 133] on span "Application Number" at bounding box center [562, 137] width 66 height 9
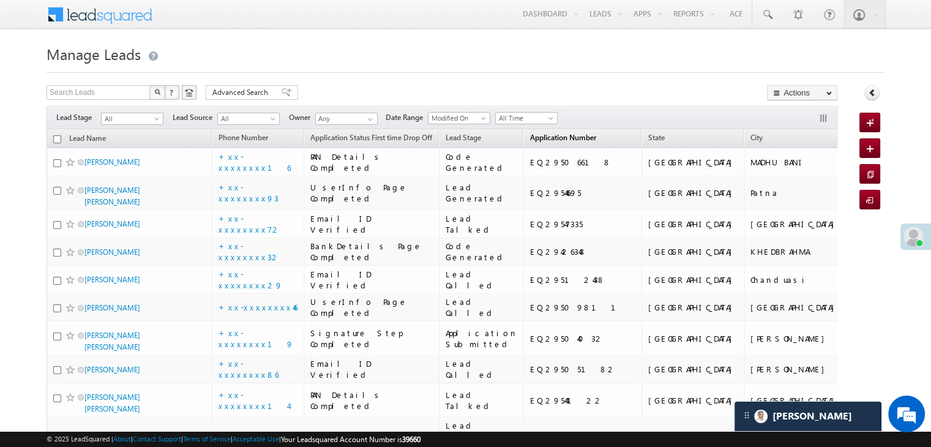
scroll to position [0, 0]
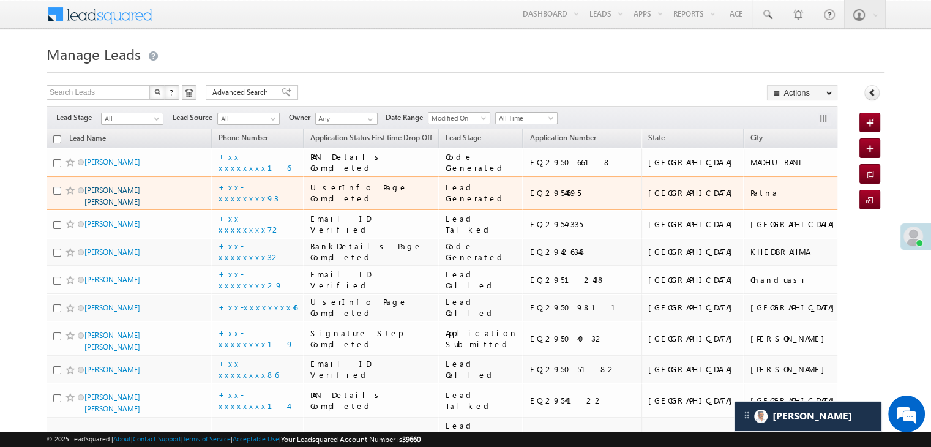
click at [122, 206] on link "[PERSON_NAME] [PERSON_NAME]" at bounding box center [112, 195] width 56 height 21
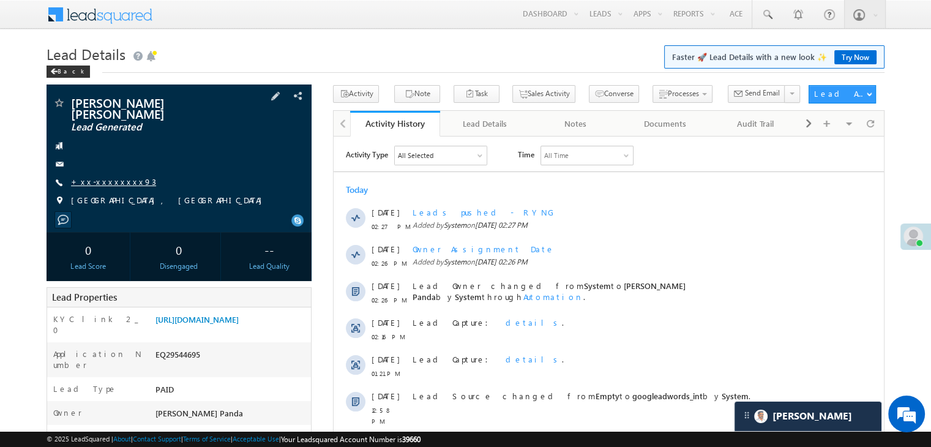
scroll to position [5869, 0]
click at [95, 176] on link "+xx-xxxxxxxx93" at bounding box center [113, 181] width 85 height 10
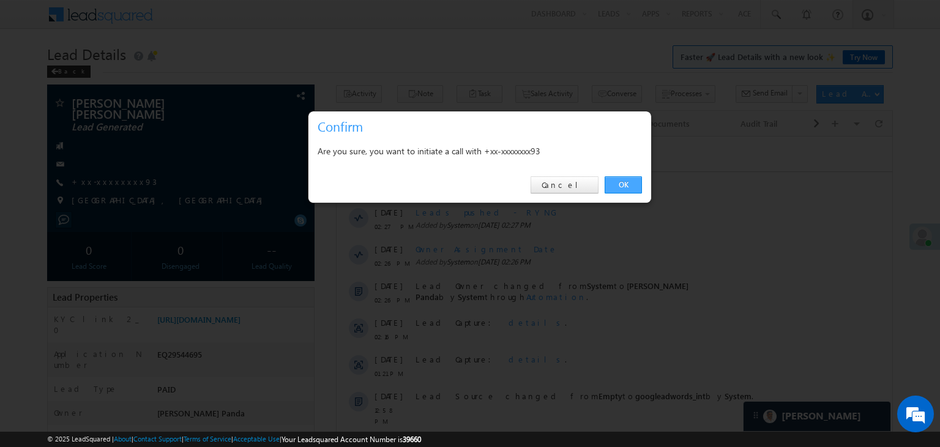
click at [623, 185] on link "OK" at bounding box center [623, 184] width 37 height 17
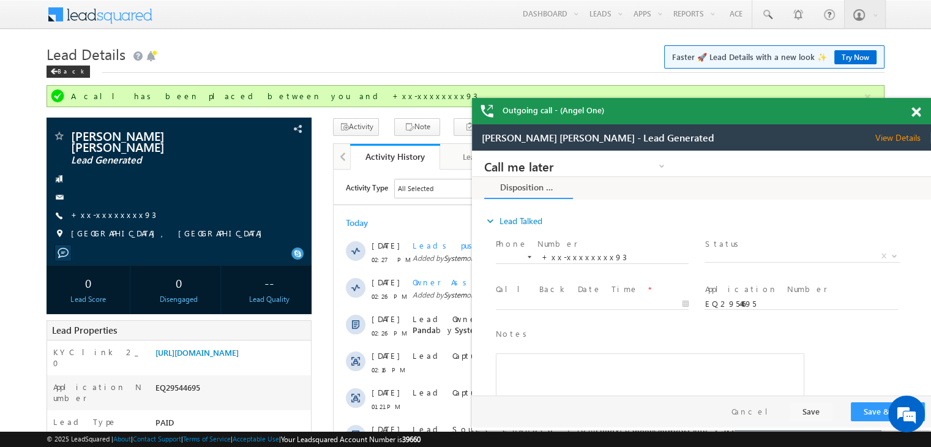
scroll to position [0, 0]
click at [100, 209] on link "+xx-xxxxxxxx93" at bounding box center [113, 214] width 85 height 10
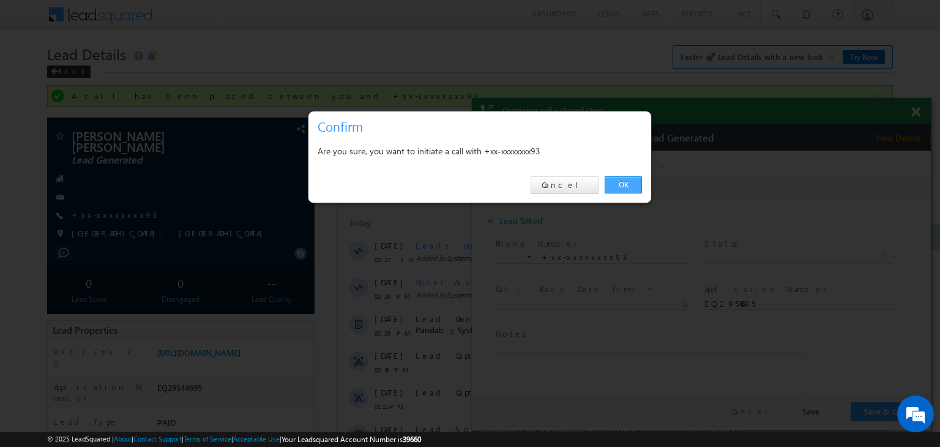
click at [617, 184] on link "OK" at bounding box center [623, 184] width 37 height 17
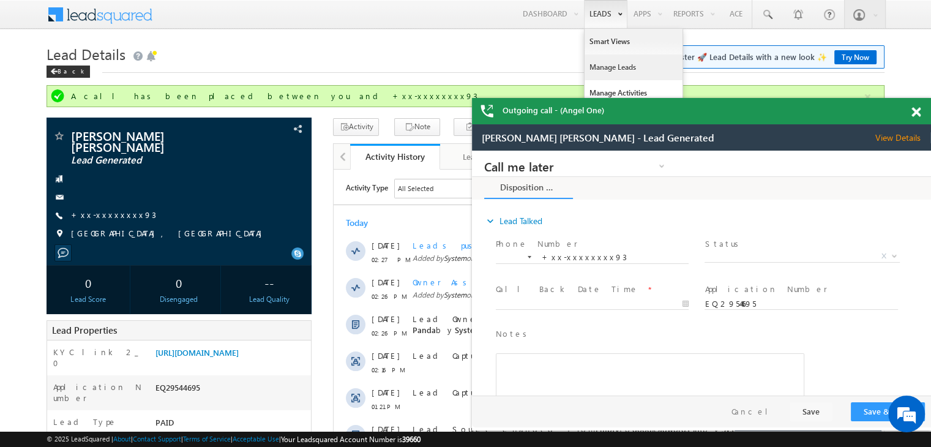
click at [600, 70] on link "Manage Leads" at bounding box center [633, 67] width 98 height 26
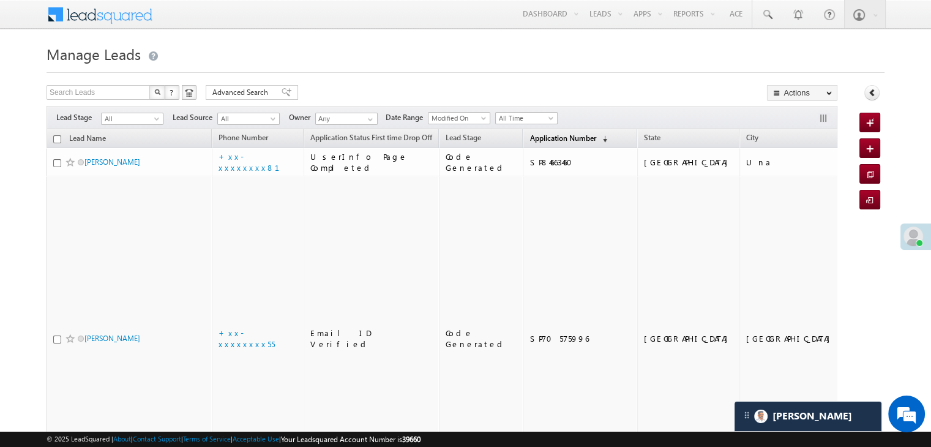
click at [534, 137] on span "Application Number" at bounding box center [562, 137] width 66 height 9
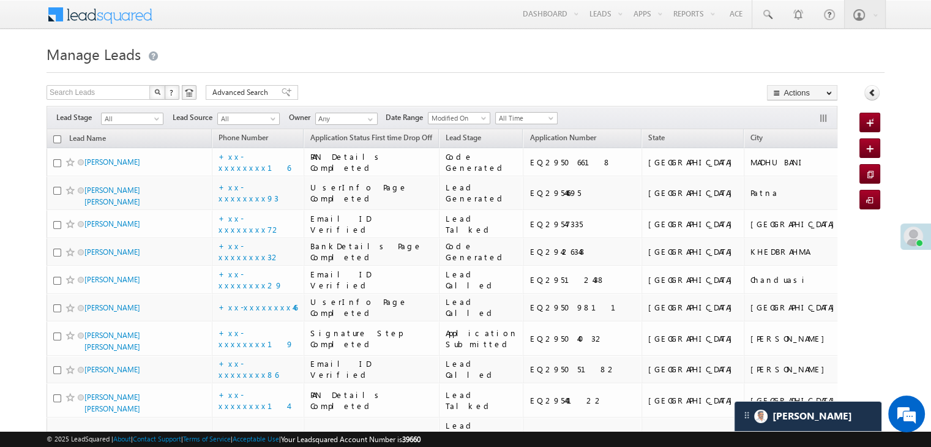
click at [507, 57] on h1 "Manage Leads" at bounding box center [466, 53] width 838 height 24
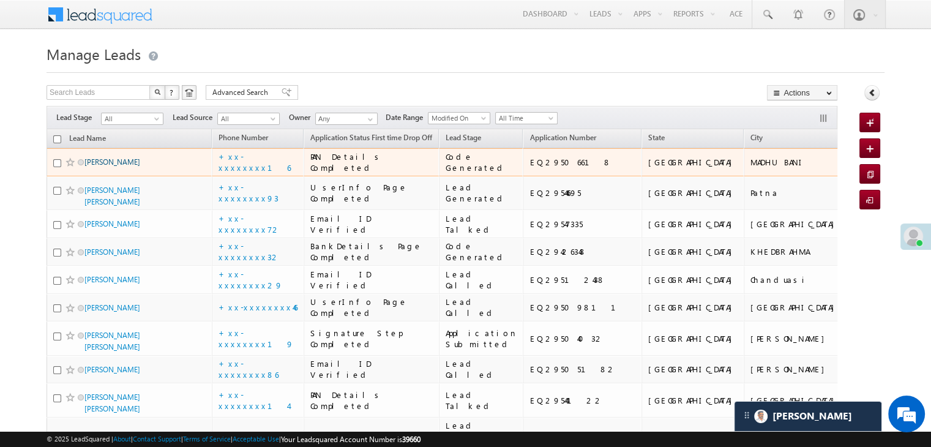
click at [108, 166] on link "[PERSON_NAME]" at bounding box center [112, 161] width 56 height 9
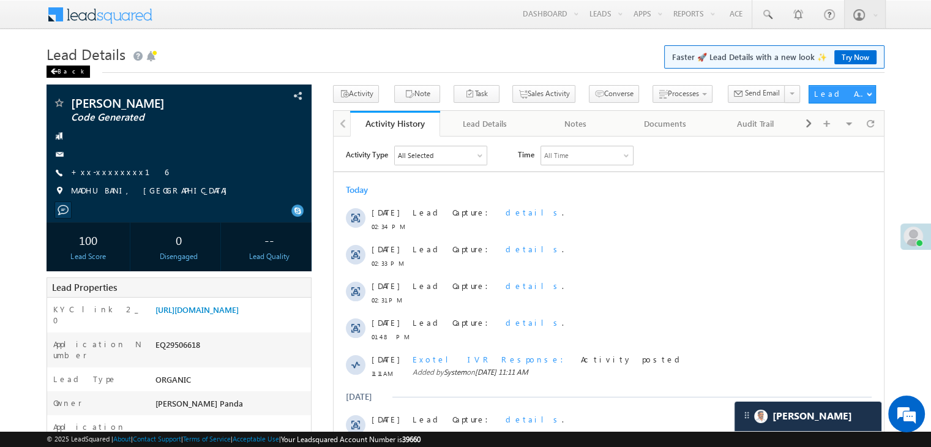
click at [58, 71] on div "Back" at bounding box center [68, 71] width 43 height 12
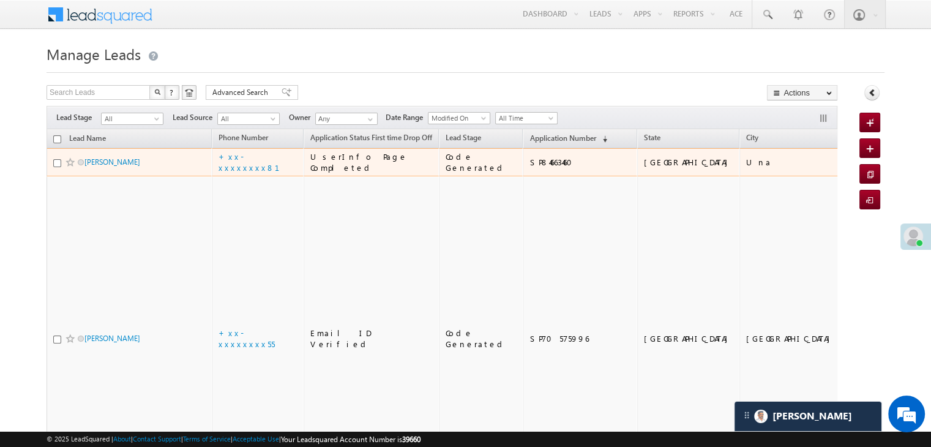
scroll to position [5869, 0]
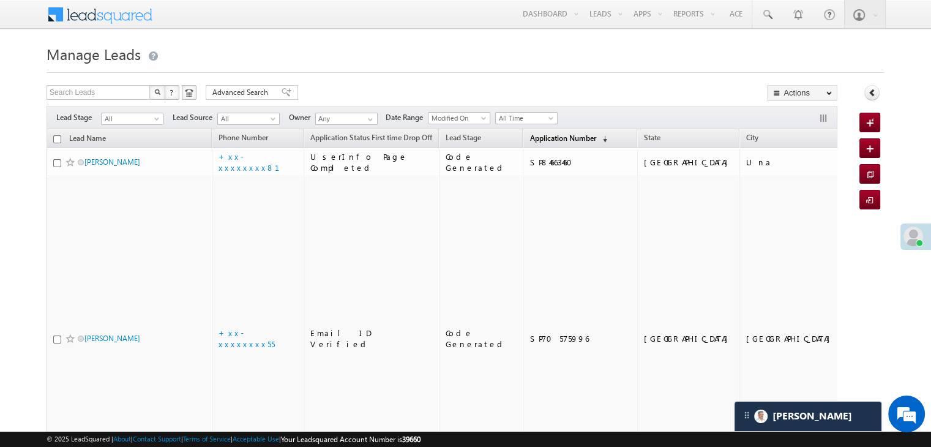
click at [529, 140] on span "Application Number" at bounding box center [562, 137] width 66 height 9
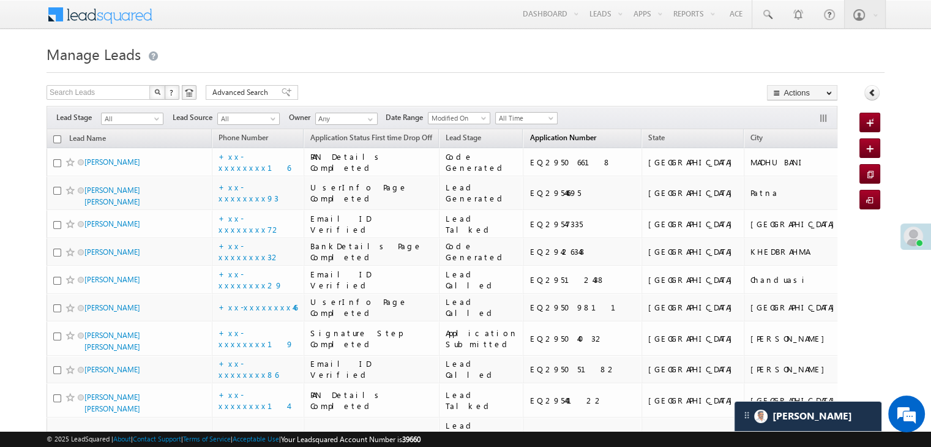
scroll to position [0, 0]
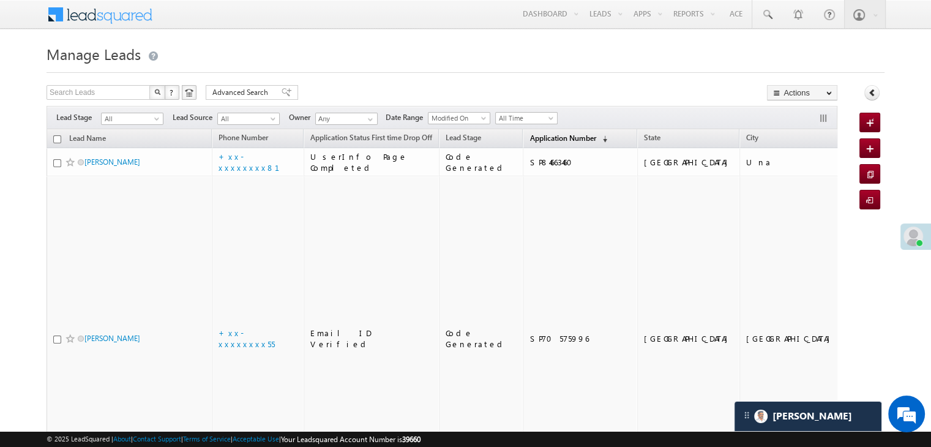
click at [529, 138] on span "Application Number" at bounding box center [562, 137] width 66 height 9
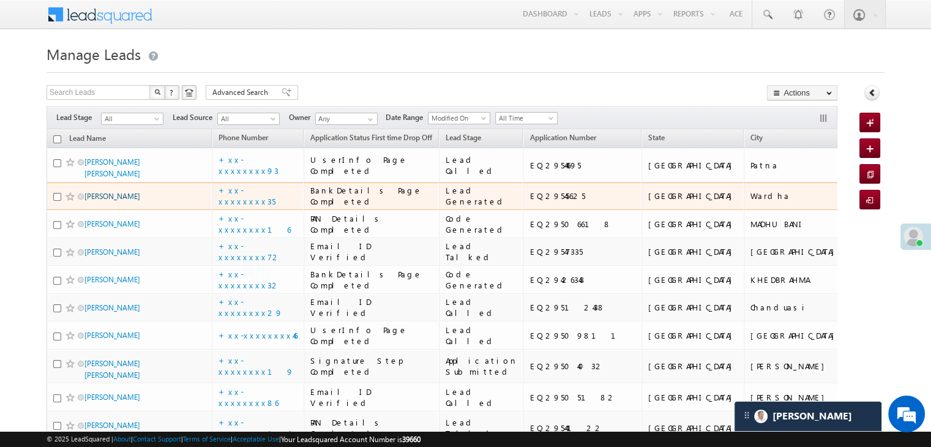
click at [118, 201] on link "[PERSON_NAME]" at bounding box center [112, 196] width 56 height 9
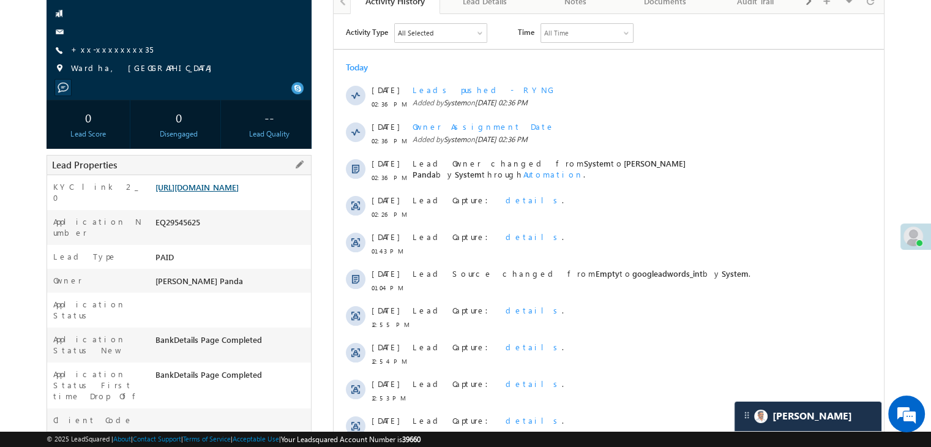
scroll to position [5869, 0]
click at [239, 192] on link "[URL][DOMAIN_NAME]" at bounding box center [196, 187] width 83 height 10
click at [108, 48] on link "+xx-xxxxxxxx35" at bounding box center [112, 49] width 82 height 10
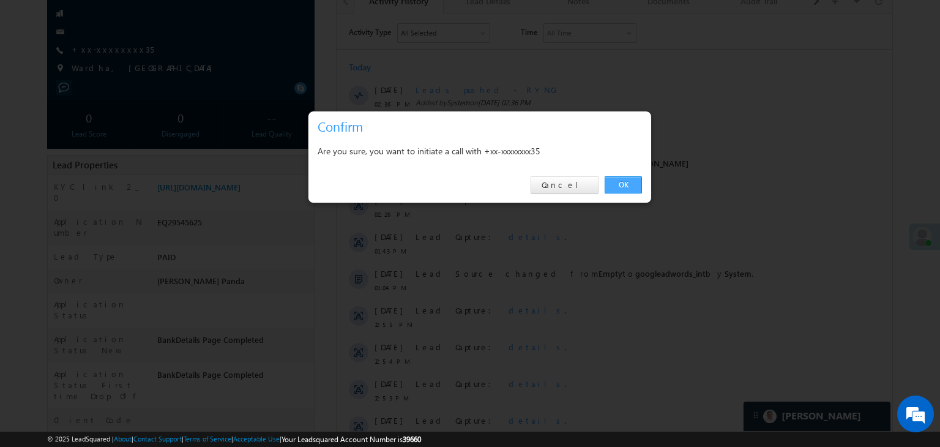
click at [622, 185] on link "OK" at bounding box center [623, 184] width 37 height 17
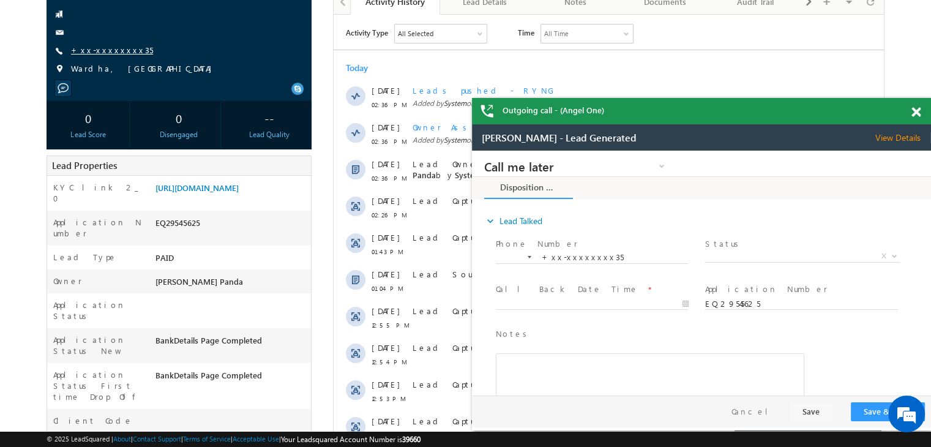
click at [112, 47] on link "+xx-xxxxxxxx35" at bounding box center [112, 50] width 82 height 10
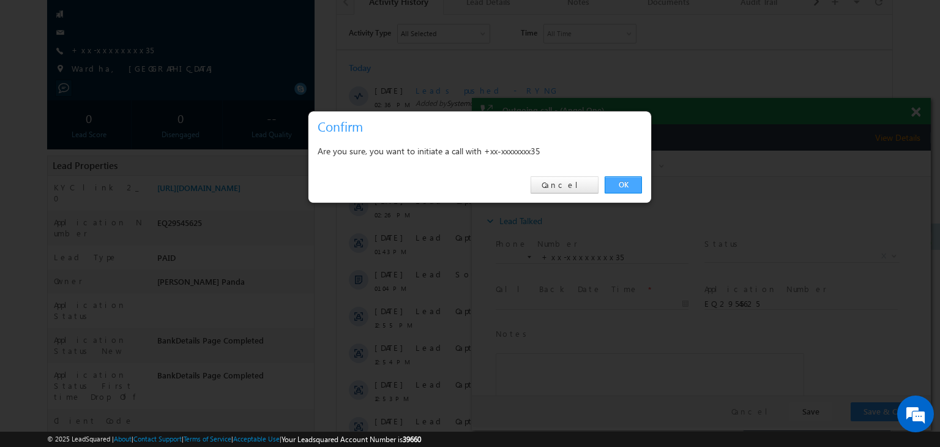
click at [625, 184] on link "OK" at bounding box center [623, 184] width 37 height 17
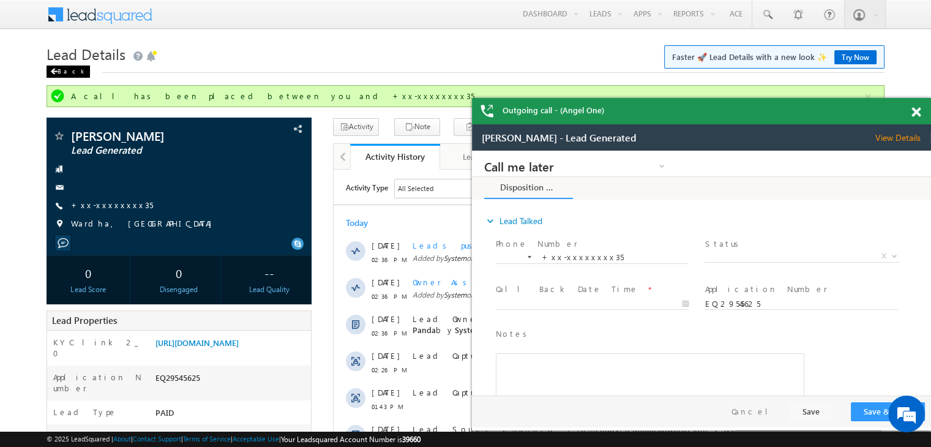
click at [64, 74] on div "Back" at bounding box center [68, 71] width 43 height 12
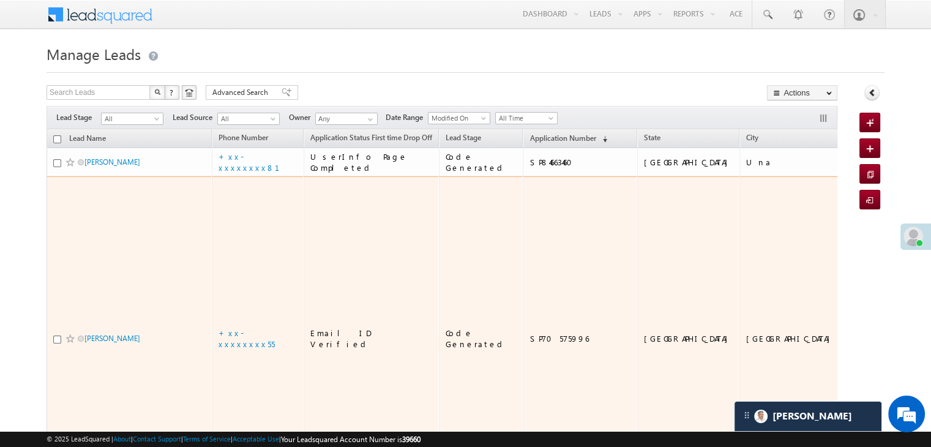
scroll to position [5869, 0]
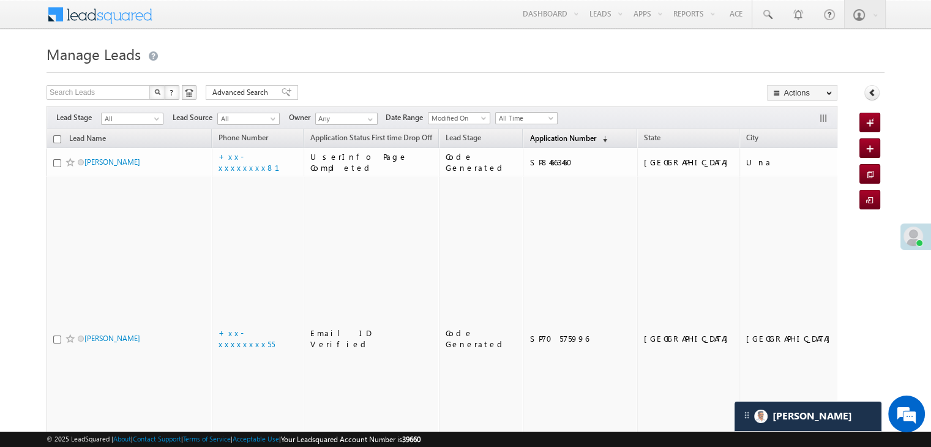
click at [540, 139] on span "Application Number" at bounding box center [562, 137] width 66 height 9
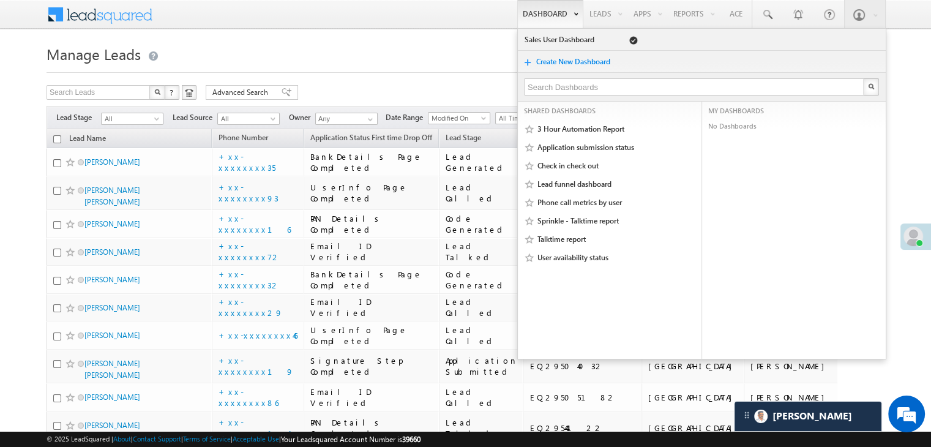
scroll to position [6002, 0]
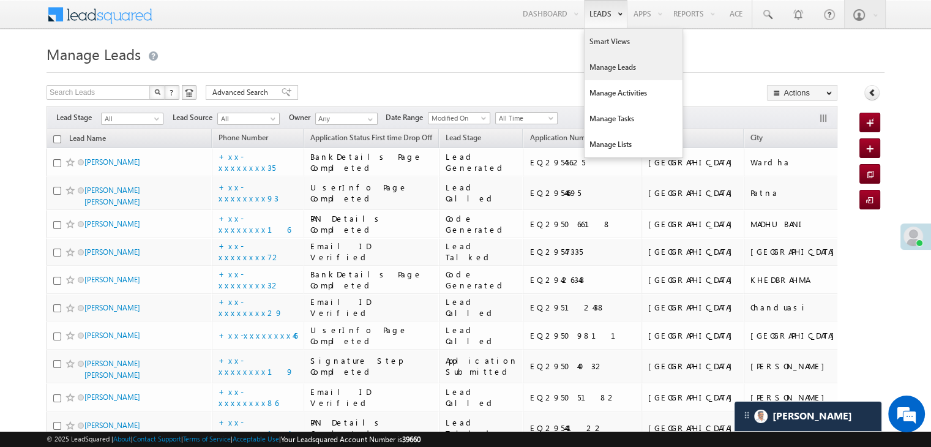
click at [602, 45] on link "Smart Views" at bounding box center [633, 42] width 98 height 26
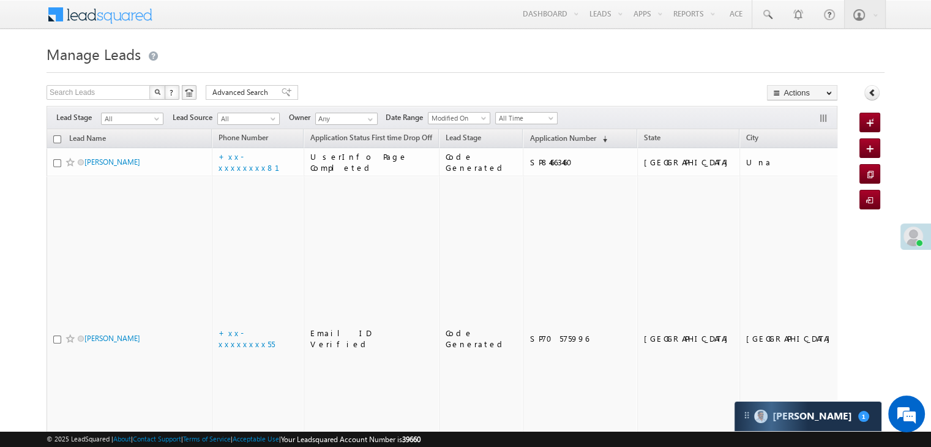
scroll to position [6002, 0]
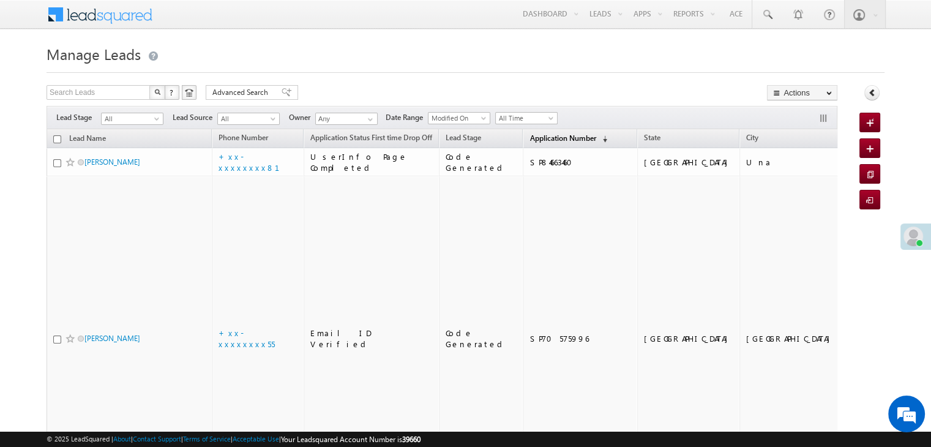
click at [540, 140] on span "Application Number" at bounding box center [562, 137] width 66 height 9
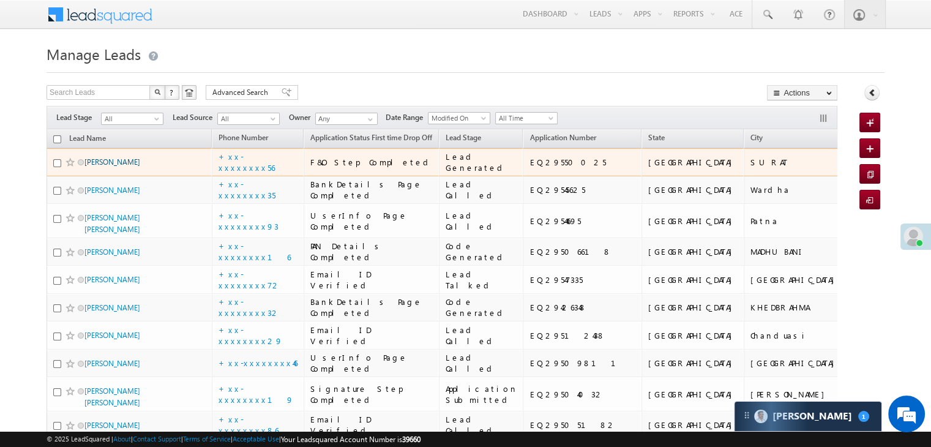
click at [97, 166] on link "[PERSON_NAME]" at bounding box center [112, 161] width 56 height 9
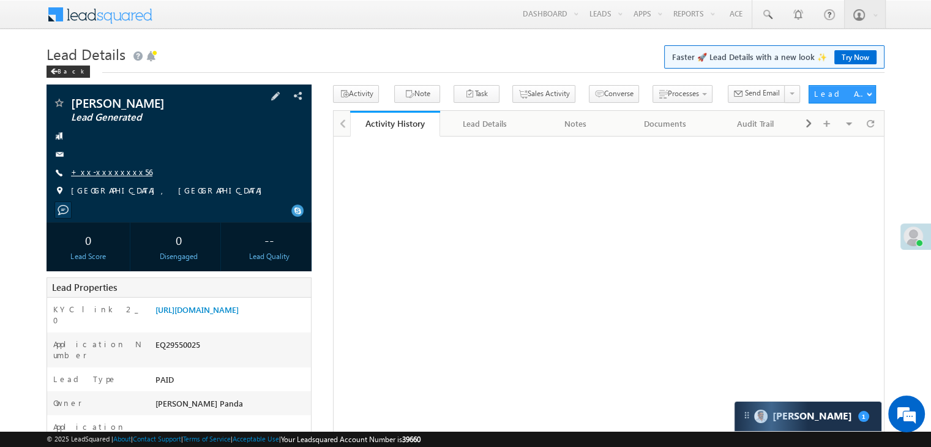
click at [105, 172] on link "+xx-xxxxxxxx56" at bounding box center [111, 171] width 81 height 10
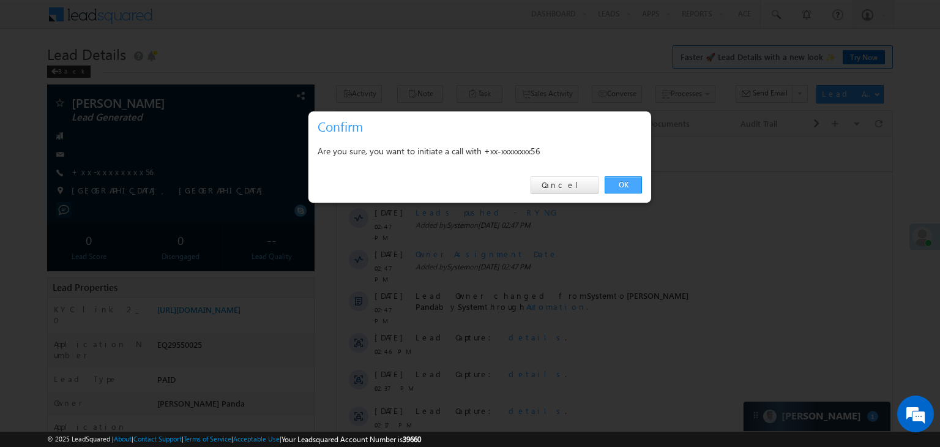
click at [624, 182] on link "OK" at bounding box center [623, 184] width 37 height 17
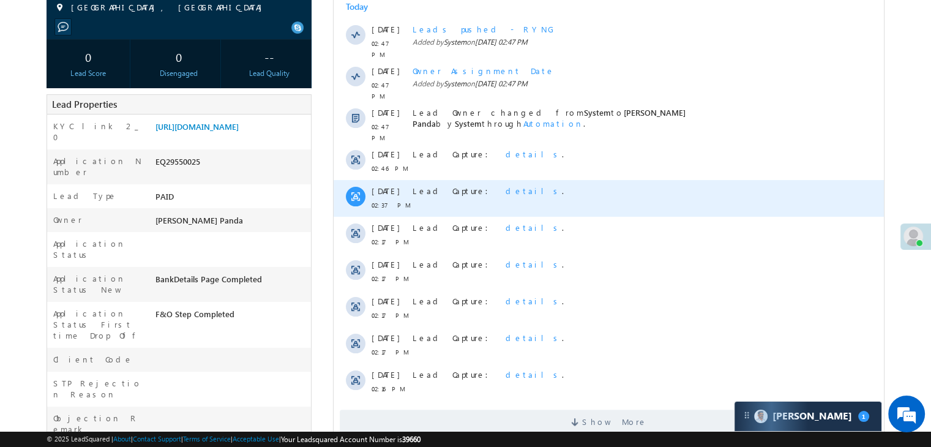
scroll to position [184, 0]
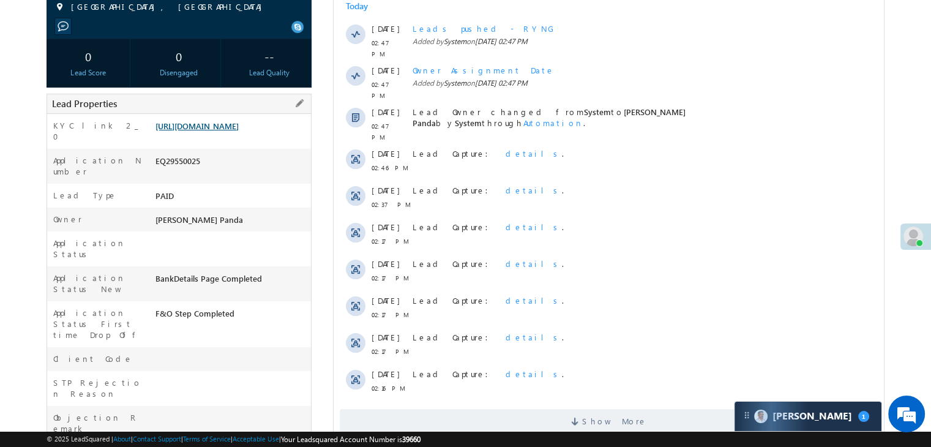
click at [239, 131] on link "[URL][DOMAIN_NAME]" at bounding box center [196, 126] width 83 height 10
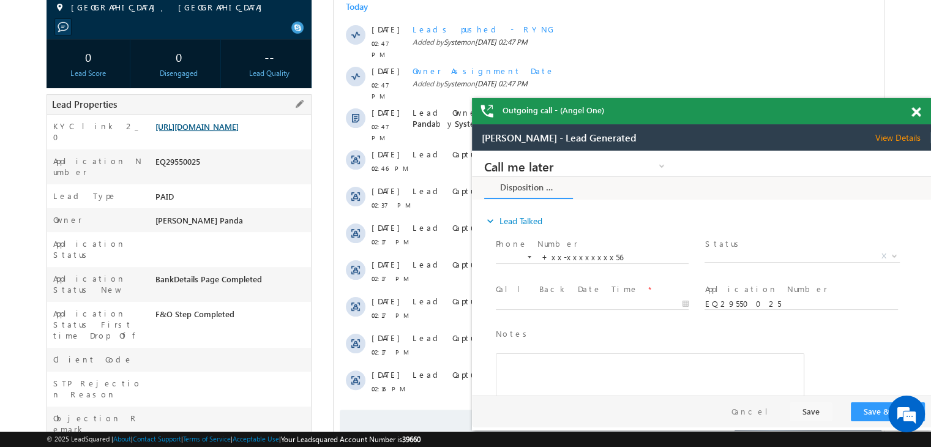
scroll to position [0, 0]
click at [776, 257] on span "X" at bounding box center [801, 256] width 195 height 12
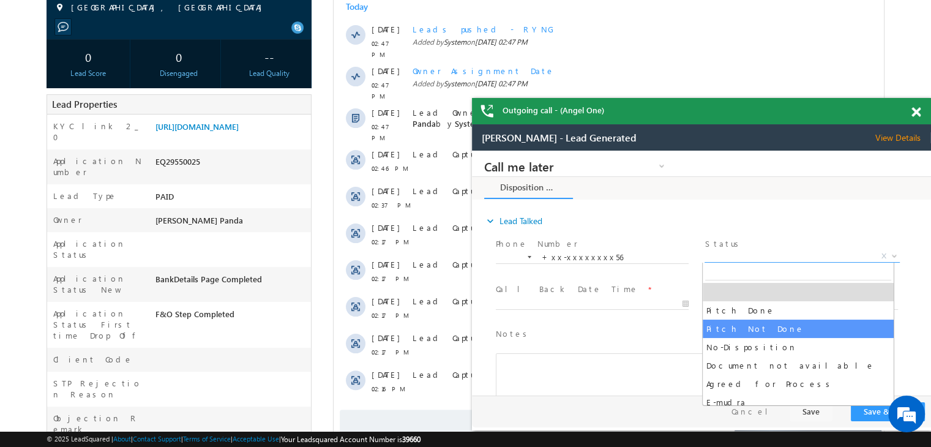
select select "Pitch Not Done"
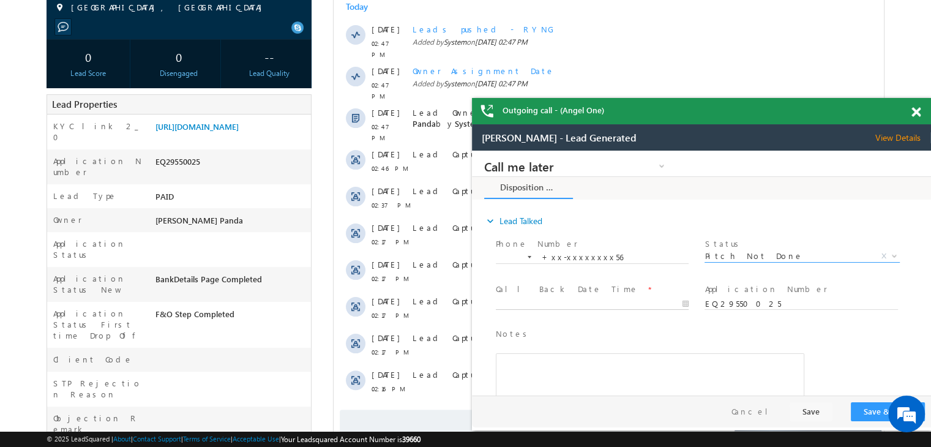
type input "[DATE] 2:51 PM"
click at [622, 301] on input "[DATE] 2:51 PM" at bounding box center [592, 304] width 193 height 12
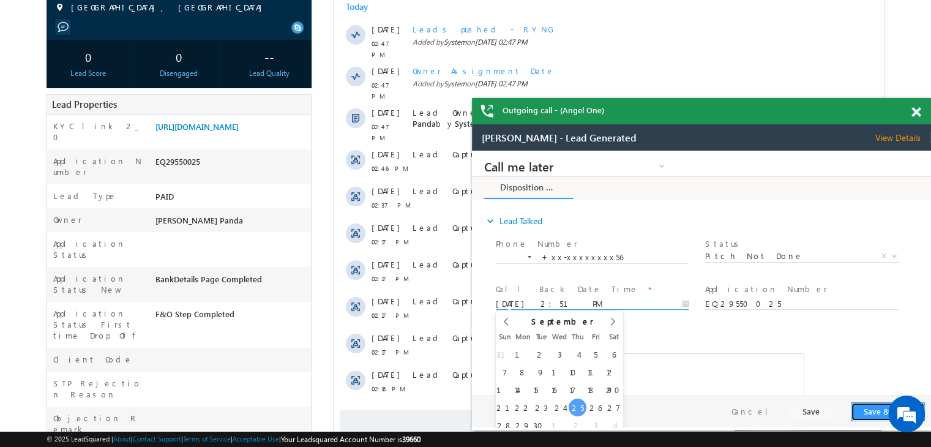
click at [874, 412] on button "Save & Close" at bounding box center [888, 411] width 74 height 19
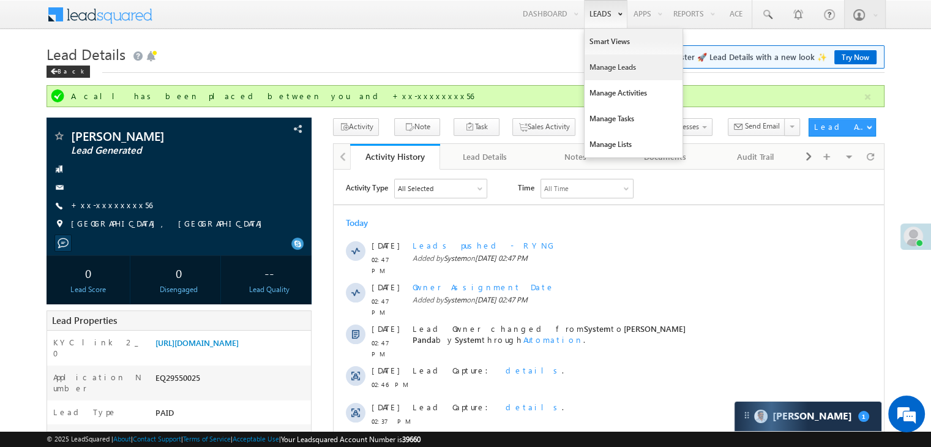
click at [608, 71] on link "Manage Leads" at bounding box center [633, 67] width 98 height 26
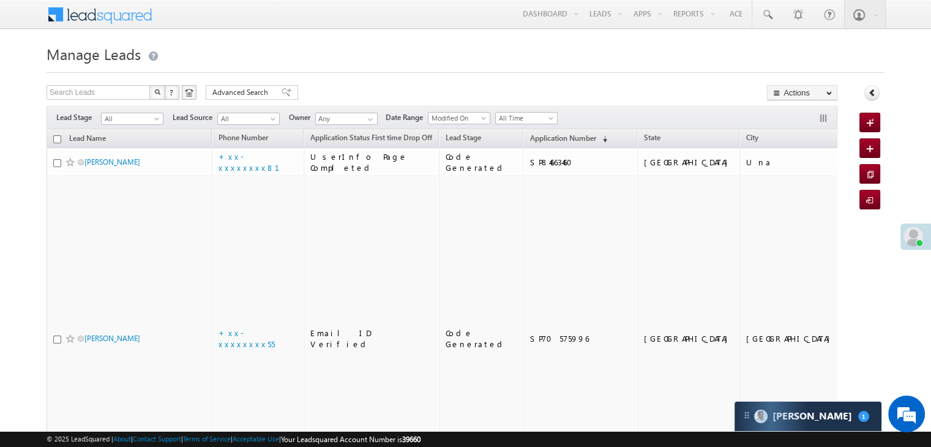
click at [523, 147] on th "Application Number (sorted descending)" at bounding box center [580, 138] width 114 height 19
click at [529, 141] on span "Application Number" at bounding box center [562, 137] width 66 height 9
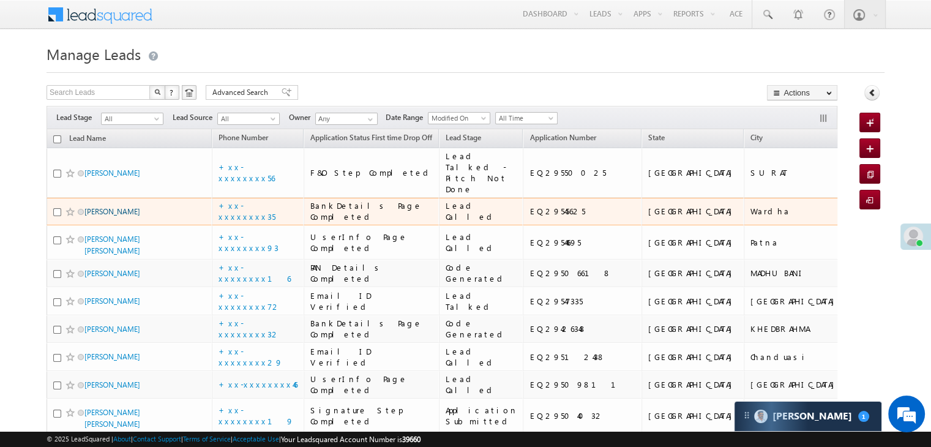
click at [97, 216] on link "[PERSON_NAME]" at bounding box center [112, 211] width 56 height 9
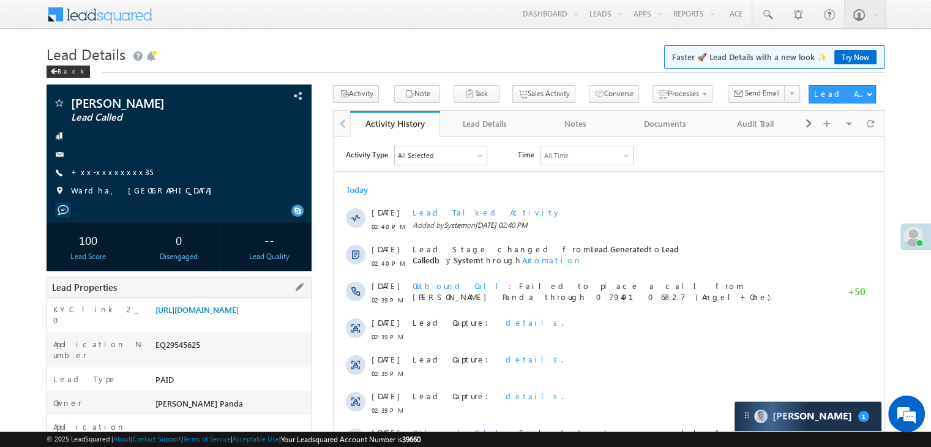
scroll to position [122, 0]
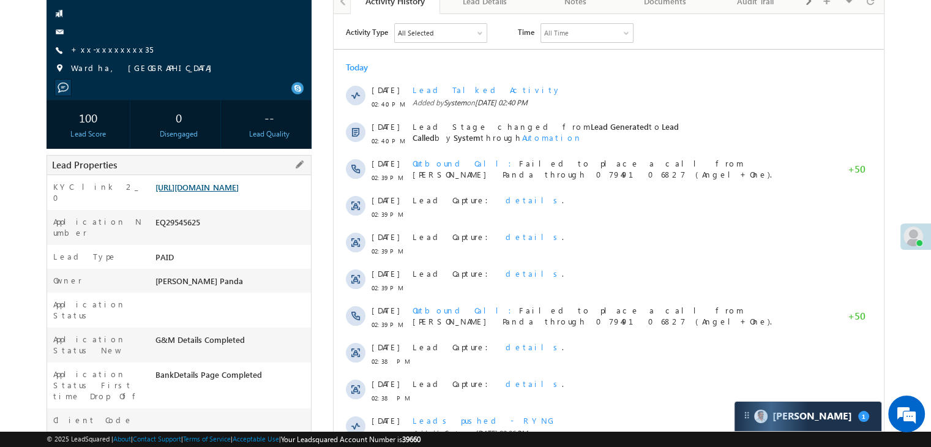
click at [239, 192] on link "[URL][DOMAIN_NAME]" at bounding box center [196, 187] width 83 height 10
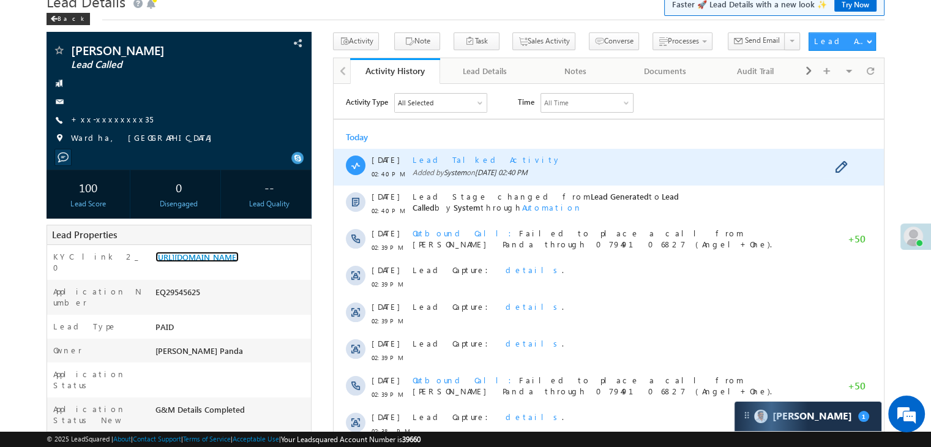
scroll to position [0, 0]
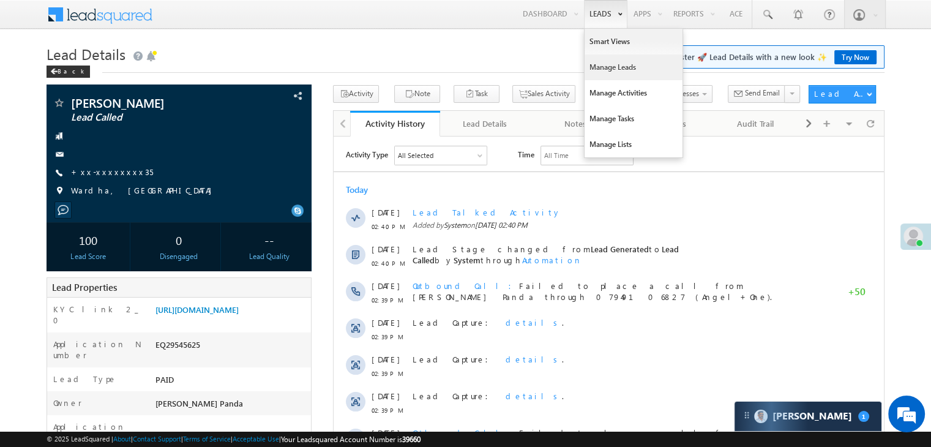
click at [603, 62] on link "Manage Leads" at bounding box center [633, 67] width 98 height 26
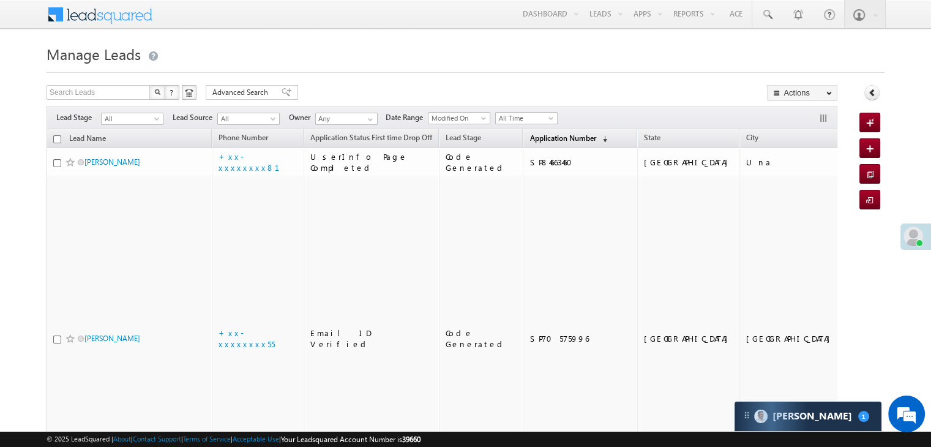
click at [529, 144] on link "Application Number (sorted descending)" at bounding box center [568, 139] width 90 height 16
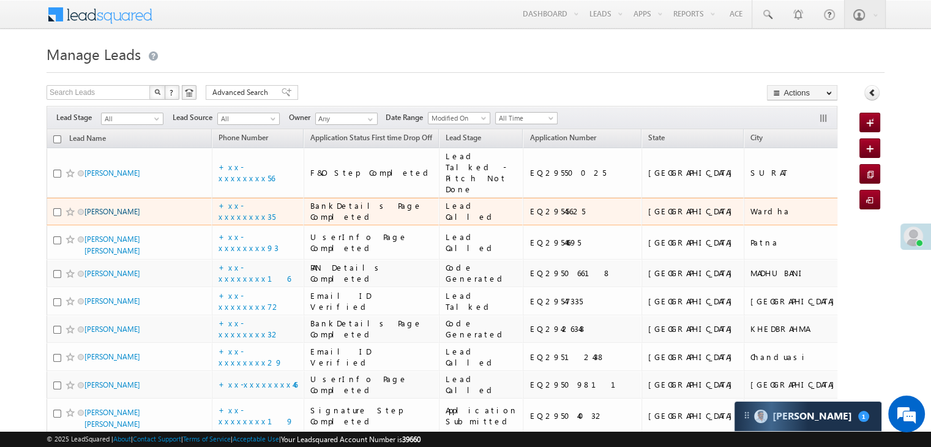
click at [105, 216] on link "[PERSON_NAME]" at bounding box center [112, 211] width 56 height 9
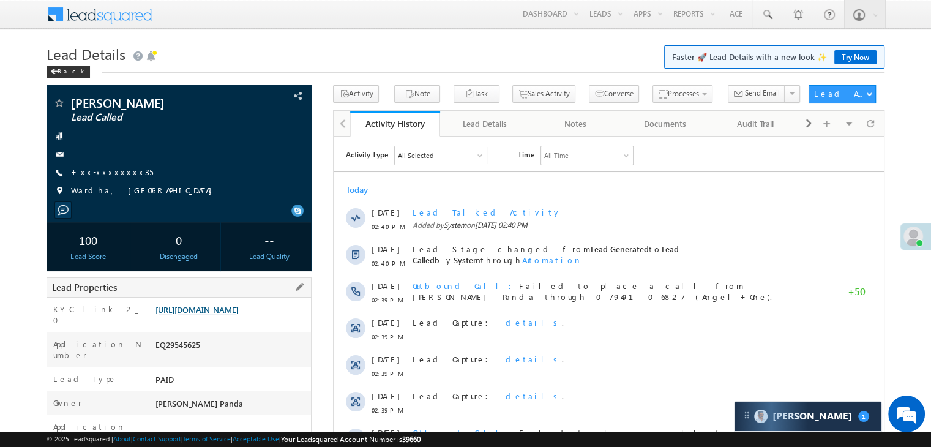
click at [239, 314] on link "https://angelbroking1-pk3em7sa.customui-test.leadsquared.com?leadId=58c45046-62…" at bounding box center [196, 309] width 83 height 10
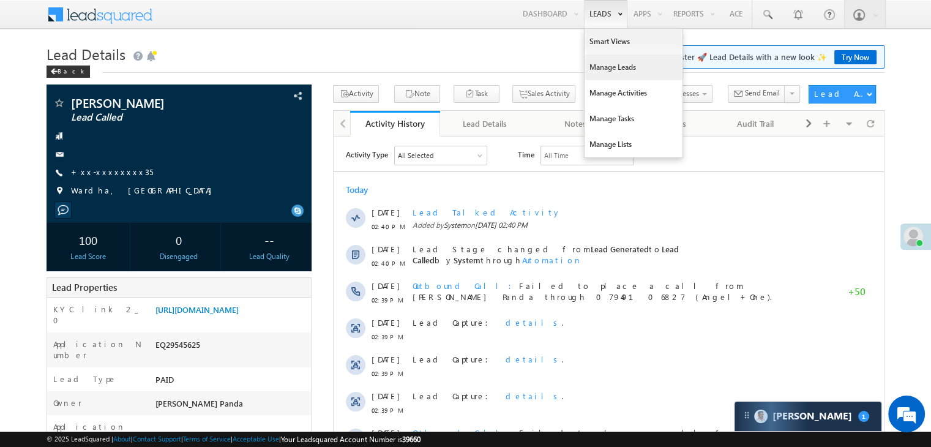
click at [603, 68] on link "Manage Leads" at bounding box center [633, 67] width 98 height 26
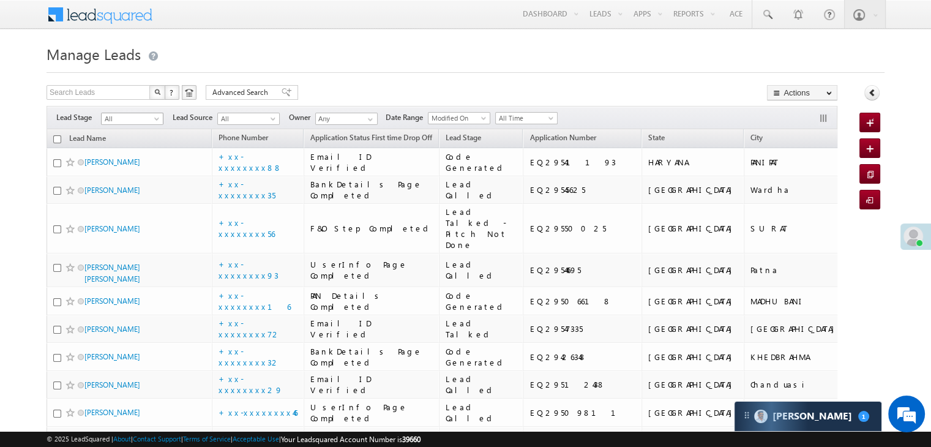
click at [157, 121] on span at bounding box center [158, 121] width 10 height 10
click at [130, 149] on link "Lead Generated" at bounding box center [133, 144] width 62 height 11
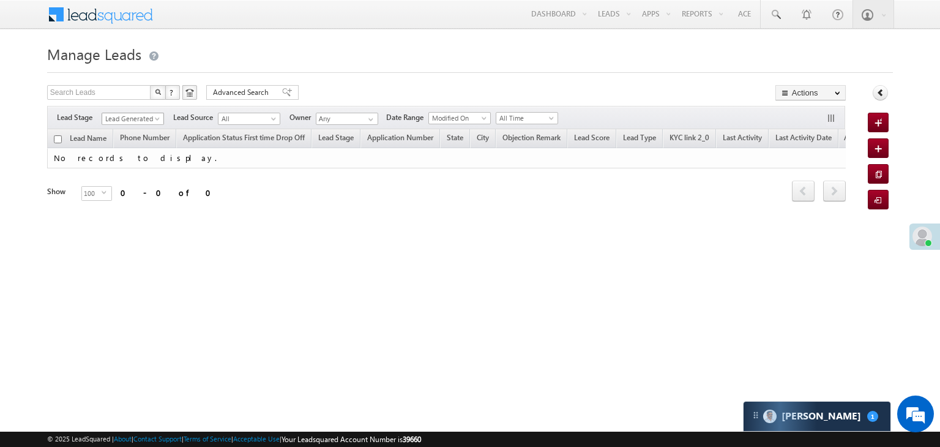
click at [157, 121] on span at bounding box center [159, 121] width 10 height 10
click at [132, 128] on link "All" at bounding box center [133, 132] width 62 height 11
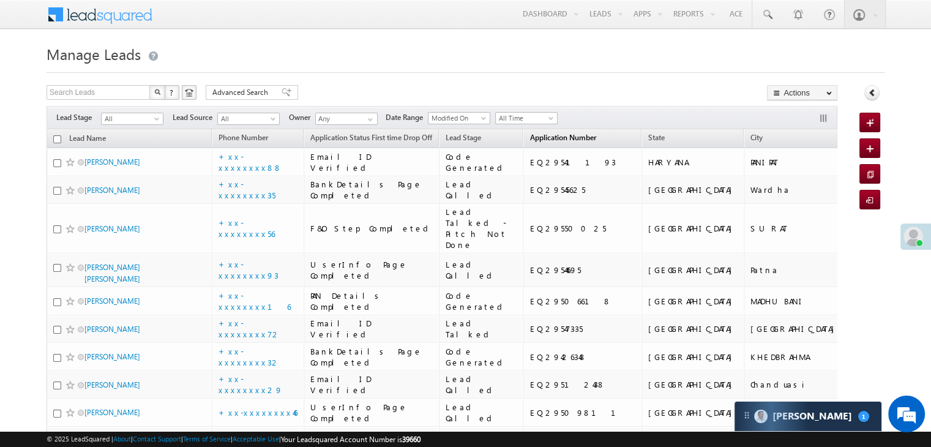
click at [534, 141] on span "Application Number" at bounding box center [562, 137] width 66 height 9
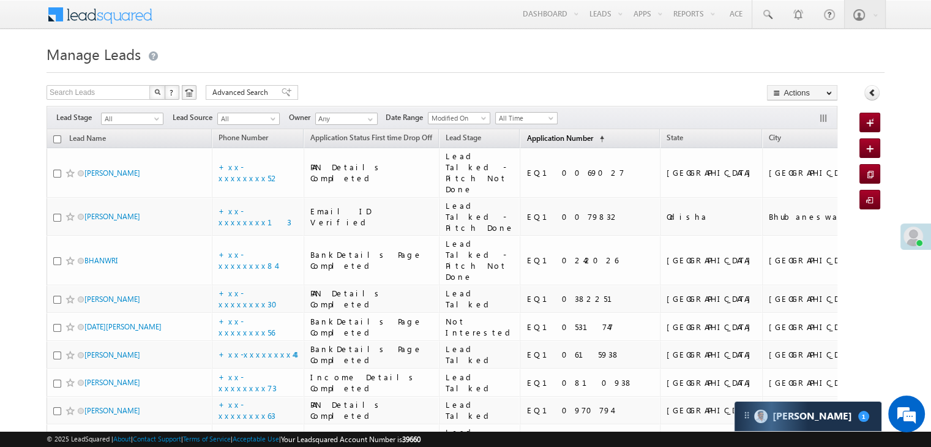
click at [534, 141] on span "Application Number" at bounding box center [559, 137] width 66 height 9
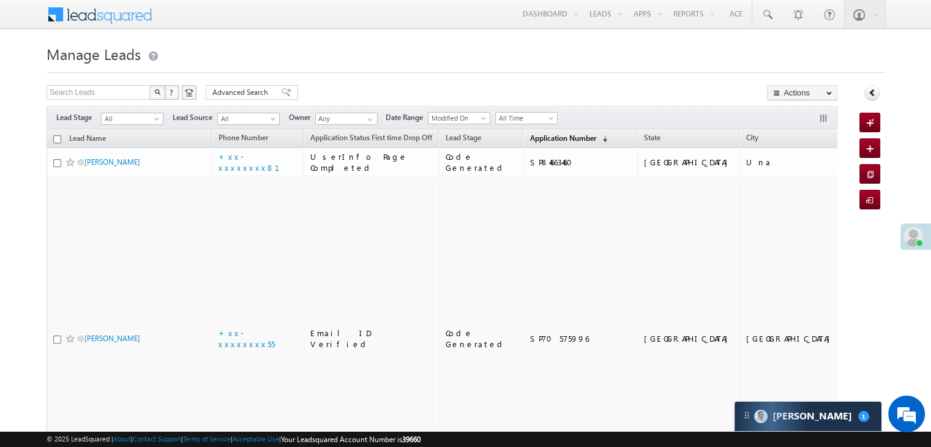
click at [534, 141] on span "Application Number" at bounding box center [562, 137] width 66 height 9
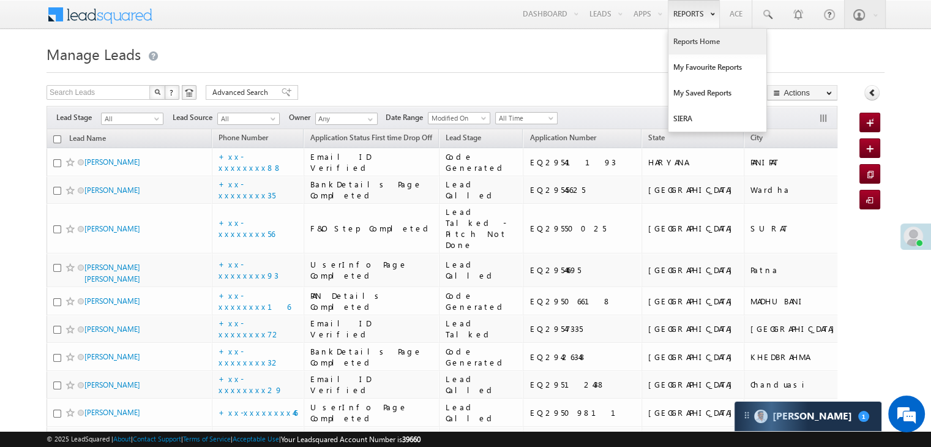
click at [699, 40] on link "Reports Home" at bounding box center [717, 42] width 98 height 26
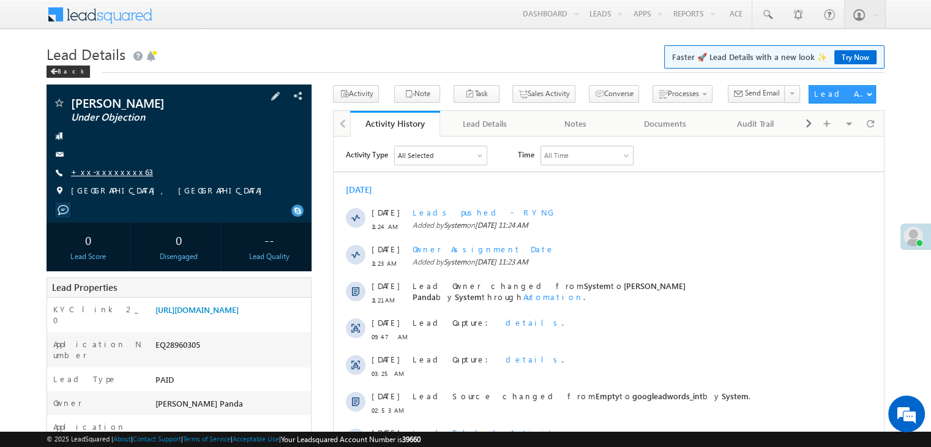
click at [113, 173] on link "+xx-xxxxxxxx63" at bounding box center [112, 171] width 82 height 10
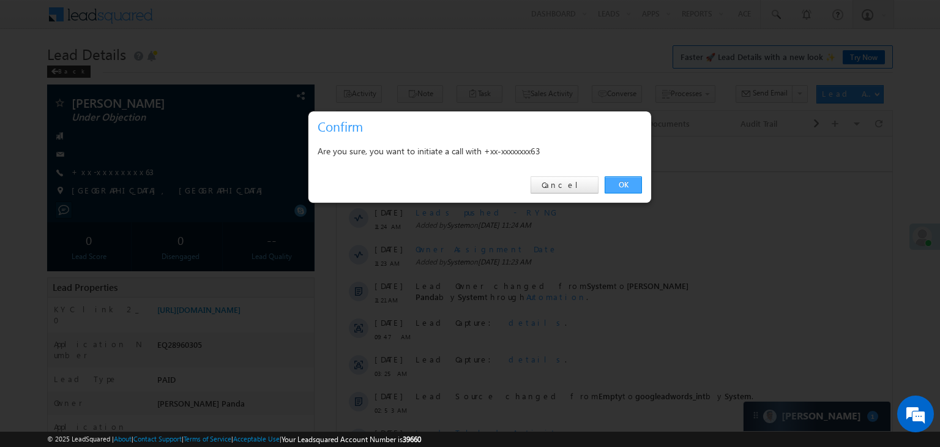
click at [628, 184] on link "OK" at bounding box center [623, 184] width 37 height 17
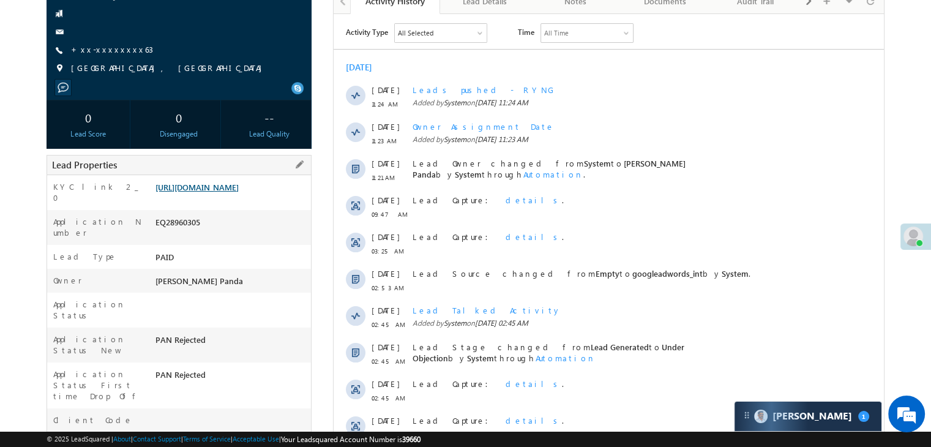
scroll to position [155, 0]
click at [239, 193] on link "[URL][DOMAIN_NAME]" at bounding box center [196, 187] width 83 height 10
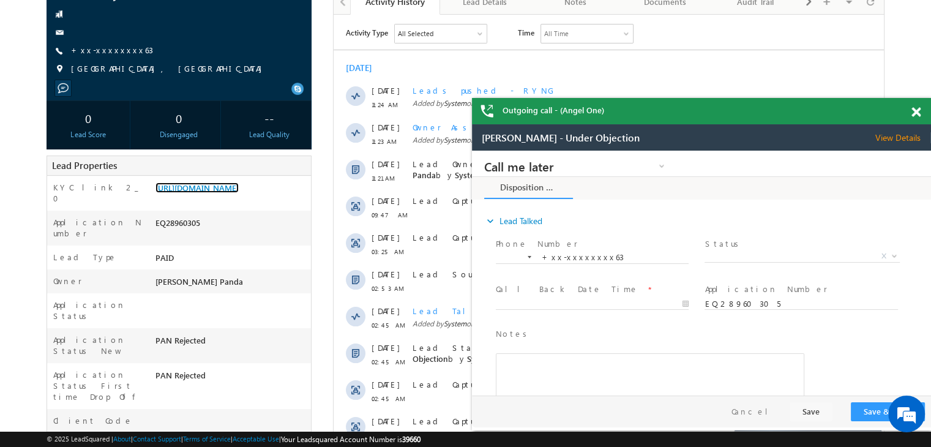
scroll to position [0, 0]
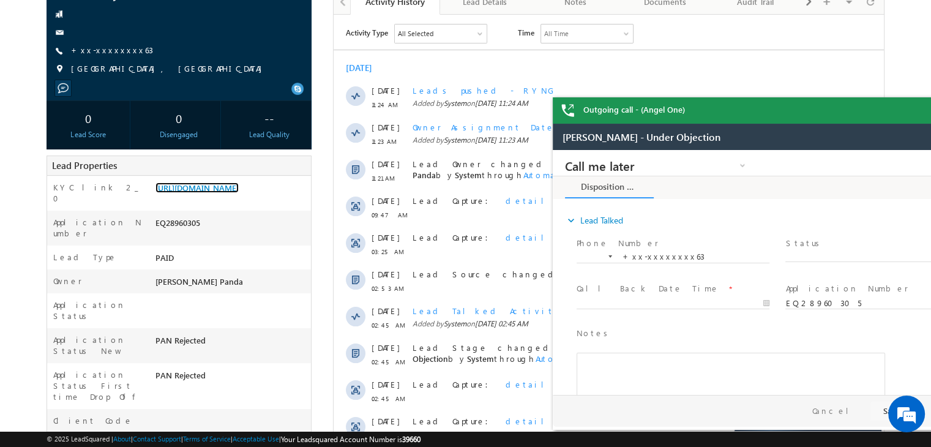
click at [915, 113] on div "Outgoing call - (Angel One)" at bounding box center [782, 110] width 459 height 26
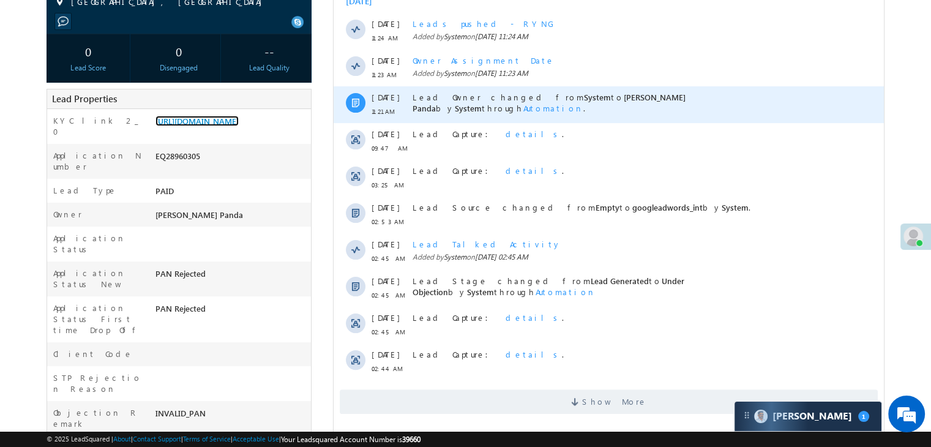
scroll to position [338, 0]
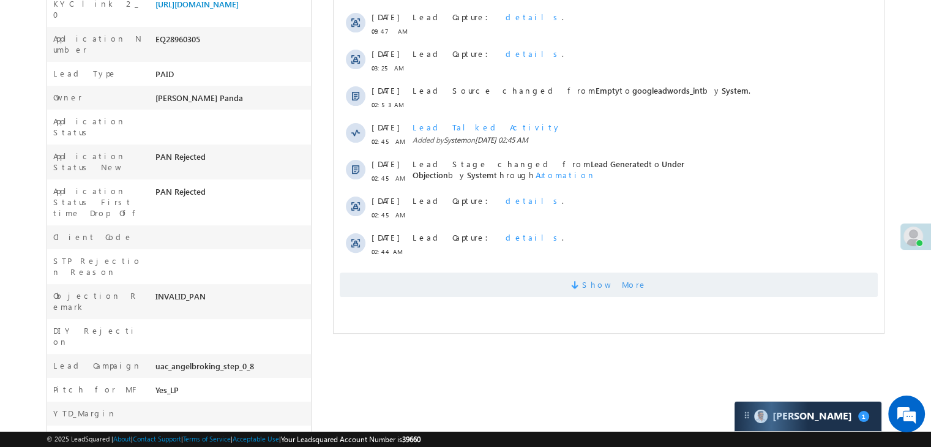
click at [611, 287] on span "Show More" at bounding box center [614, 284] width 65 height 24
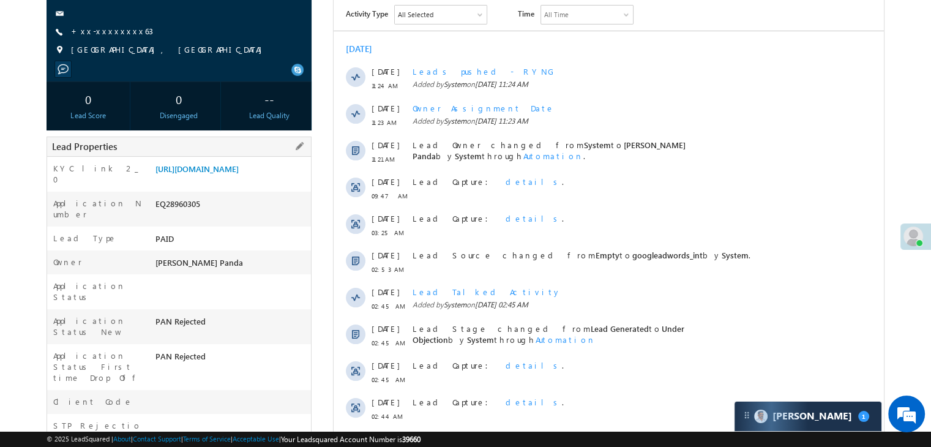
scroll to position [171, 0]
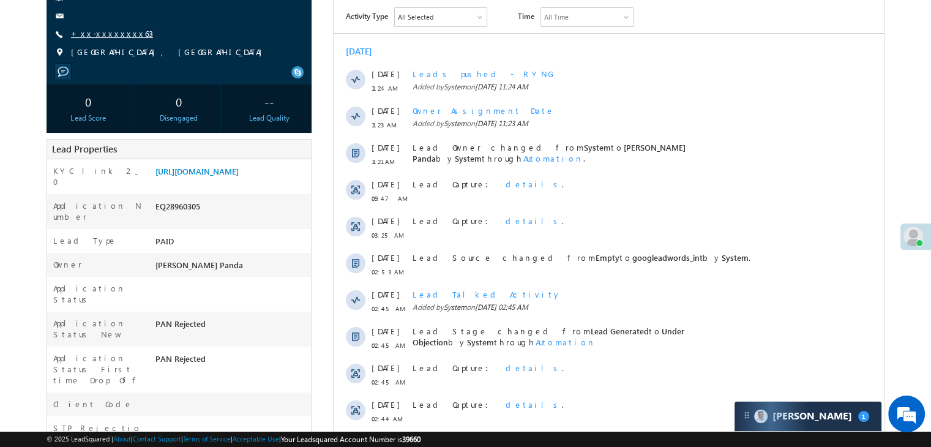
click at [95, 34] on link "+xx-xxxxxxxx63" at bounding box center [112, 33] width 82 height 10
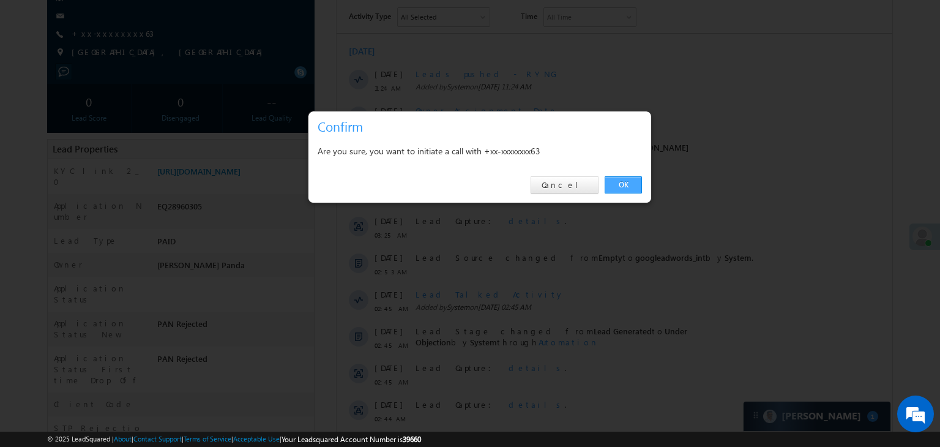
click at [619, 187] on link "OK" at bounding box center [623, 184] width 37 height 17
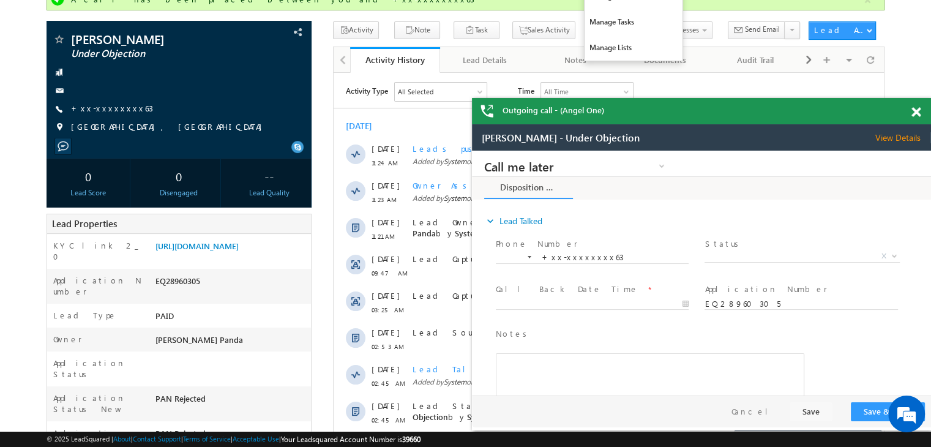
scroll to position [0, 0]
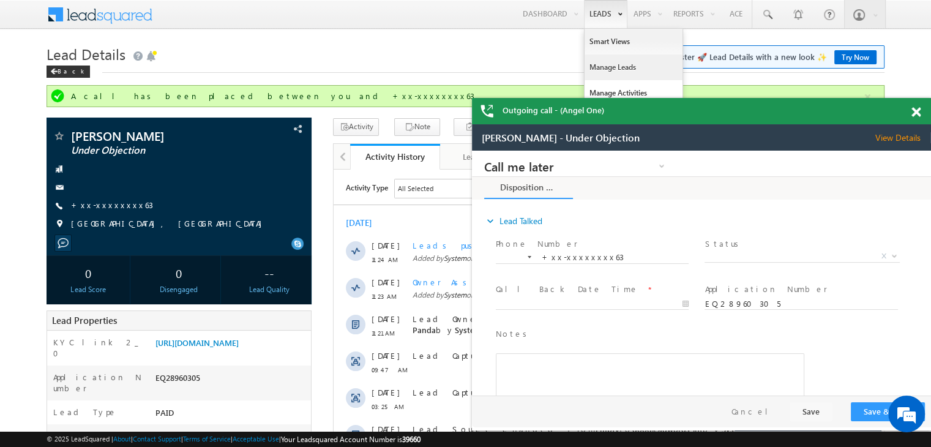
click at [602, 67] on link "Manage Leads" at bounding box center [633, 67] width 98 height 26
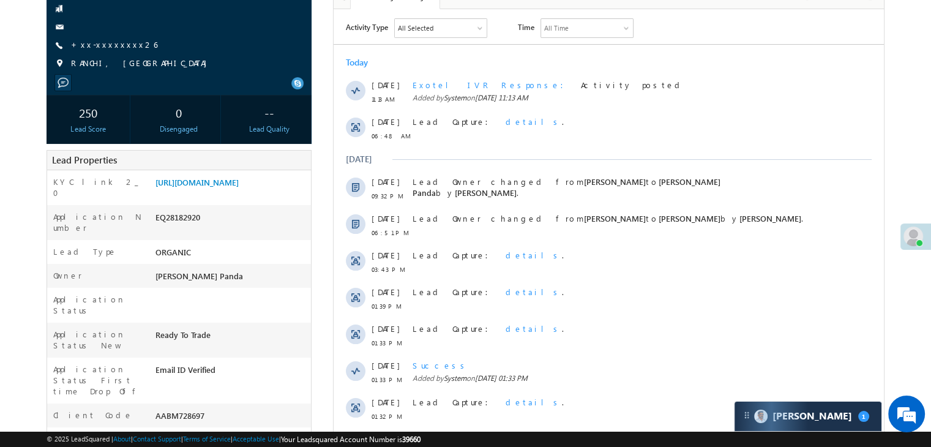
scroll to position [61, 0]
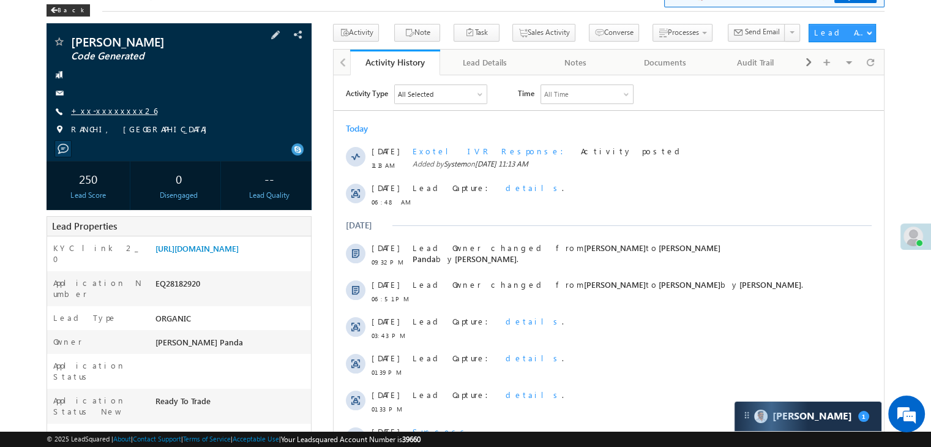
click at [108, 113] on link "+xx-xxxxxxxx26" at bounding box center [114, 110] width 86 height 10
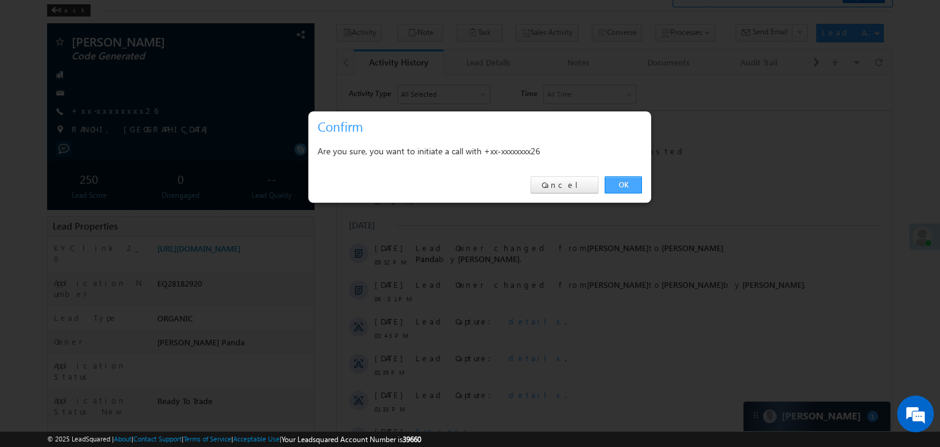
click at [624, 185] on link "OK" at bounding box center [623, 184] width 37 height 17
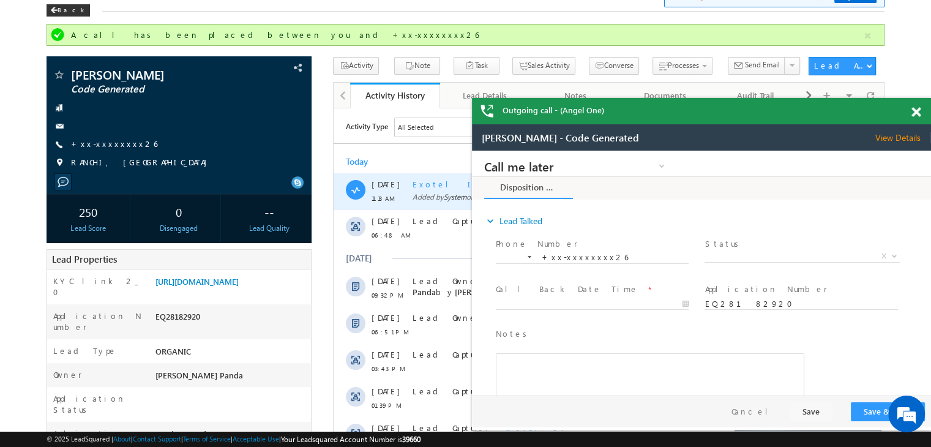
scroll to position [0, 0]
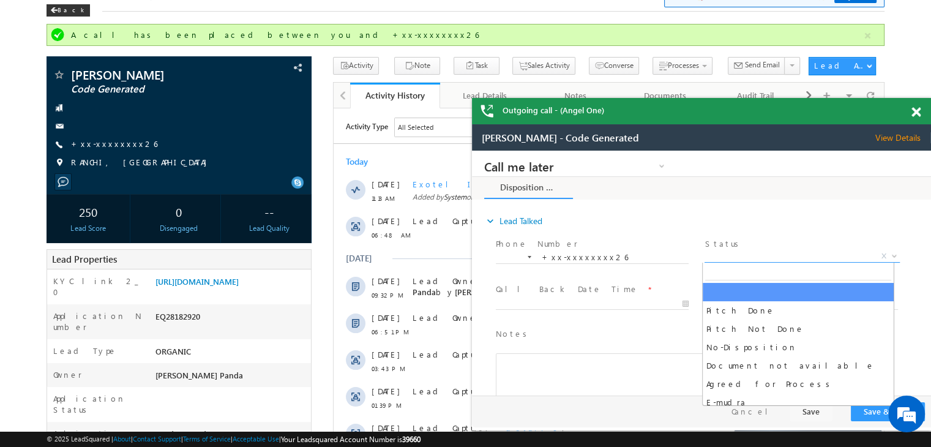
click at [797, 257] on span "X" at bounding box center [801, 256] width 195 height 12
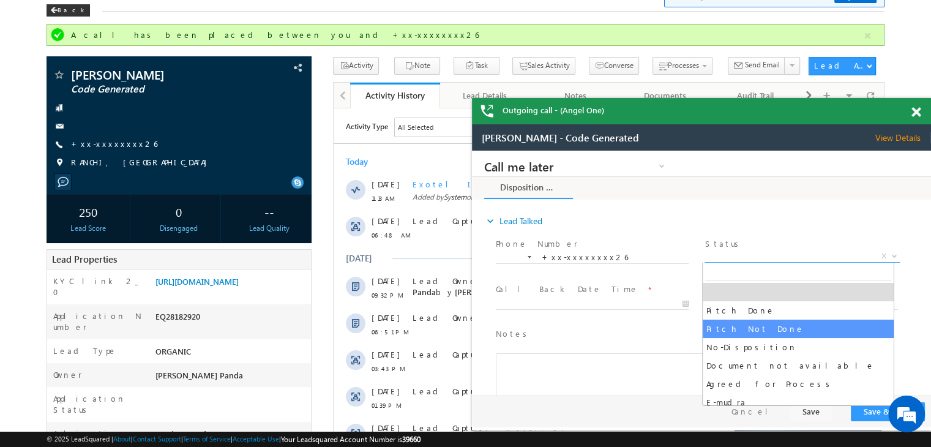
select select "Pitch Not Done"
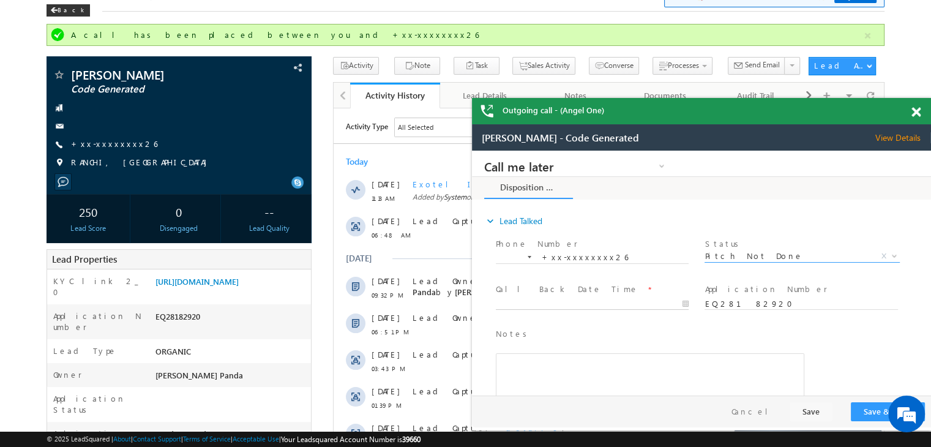
type input "09/25/25 3:07 PM"
click at [655, 307] on input "09/25/25 3:07 PM" at bounding box center [592, 304] width 193 height 12
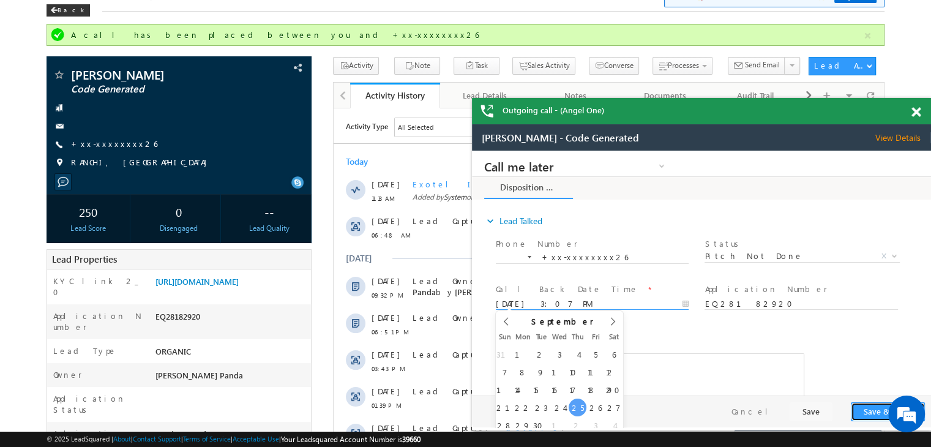
click at [873, 412] on button "Save & Close" at bounding box center [888, 411] width 74 height 19
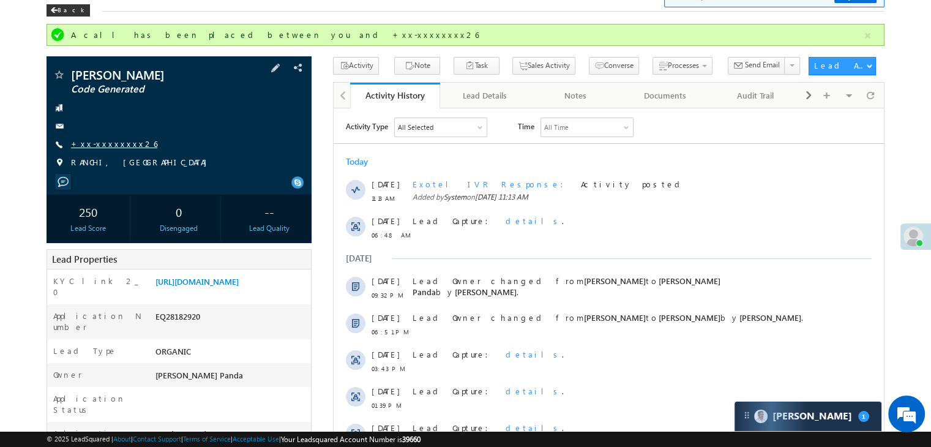
click at [95, 145] on link "+xx-xxxxxxxx26" at bounding box center [114, 143] width 86 height 10
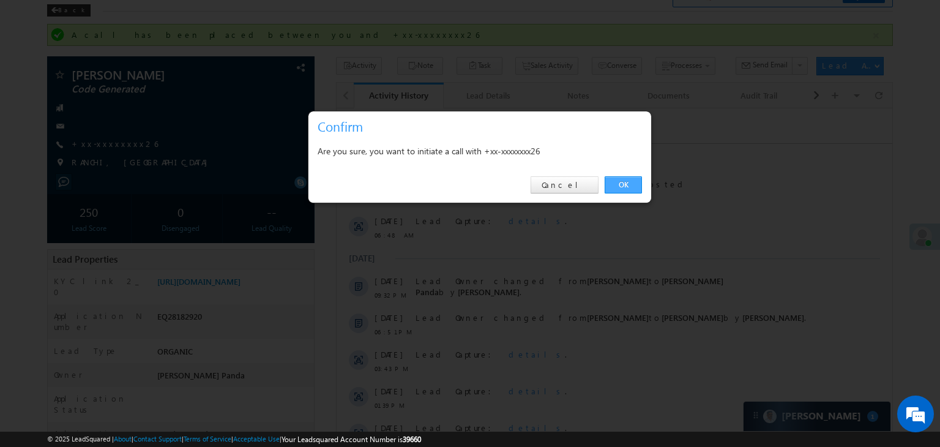
click at [625, 181] on link "OK" at bounding box center [623, 184] width 37 height 17
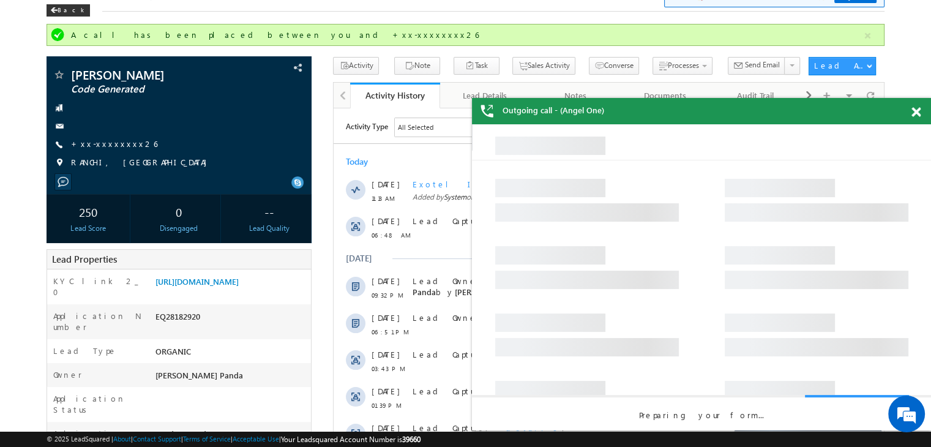
click at [917, 110] on span at bounding box center [915, 112] width 9 height 10
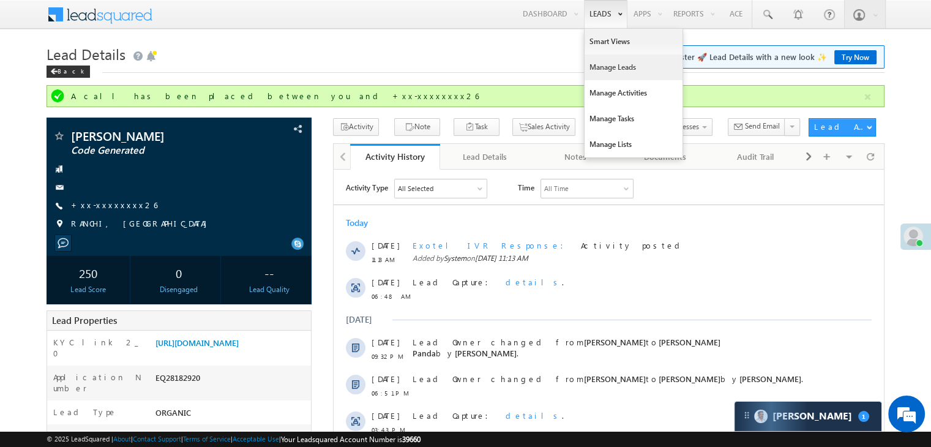
click at [596, 67] on link "Manage Leads" at bounding box center [633, 67] width 98 height 26
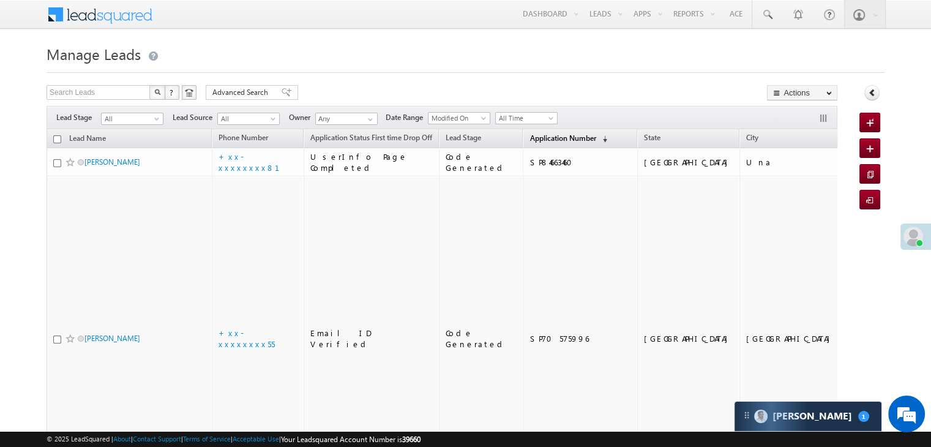
click at [529, 140] on span "Application Number" at bounding box center [562, 137] width 66 height 9
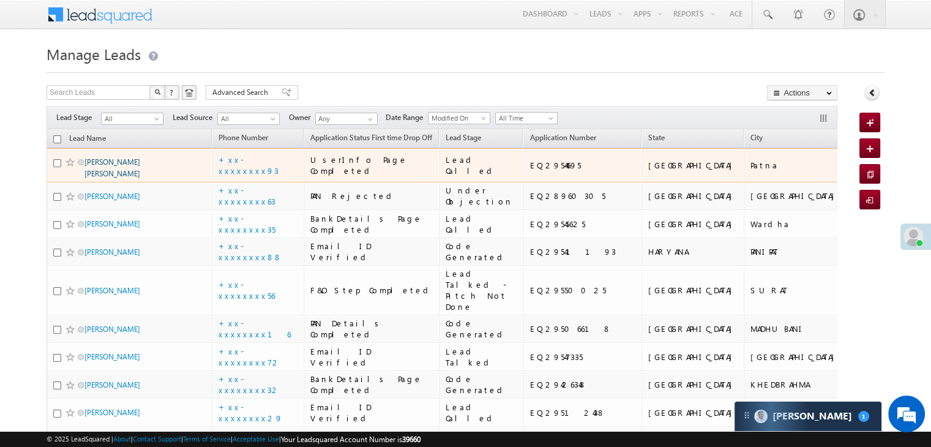
click at [115, 178] on link "[PERSON_NAME] [PERSON_NAME]" at bounding box center [112, 167] width 56 height 21
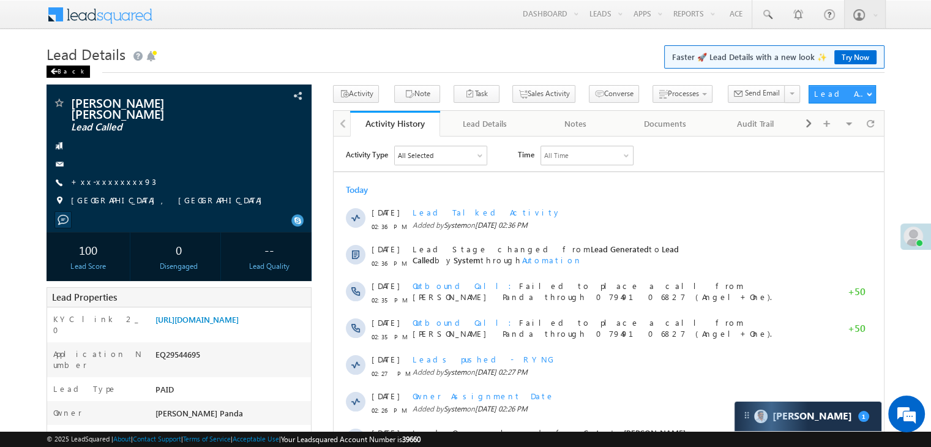
click at [63, 73] on div "Back" at bounding box center [68, 71] width 43 height 12
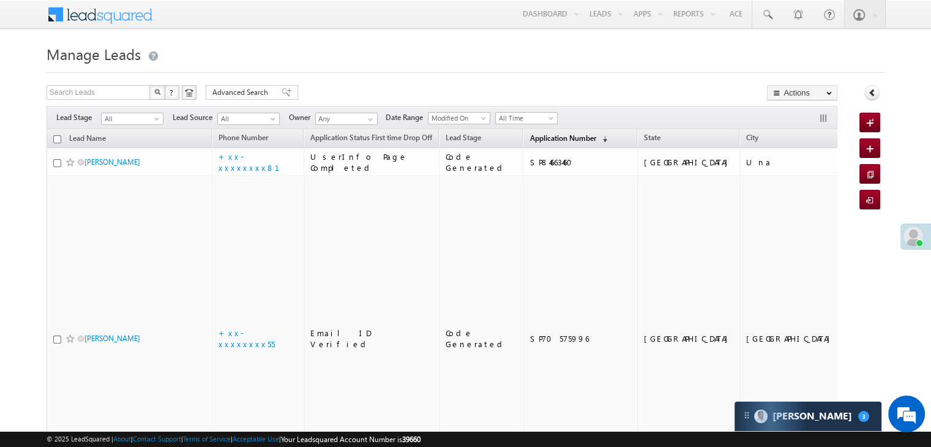
click at [542, 137] on span "Application Number" at bounding box center [562, 137] width 66 height 9
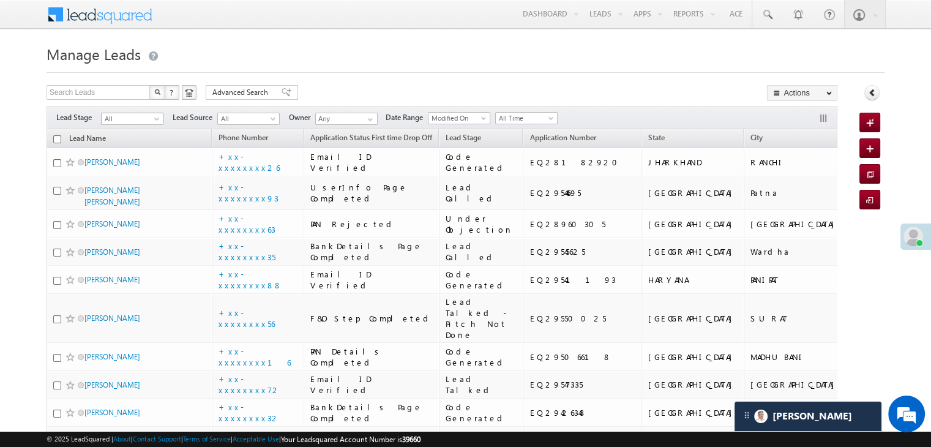
click at [153, 118] on span at bounding box center [158, 121] width 10 height 10
click at [137, 145] on link "Lead Generated" at bounding box center [133, 144] width 62 height 11
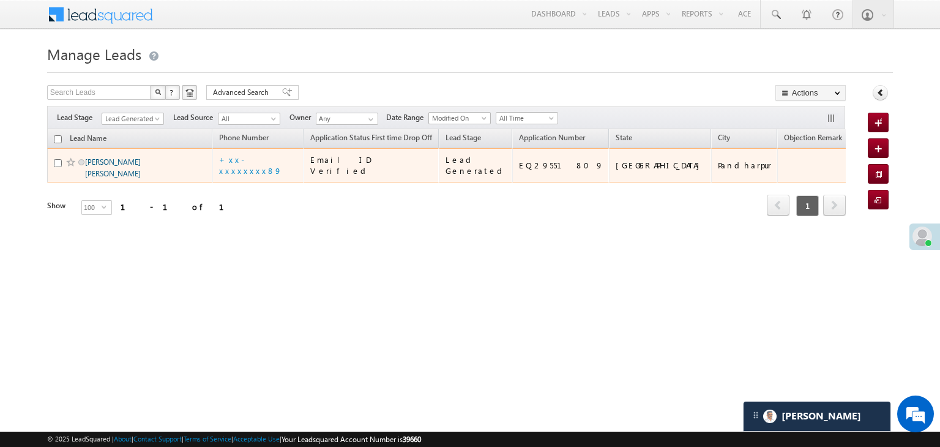
click at [121, 178] on link "[PERSON_NAME] [PERSON_NAME]" at bounding box center [113, 167] width 56 height 21
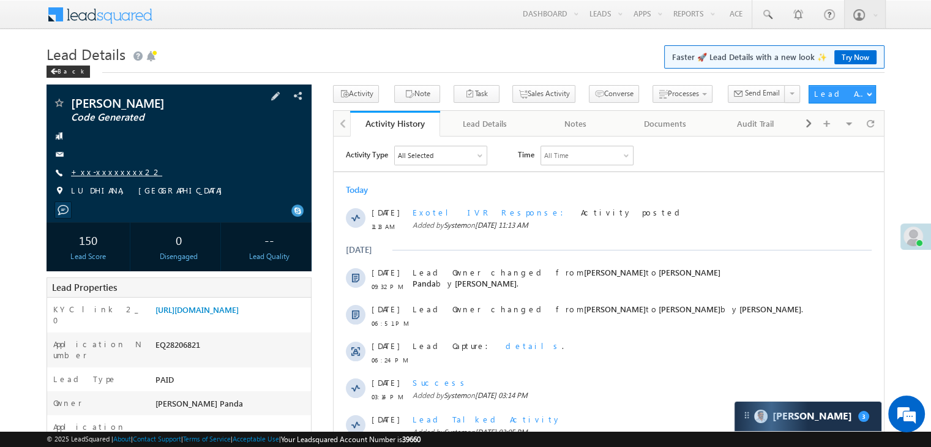
click at [103, 176] on link "+xx-xxxxxxxx22" at bounding box center [116, 171] width 91 height 10
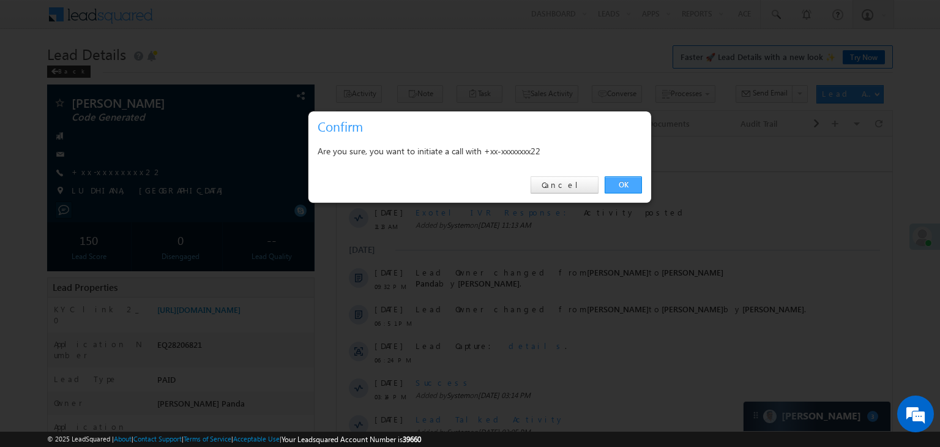
click at [621, 183] on link "OK" at bounding box center [623, 184] width 37 height 17
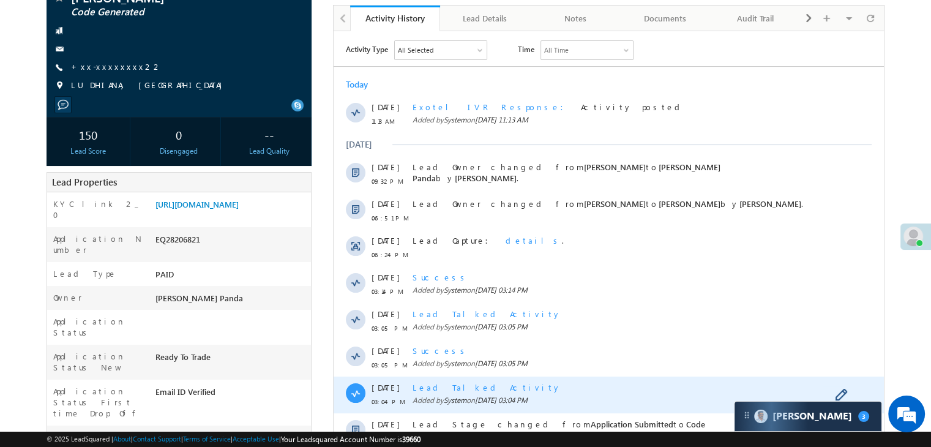
scroll to position [245, 0]
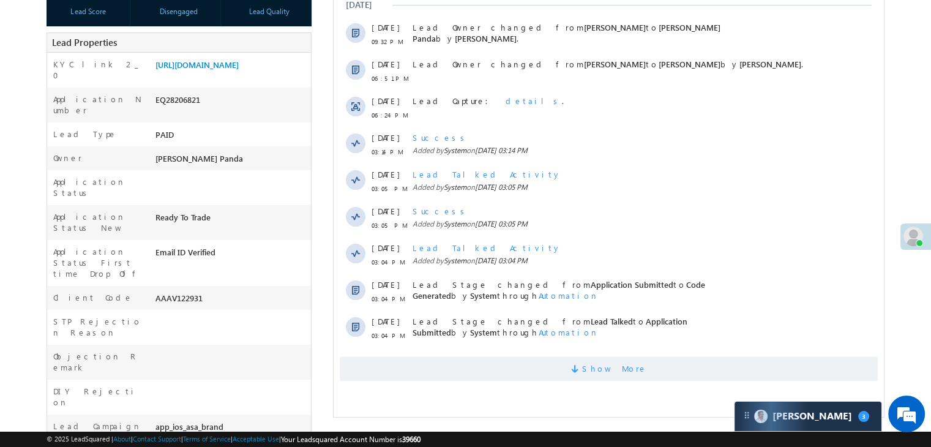
click at [599, 369] on span "Show More" at bounding box center [614, 368] width 65 height 24
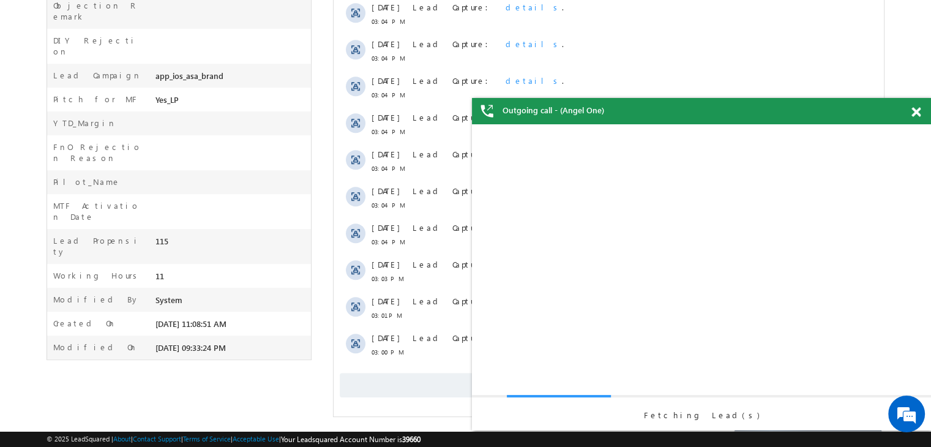
scroll to position [0, 0]
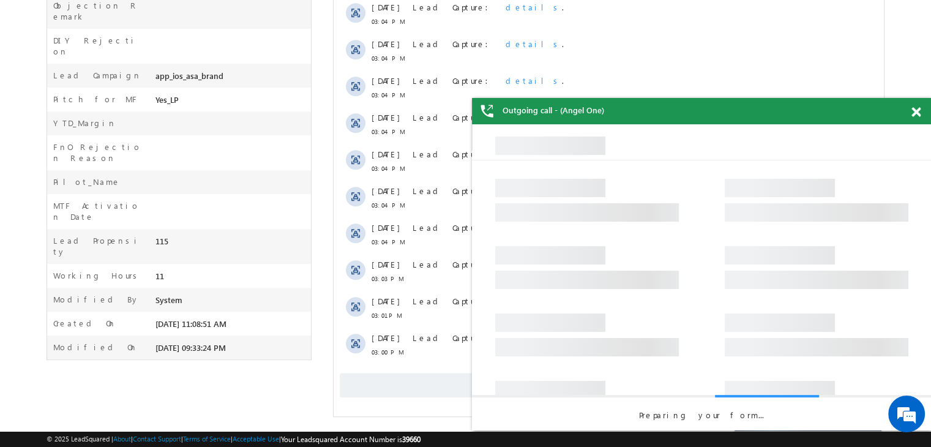
click at [915, 111] on span at bounding box center [915, 112] width 9 height 10
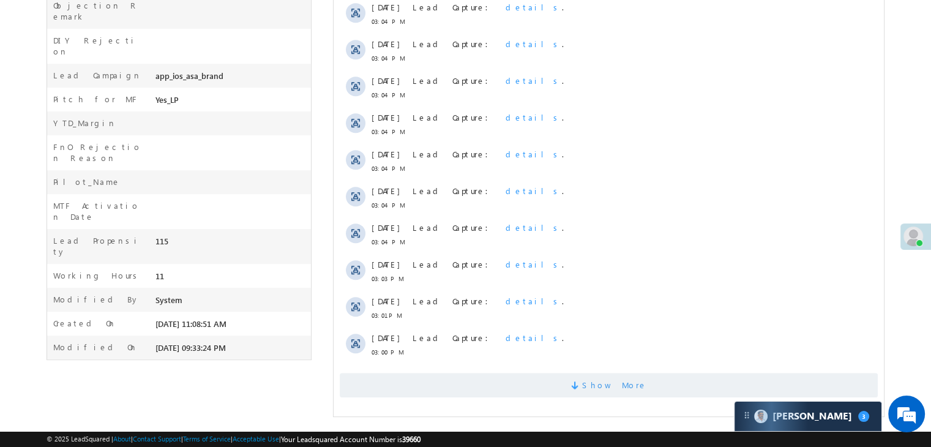
click at [598, 389] on span "Show More" at bounding box center [614, 385] width 65 height 24
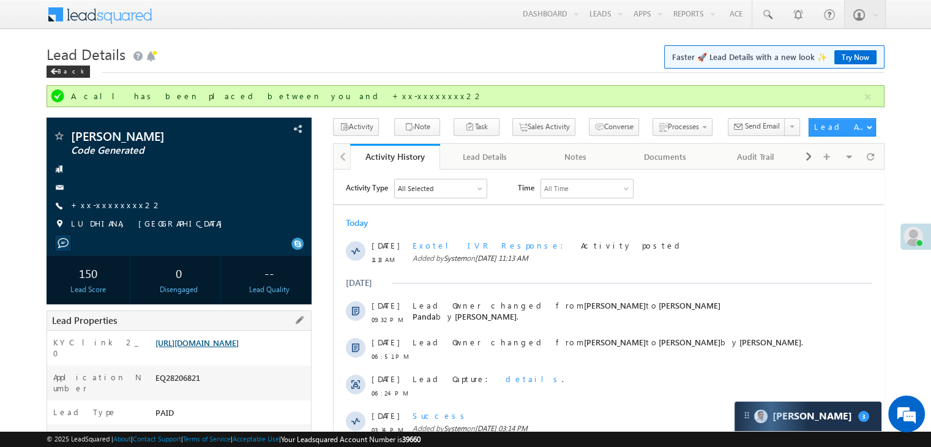
click at [213, 348] on link "[URL][DOMAIN_NAME]" at bounding box center [196, 342] width 83 height 10
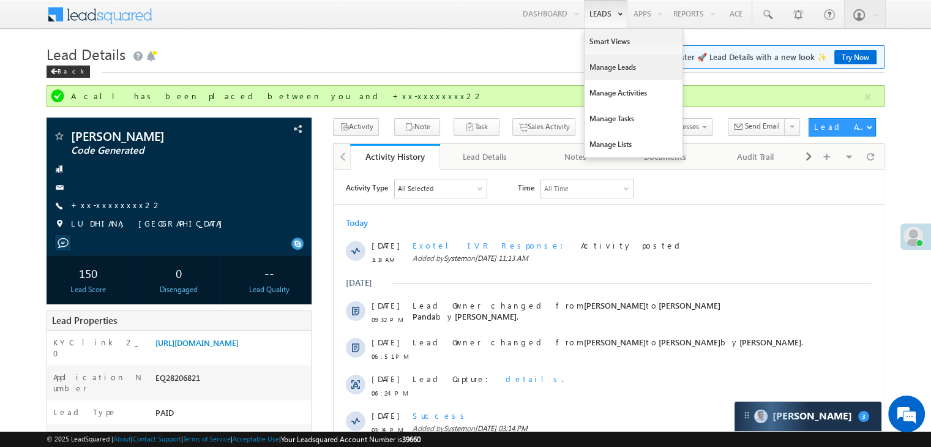
click at [605, 65] on link "Manage Leads" at bounding box center [633, 67] width 98 height 26
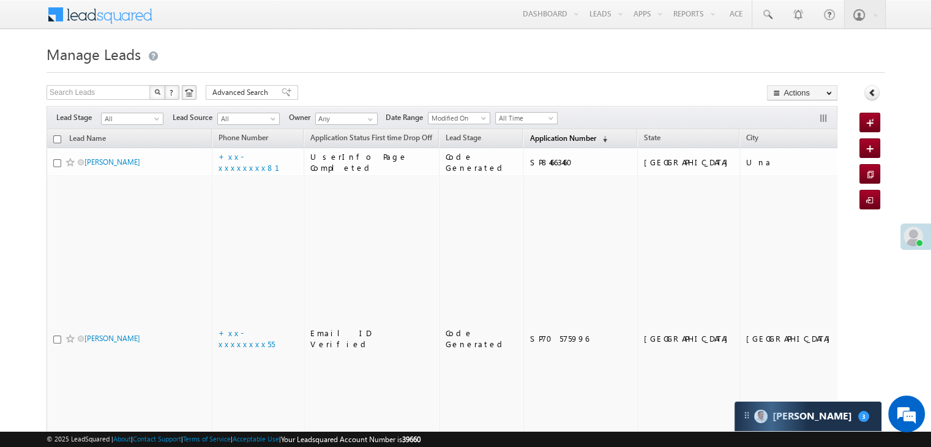
click at [554, 138] on span "Application Number" at bounding box center [562, 137] width 66 height 9
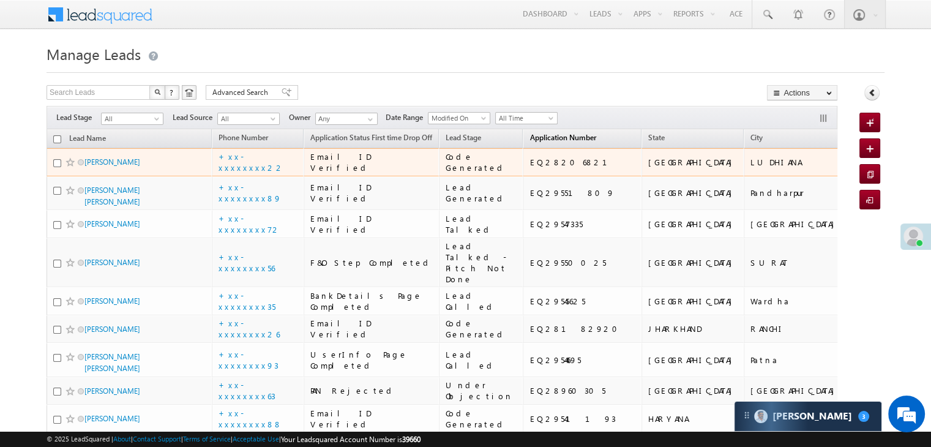
scroll to position [122, 0]
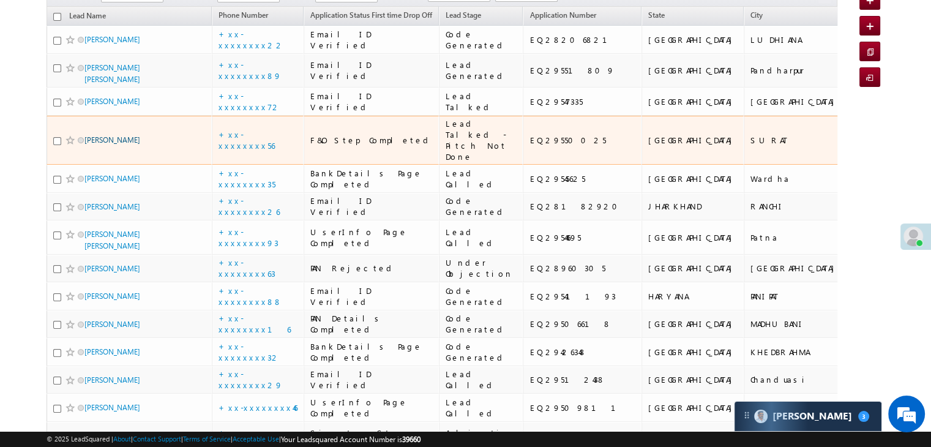
click at [94, 144] on link "[PERSON_NAME]" at bounding box center [112, 139] width 56 height 9
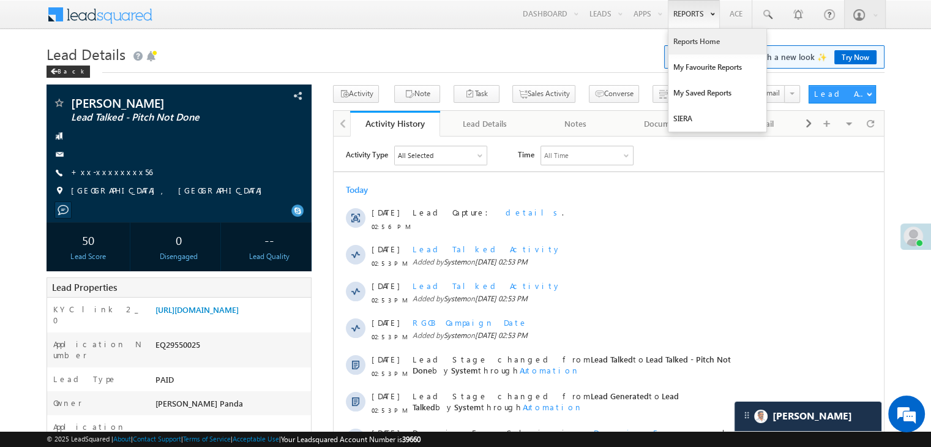
click at [693, 40] on link "Reports Home" at bounding box center [717, 42] width 98 height 26
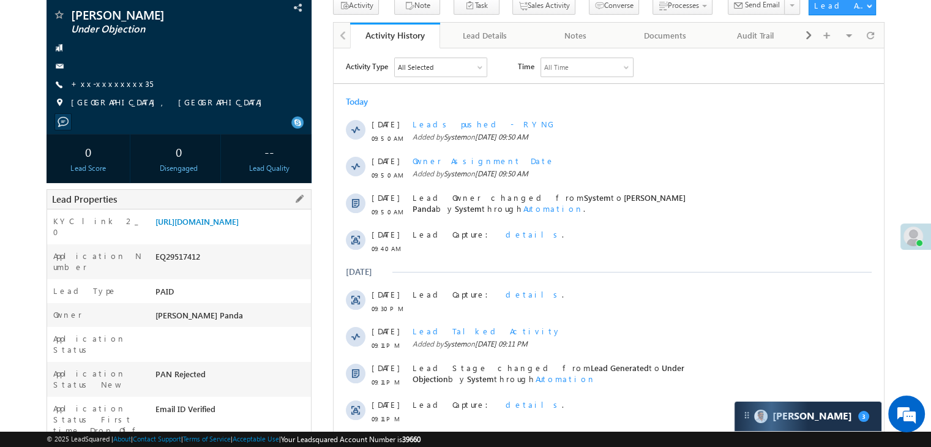
scroll to position [61, 0]
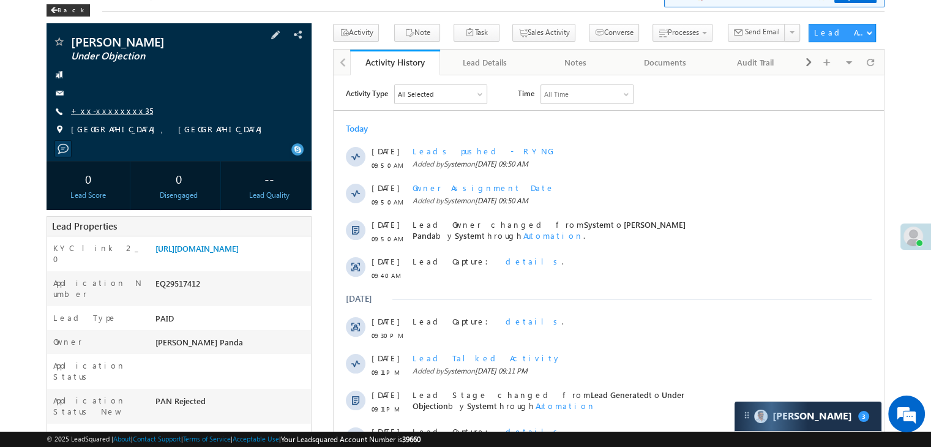
click at [110, 112] on link "+xx-xxxxxxxx35" at bounding box center [112, 110] width 82 height 10
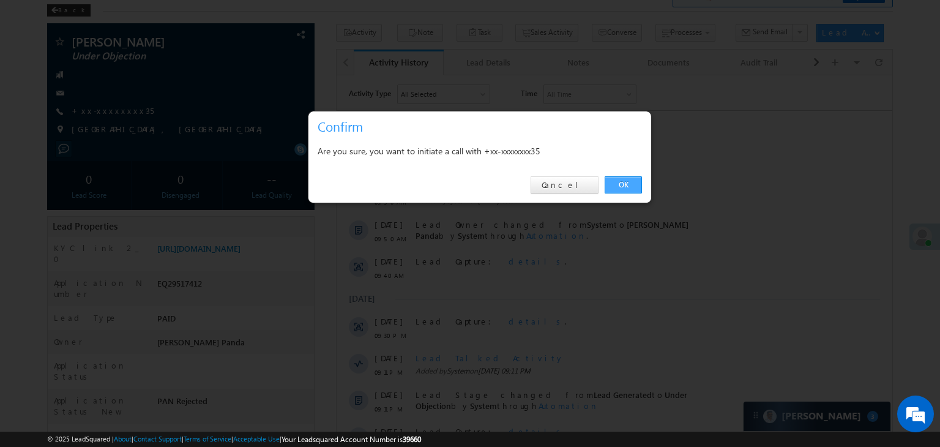
click at [622, 185] on link "OK" at bounding box center [623, 184] width 37 height 17
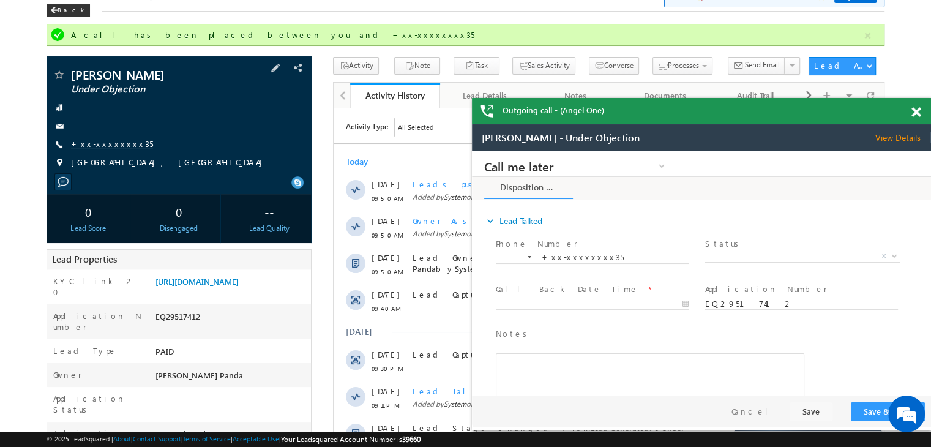
click at [91, 140] on link "+xx-xxxxxxxx35" at bounding box center [112, 143] width 82 height 10
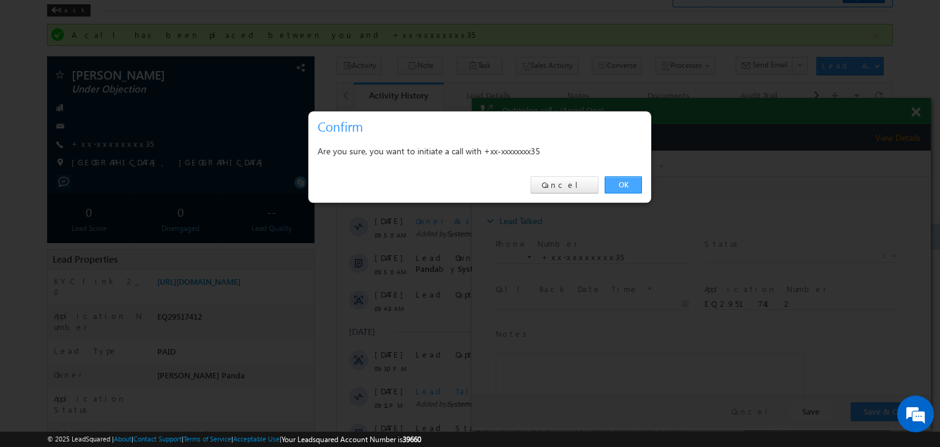
click at [624, 182] on link "OK" at bounding box center [623, 184] width 37 height 17
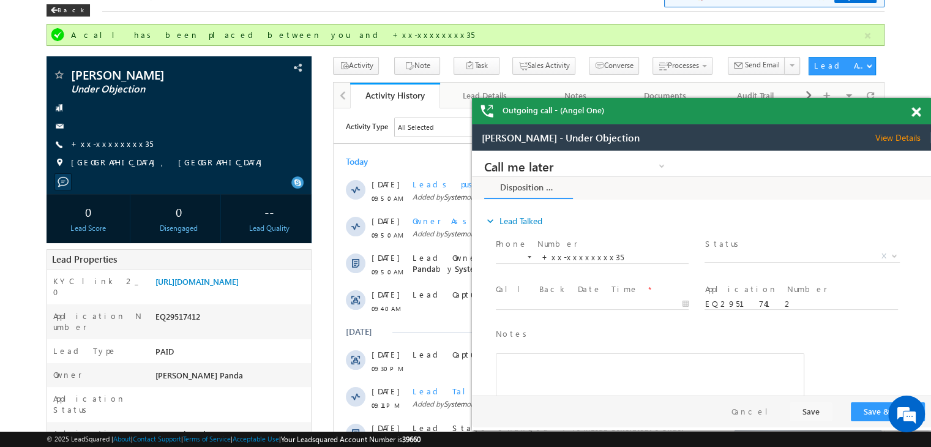
scroll to position [0, 0]
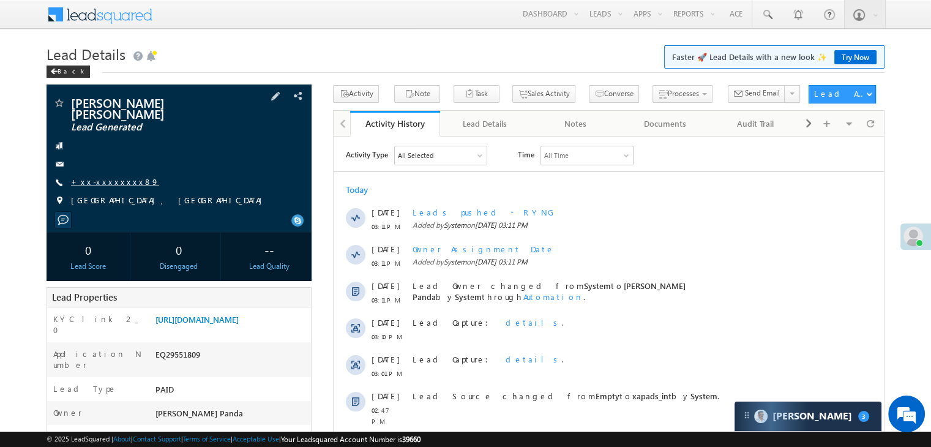
click at [106, 176] on link "+xx-xxxxxxxx89" at bounding box center [115, 181] width 88 height 10
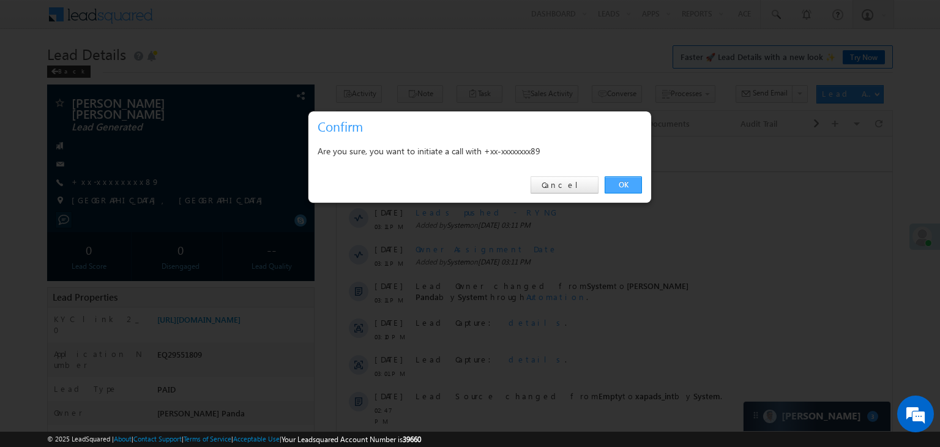
click at [624, 183] on link "OK" at bounding box center [623, 184] width 37 height 17
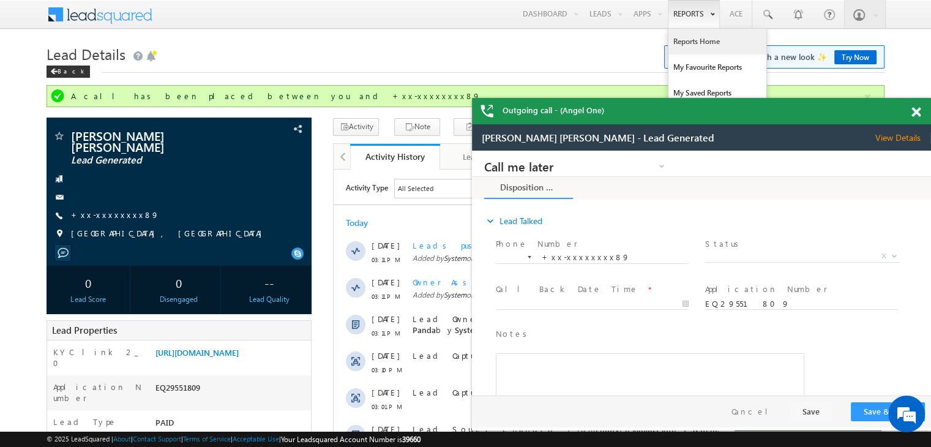
click at [691, 41] on link "Reports Home" at bounding box center [717, 42] width 98 height 26
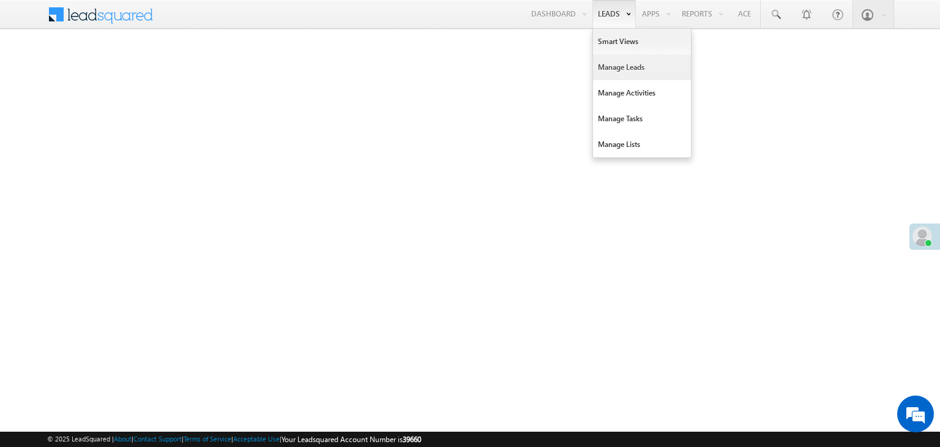
click at [615, 62] on link "Manage Leads" at bounding box center [642, 67] width 98 height 26
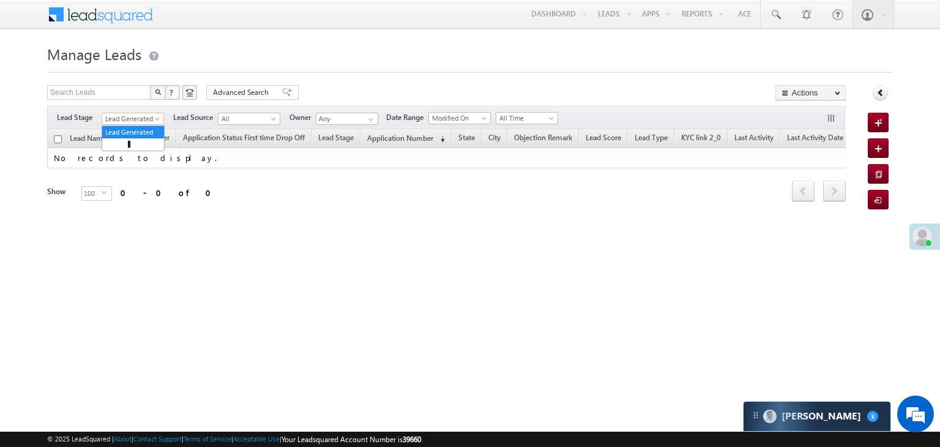
click at [154, 122] on span at bounding box center [159, 121] width 10 height 10
click at [134, 131] on link "All" at bounding box center [133, 132] width 62 height 11
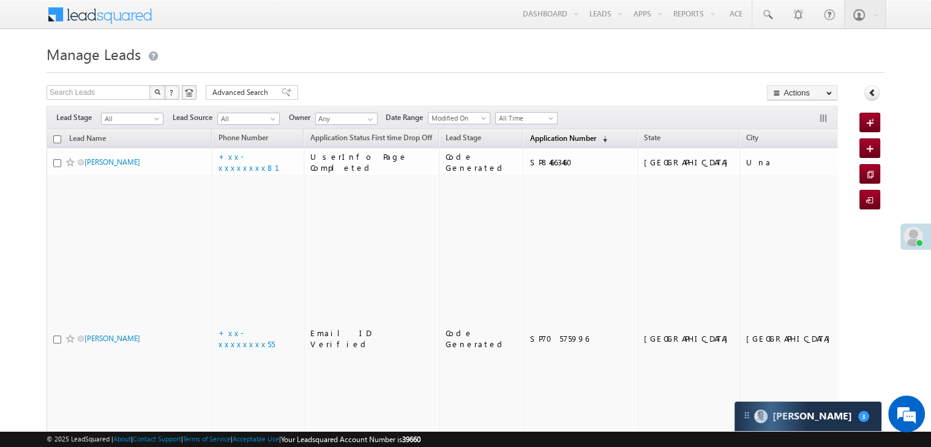
click at [529, 135] on span "Application Number" at bounding box center [562, 137] width 66 height 9
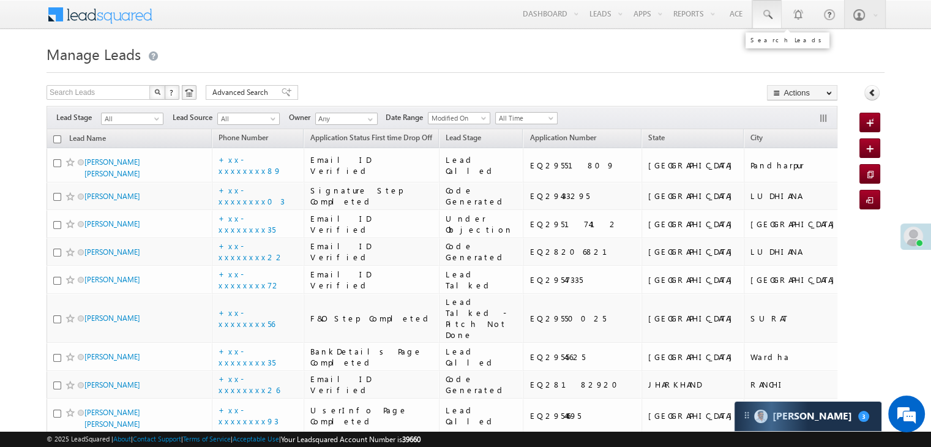
click at [771, 13] on span at bounding box center [767, 15] width 12 height 12
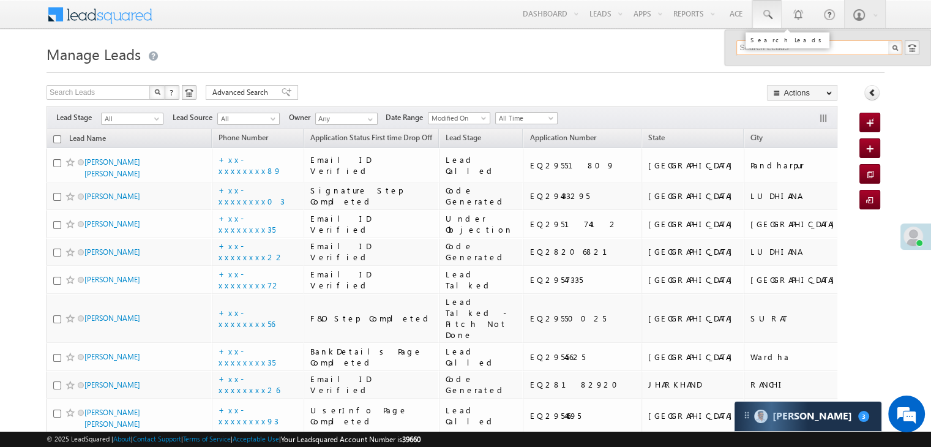
paste input "9914339336"
click at [771, 49] on input "9914339336" at bounding box center [819, 47] width 166 height 15
click at [770, 49] on input "9914339336" at bounding box center [819, 47] width 166 height 15
paste input "7340794262"
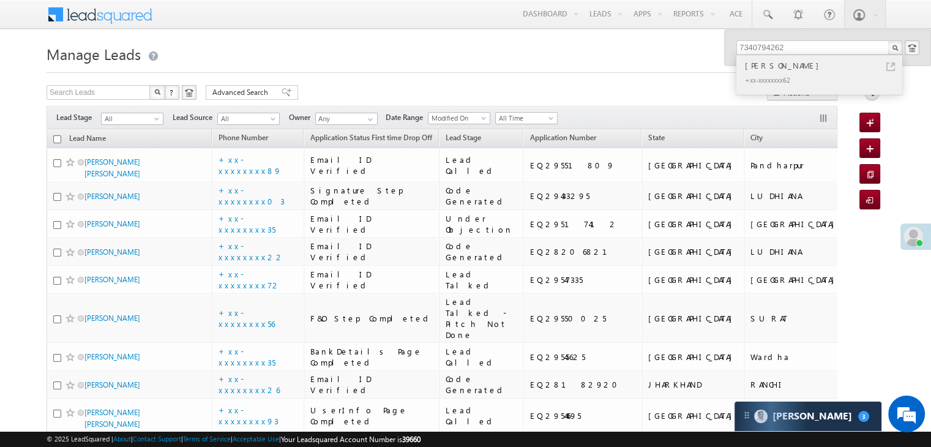
click at [759, 55] on div "Sachin Kumrar +xx-xxxxxxxx62" at bounding box center [818, 74] width 164 height 39
click at [759, 50] on input "7340794262" at bounding box center [819, 47] width 166 height 15
paste input "EQ2950403"
type input "EQ29504032"
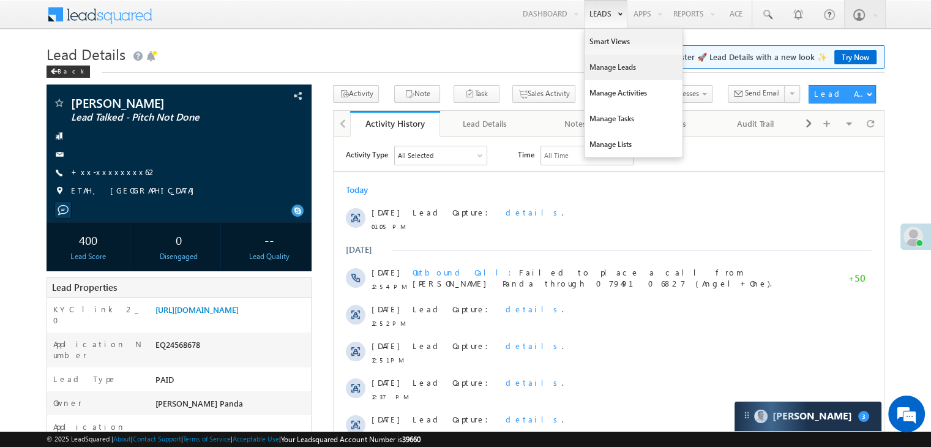
click at [597, 67] on link "Manage Leads" at bounding box center [633, 67] width 98 height 26
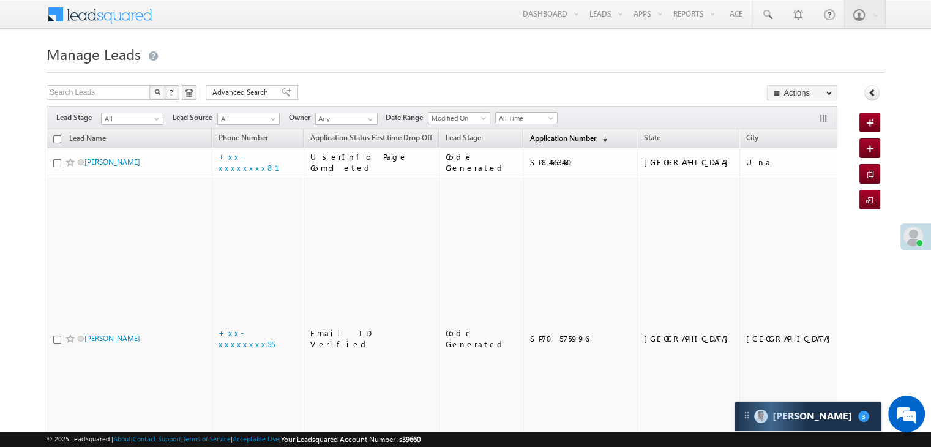
click at [529, 141] on span "Application Number" at bounding box center [562, 137] width 66 height 9
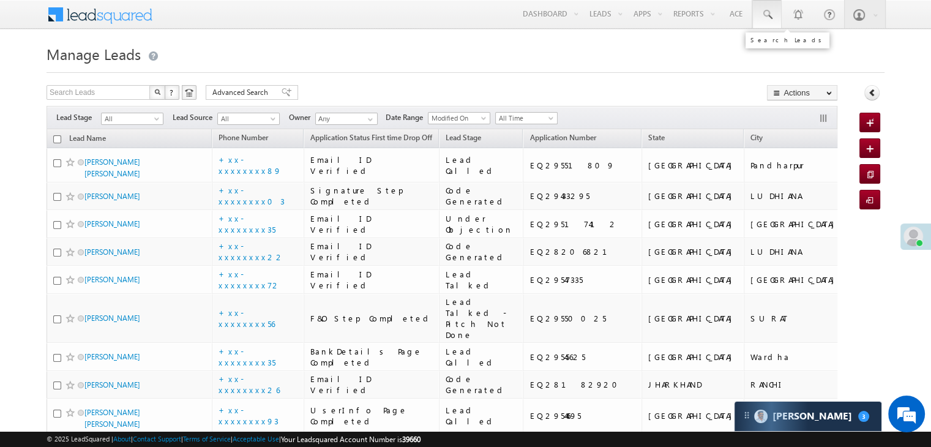
click at [768, 13] on span at bounding box center [767, 15] width 12 height 12
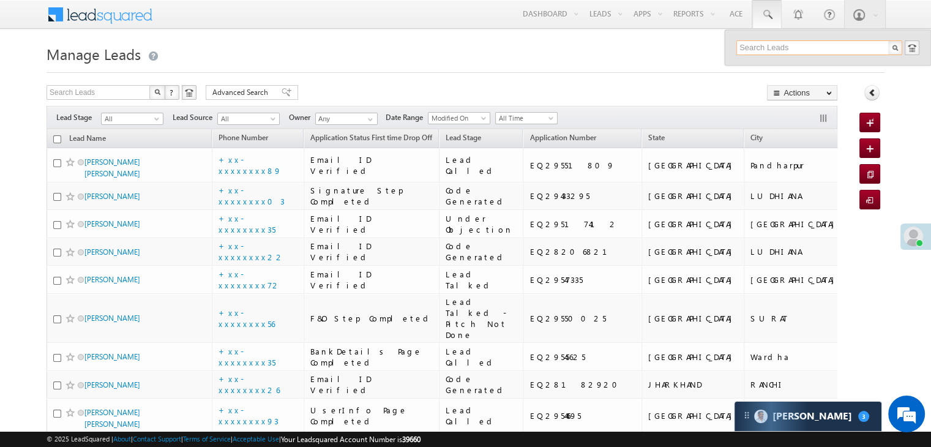
paste input "EQ29504032"
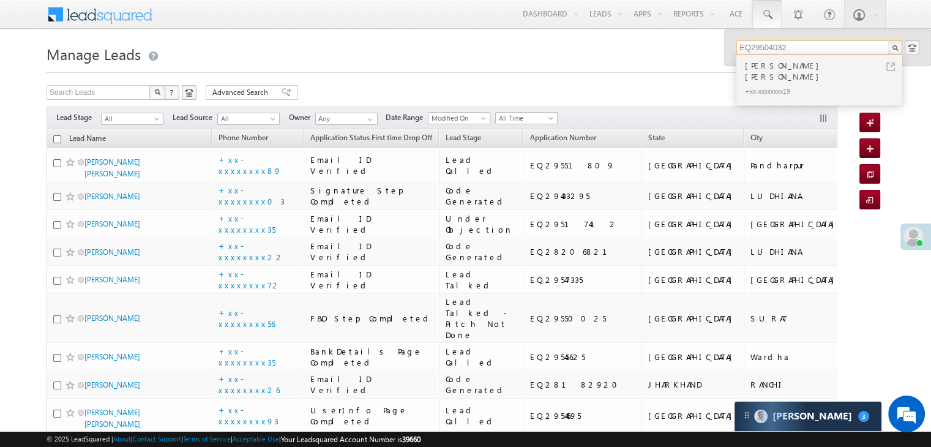
click at [776, 43] on input "EQ29504032" at bounding box center [819, 47] width 166 height 15
paste input "297611"
click at [761, 45] on input "EQ29297611" at bounding box center [819, 47] width 166 height 15
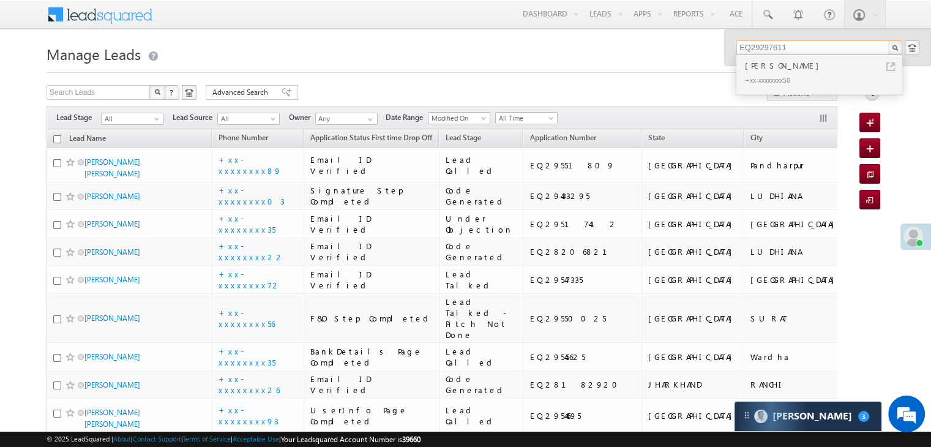
paste input "53117"
click at [762, 43] on input "EQ29531171" at bounding box center [819, 47] width 166 height 15
paste input "404597"
type input "EQ29404597"
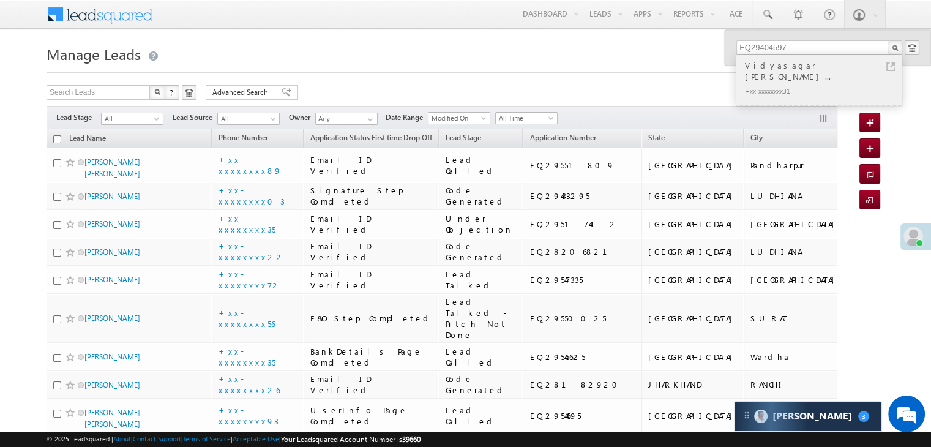
click at [766, 67] on div "Vidyasagar Ratiram Shiwanka..." at bounding box center [824, 71] width 164 height 24
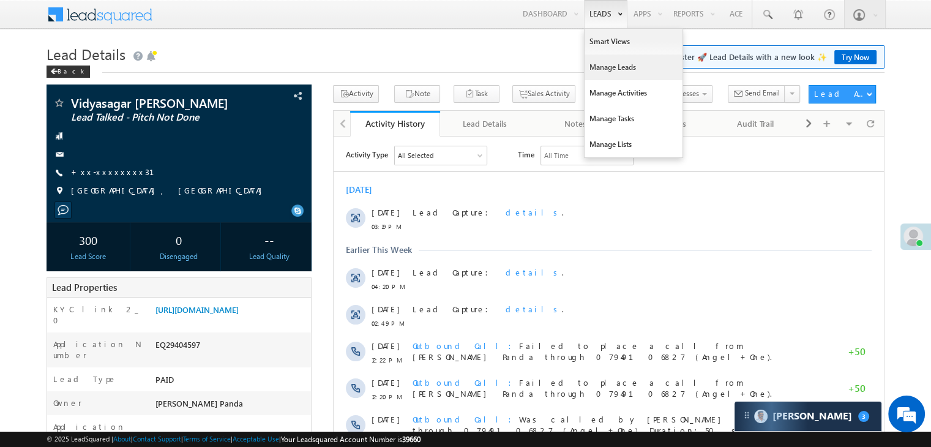
click at [598, 64] on link "Manage Leads" at bounding box center [633, 67] width 98 height 26
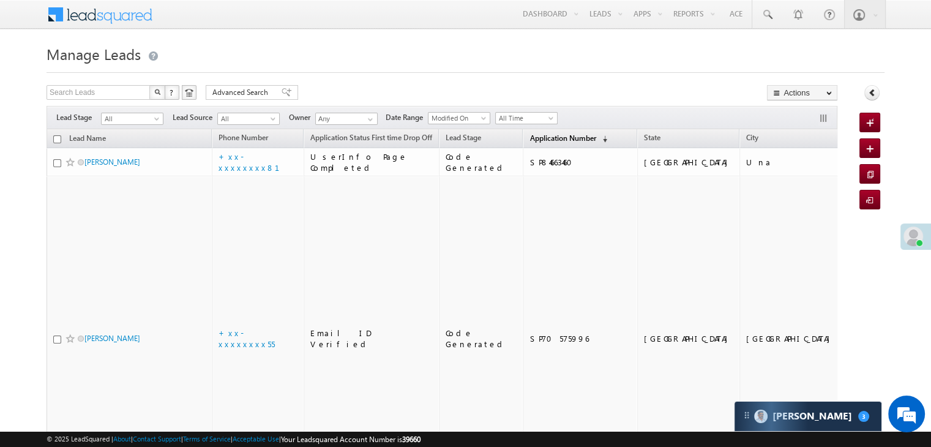
click at [529, 137] on span "Application Number" at bounding box center [562, 137] width 66 height 9
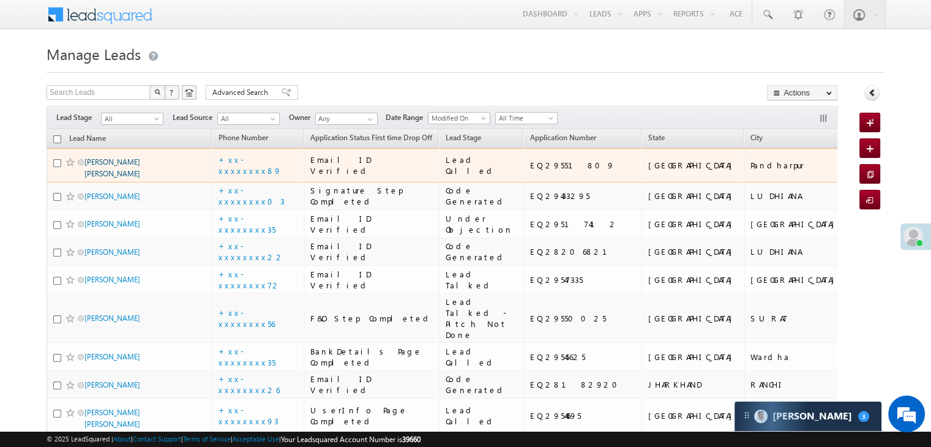
click at [110, 178] on link "[PERSON_NAME] [PERSON_NAME]" at bounding box center [112, 167] width 56 height 21
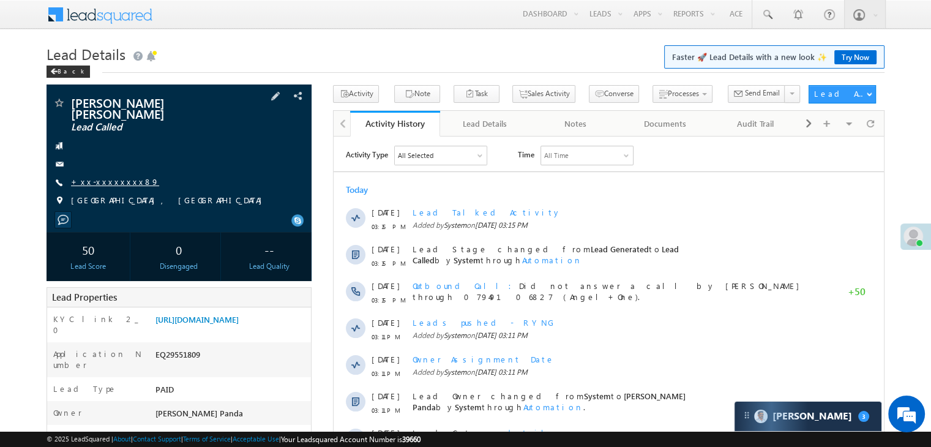
click at [110, 176] on link "+xx-xxxxxxxx89" at bounding box center [115, 181] width 88 height 10
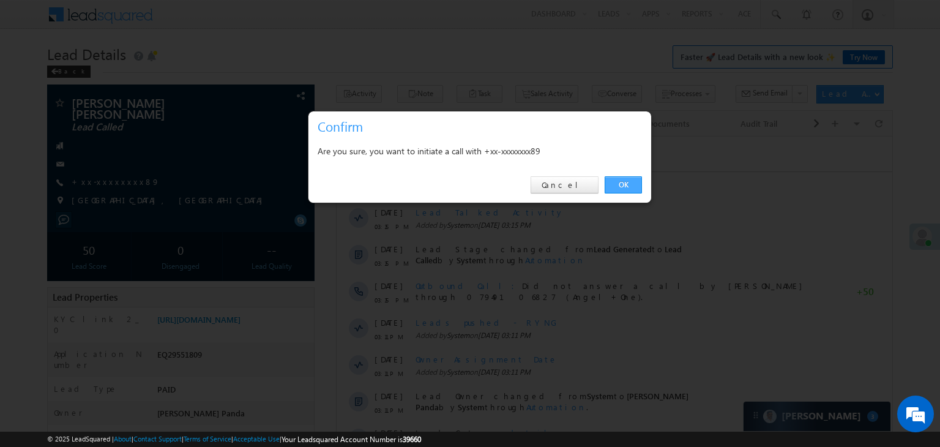
click at [624, 183] on link "OK" at bounding box center [623, 184] width 37 height 17
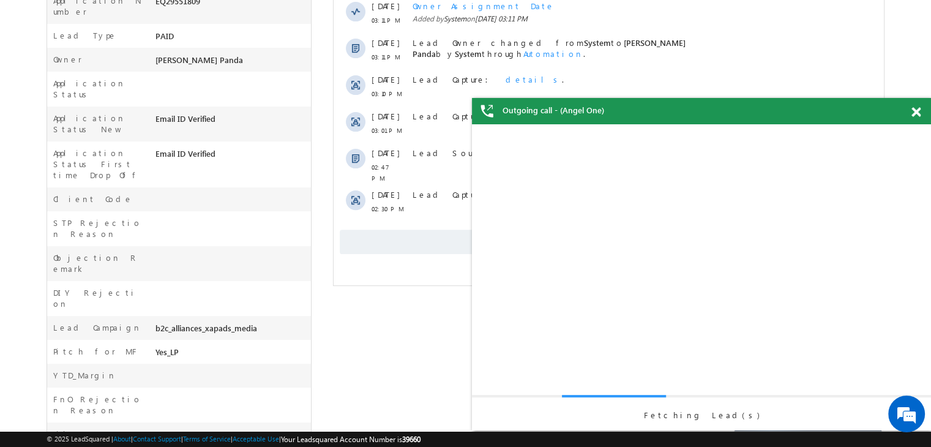
scroll to position [400, 0]
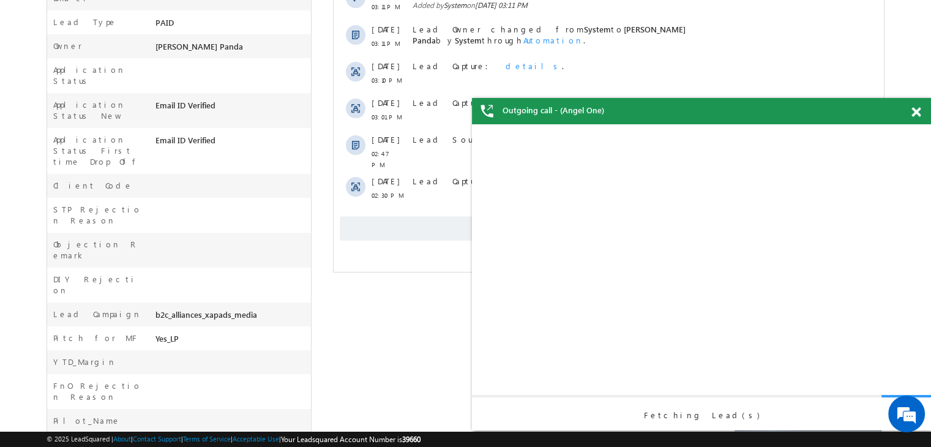
click at [918, 112] on span at bounding box center [915, 112] width 9 height 10
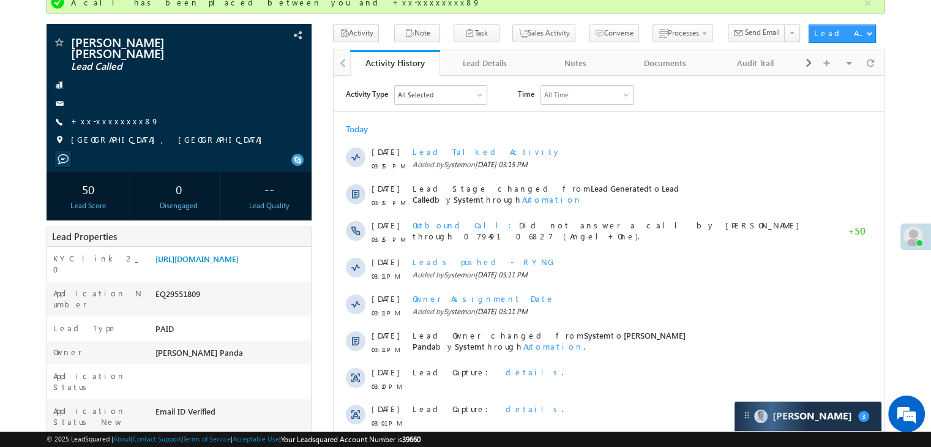
scroll to position [0, 0]
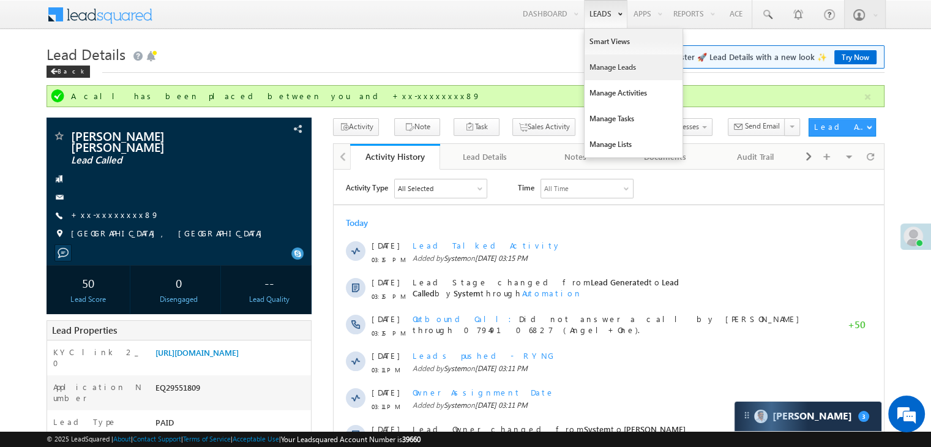
click at [602, 71] on link "Manage Leads" at bounding box center [633, 67] width 98 height 26
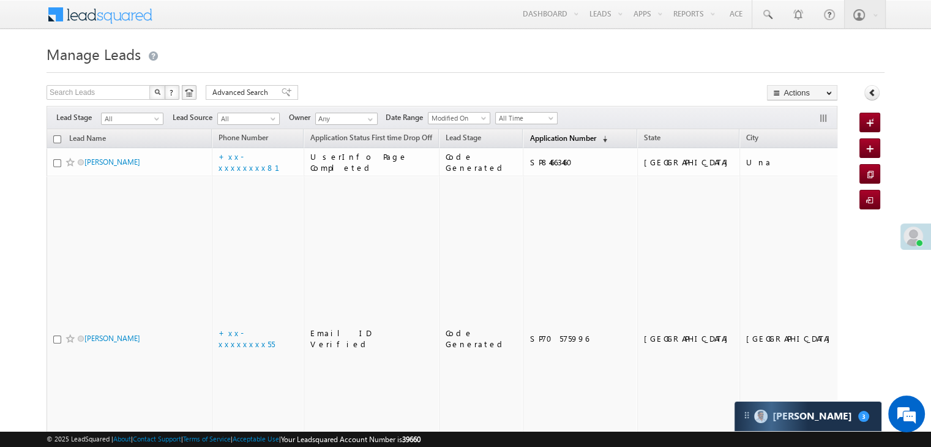
click at [529, 140] on span "Application Number" at bounding box center [562, 137] width 66 height 9
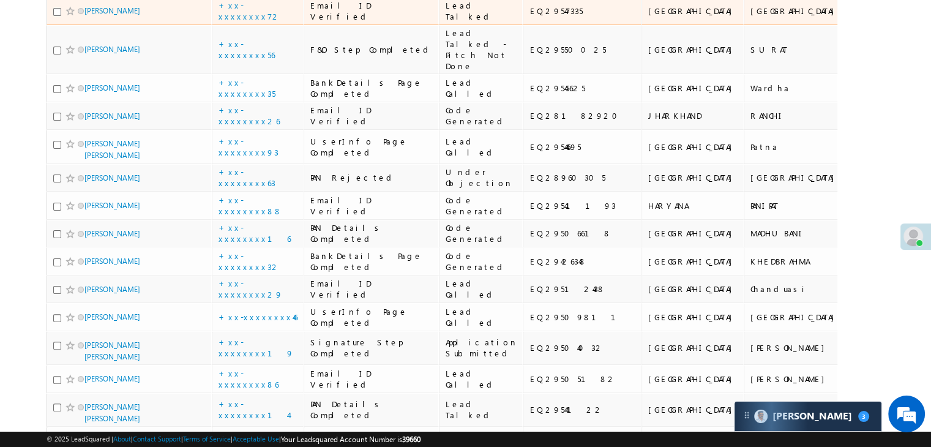
scroll to position [306, 0]
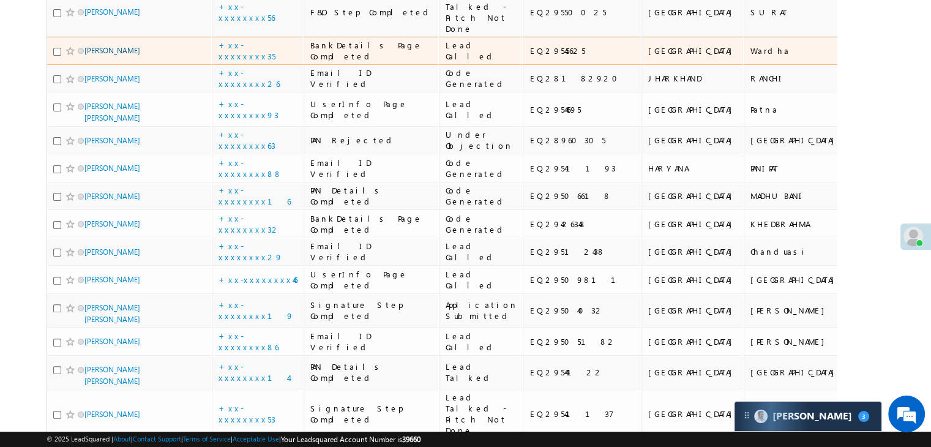
click at [102, 55] on link "Narendra Turkane" at bounding box center [112, 50] width 56 height 9
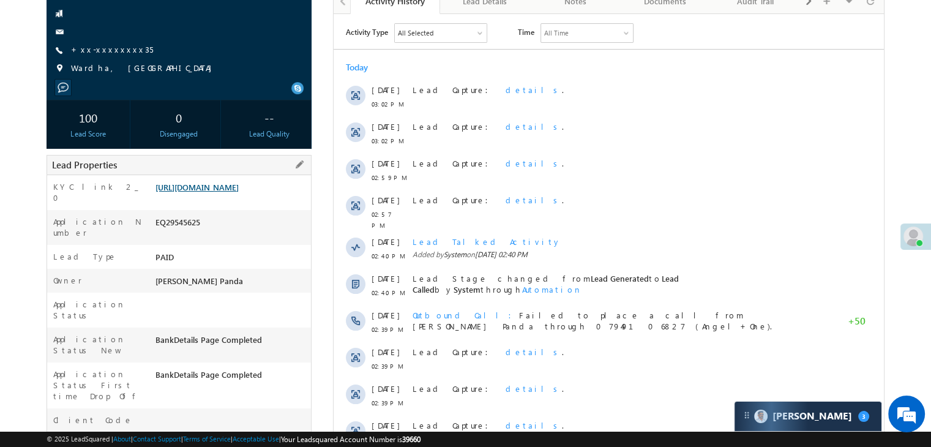
click at [233, 192] on link "[URL][DOMAIN_NAME]" at bounding box center [196, 187] width 83 height 10
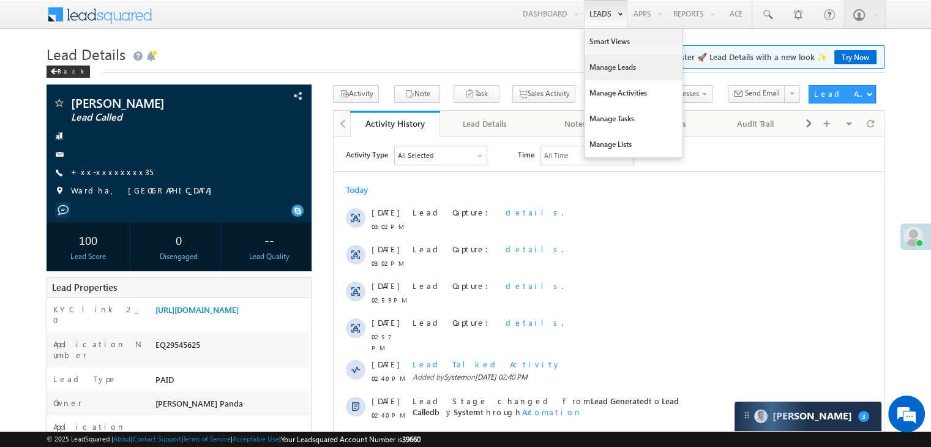
click at [598, 70] on link "Manage Leads" at bounding box center [633, 67] width 98 height 26
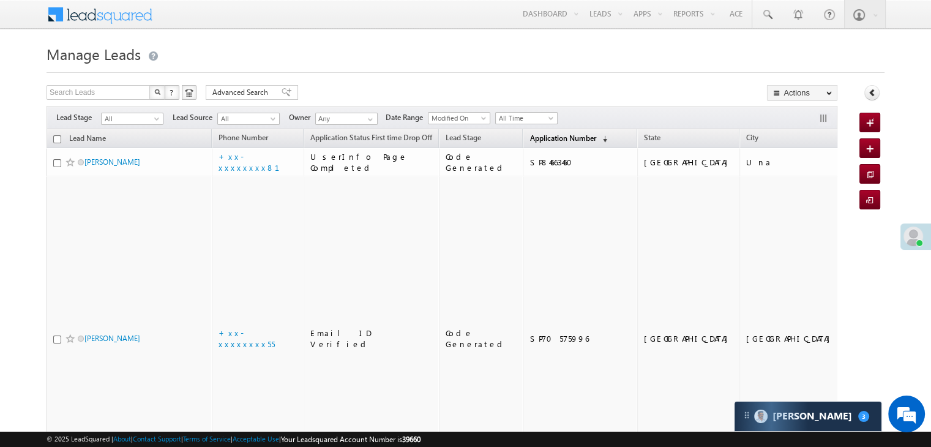
click at [534, 139] on span "Application Number" at bounding box center [562, 137] width 66 height 9
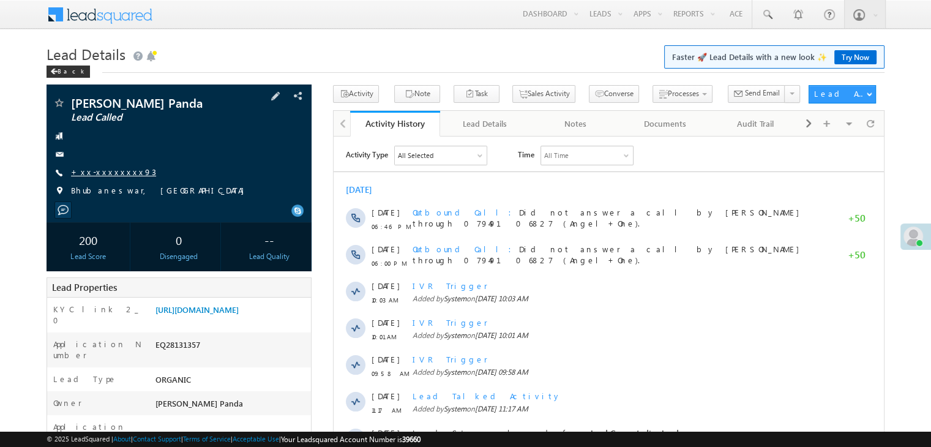
click at [106, 174] on link "+xx-xxxxxxxx93" at bounding box center [113, 171] width 85 height 10
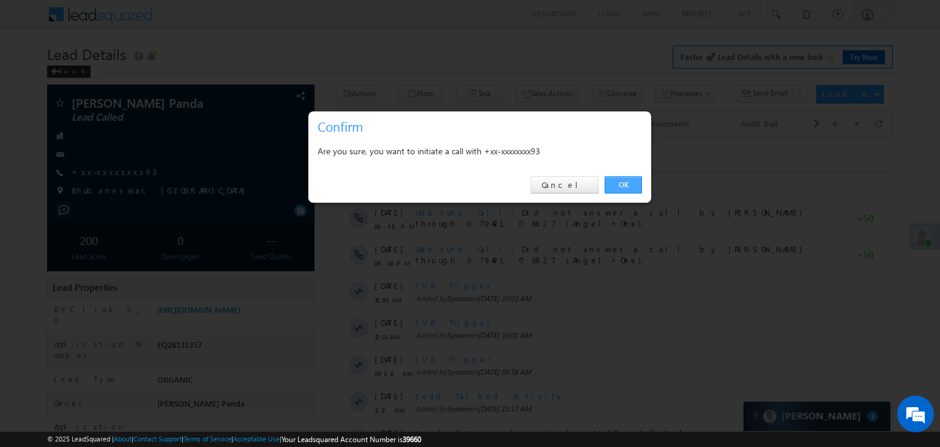
drag, startPoint x: 624, startPoint y: 178, endPoint x: 289, endPoint y: 42, distance: 362.0
click at [624, 178] on link "OK" at bounding box center [623, 184] width 37 height 17
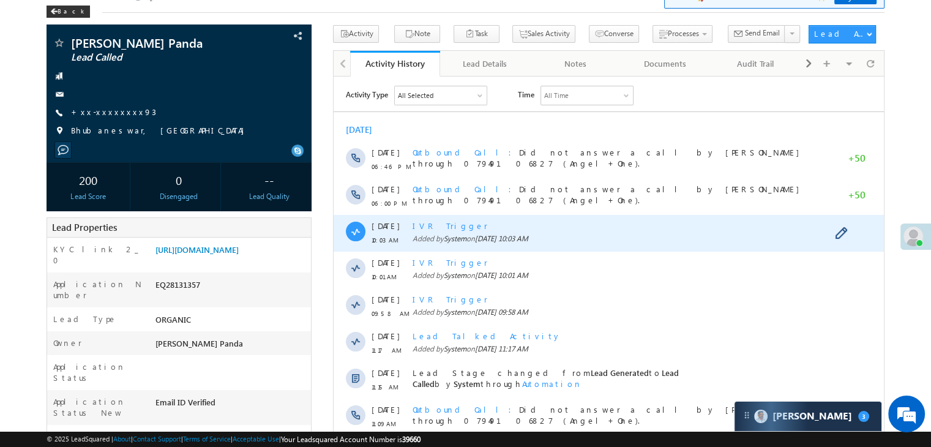
scroll to position [122, 0]
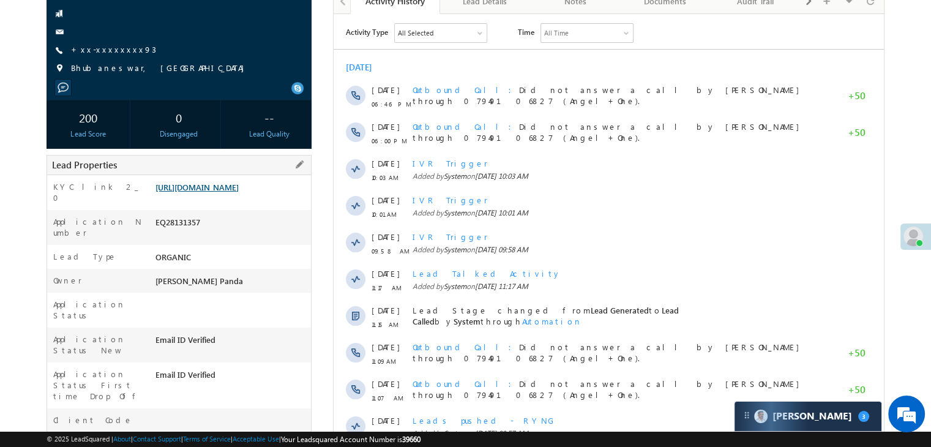
click at [239, 192] on link "[URL][DOMAIN_NAME]" at bounding box center [196, 187] width 83 height 10
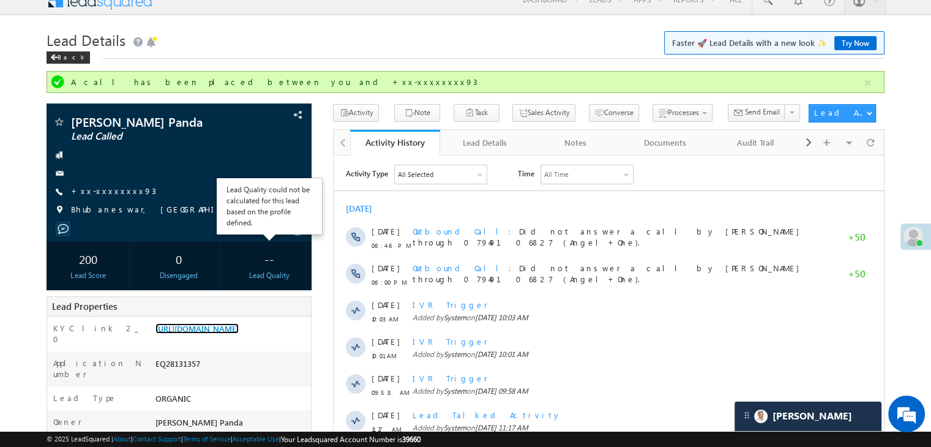
scroll to position [0, 0]
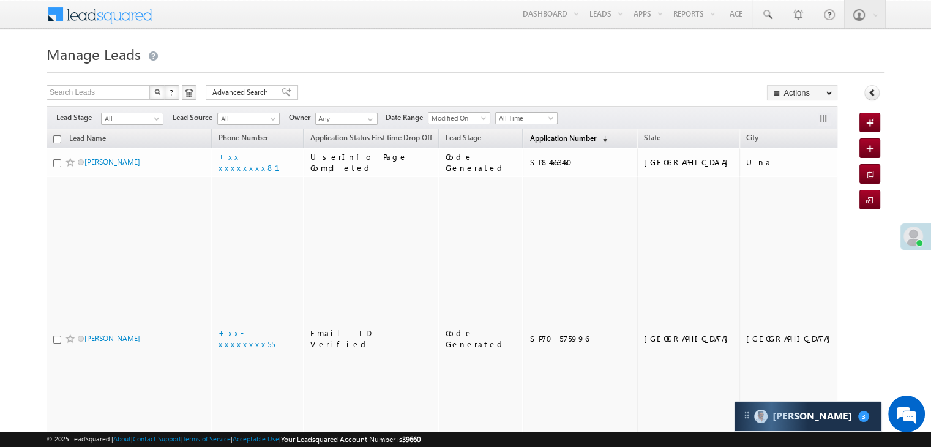
click at [529, 141] on span "Application Number" at bounding box center [562, 137] width 66 height 9
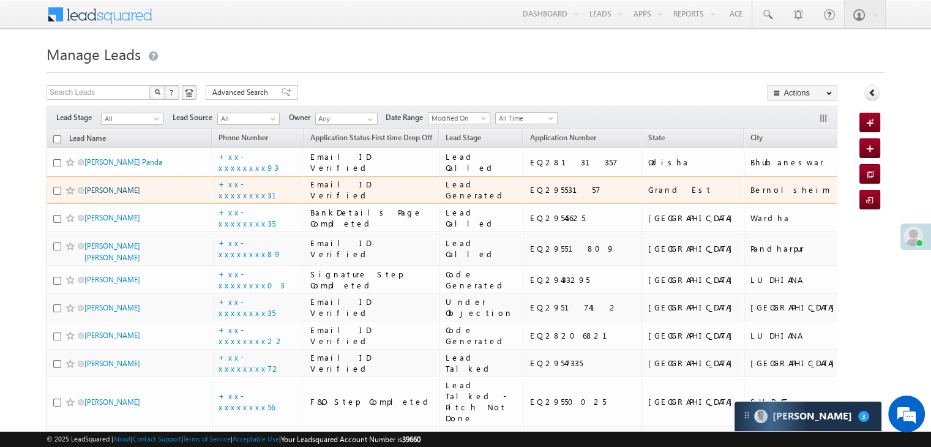
click at [117, 195] on link "[PERSON_NAME]" at bounding box center [112, 189] width 56 height 9
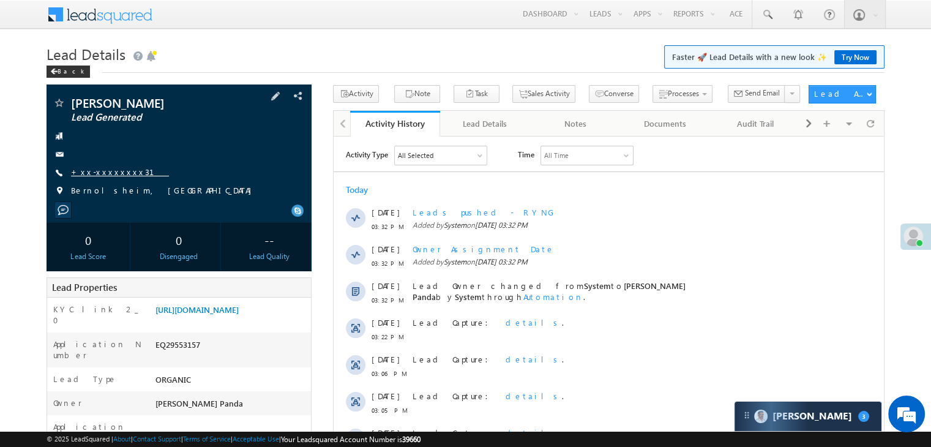
click at [105, 174] on link "+xx-xxxxxxxx31" at bounding box center [120, 171] width 98 height 10
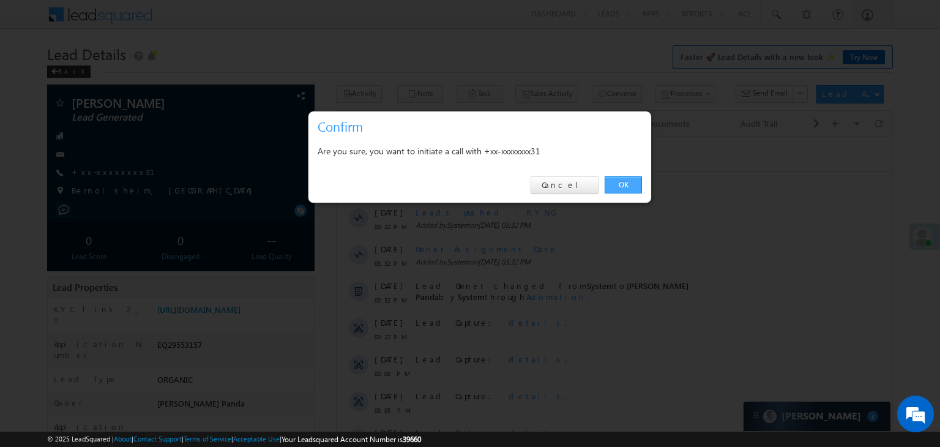
click at [622, 182] on link "OK" at bounding box center [623, 184] width 37 height 17
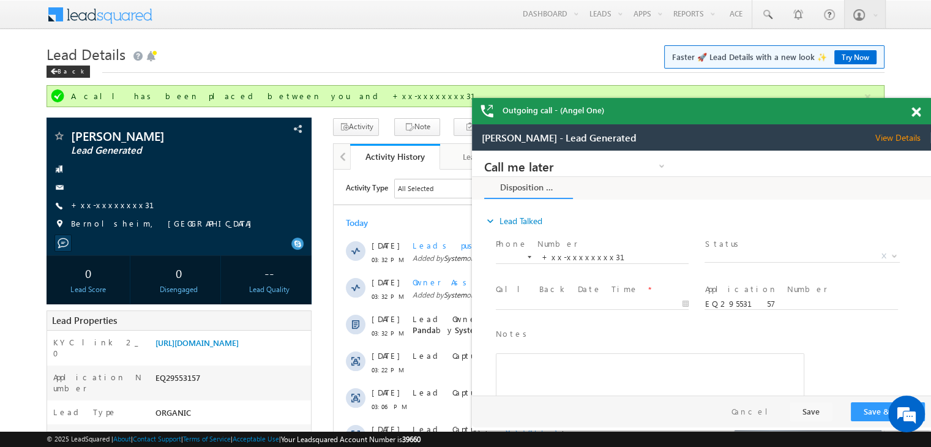
click at [915, 110] on span at bounding box center [915, 112] width 9 height 10
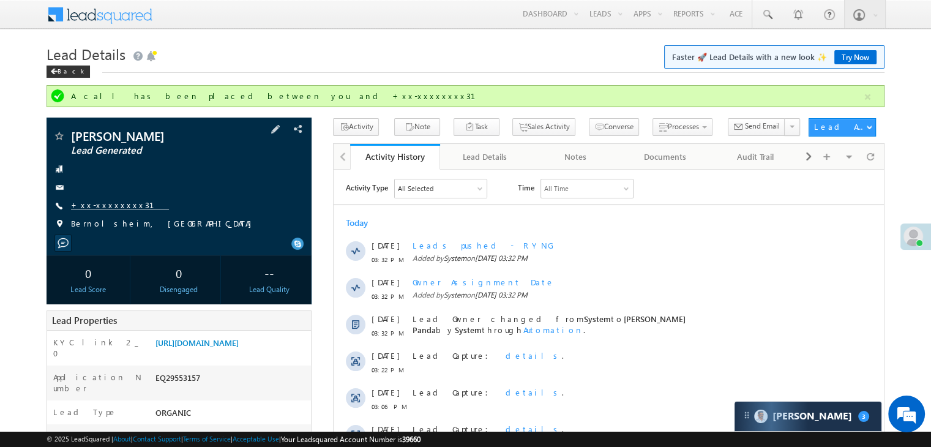
click at [105, 203] on link "+xx-xxxxxxxx31" at bounding box center [120, 204] width 98 height 10
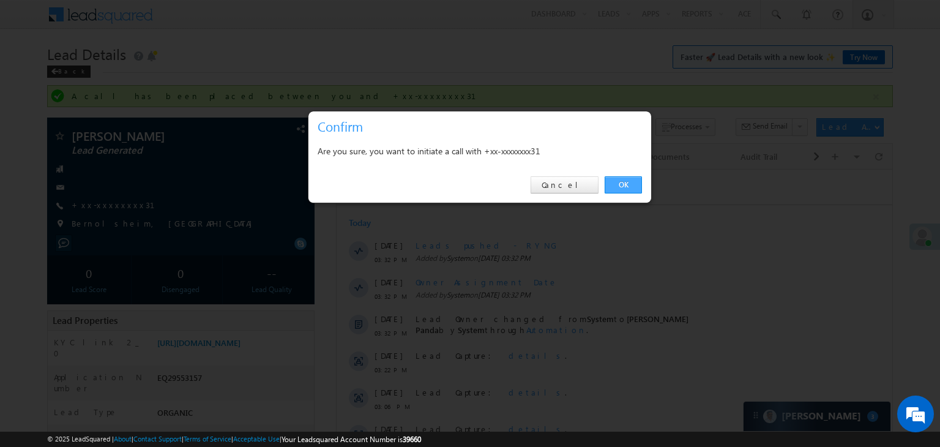
click at [624, 182] on link "OK" at bounding box center [623, 184] width 37 height 17
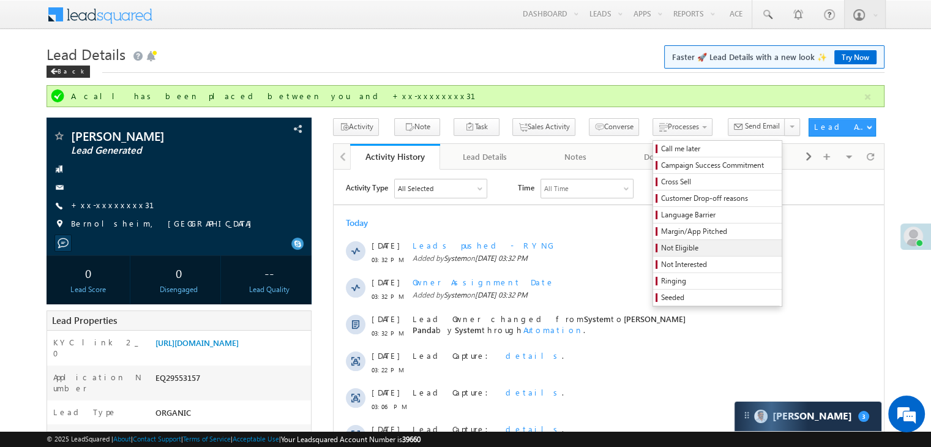
click at [661, 250] on span "Not Eligible" at bounding box center [719, 247] width 116 height 11
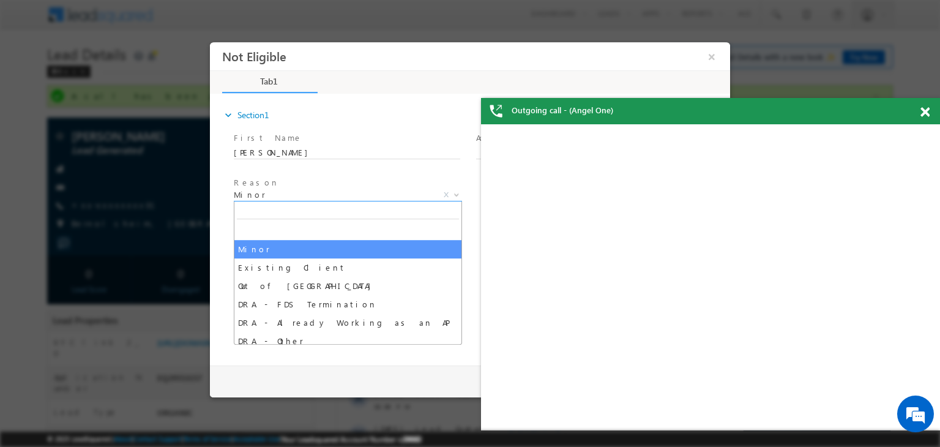
click at [371, 194] on span "Minor" at bounding box center [333, 194] width 199 height 11
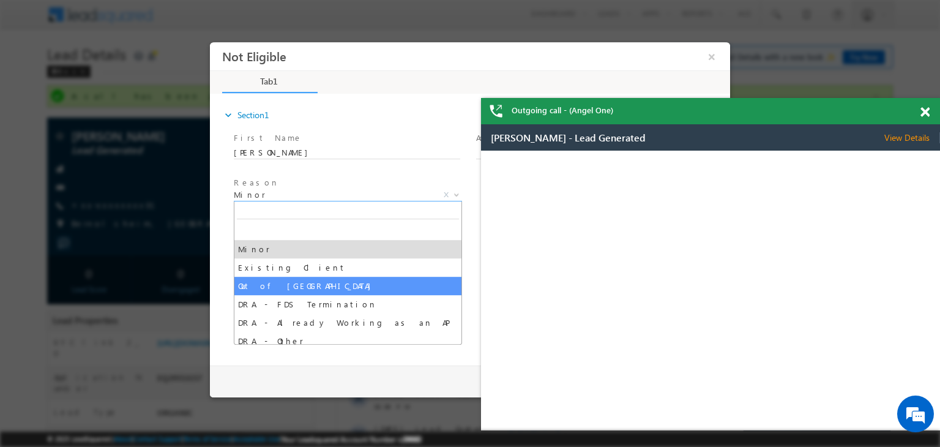
select select "Out of India"
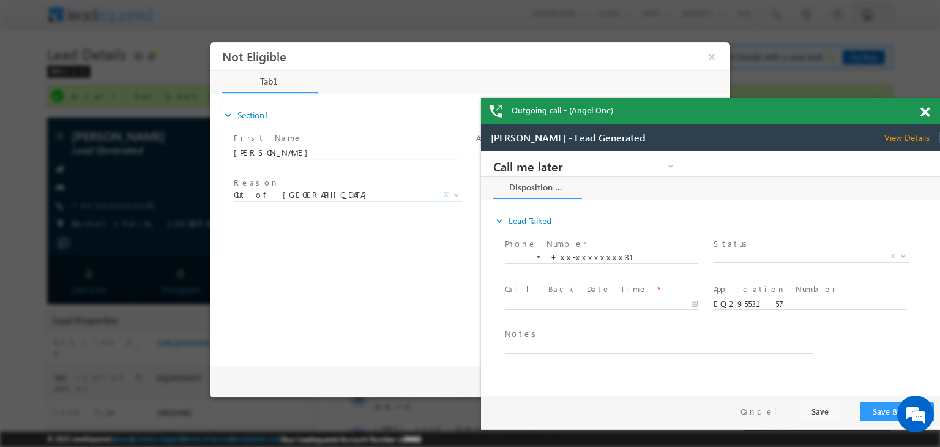
click at [926, 116] on span at bounding box center [924, 112] width 9 height 10
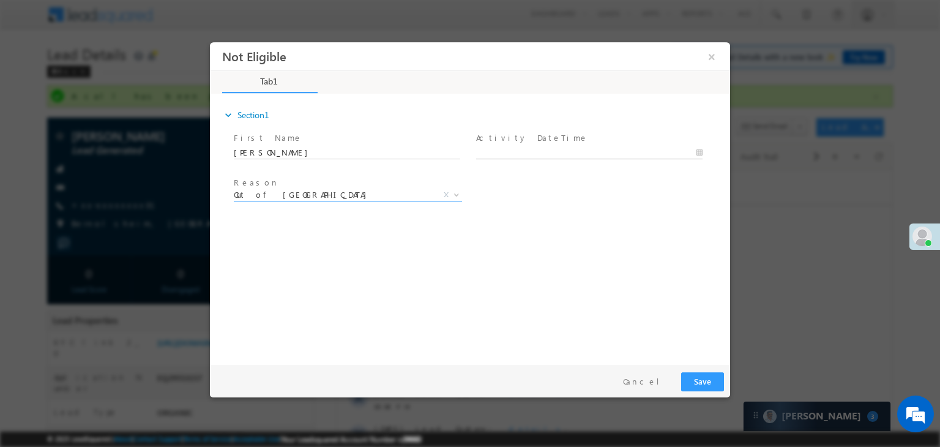
type input "09/25/25 3:35 PM"
click at [565, 152] on input "09/25/25 3:35 PM" at bounding box center [589, 153] width 226 height 12
click at [647, 248] on div "expand_more Section1 First Name *" at bounding box center [473, 227] width 514 height 264
click at [700, 386] on button "Save" at bounding box center [702, 381] width 43 height 19
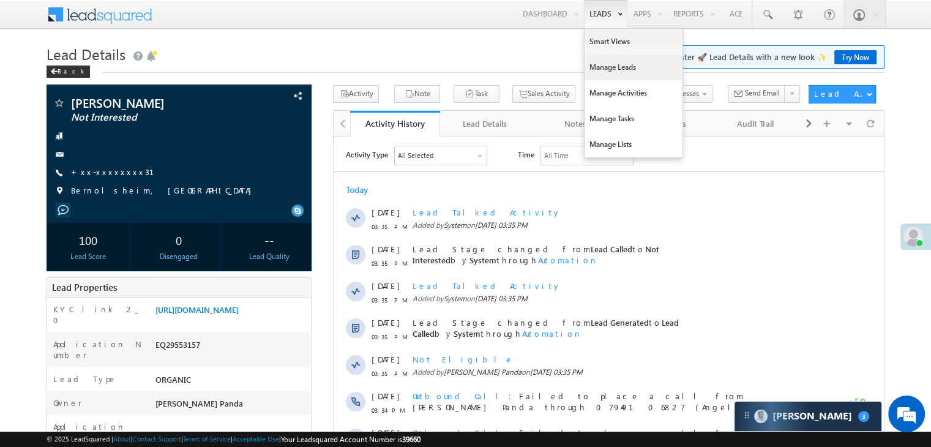
click at [607, 67] on link "Manage Leads" at bounding box center [633, 67] width 98 height 26
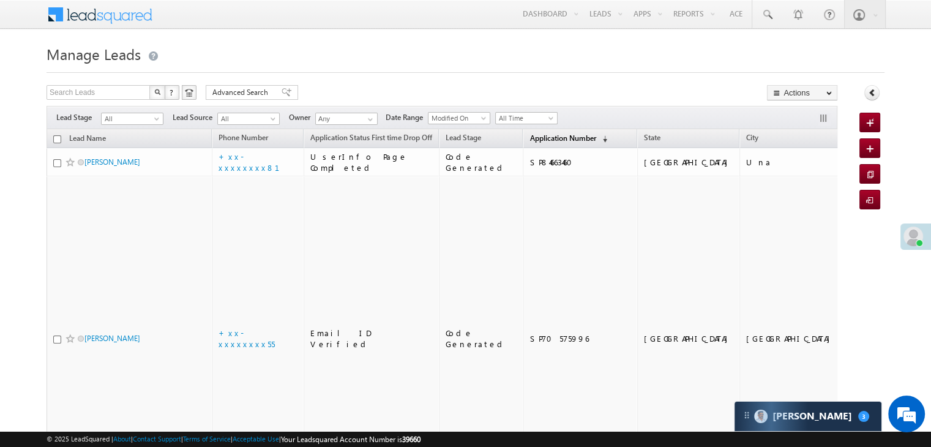
click at [534, 138] on span "Application Number" at bounding box center [562, 137] width 66 height 9
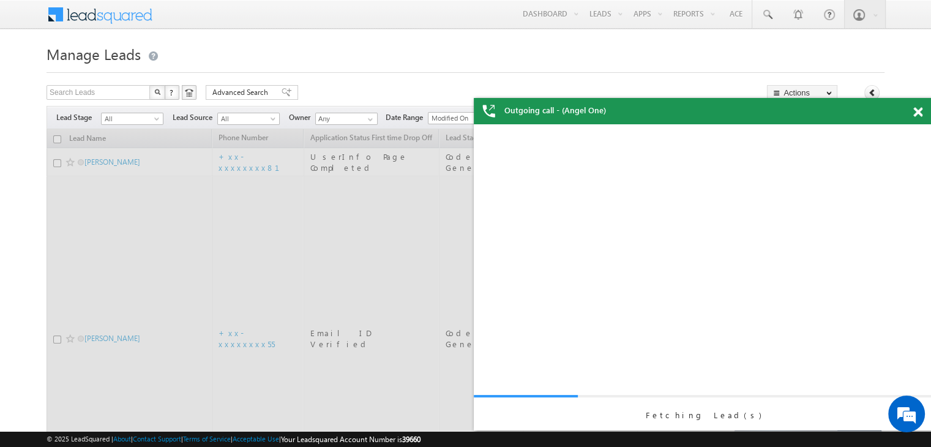
click at [914, 113] on div "Outgoing call - (Angel One)" at bounding box center [703, 111] width 459 height 26
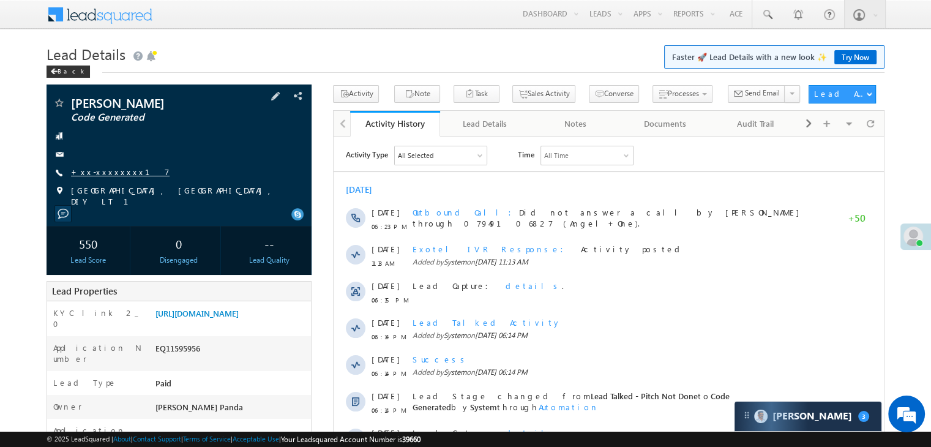
click at [112, 169] on link "+xx-xxxxxxxx17" at bounding box center [120, 171] width 99 height 10
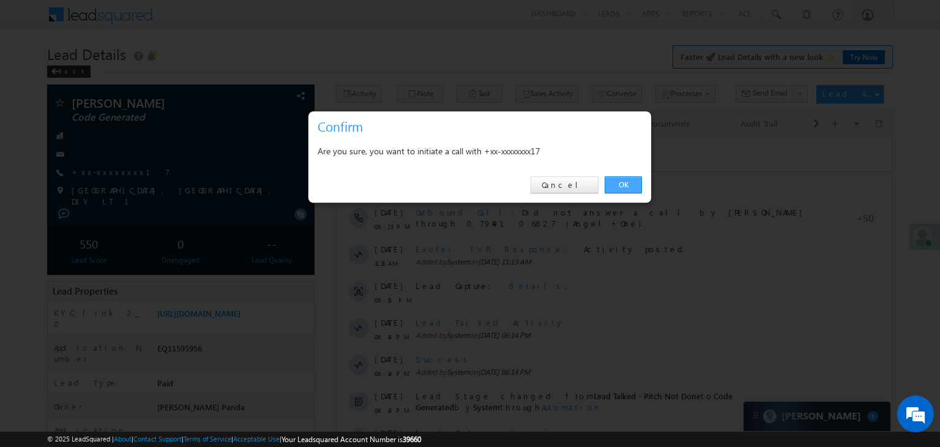
click at [617, 182] on link "OK" at bounding box center [623, 184] width 37 height 17
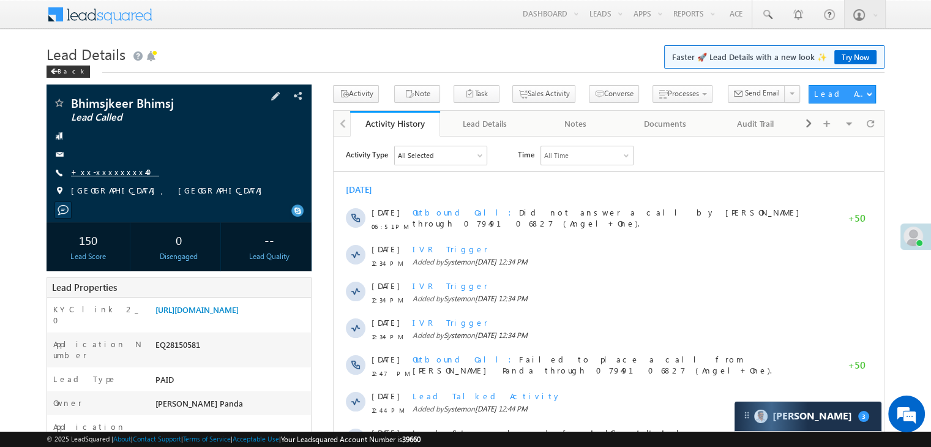
click at [94, 171] on link "+xx-xxxxxxxx40" at bounding box center [115, 171] width 88 height 10
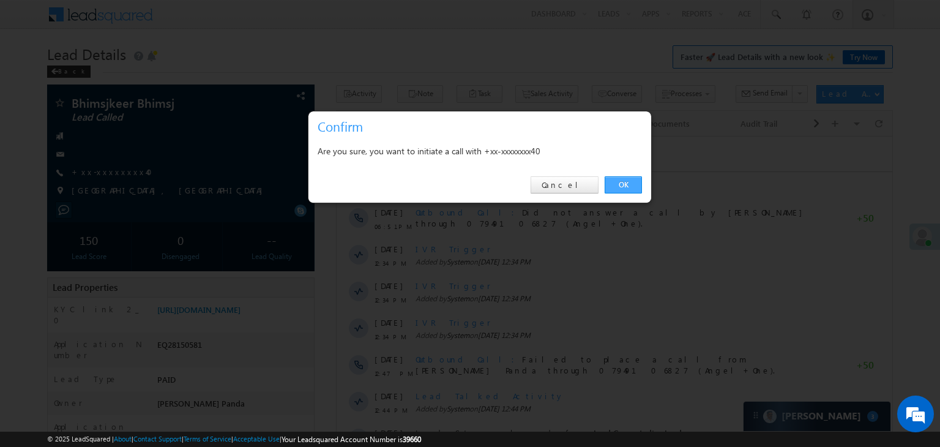
click at [624, 185] on link "OK" at bounding box center [623, 184] width 37 height 17
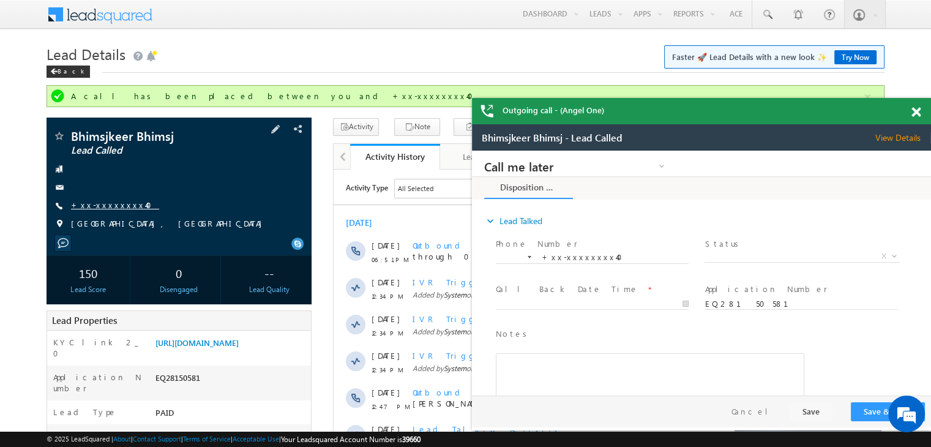
click at [108, 204] on link "+xx-xxxxxxxx40" at bounding box center [115, 204] width 88 height 10
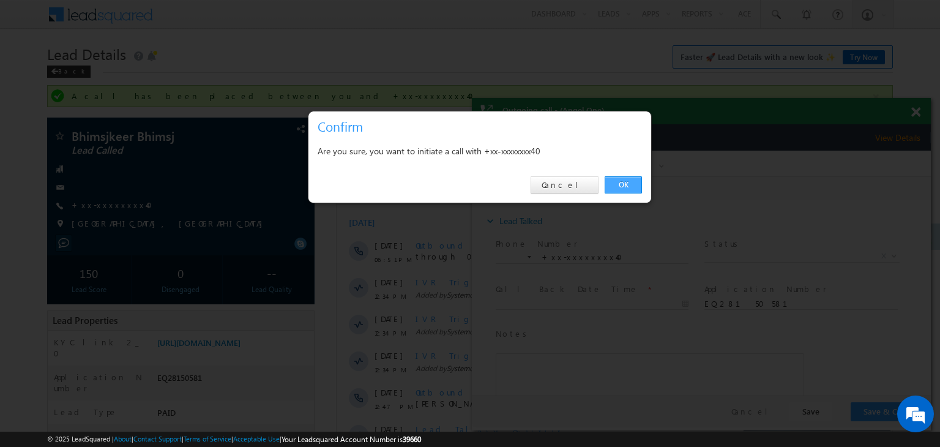
click at [619, 182] on link "OK" at bounding box center [623, 184] width 37 height 17
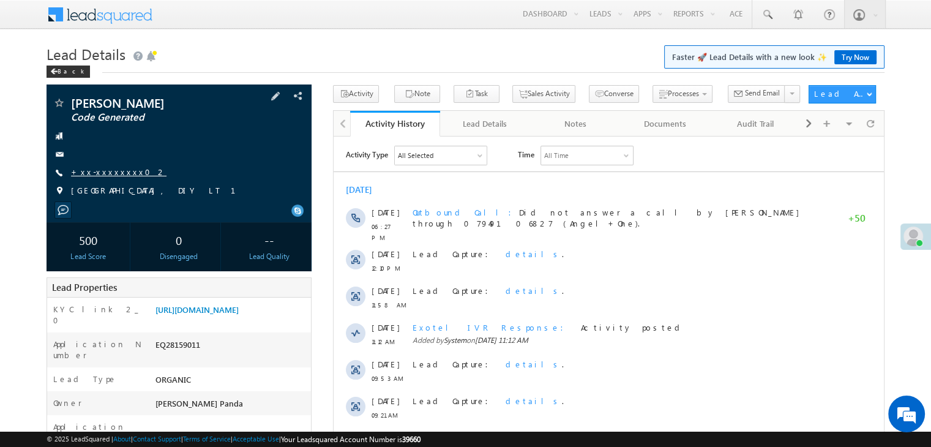
click at [97, 172] on link "+xx-xxxxxxxx02" at bounding box center [118, 171] width 95 height 10
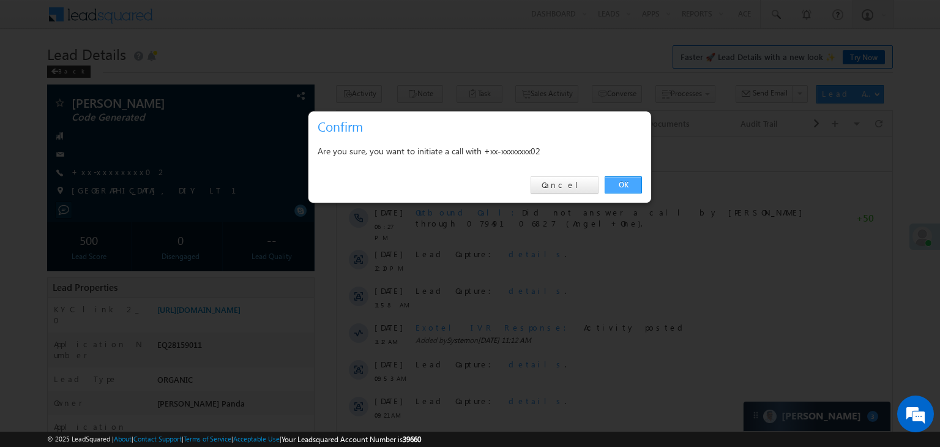
click at [622, 185] on link "OK" at bounding box center [623, 184] width 37 height 17
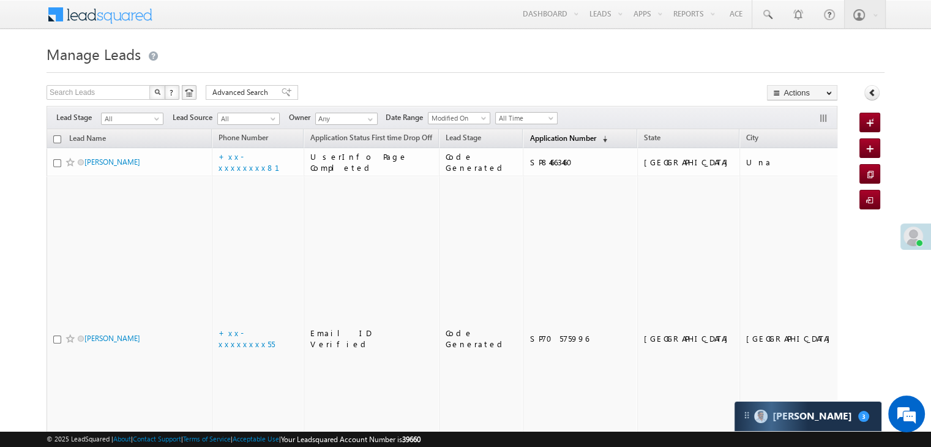
click at [529, 142] on span "Application Number" at bounding box center [562, 137] width 66 height 9
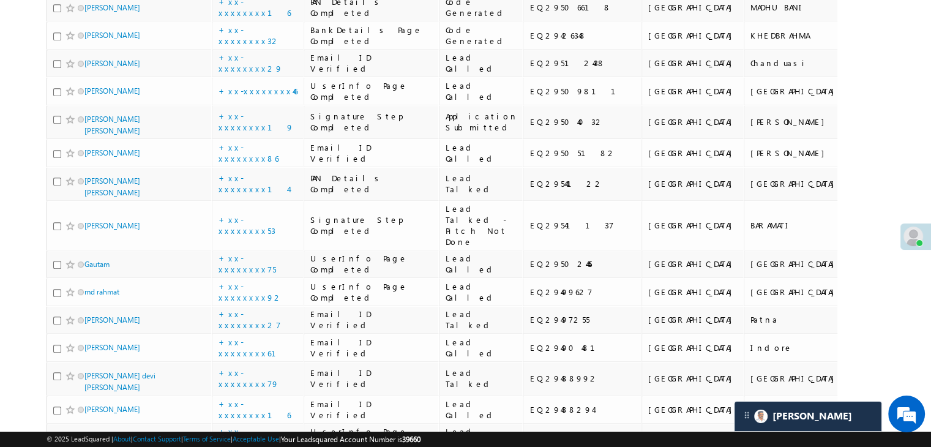
scroll to position [673, 0]
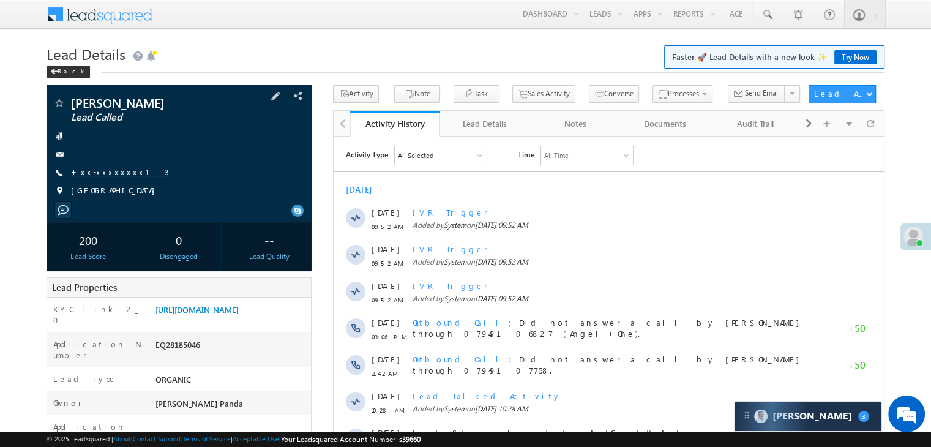
click at [95, 176] on link "+xx-xxxxxxxx13" at bounding box center [120, 171] width 98 height 10
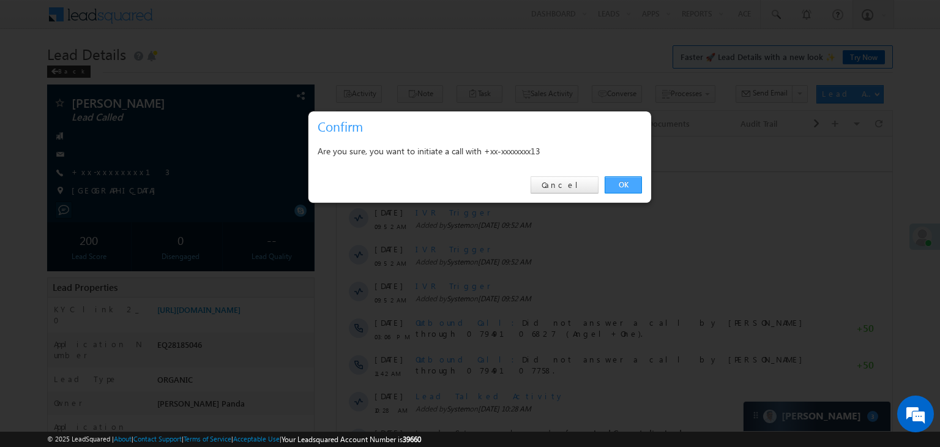
click at [632, 177] on link "OK" at bounding box center [623, 184] width 37 height 17
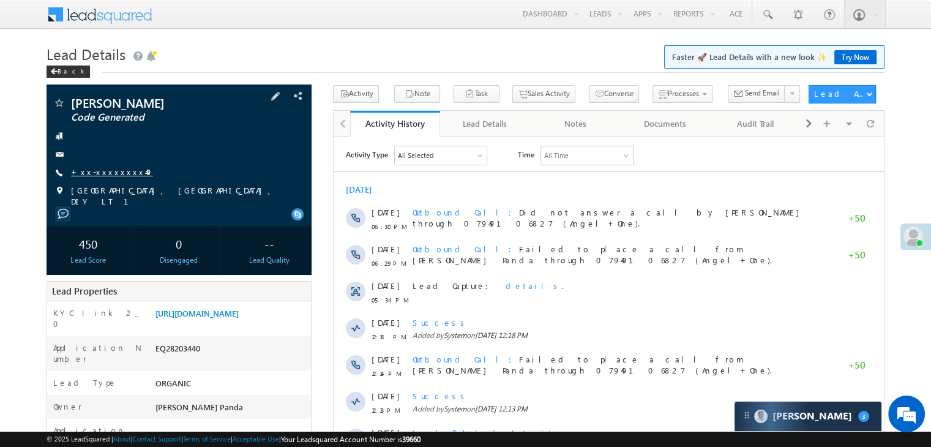
click at [113, 173] on link "+xx-xxxxxxxx49" at bounding box center [112, 171] width 82 height 10
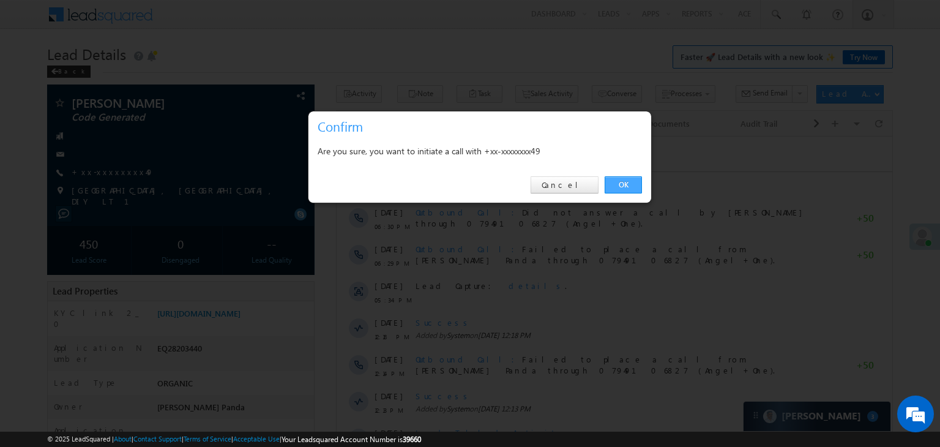
drag, startPoint x: 621, startPoint y: 183, endPoint x: 287, endPoint y: 47, distance: 360.1
click at [621, 183] on link "OK" at bounding box center [623, 184] width 37 height 17
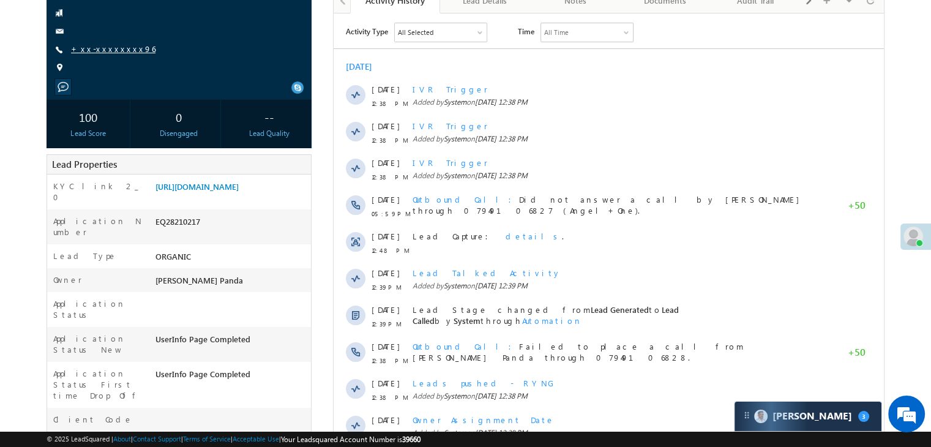
click at [94, 52] on link "+xx-xxxxxxxx96" at bounding box center [113, 48] width 84 height 10
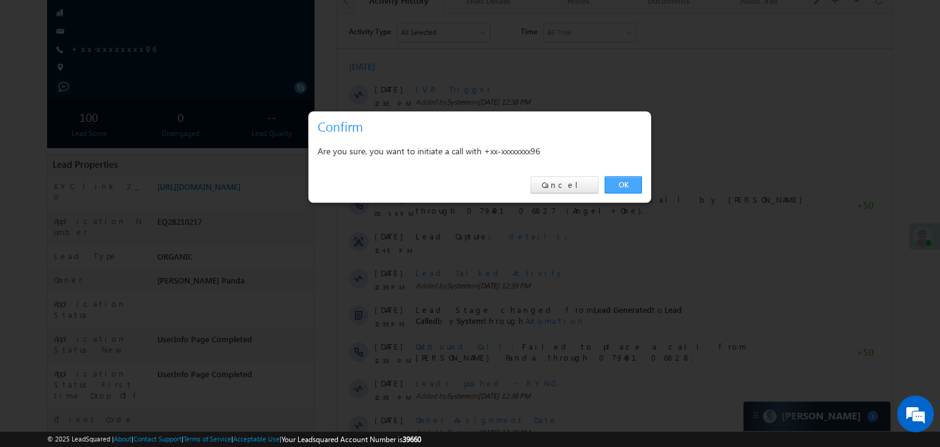
click at [619, 183] on link "OK" at bounding box center [623, 184] width 37 height 17
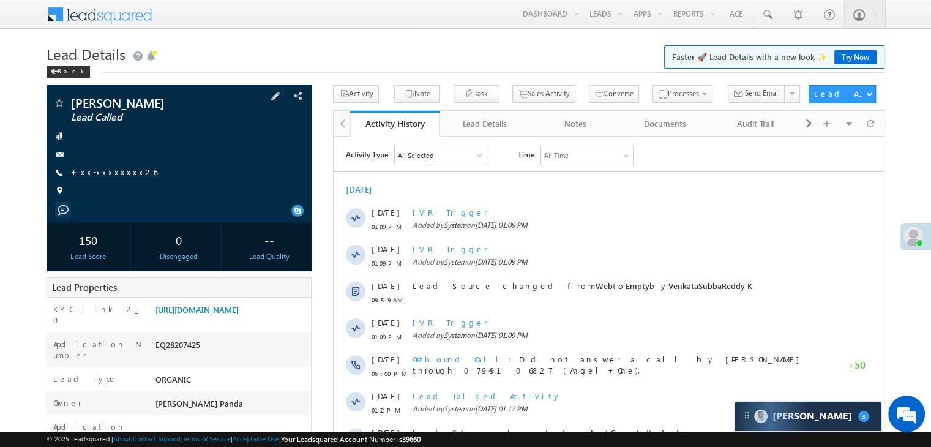
click at [103, 174] on link "+xx-xxxxxxxx26" at bounding box center [114, 171] width 86 height 10
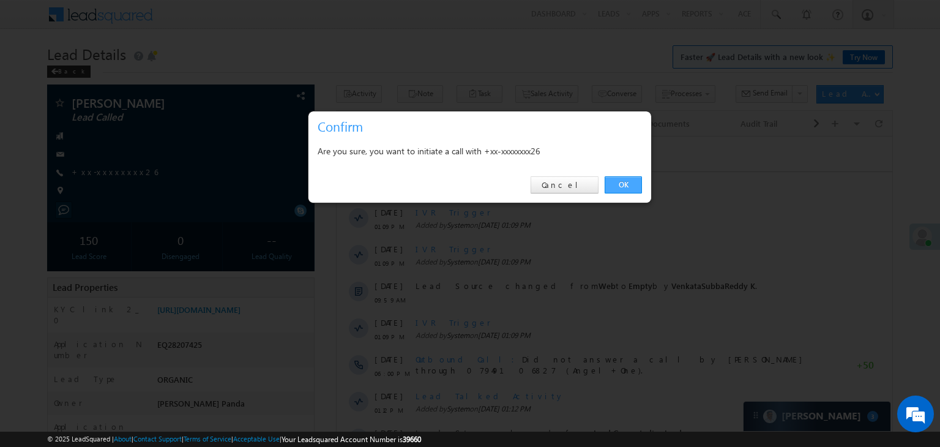
click at [623, 186] on link "OK" at bounding box center [623, 184] width 37 height 17
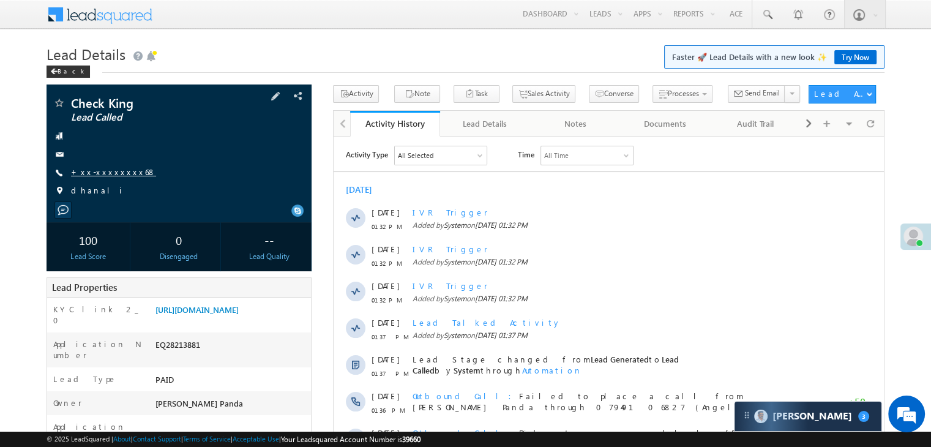
click at [98, 171] on link "+xx-xxxxxxxx68" at bounding box center [113, 171] width 85 height 10
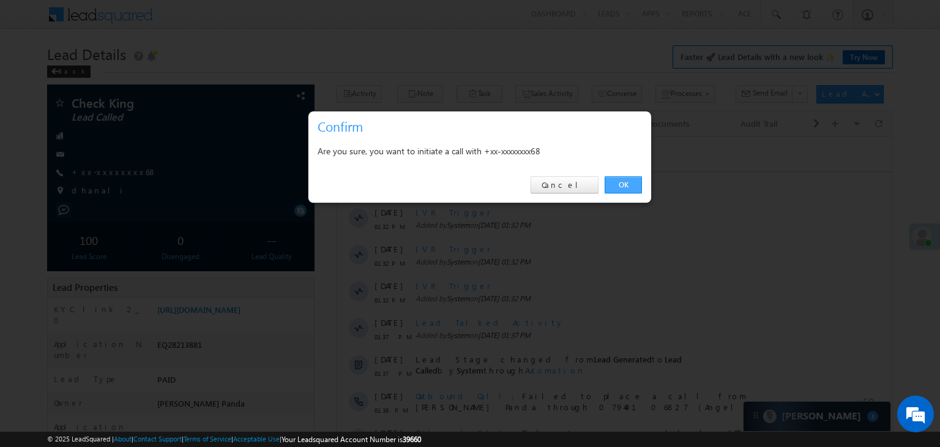
click at [628, 183] on link "OK" at bounding box center [623, 184] width 37 height 17
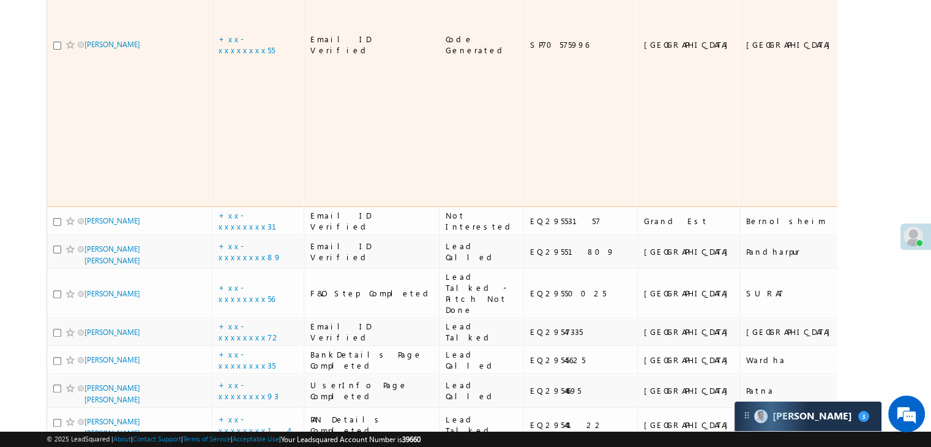
scroll to position [122, 0]
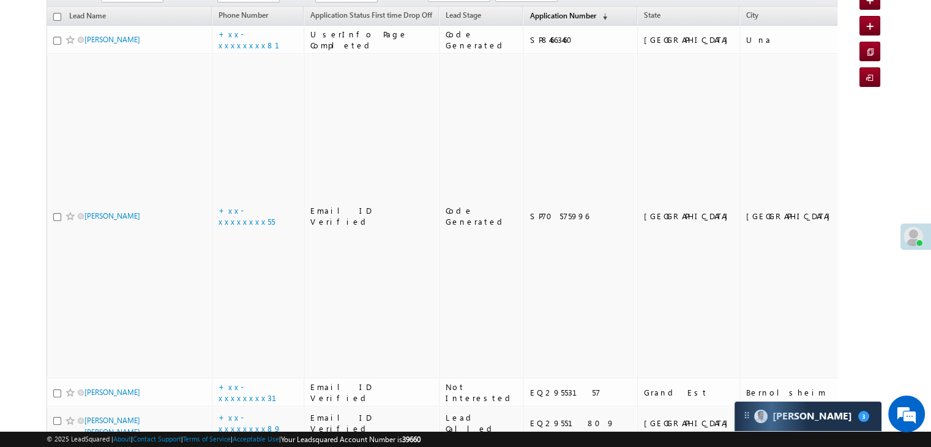
click at [537, 18] on span "Application Number" at bounding box center [562, 15] width 66 height 9
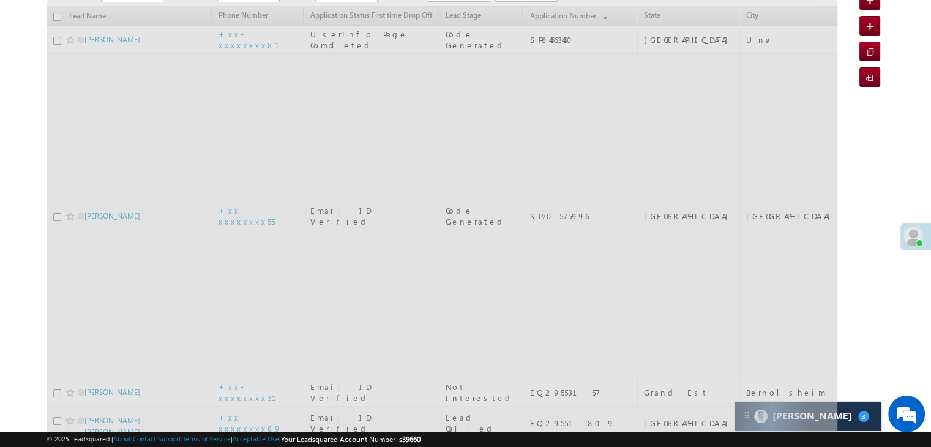
scroll to position [0, 0]
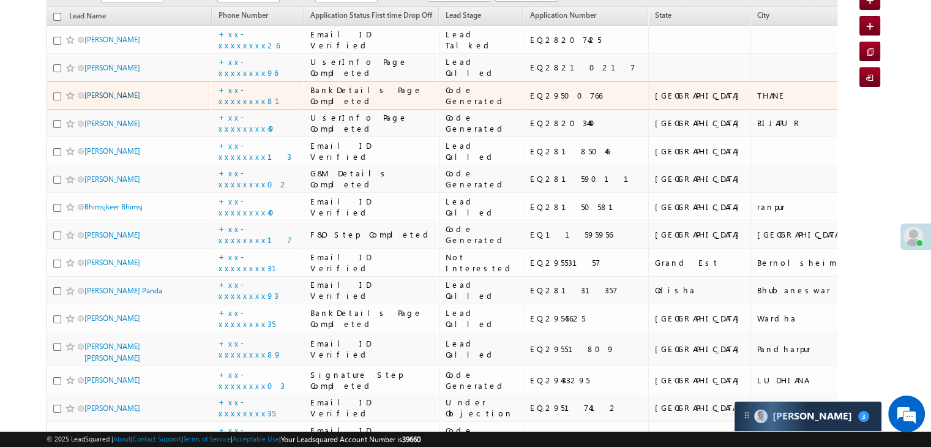
click at [127, 100] on link "[PERSON_NAME]" at bounding box center [112, 95] width 56 height 9
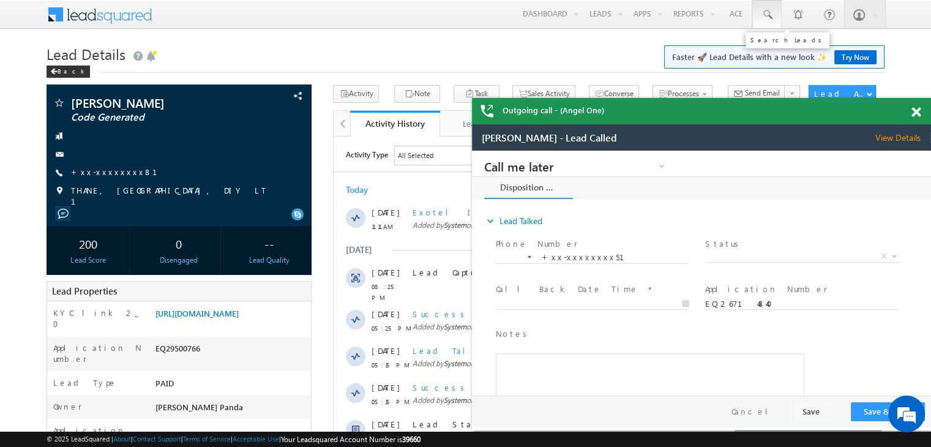
click at [767, 15] on span at bounding box center [767, 15] width 12 height 12
paste input "EQ29404597"
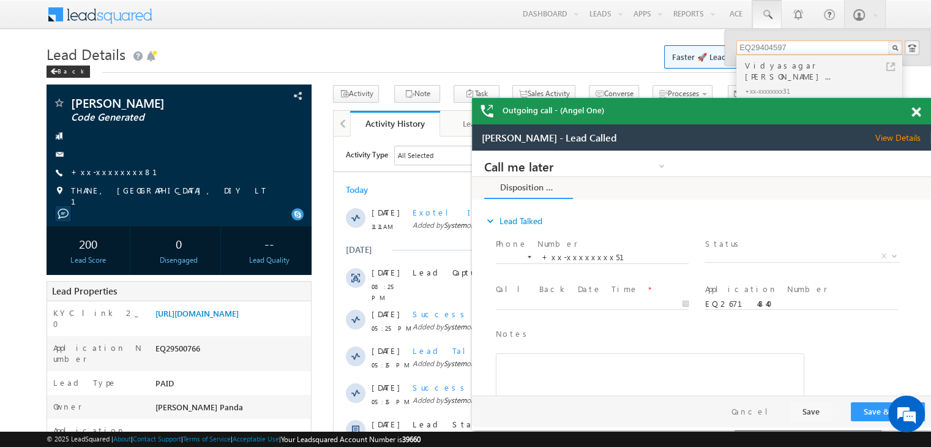
click at [770, 47] on input "EQ29404597" at bounding box center [819, 47] width 166 height 15
paste input "1570"
click at [764, 42] on input "EQ29401570" at bounding box center [819, 47] width 166 height 15
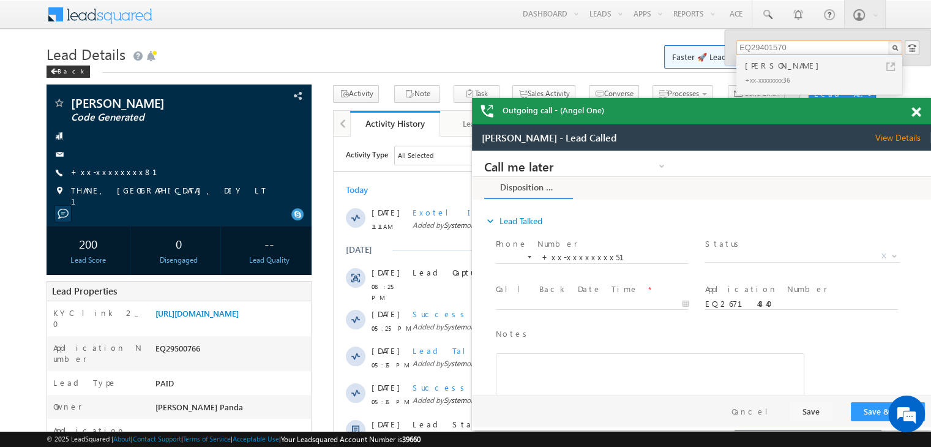
paste input "4568678"
type input "EQ24568678"
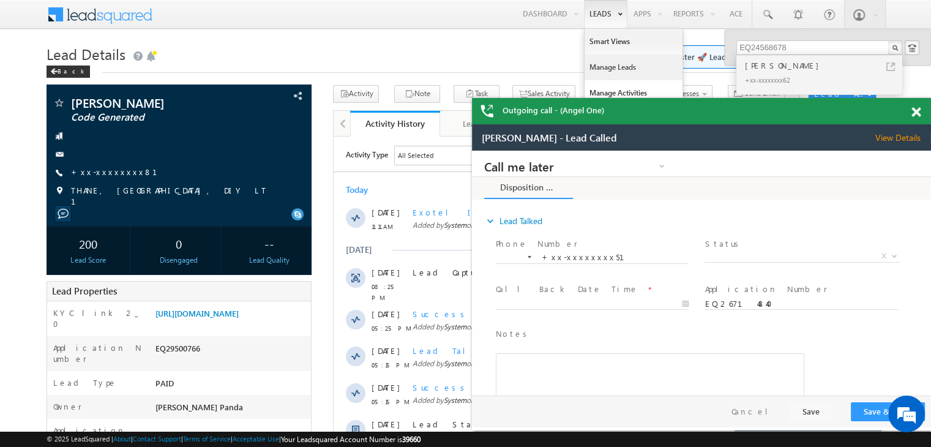
click at [603, 65] on link "Manage Leads" at bounding box center [633, 67] width 98 height 26
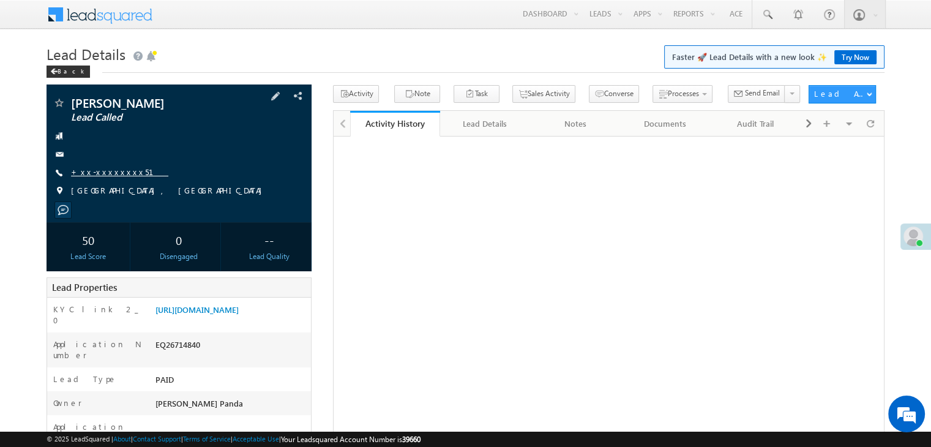
click at [108, 171] on link "+xx-xxxxxxxx51" at bounding box center [119, 171] width 97 height 10
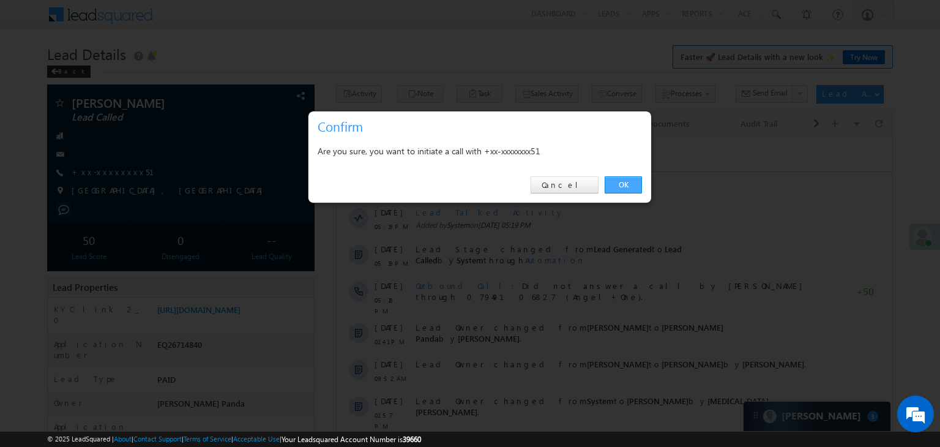
click at [620, 182] on link "OK" at bounding box center [623, 184] width 37 height 17
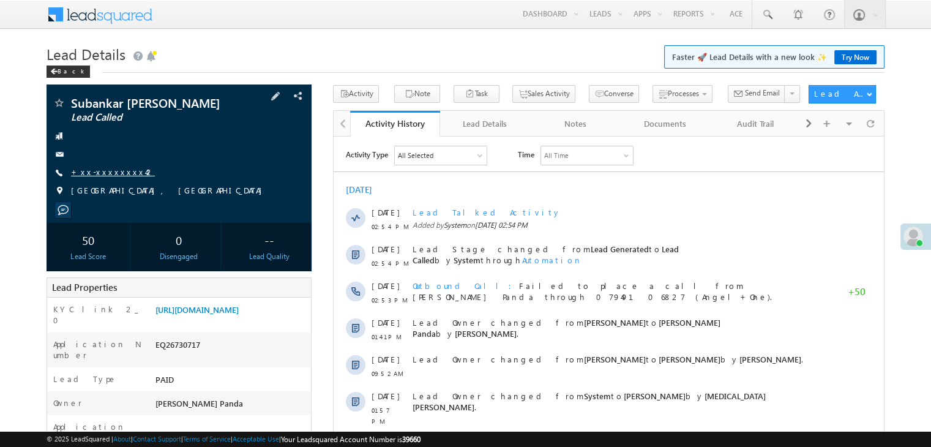
click at [100, 170] on link "+xx-xxxxxxxx42" at bounding box center [113, 171] width 84 height 10
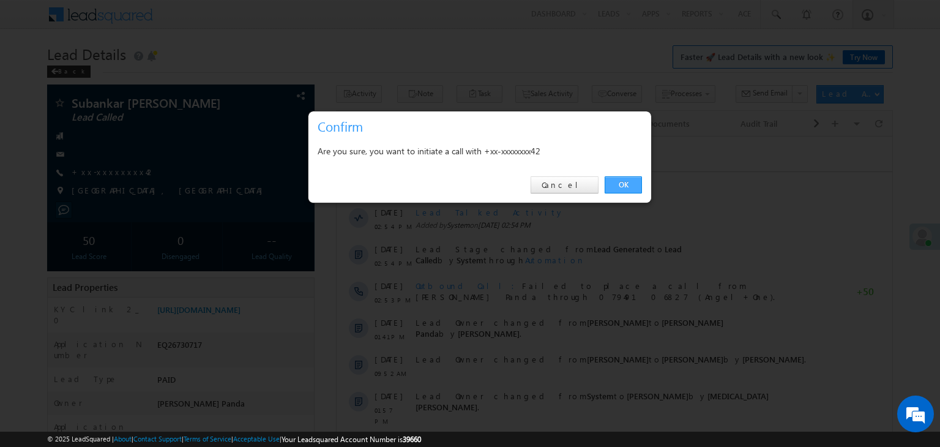
click at [619, 176] on link "OK" at bounding box center [623, 184] width 37 height 17
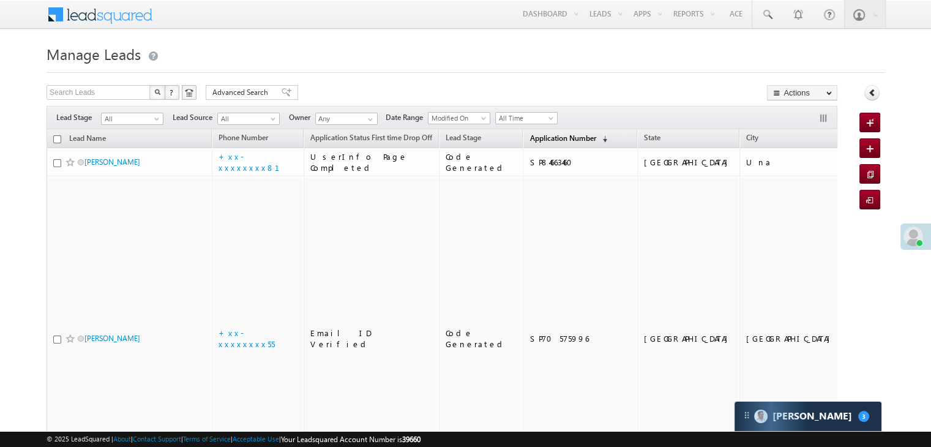
click at [535, 140] on span "Application Number" at bounding box center [562, 137] width 66 height 9
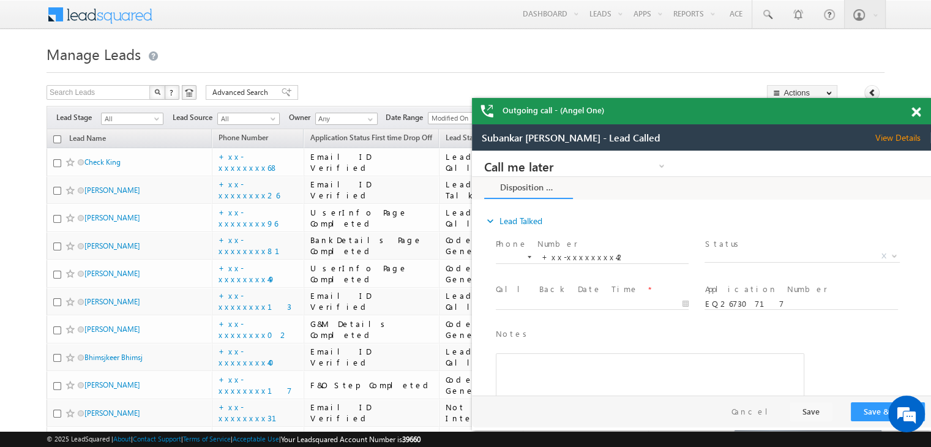
click at [651, 59] on h1 "Manage Leads" at bounding box center [466, 53] width 838 height 24
click at [915, 113] on span at bounding box center [915, 112] width 9 height 10
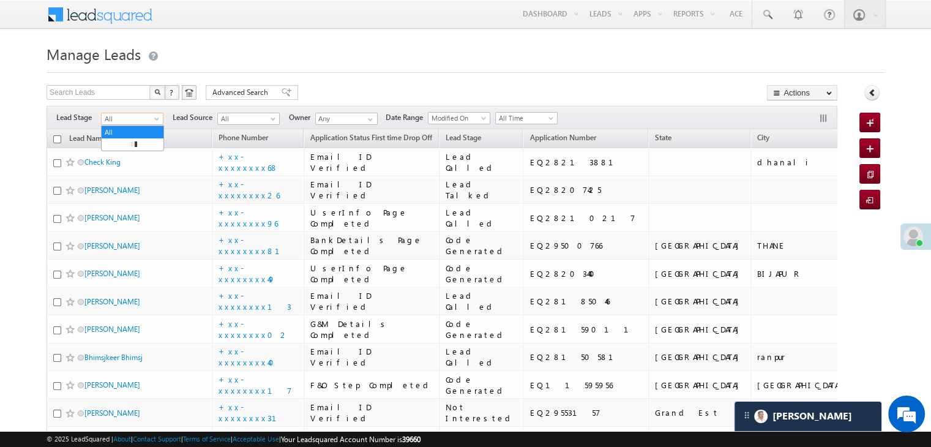
click at [154, 117] on span at bounding box center [158, 121] width 10 height 10
click at [133, 150] on link "Lead Generated" at bounding box center [133, 144] width 62 height 11
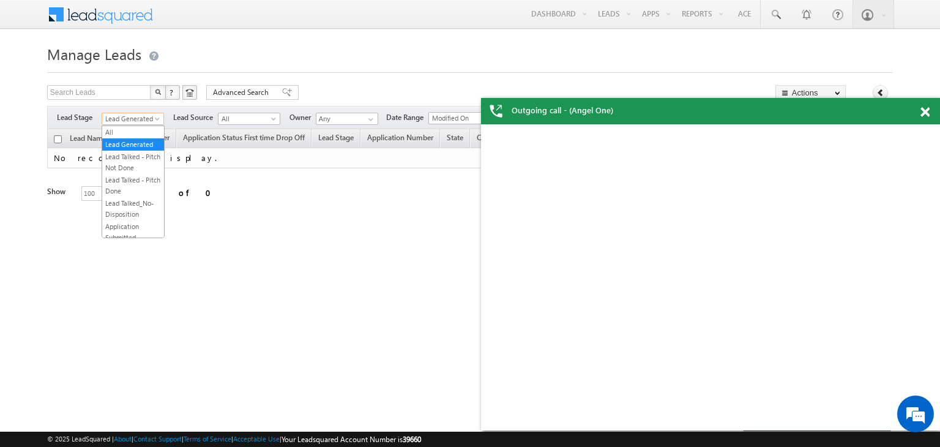
click at [157, 115] on span "Lead Generated" at bounding box center [131, 118] width 58 height 11
click at [122, 132] on link "All" at bounding box center [133, 132] width 62 height 11
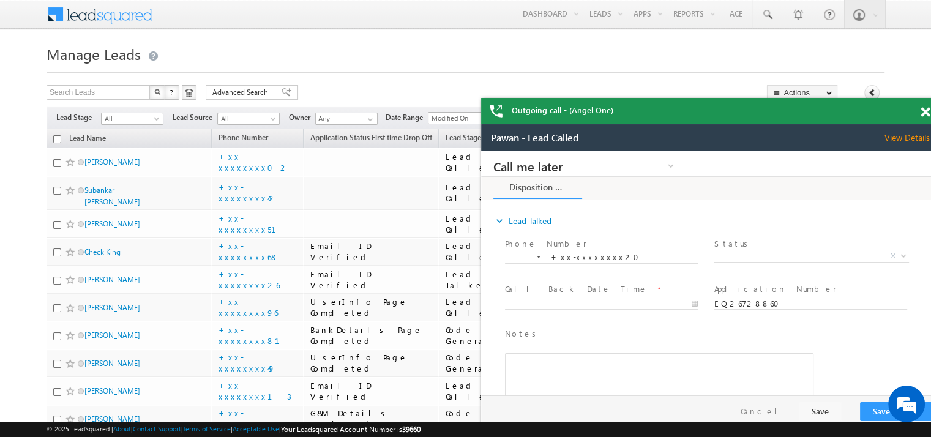
click at [922, 116] on span at bounding box center [924, 112] width 9 height 10
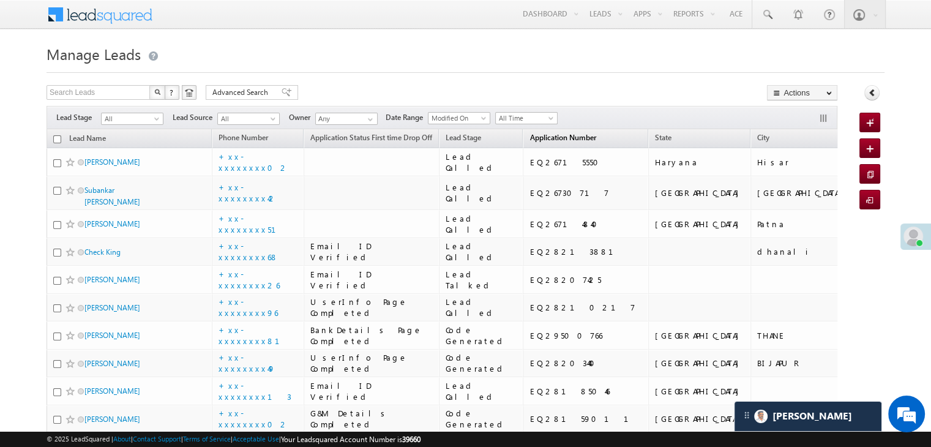
click at [536, 140] on span "Application Number" at bounding box center [562, 137] width 66 height 9
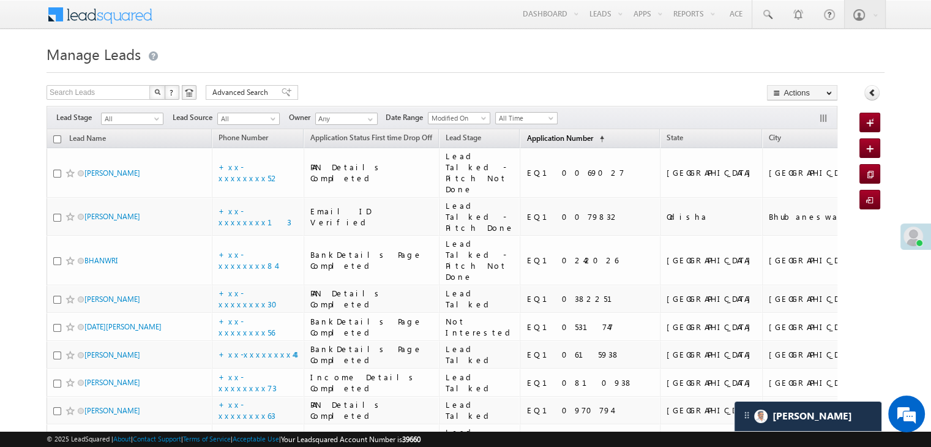
click at [536, 140] on span "Application Number" at bounding box center [559, 137] width 66 height 9
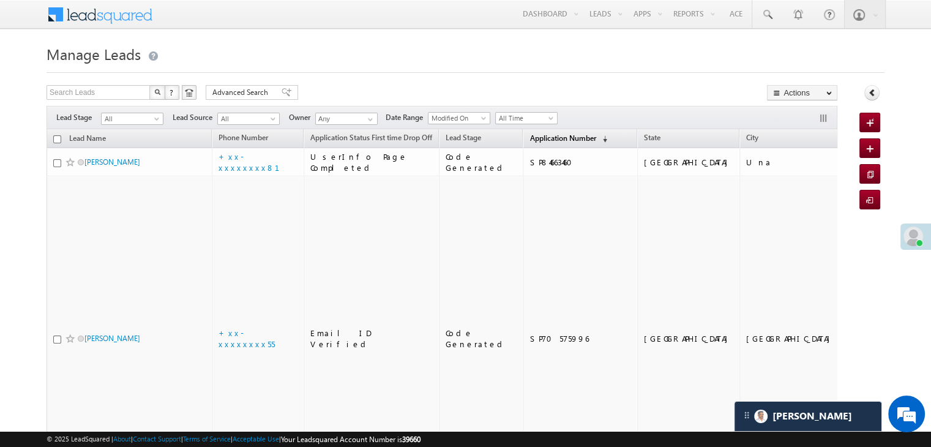
click at [536, 140] on span "Application Number" at bounding box center [562, 137] width 66 height 9
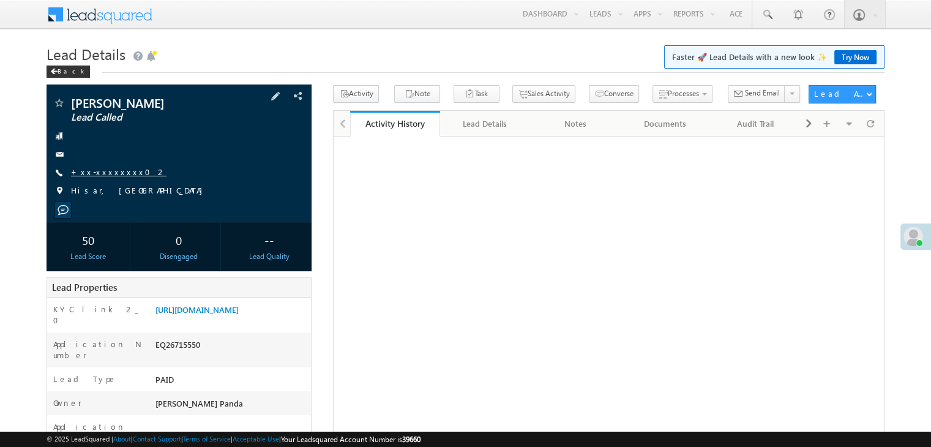
click at [112, 172] on link "+xx-xxxxxxxx02" at bounding box center [118, 171] width 95 height 10
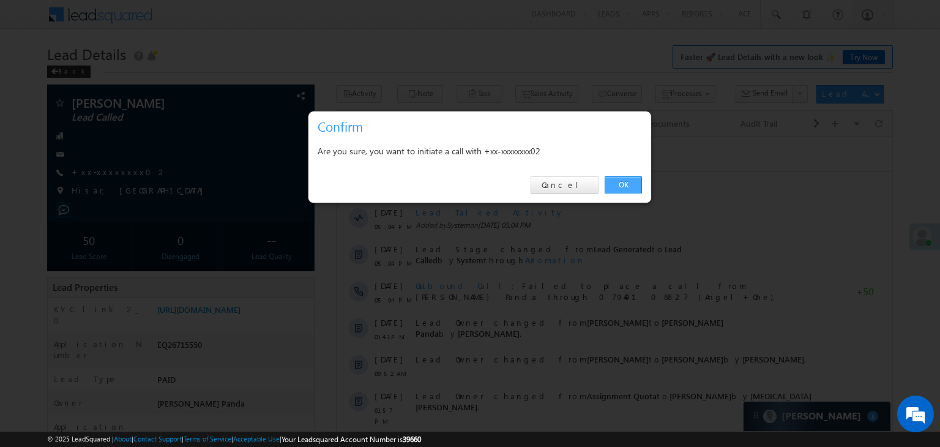
click at [625, 184] on link "OK" at bounding box center [623, 184] width 37 height 17
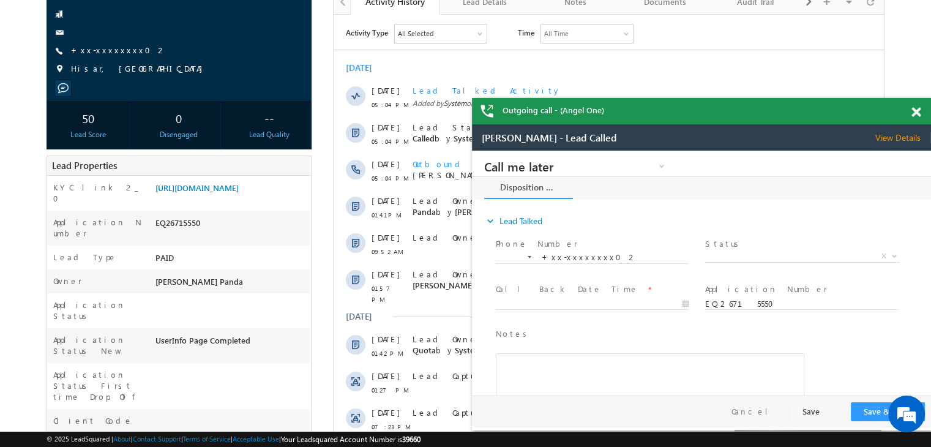
click at [915, 114] on span at bounding box center [915, 112] width 9 height 10
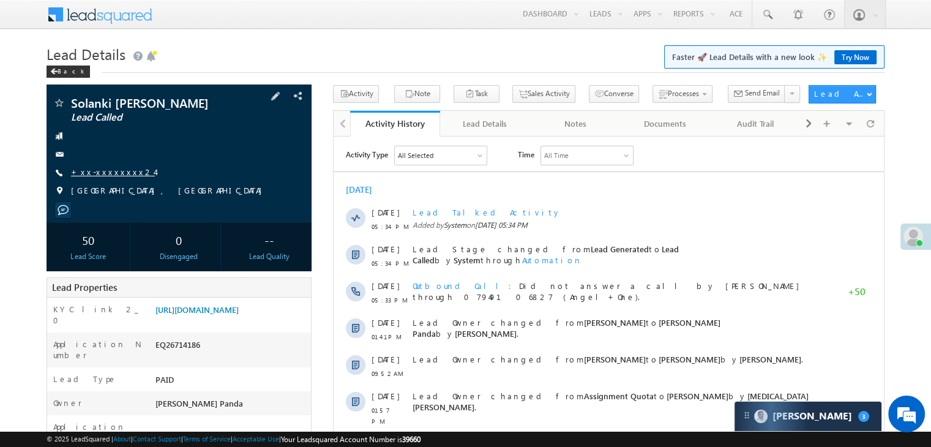
click at [110, 172] on link "+xx-xxxxxxxx24" at bounding box center [113, 171] width 84 height 10
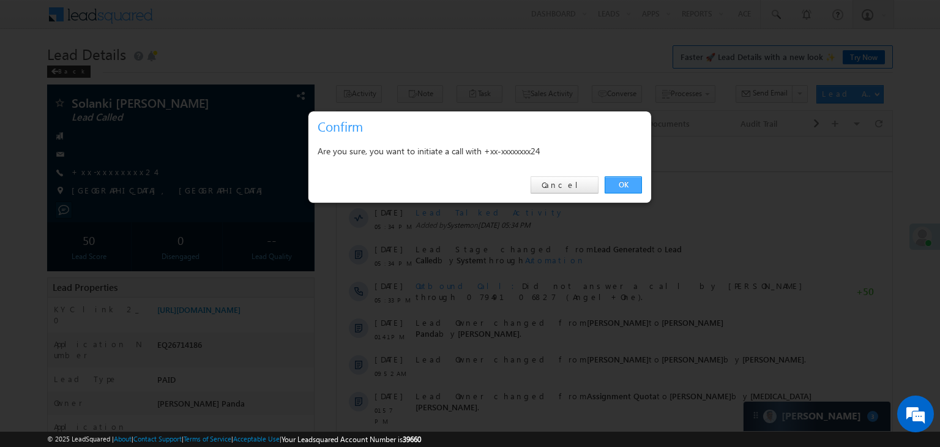
click at [625, 182] on link "OK" at bounding box center [623, 184] width 37 height 17
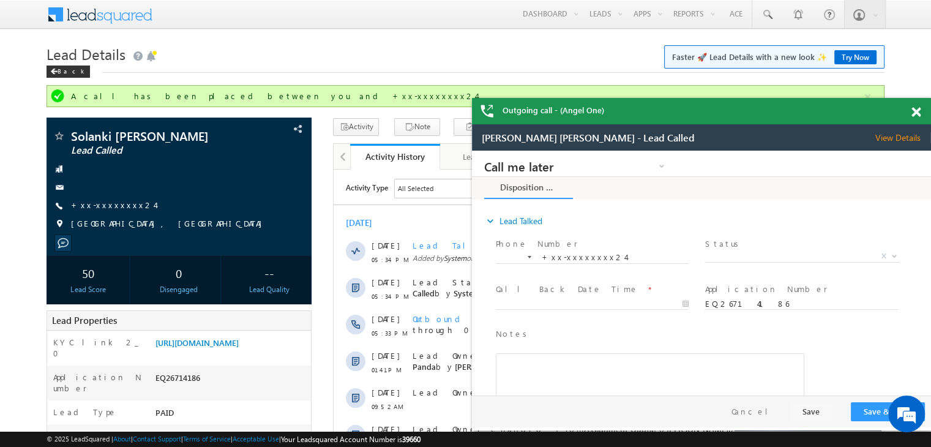
click at [915, 110] on span at bounding box center [915, 112] width 9 height 10
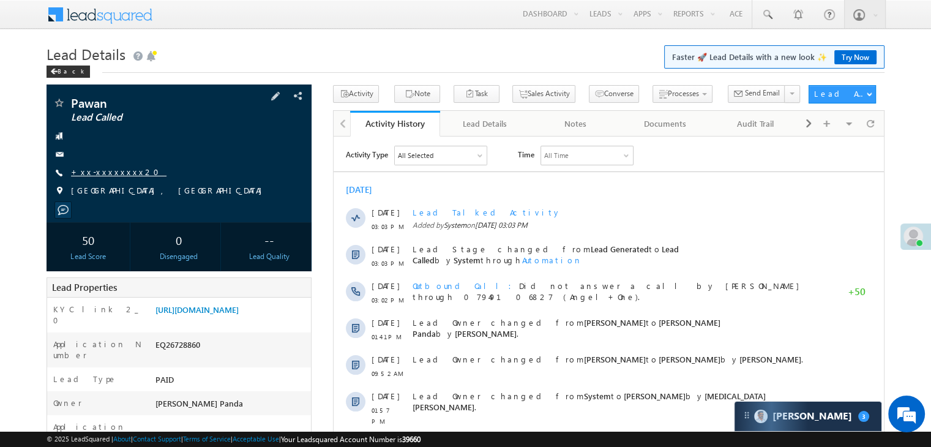
click at [105, 174] on link "+xx-xxxxxxxx20" at bounding box center [118, 171] width 95 height 10
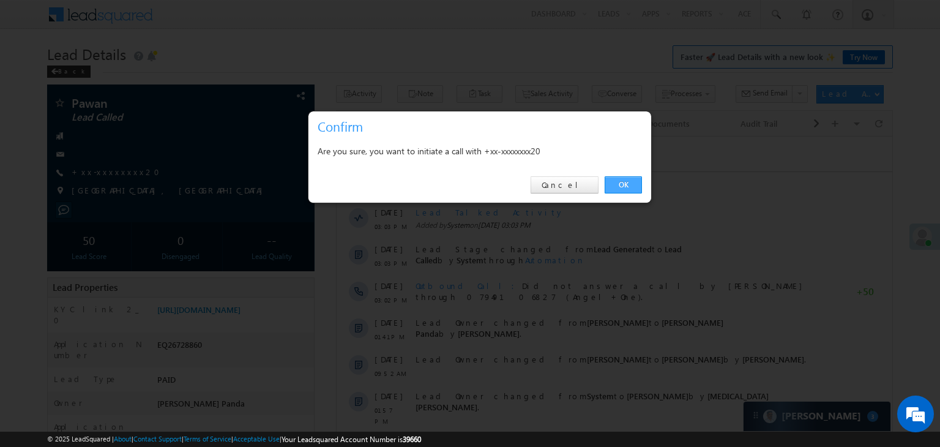
click at [619, 185] on link "OK" at bounding box center [623, 184] width 37 height 17
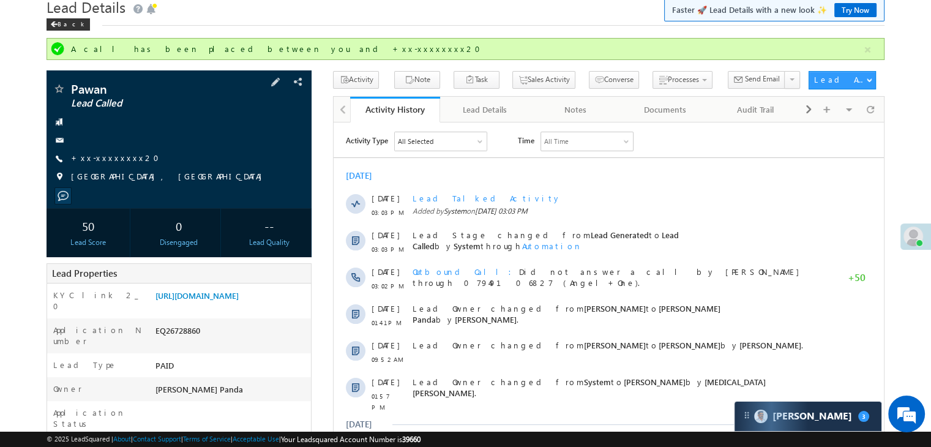
scroll to position [184, 0]
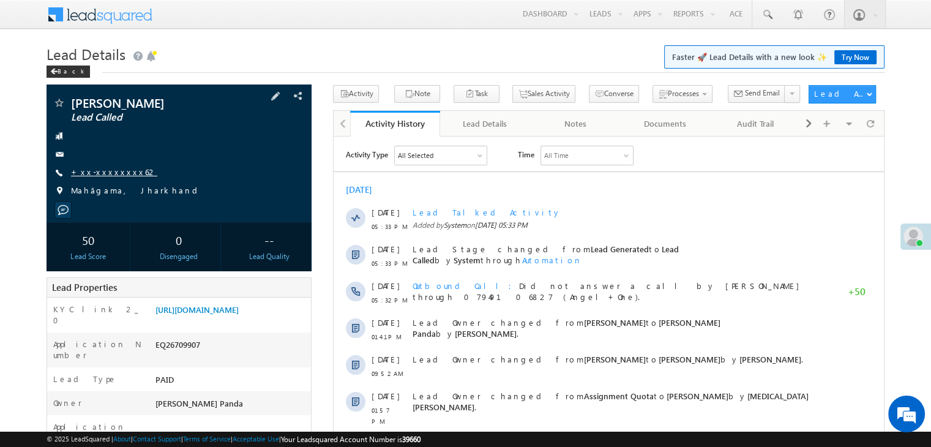
click at [98, 173] on link "+xx-xxxxxxxx62" at bounding box center [114, 171] width 86 height 10
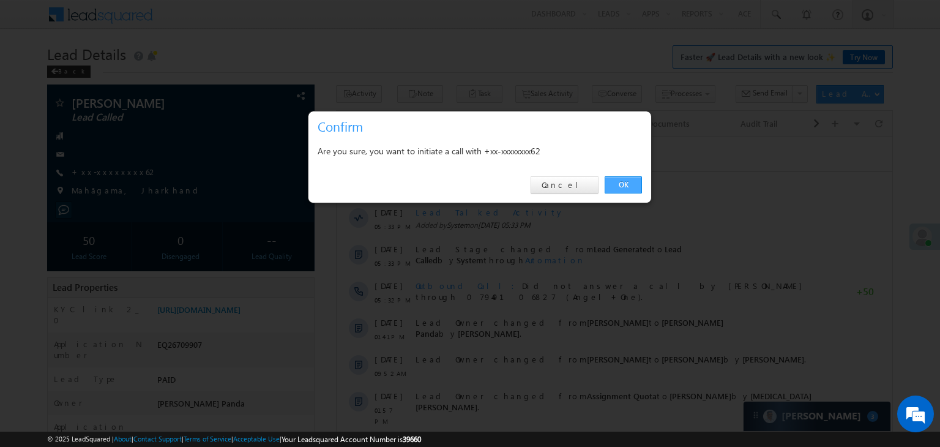
click at [622, 187] on link "OK" at bounding box center [623, 184] width 37 height 17
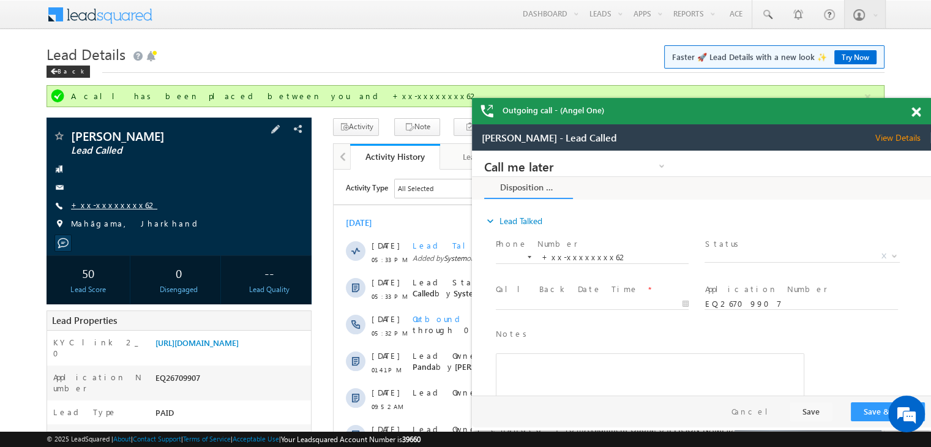
click at [98, 204] on link "+xx-xxxxxxxx62" at bounding box center [114, 204] width 86 height 10
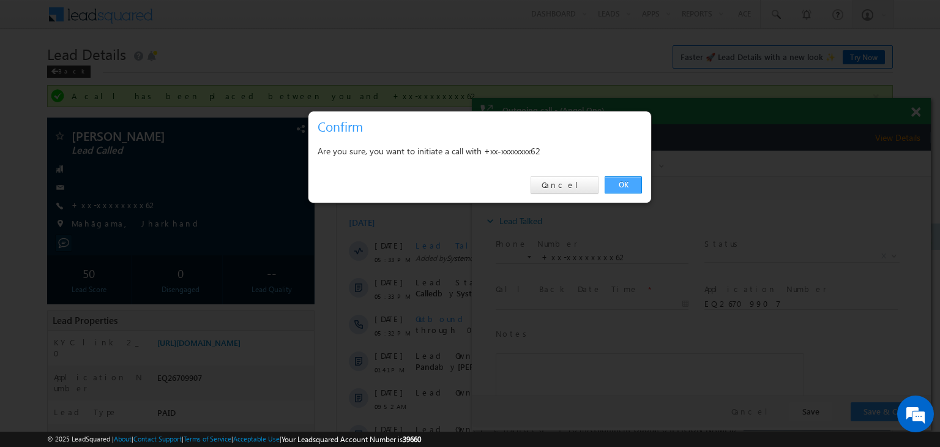
click at [622, 183] on link "OK" at bounding box center [623, 184] width 37 height 17
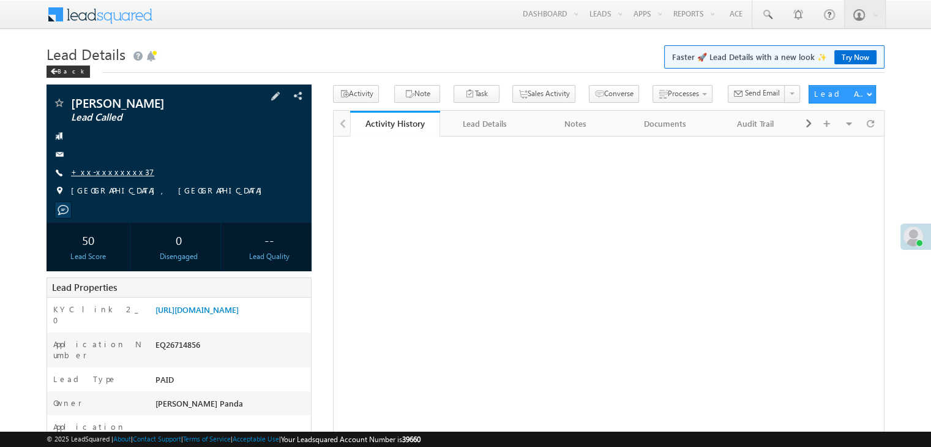
click at [110, 170] on link "+xx-xxxxxxxx37" at bounding box center [112, 171] width 83 height 10
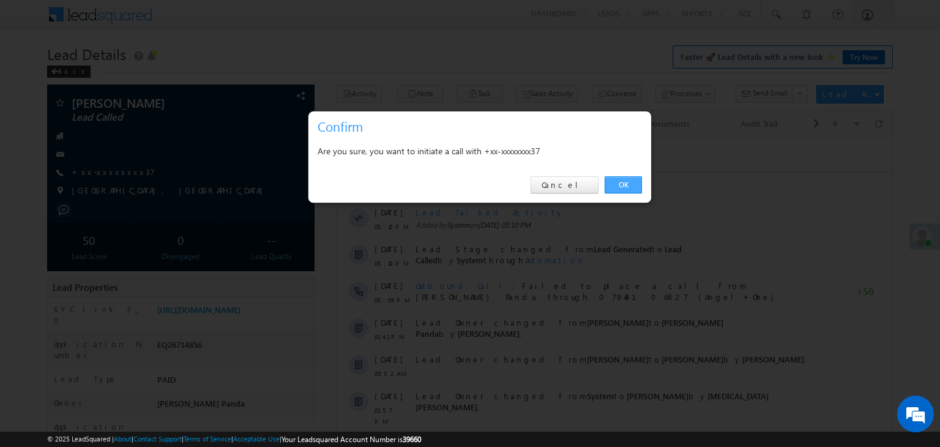
click at [628, 188] on link "OK" at bounding box center [623, 184] width 37 height 17
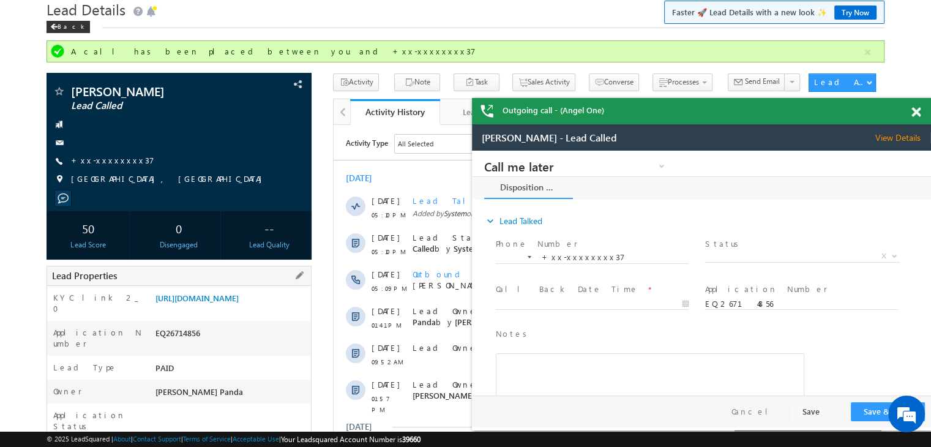
scroll to position [32, 0]
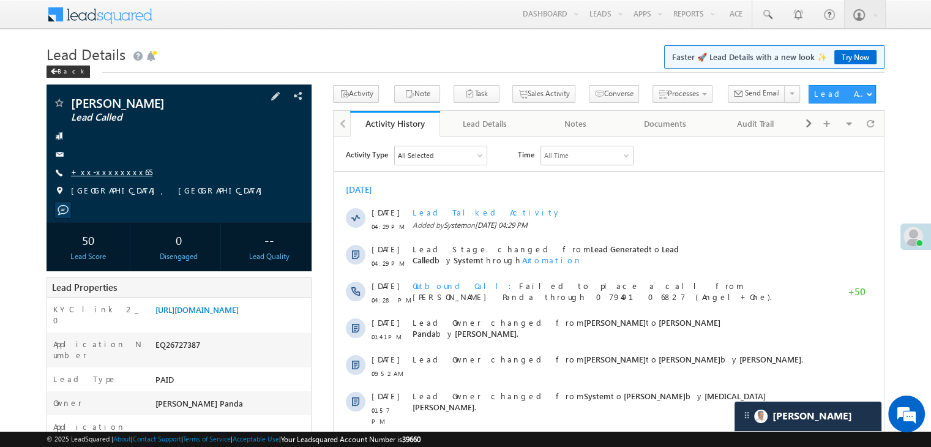
click at [95, 174] on link "+xx-xxxxxxxx65" at bounding box center [111, 171] width 81 height 10
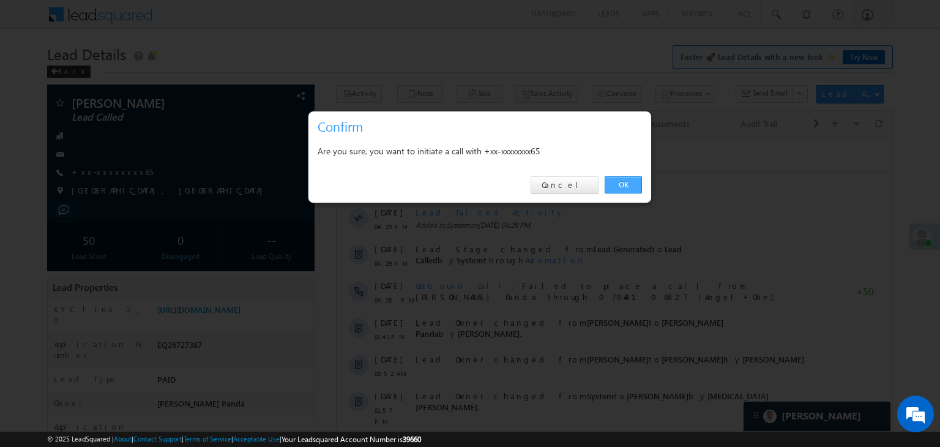
click at [621, 182] on link "OK" at bounding box center [623, 184] width 37 height 17
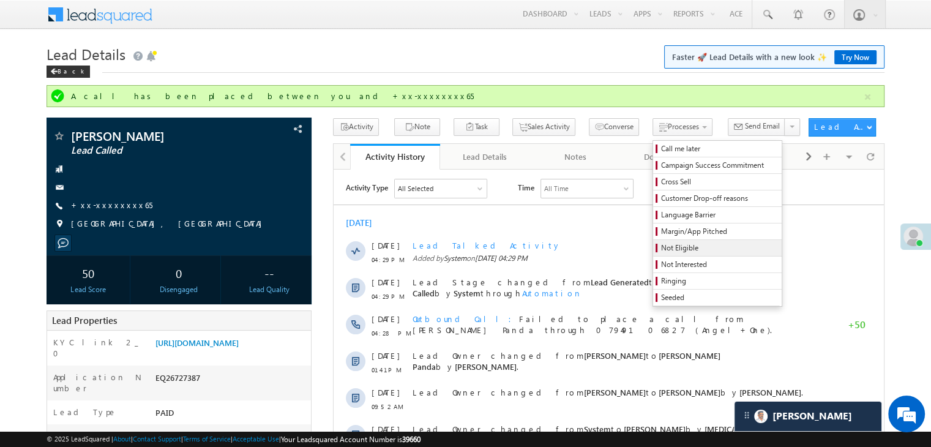
click at [661, 247] on span "Not Eligible" at bounding box center [719, 247] width 116 height 11
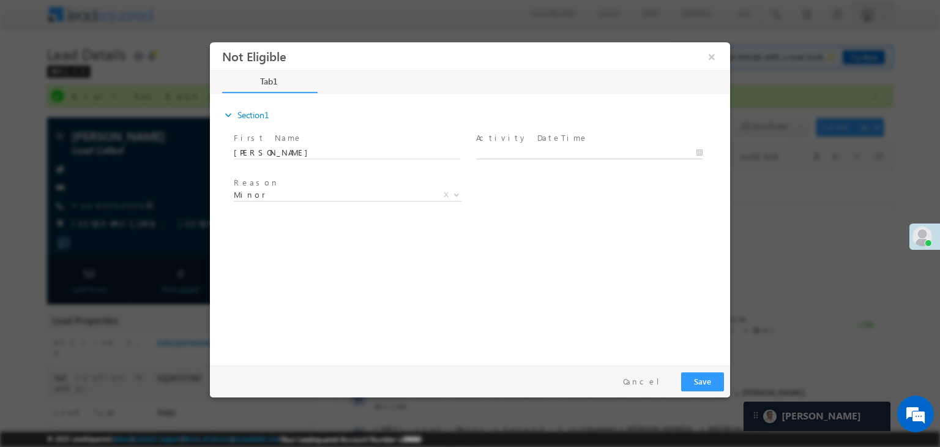
click at [576, 154] on body "Not Eligible ×" at bounding box center [470, 201] width 520 height 318
type input "09/25/25 4:02 PM"
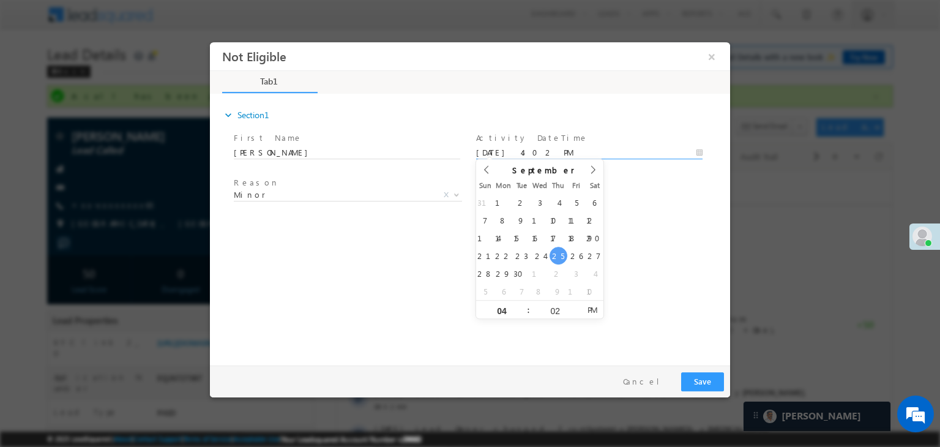
click at [679, 203] on div "Reason * Minor Existing Client Out of India DRA - FDS Termination DRA - Already…" at bounding box center [480, 196] width 499 height 45
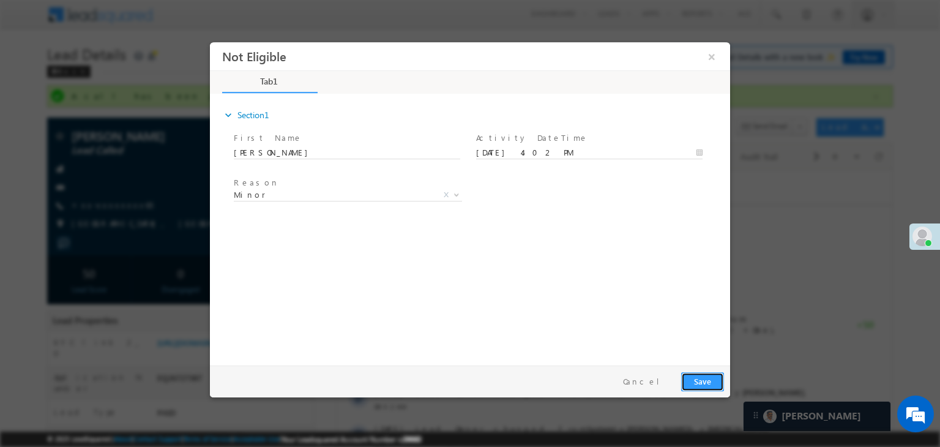
click at [703, 383] on button "Save" at bounding box center [702, 381] width 43 height 19
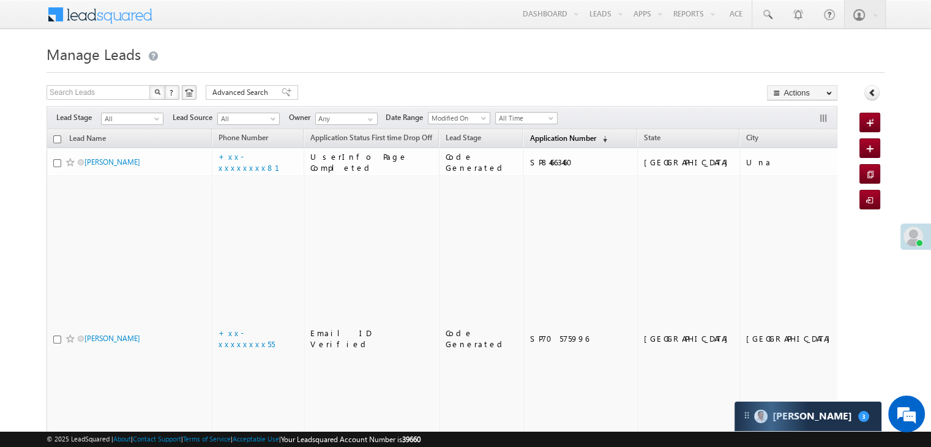
click at [536, 138] on span "Application Number" at bounding box center [562, 137] width 66 height 9
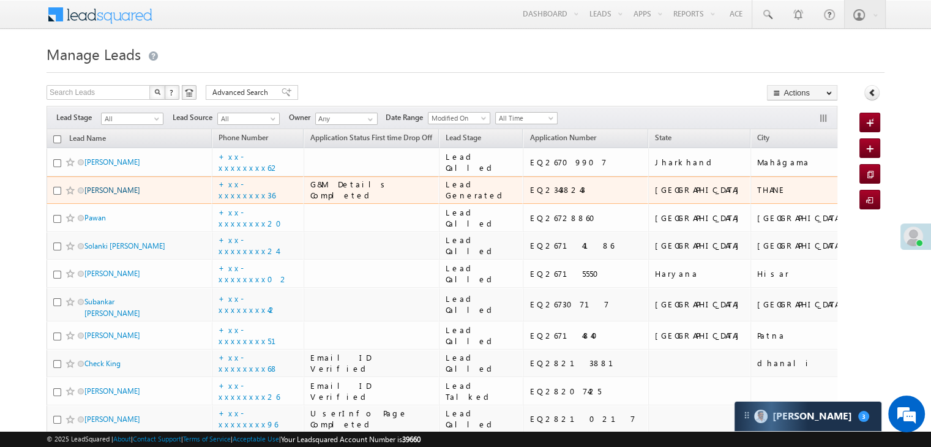
click at [113, 195] on link "[PERSON_NAME]" at bounding box center [112, 189] width 56 height 9
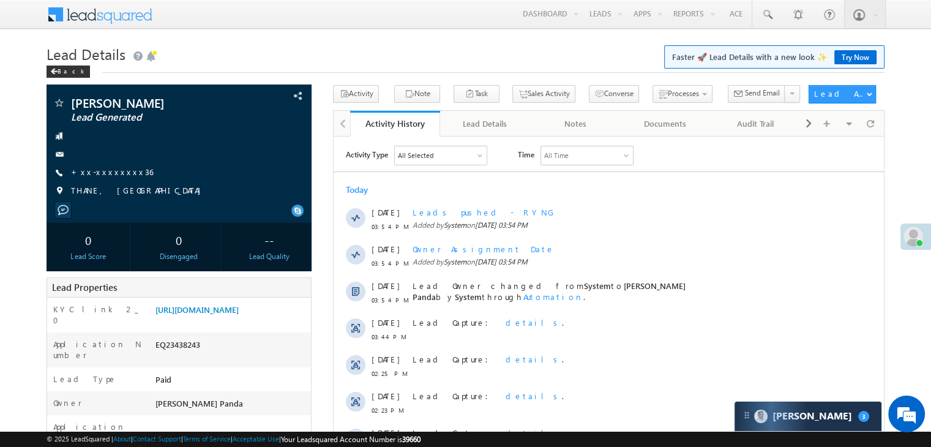
scroll to position [61, 0]
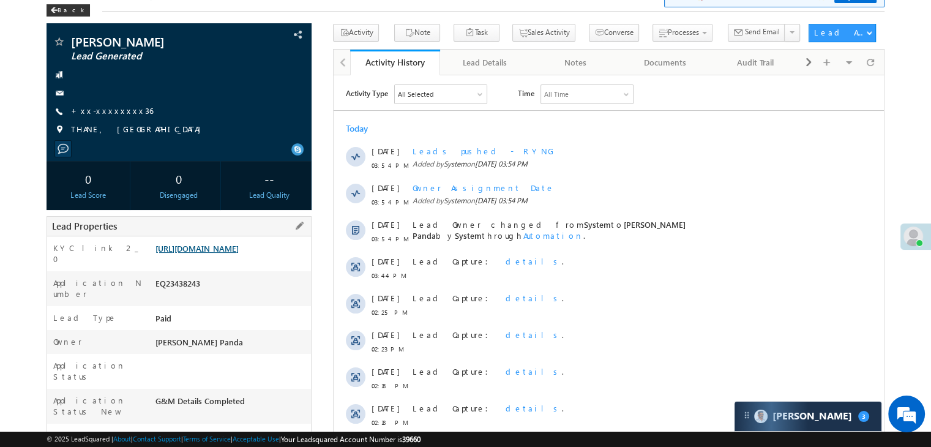
click at [238, 253] on link "https://angelbroking1-pk3em7sa.customui-test.leadsquared.com?leadId=b630c416-6a…" at bounding box center [196, 248] width 83 height 10
click at [103, 113] on link "+xx-xxxxxxxx36" at bounding box center [112, 110] width 82 height 10
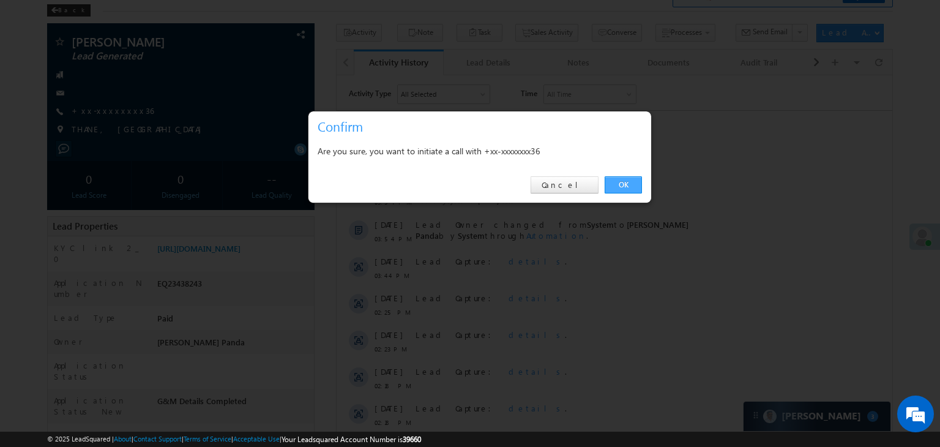
click at [625, 184] on link "OK" at bounding box center [623, 184] width 37 height 17
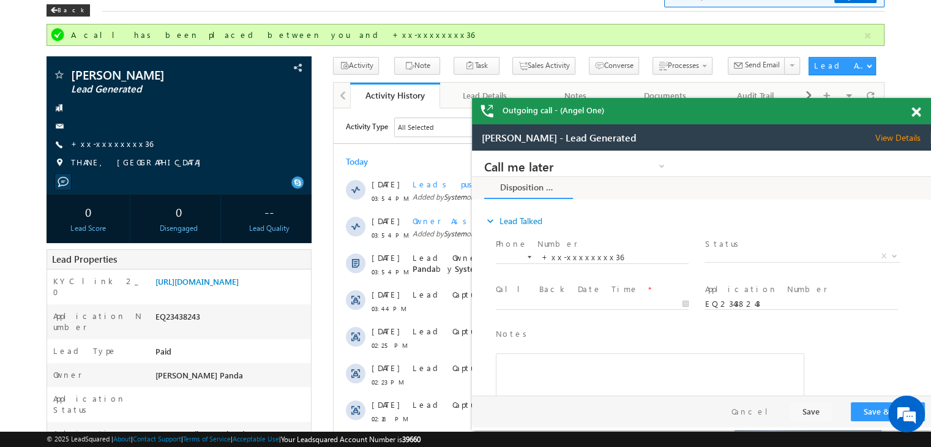
click at [915, 113] on span at bounding box center [915, 112] width 9 height 10
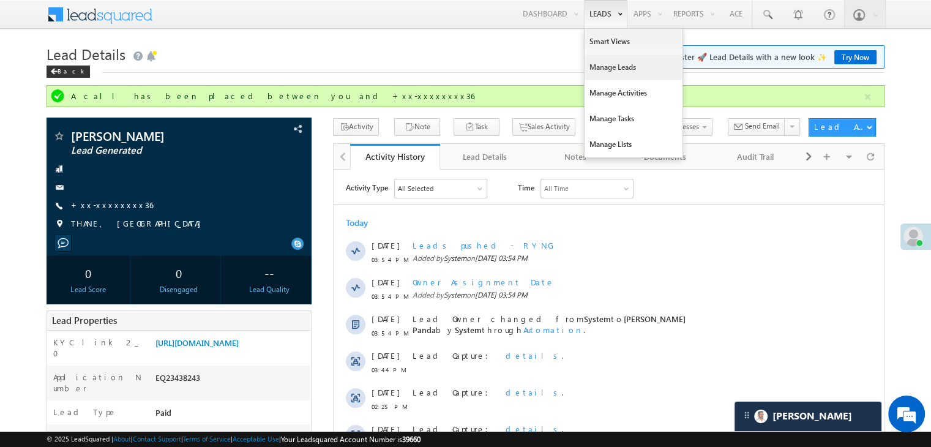
click at [601, 67] on link "Manage Leads" at bounding box center [633, 67] width 98 height 26
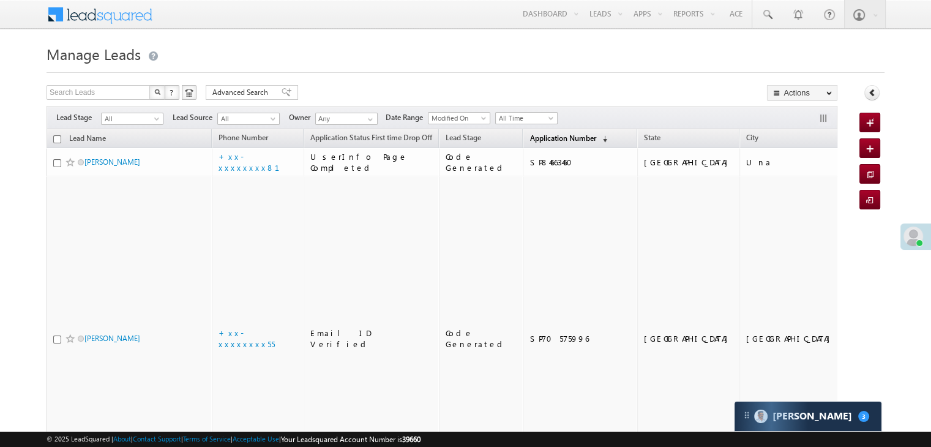
click at [550, 138] on span "Application Number" at bounding box center [562, 137] width 66 height 9
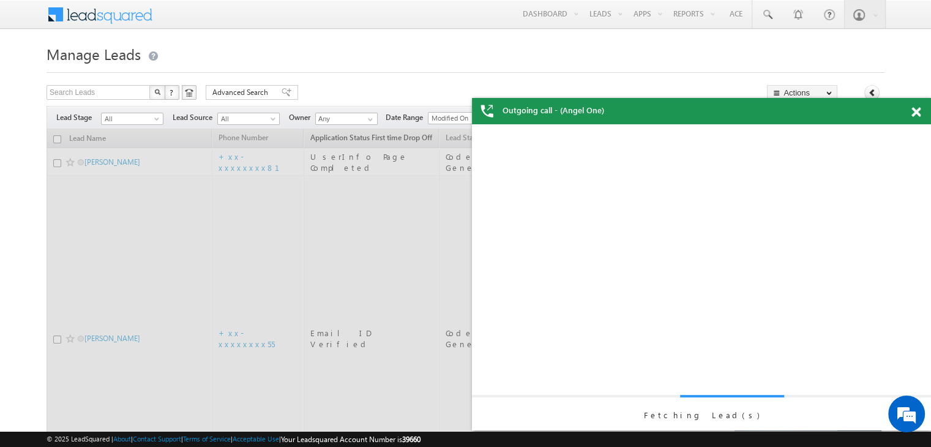
click at [915, 111] on span at bounding box center [915, 112] width 9 height 10
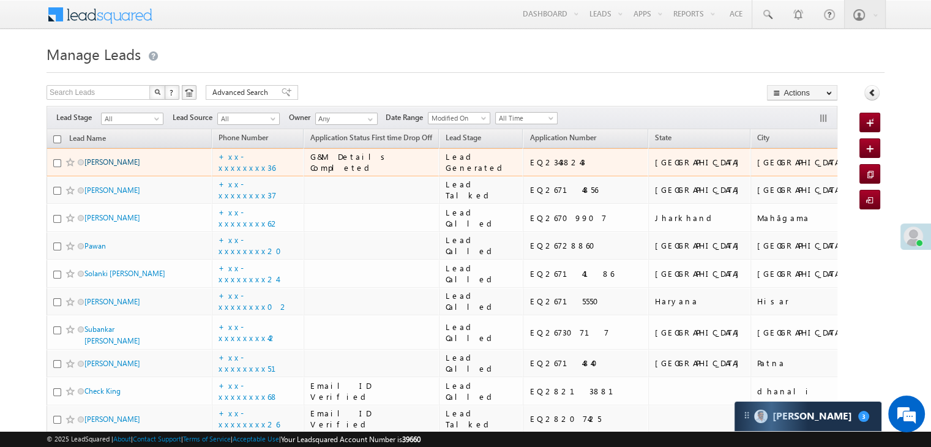
click at [119, 166] on link "[PERSON_NAME]" at bounding box center [112, 161] width 56 height 9
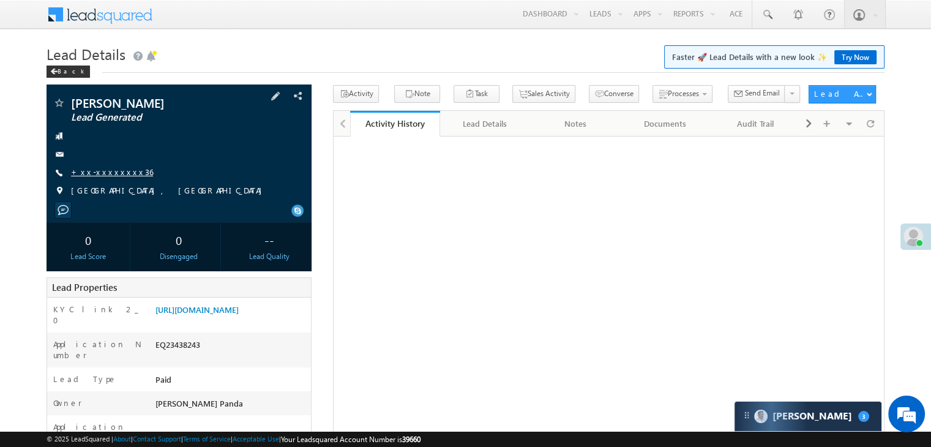
click at [106, 172] on link "+xx-xxxxxxxx36" at bounding box center [112, 171] width 82 height 10
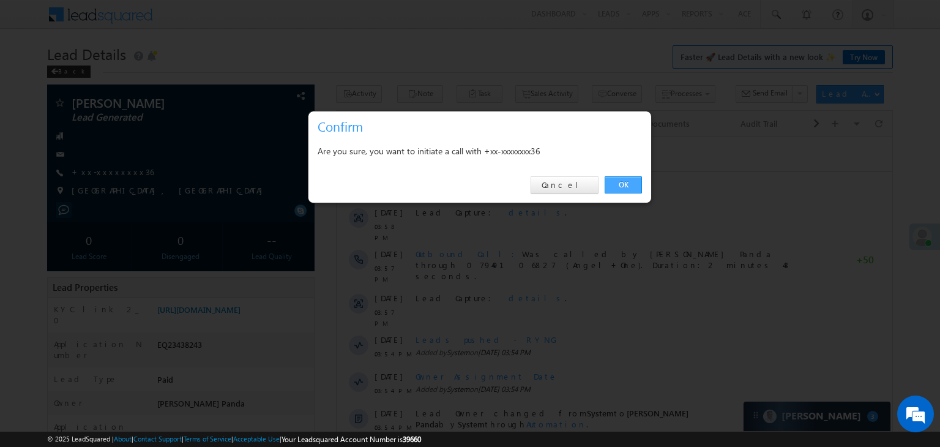
click at [630, 187] on link "OK" at bounding box center [623, 184] width 37 height 17
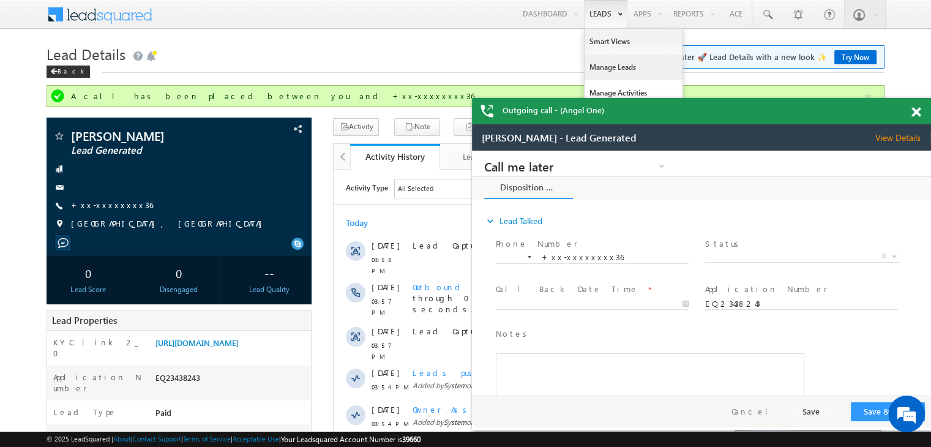
click at [594, 70] on link "Manage Leads" at bounding box center [633, 67] width 98 height 26
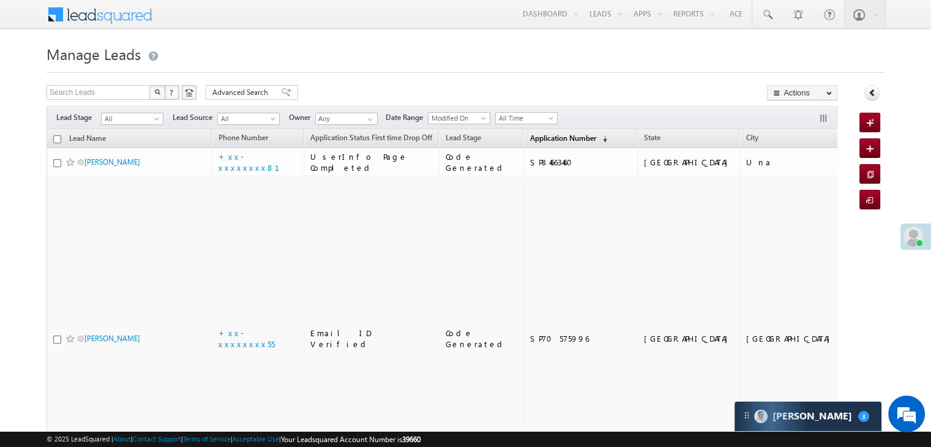
click at [546, 136] on span "Application Number" at bounding box center [562, 137] width 66 height 9
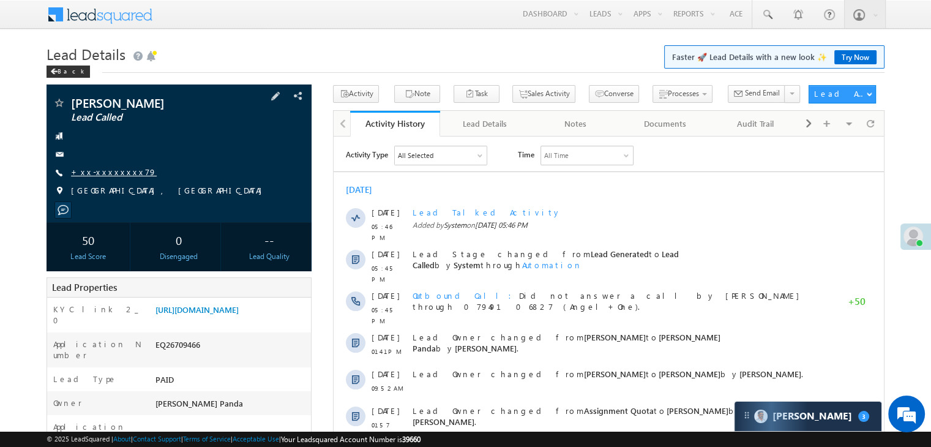
click at [104, 173] on link "+xx-xxxxxxxx79" at bounding box center [114, 171] width 86 height 10
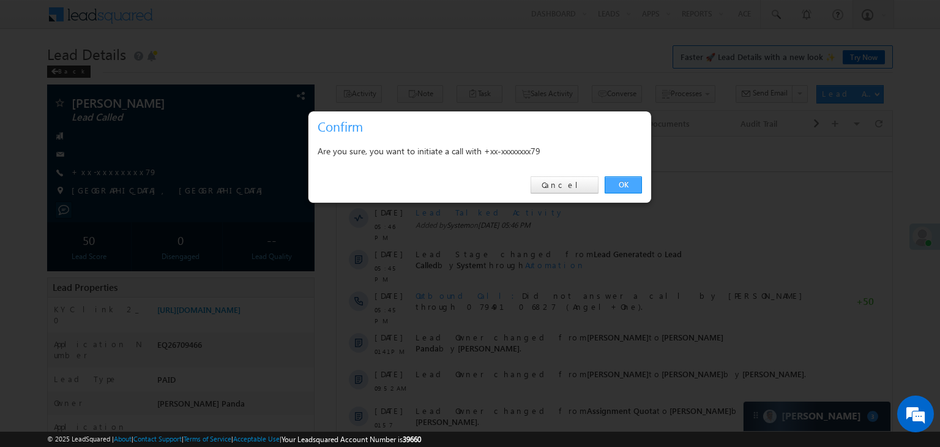
click at [617, 183] on link "OK" at bounding box center [623, 184] width 37 height 17
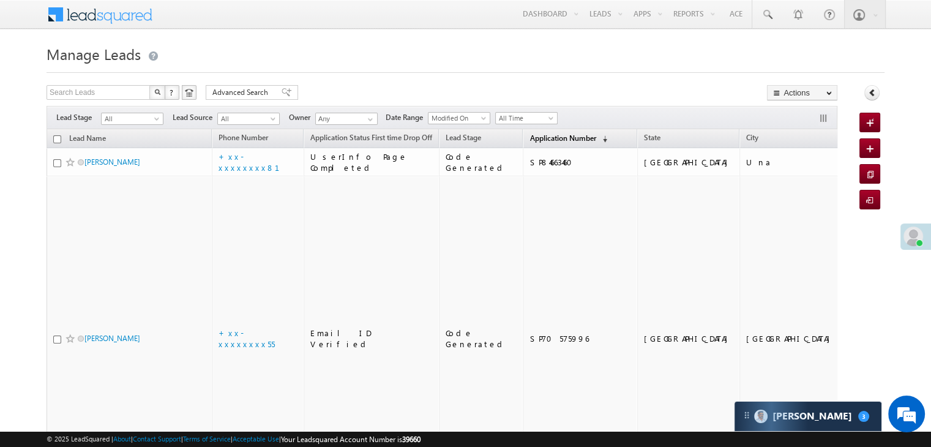
click at [529, 139] on span "Application Number" at bounding box center [562, 137] width 66 height 9
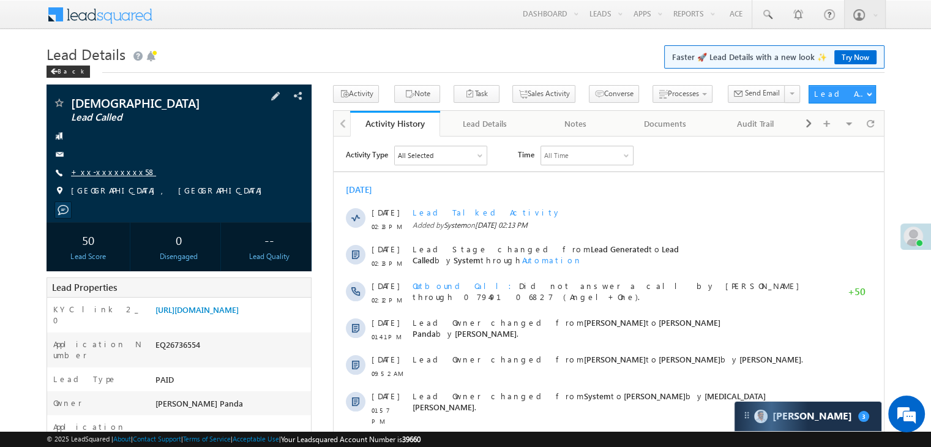
click at [105, 174] on link "+xx-xxxxxxxx58" at bounding box center [113, 171] width 85 height 10
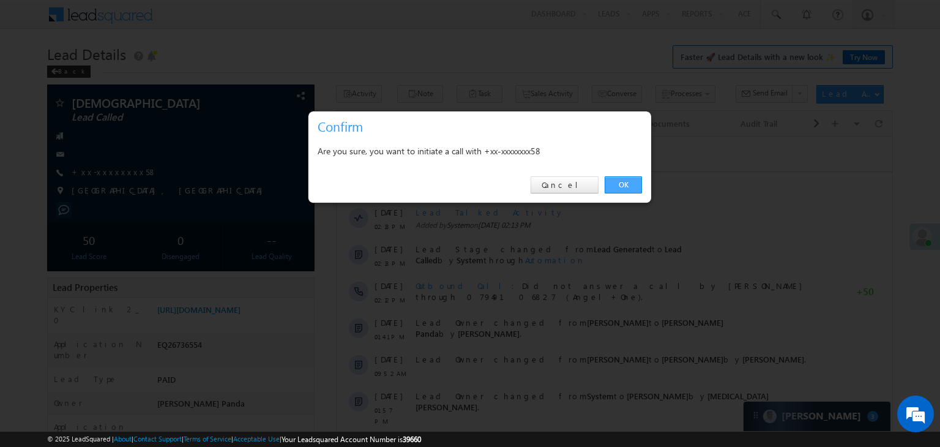
click at [617, 184] on link "OK" at bounding box center [623, 184] width 37 height 17
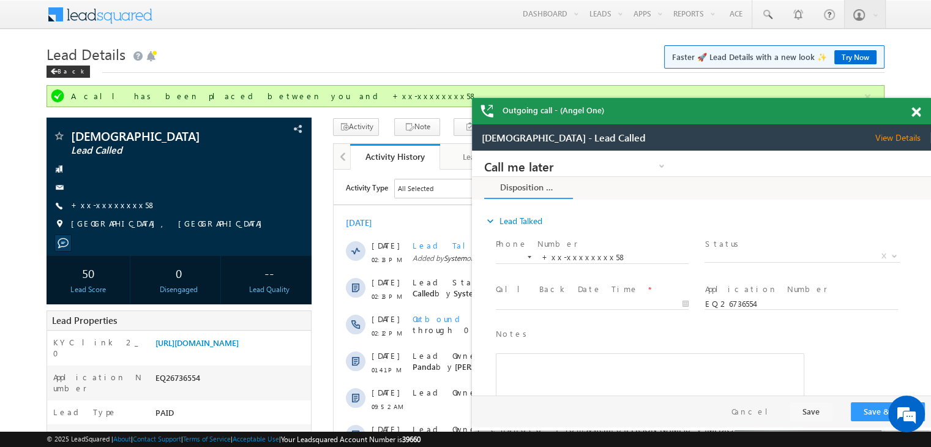
click at [918, 113] on span at bounding box center [915, 112] width 9 height 10
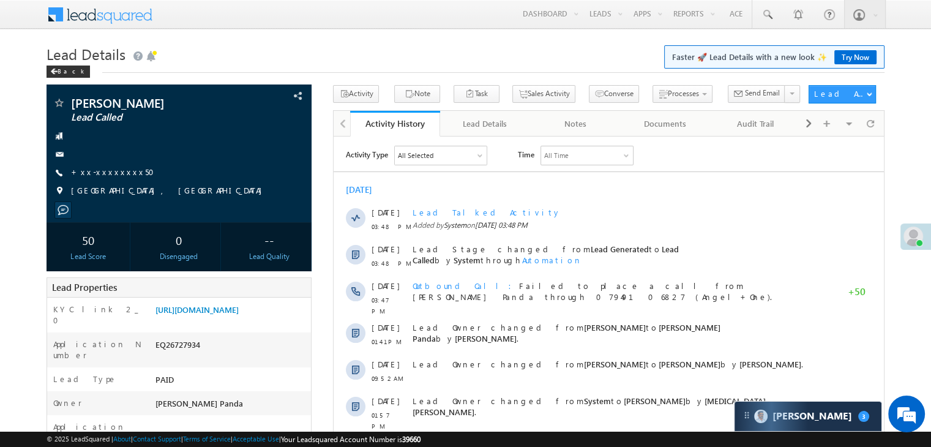
click at [405, 1] on div "Menu [PERSON_NAME] Panda [PERSON_NAME]. Panda @ange lbrok ing.c om Angel Broki" at bounding box center [466, 15] width 838 height 30
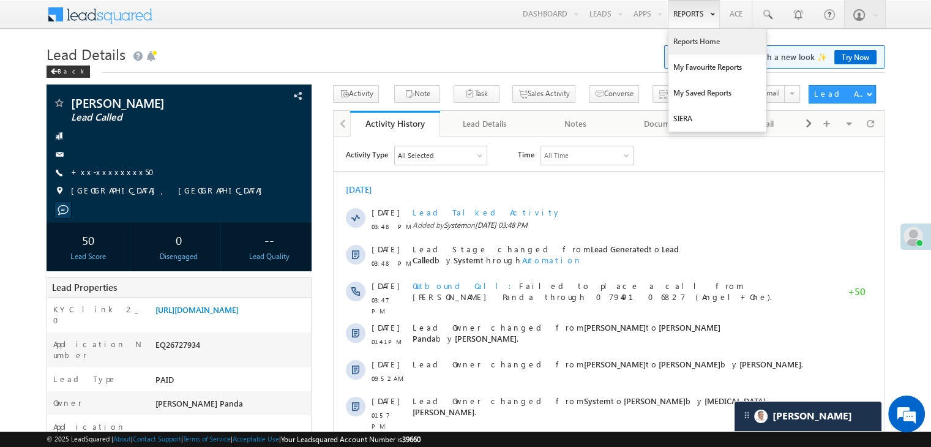
click at [686, 39] on link "Reports Home" at bounding box center [717, 42] width 98 height 26
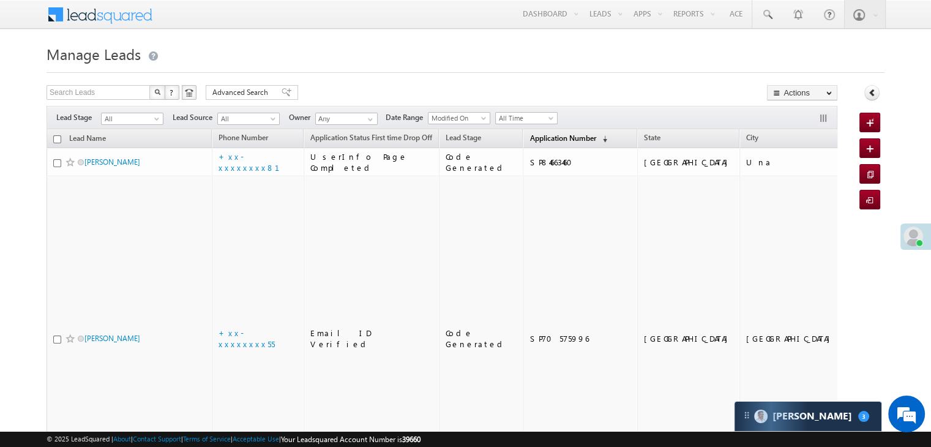
click at [529, 139] on span "Application Number" at bounding box center [562, 137] width 66 height 9
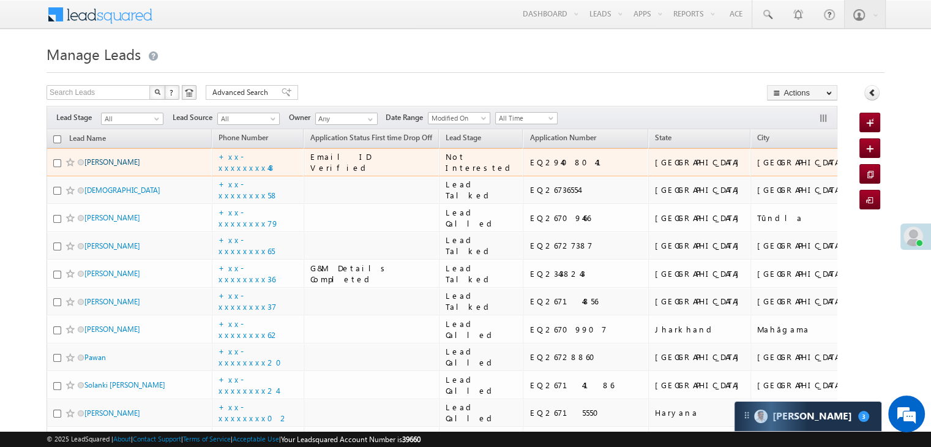
click at [125, 166] on link "Sanjay Dahreja" at bounding box center [112, 161] width 56 height 9
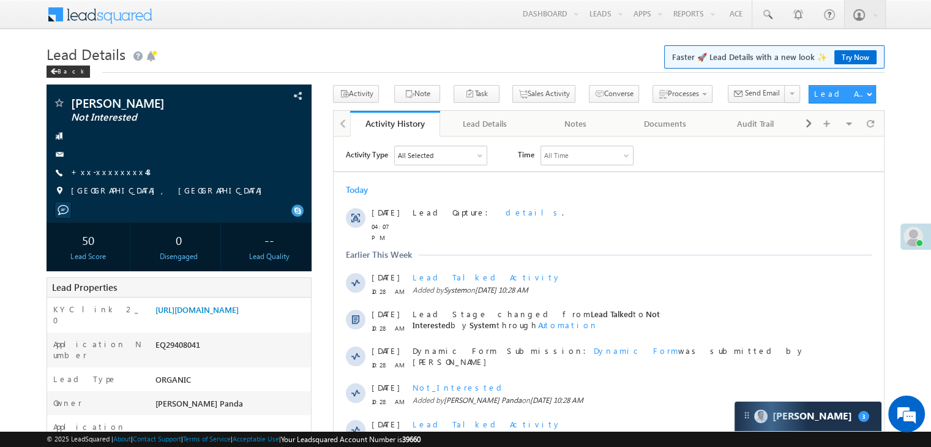
scroll to position [122, 0]
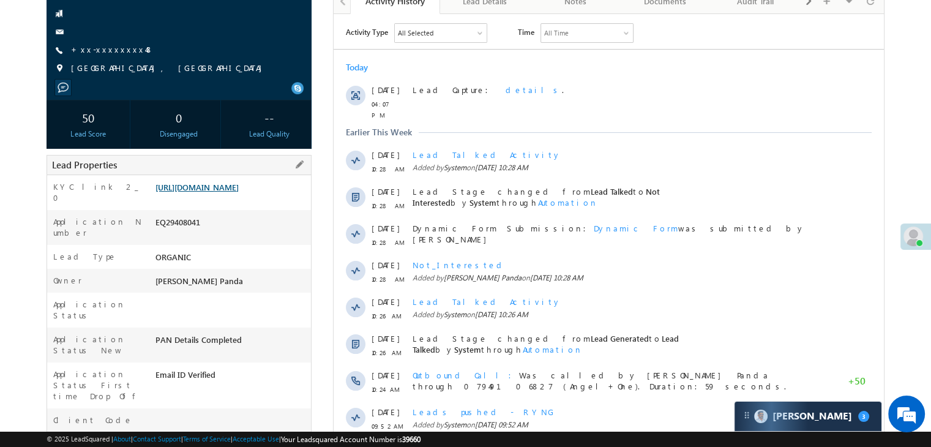
click at [239, 192] on link "[URL][DOMAIN_NAME]" at bounding box center [196, 187] width 83 height 10
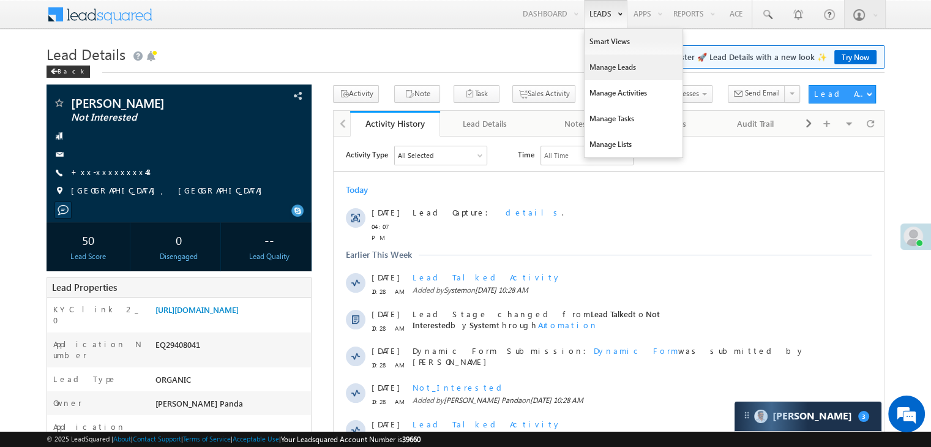
click at [603, 65] on link "Manage Leads" at bounding box center [633, 67] width 98 height 26
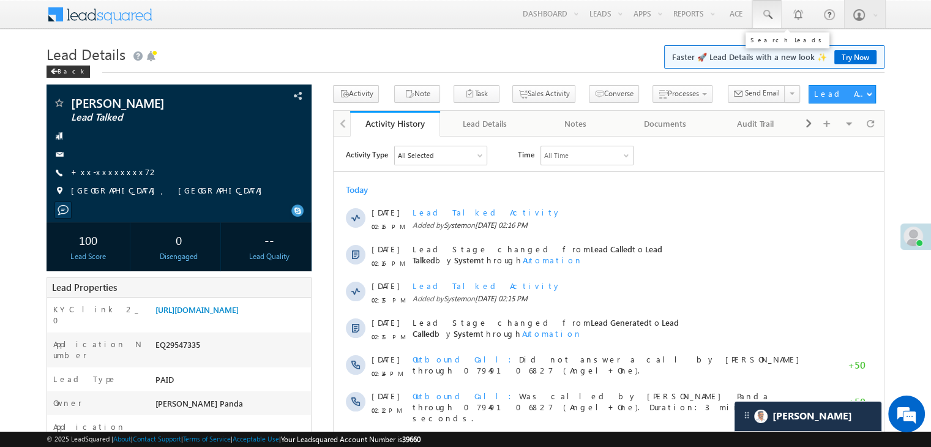
click at [766, 15] on span at bounding box center [767, 15] width 12 height 12
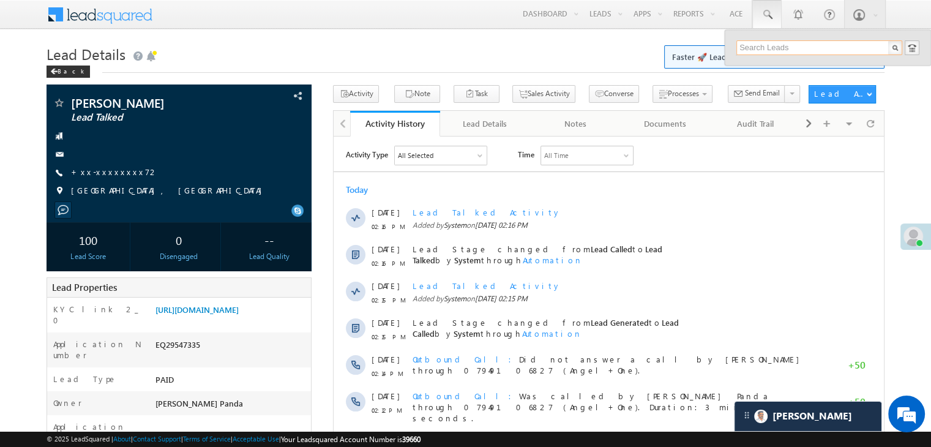
paste input "8078648856"
type input "8078648856"
click at [755, 65] on div "[PERSON_NAME]" at bounding box center [824, 65] width 164 height 13
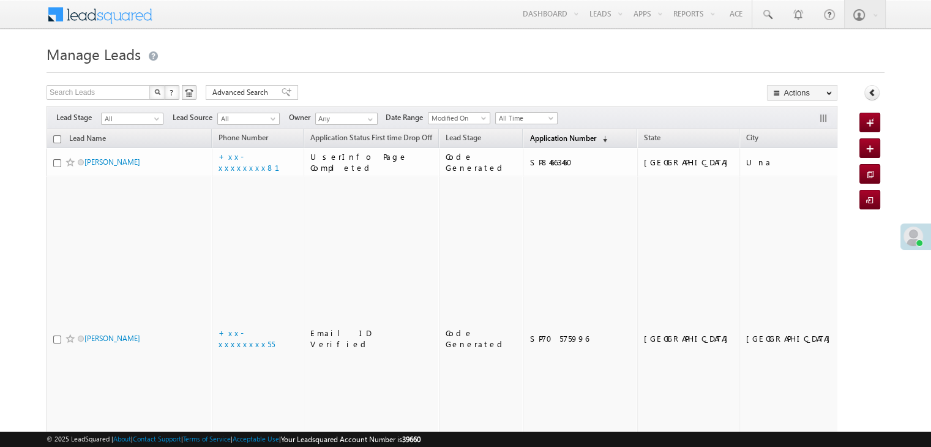
click at [540, 134] on span "Application Number" at bounding box center [562, 137] width 66 height 9
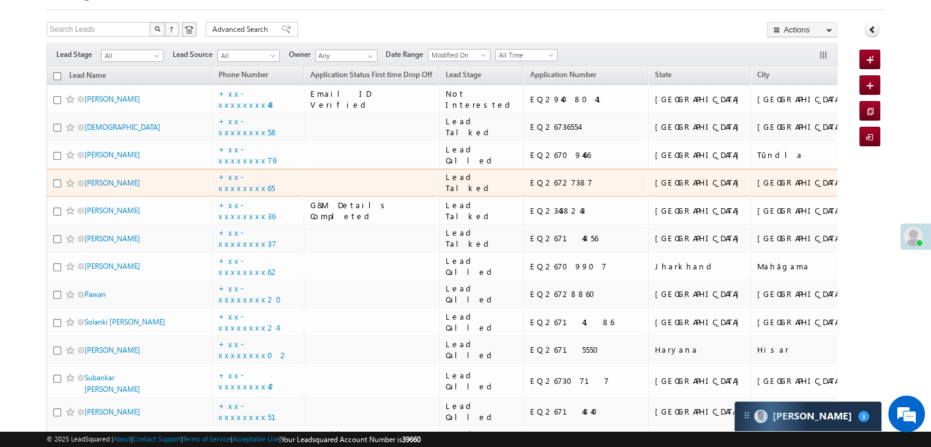
scroll to position [184, 0]
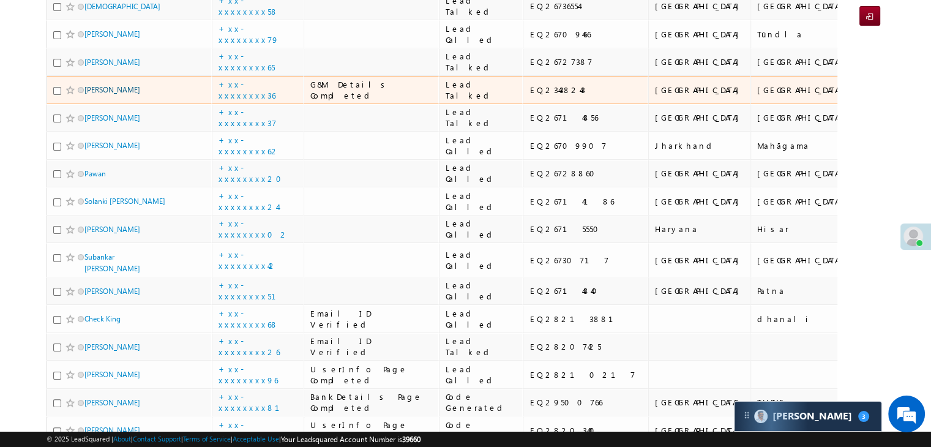
click at [104, 94] on link "[PERSON_NAME]" at bounding box center [112, 89] width 56 height 9
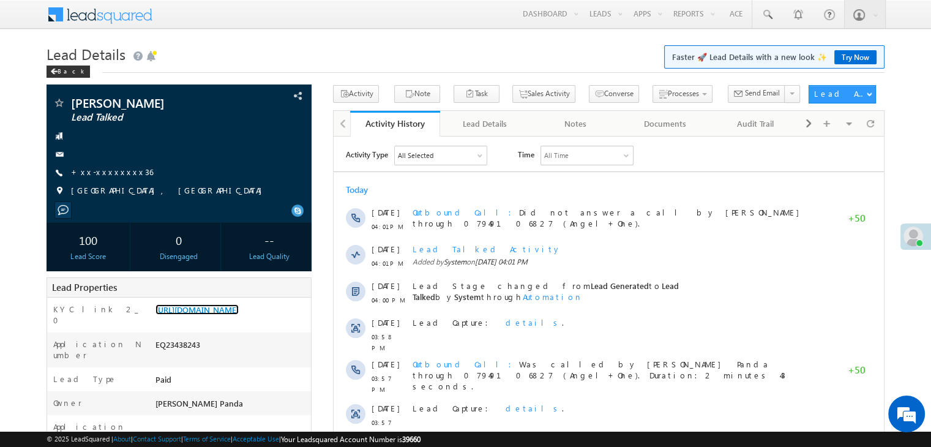
click at [231, 315] on link "[URL][DOMAIN_NAME]" at bounding box center [196, 309] width 83 height 10
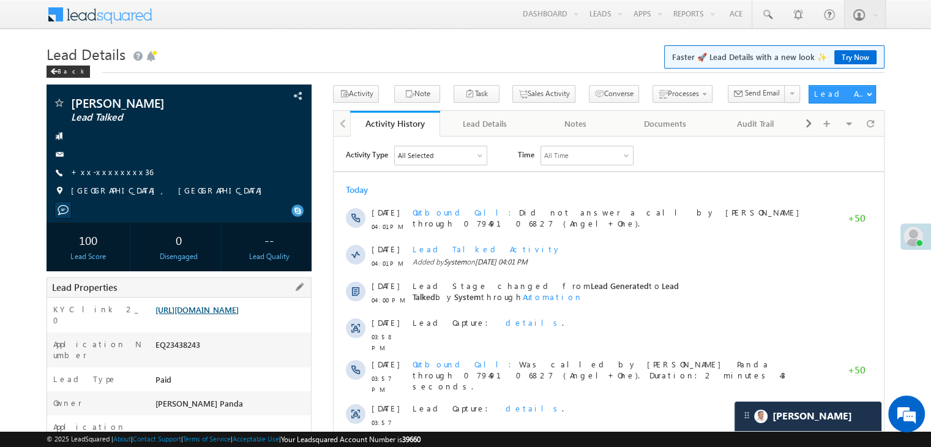
click at [221, 311] on link "https://angelbroking1-pk3em7sa.customui-test.leadsquared.com?leadId=b630c416-6a…" at bounding box center [196, 309] width 83 height 10
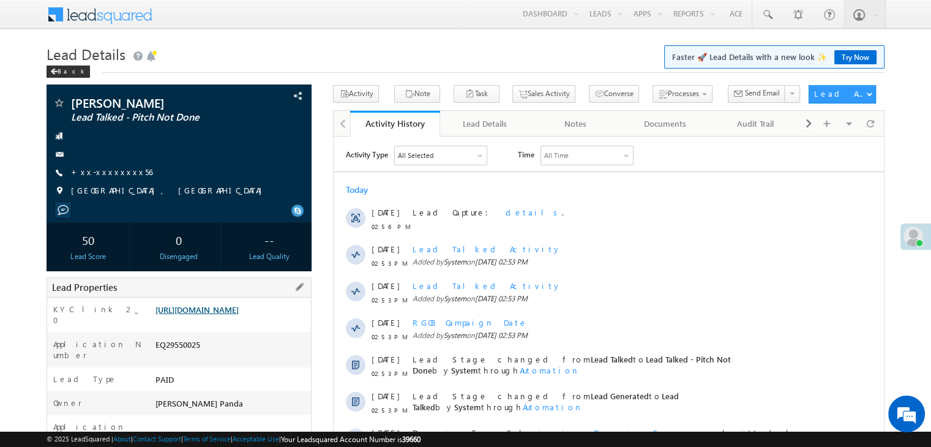
click at [211, 315] on link "[URL][DOMAIN_NAME]" at bounding box center [196, 309] width 83 height 10
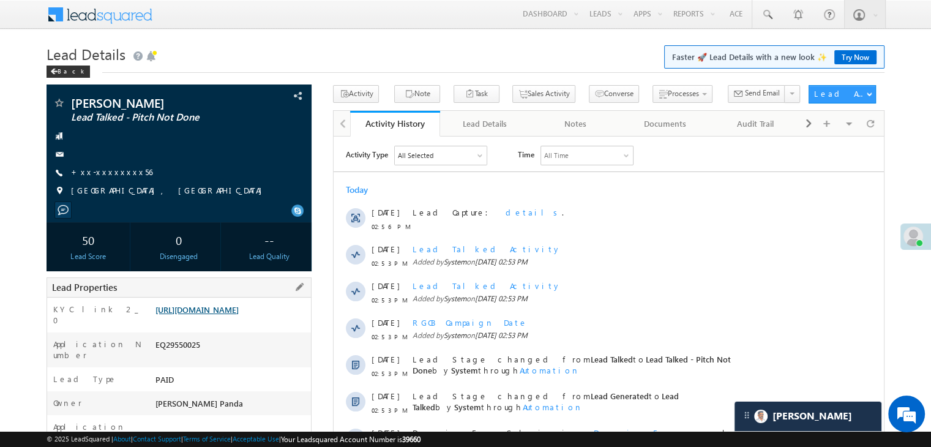
click at [215, 315] on link "https://angelbroking1-pk3em7sa.customui-test.leadsquared.com?leadId=7bbbc354-17…" at bounding box center [196, 309] width 83 height 10
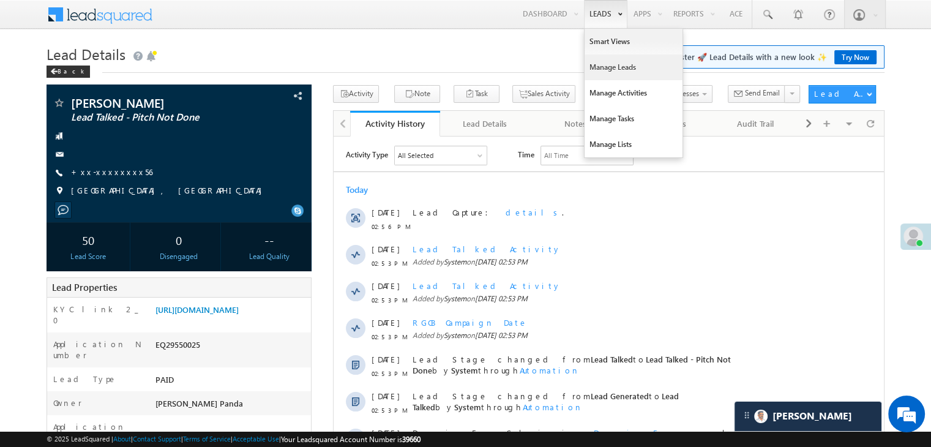
click at [595, 64] on link "Manage Leads" at bounding box center [633, 67] width 98 height 26
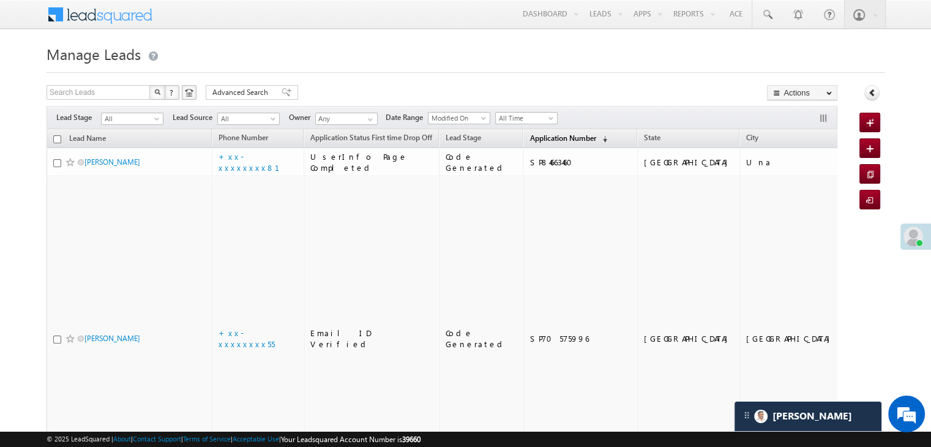
click at [545, 135] on span "Application Number" at bounding box center [562, 137] width 66 height 9
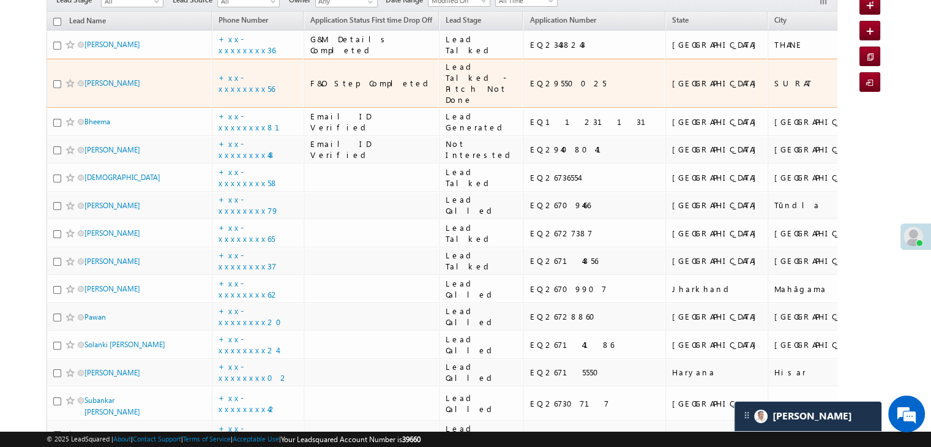
scroll to position [122, 0]
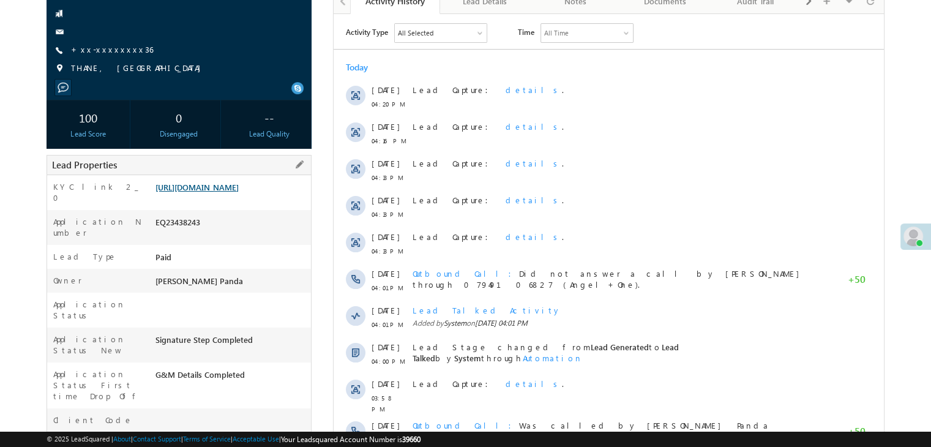
click at [237, 192] on link "https://angelbroking1-pk3em7sa.customui-test.leadsquared.com?leadId=b630c416-6a…" at bounding box center [196, 187] width 83 height 10
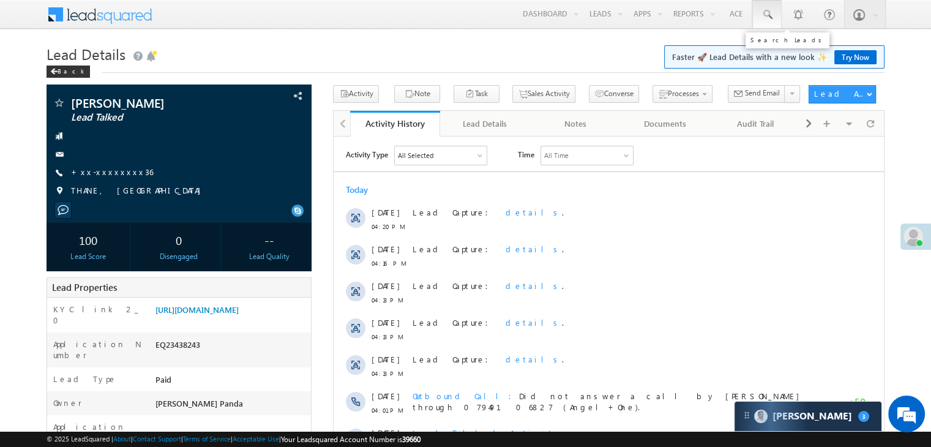
click at [771, 13] on span at bounding box center [767, 15] width 12 height 12
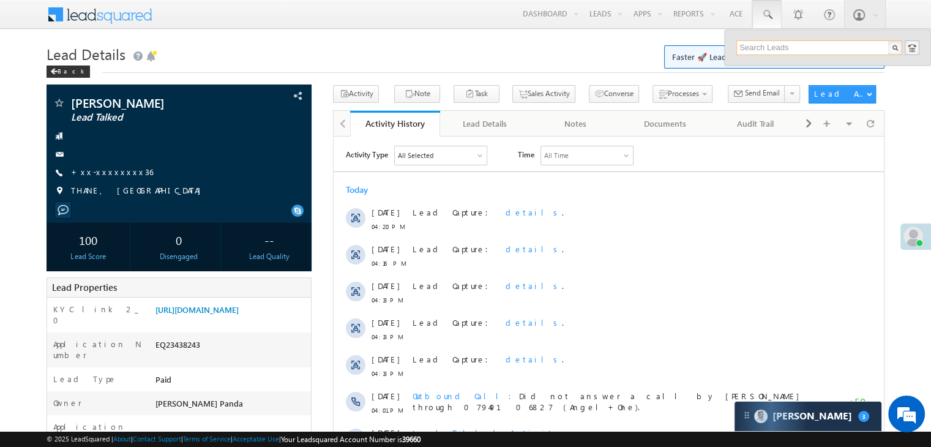
paste input "9112911031"
click at [757, 44] on input "9112911031" at bounding box center [819, 47] width 166 height 15
paste input "914339336"
click at [755, 47] on input "9914339336" at bounding box center [819, 47] width 166 height 15
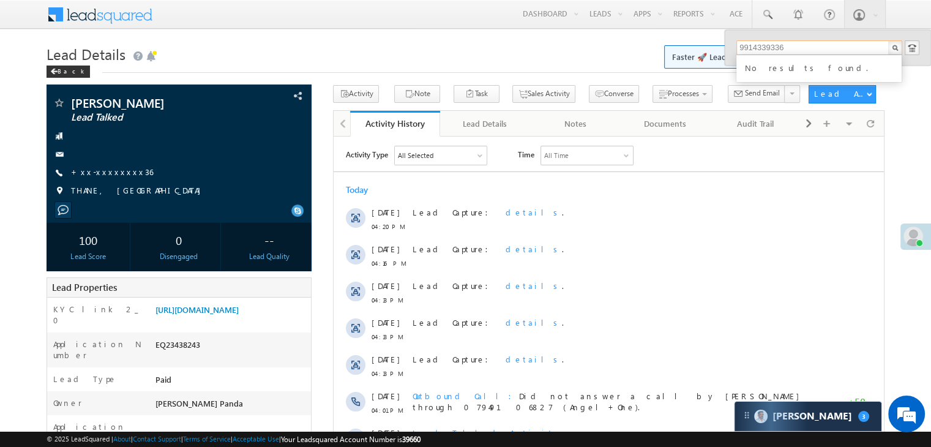
click at [755, 47] on input "9914339336" at bounding box center [819, 47] width 166 height 15
paste input "EQ24568678"
type input "EQ24568678"
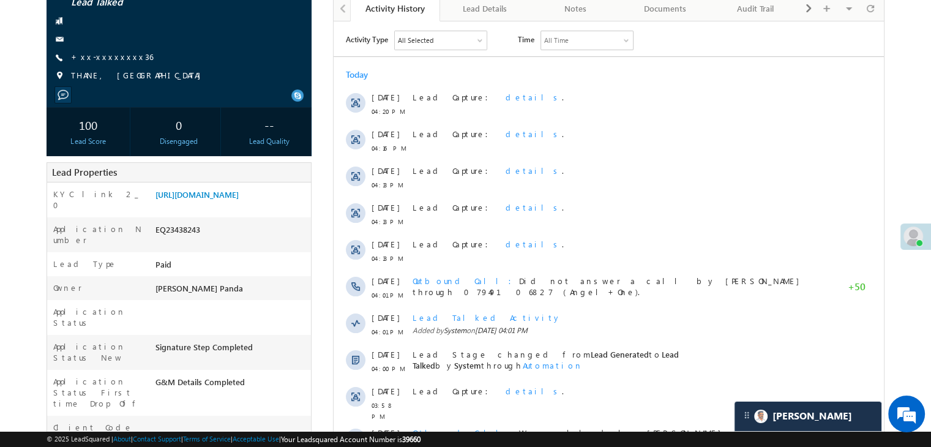
scroll to position [122, 0]
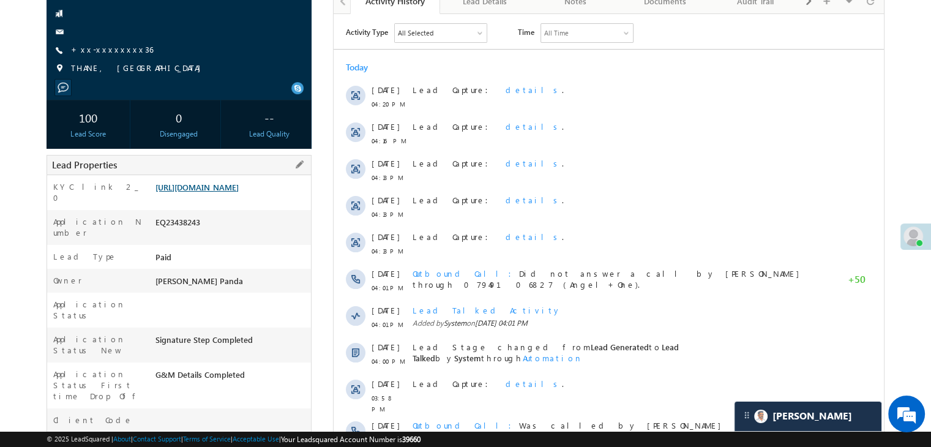
click at [239, 192] on link "https://angelbroking1-pk3em7sa.customui-test.leadsquared.com?leadId=b630c416-6a…" at bounding box center [196, 187] width 83 height 10
click at [228, 192] on link "https://angelbroking1-pk3em7sa.customui-test.leadsquared.com?leadId=b630c416-6a…" at bounding box center [196, 187] width 83 height 10
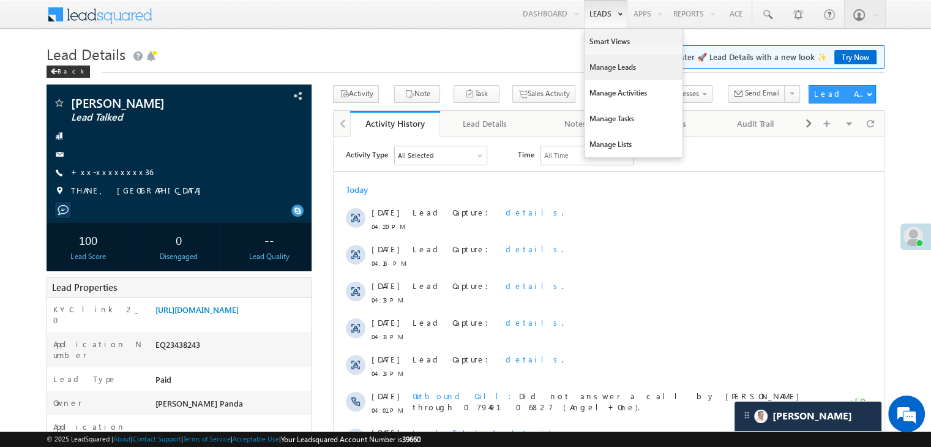
click at [596, 67] on link "Manage Leads" at bounding box center [633, 67] width 98 height 26
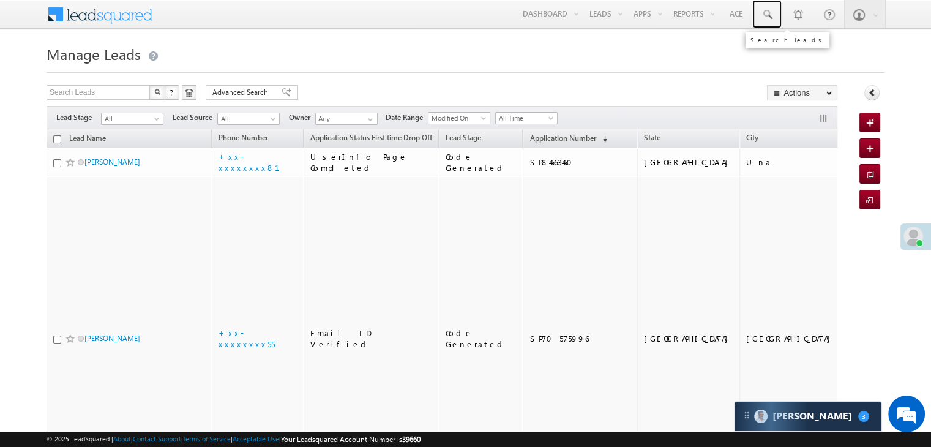
drag, startPoint x: 767, startPoint y: 18, endPoint x: 771, endPoint y: 45, distance: 27.3
click at [767, 18] on span at bounding box center [767, 15] width 12 height 12
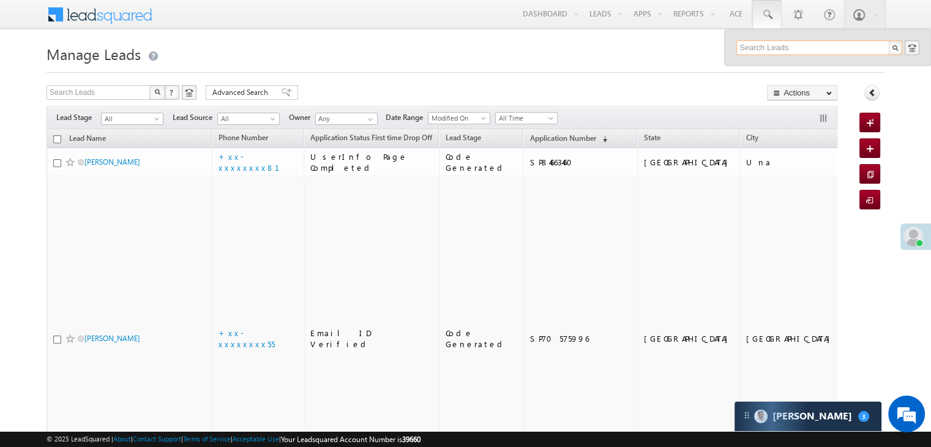
paste input "EQ29297611"
click at [747, 49] on input "EQ29297611" at bounding box center [819, 47] width 166 height 15
click at [747, 50] on input "EQ29297611" at bounding box center [819, 47] width 166 height 15
paste input "504032"
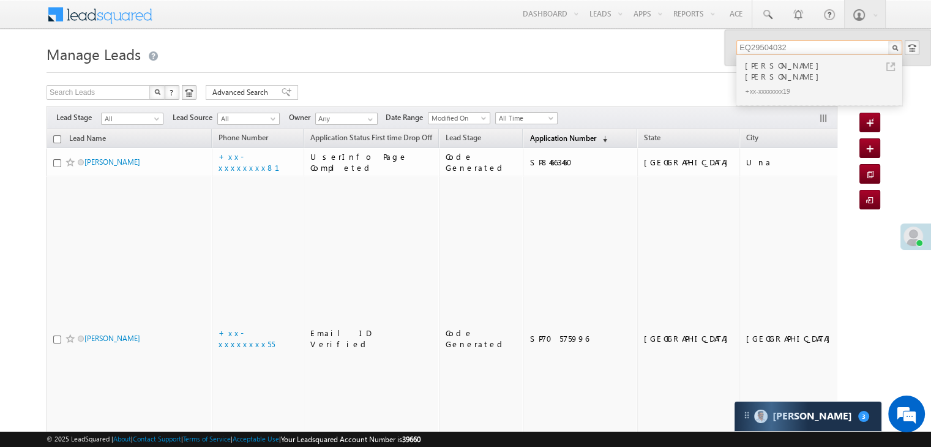
click at [532, 135] on span "Application Number" at bounding box center [562, 137] width 66 height 9
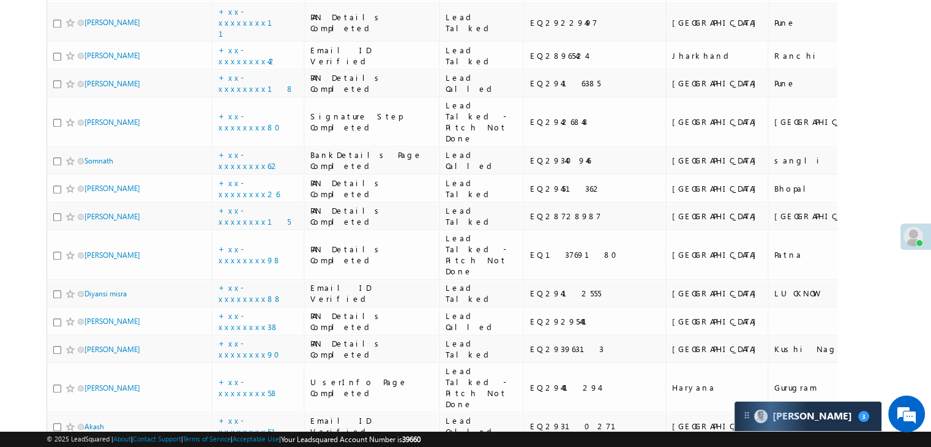
scroll to position [734, 0]
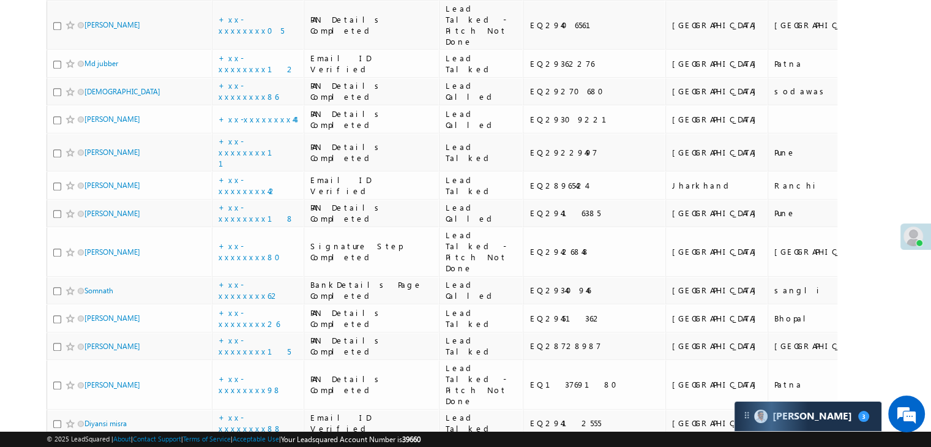
type input "EQ29504032"
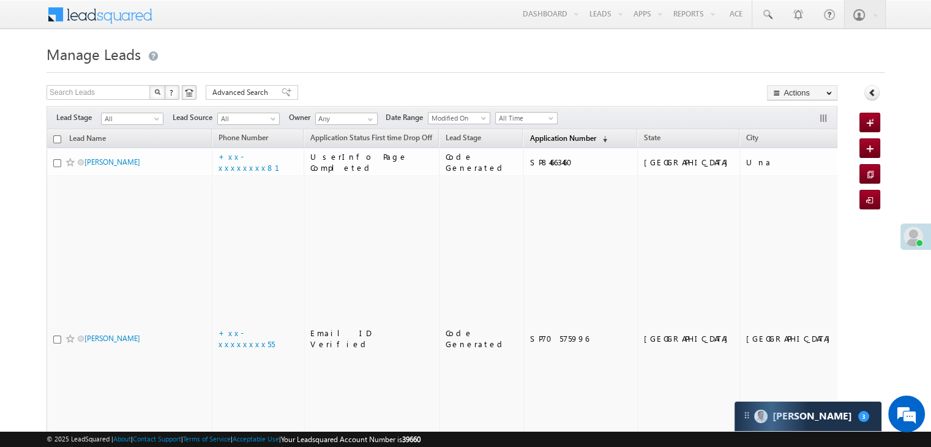
click at [534, 137] on span "Application Number" at bounding box center [562, 137] width 66 height 9
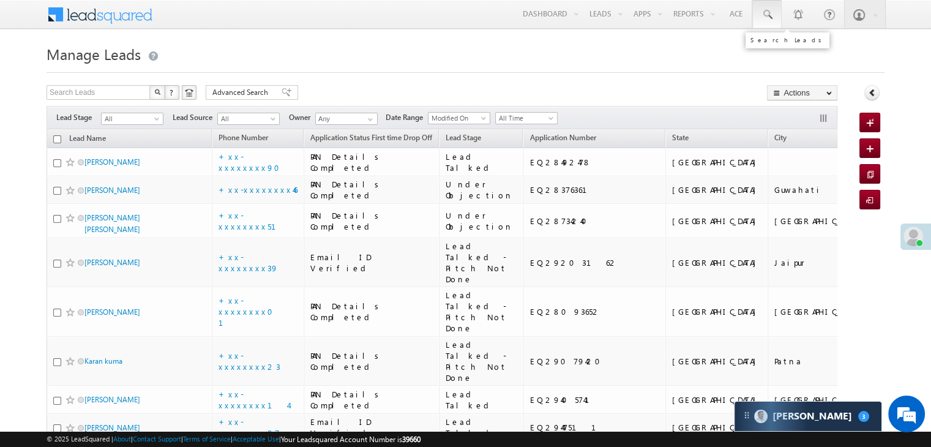
click at [764, 15] on span at bounding box center [767, 15] width 12 height 12
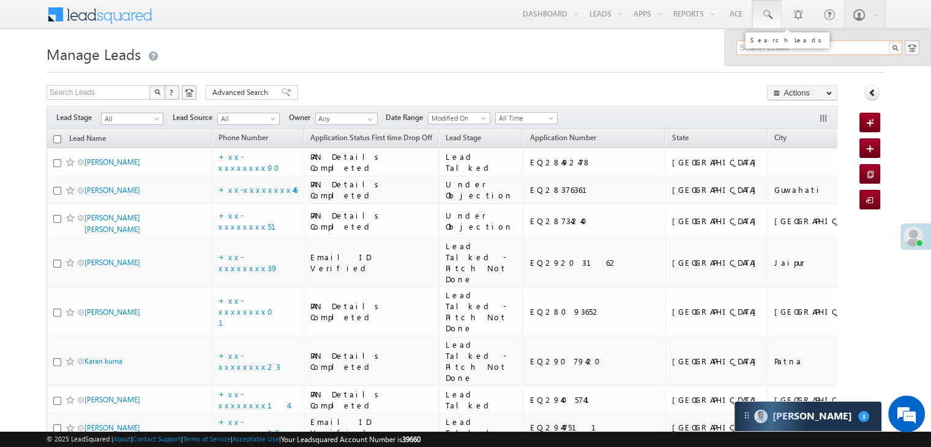
paste input "EQ29550025"
type input "EQ29550025"
click at [753, 70] on div "[PERSON_NAME]" at bounding box center [824, 65] width 164 height 13
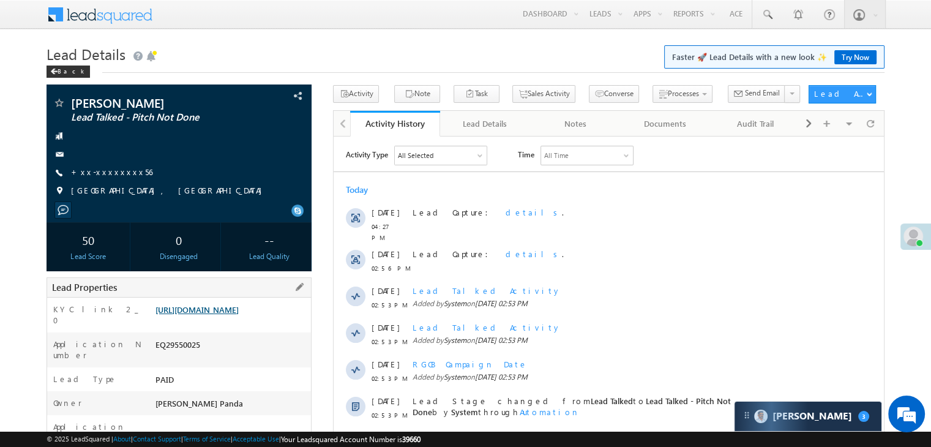
click at [218, 315] on link "[URL][DOMAIN_NAME]" at bounding box center [196, 309] width 83 height 10
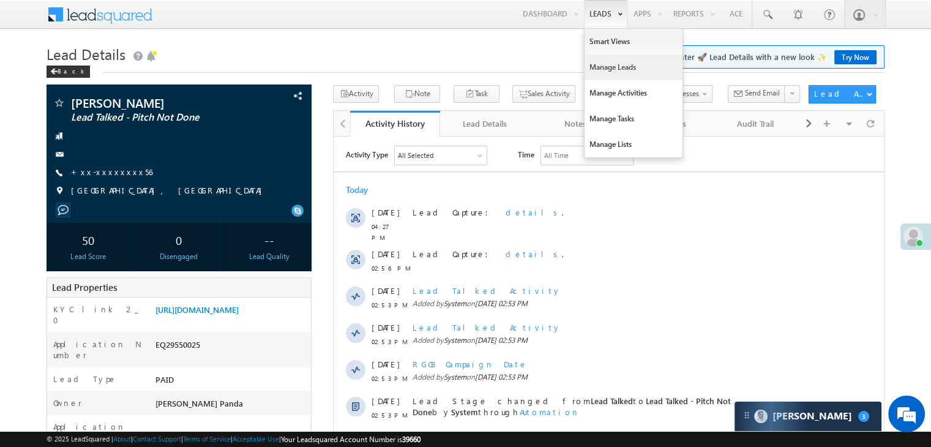
click at [608, 70] on link "Manage Leads" at bounding box center [633, 67] width 98 height 26
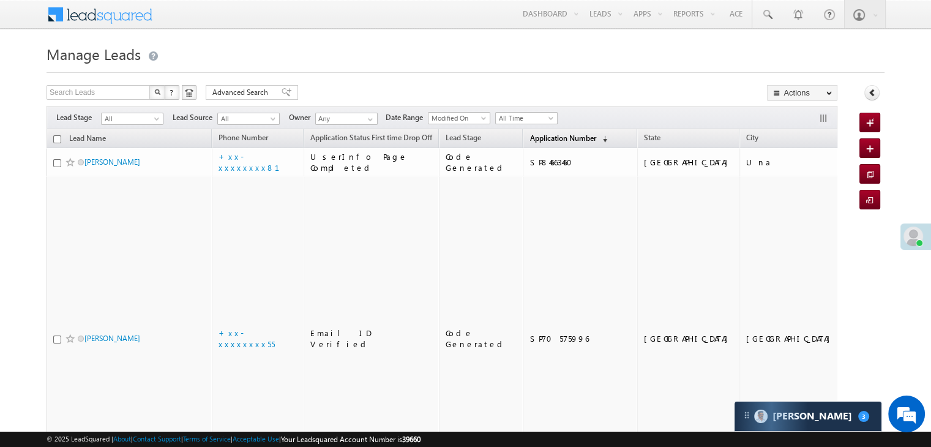
click at [542, 143] on span "Application Number" at bounding box center [562, 137] width 66 height 9
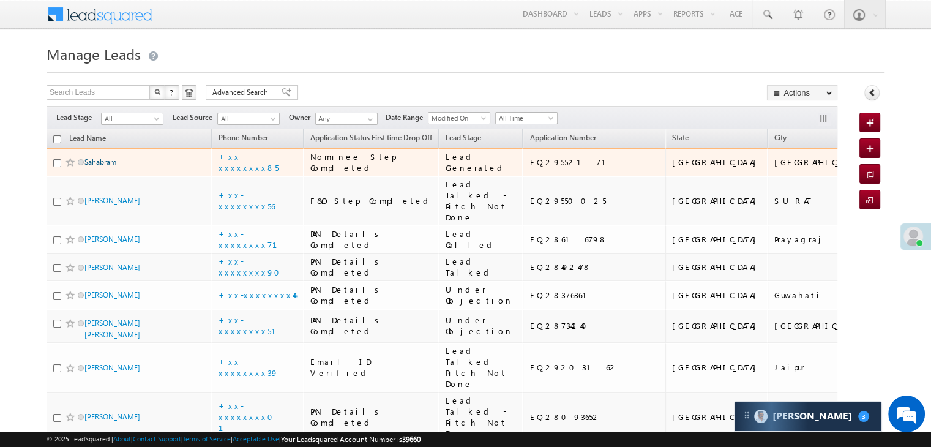
click at [106, 166] on link "Sahabram" at bounding box center [100, 161] width 32 height 9
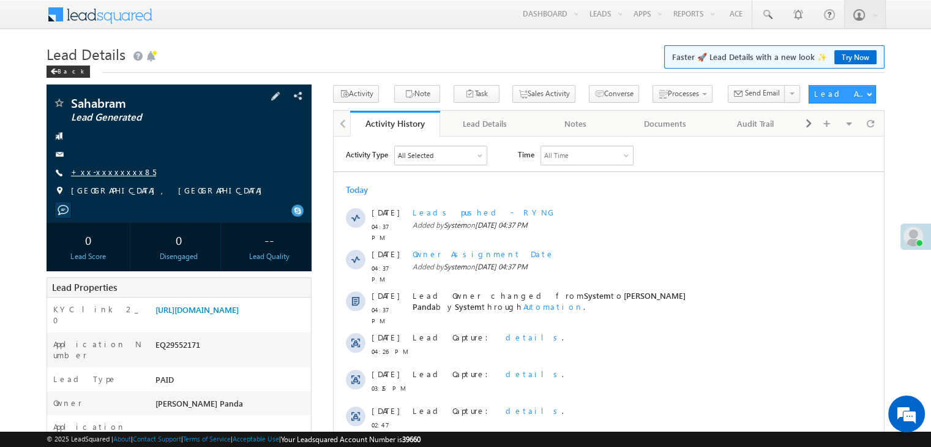
click at [111, 174] on link "+xx-xxxxxxxx85" at bounding box center [113, 171] width 85 height 10
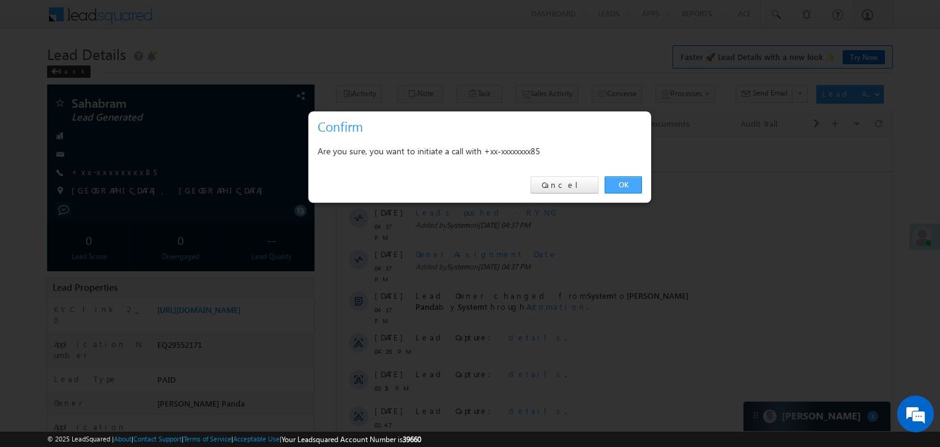
click at [629, 184] on link "OK" at bounding box center [623, 184] width 37 height 17
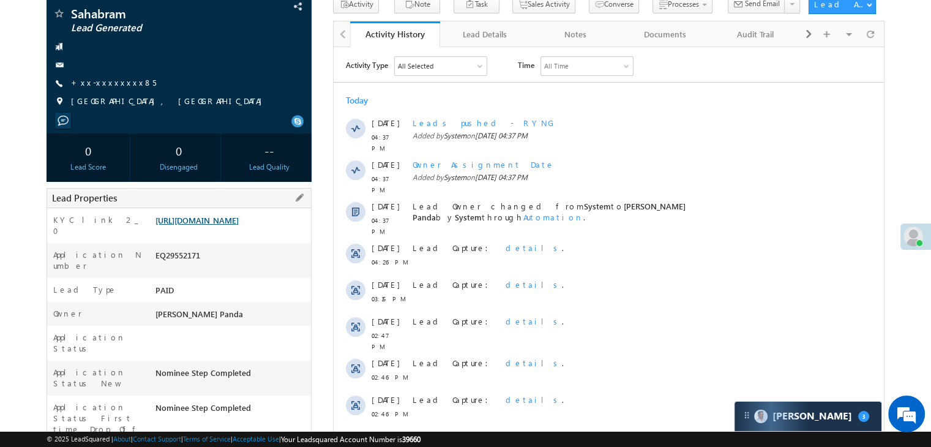
scroll to position [155, 0]
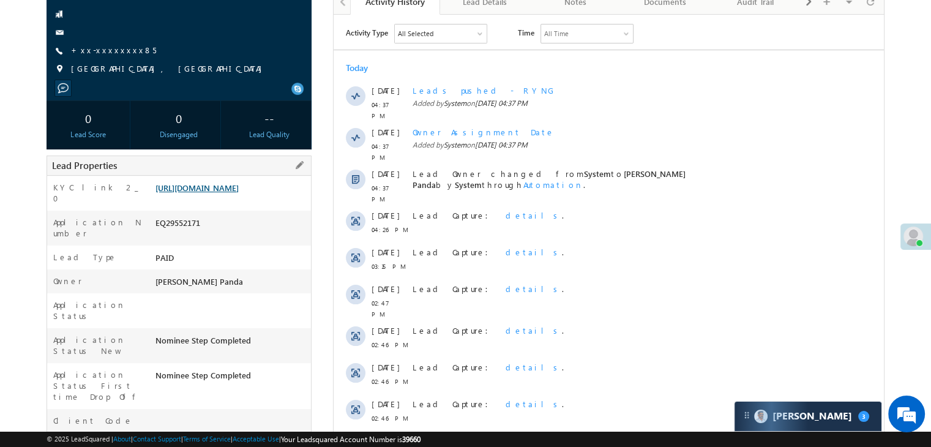
click at [229, 193] on link "[URL][DOMAIN_NAME]" at bounding box center [196, 187] width 83 height 10
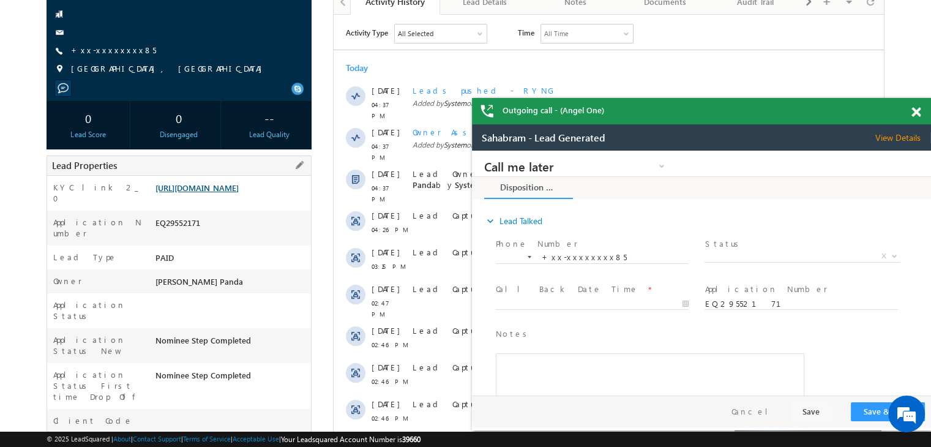
scroll to position [0, 0]
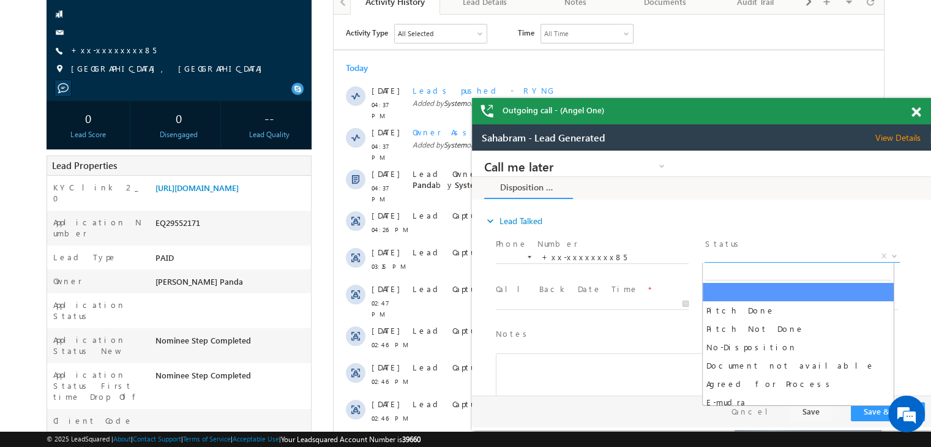
click at [777, 258] on span "X" at bounding box center [801, 256] width 195 height 12
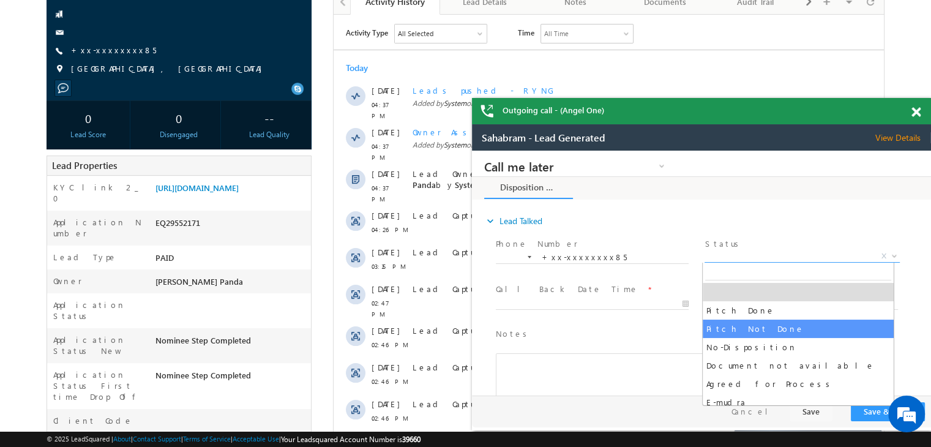
select select "Pitch Not Done"
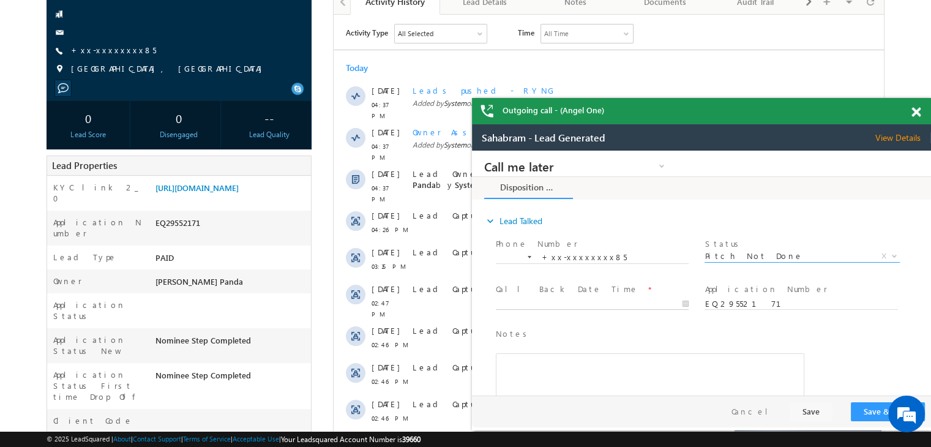
type input "09/25/25 4:41 PM"
click at [630, 302] on input "09/25/25 4:41 PM" at bounding box center [592, 304] width 193 height 12
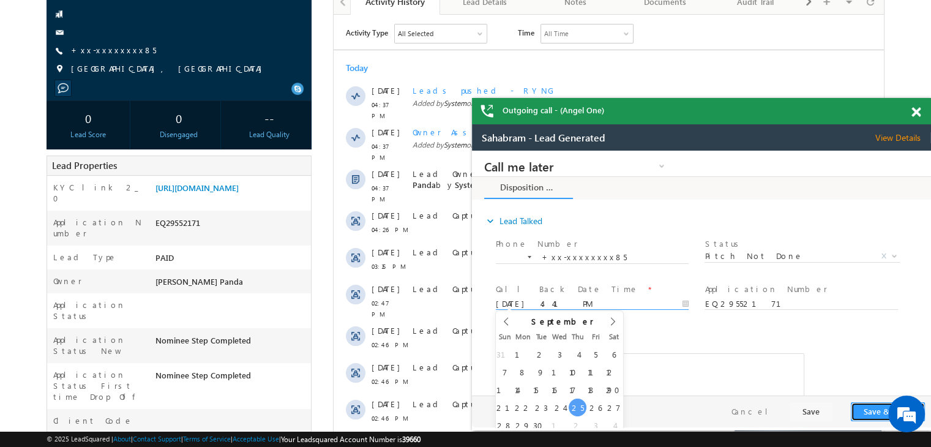
click at [862, 407] on button "Save & Close" at bounding box center [888, 411] width 74 height 19
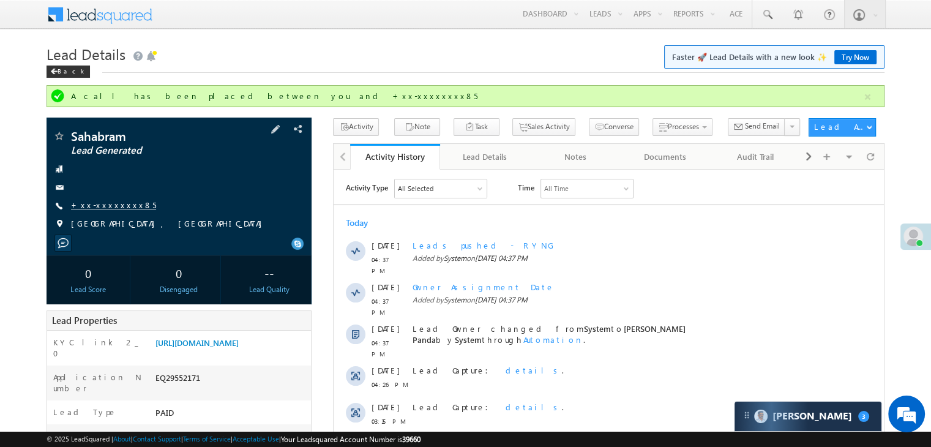
click at [100, 206] on link "+xx-xxxxxxxx85" at bounding box center [113, 204] width 85 height 10
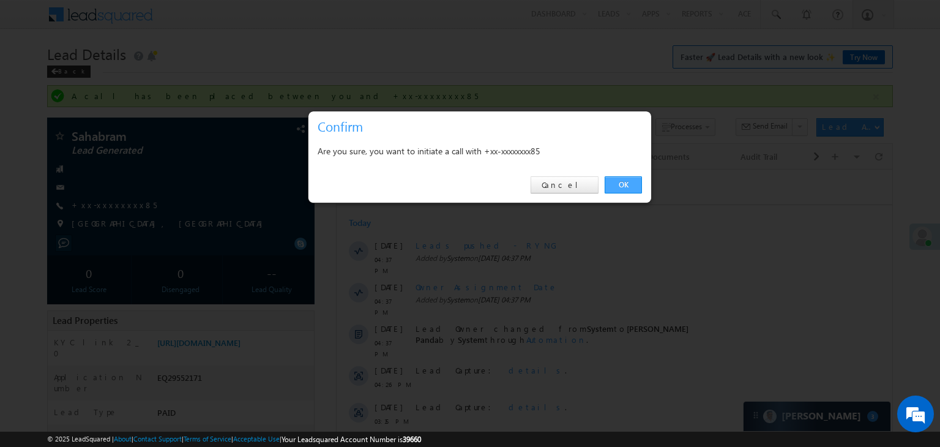
click at [619, 185] on link "OK" at bounding box center [623, 184] width 37 height 17
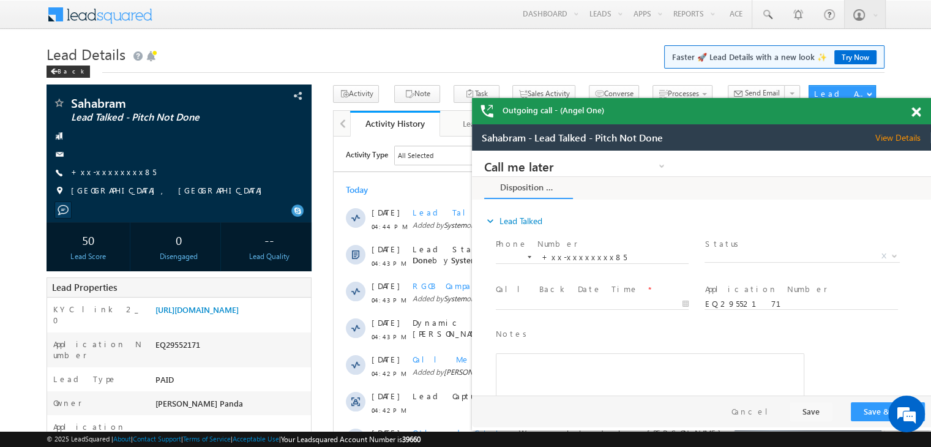
click at [917, 114] on span at bounding box center [915, 112] width 9 height 10
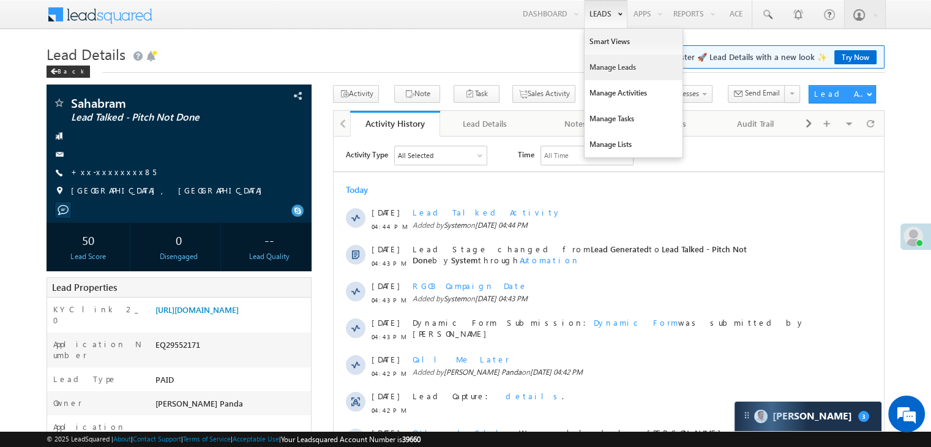
click at [606, 64] on link "Manage Leads" at bounding box center [633, 67] width 98 height 26
